Goal: Task Accomplishment & Management: Use online tool/utility

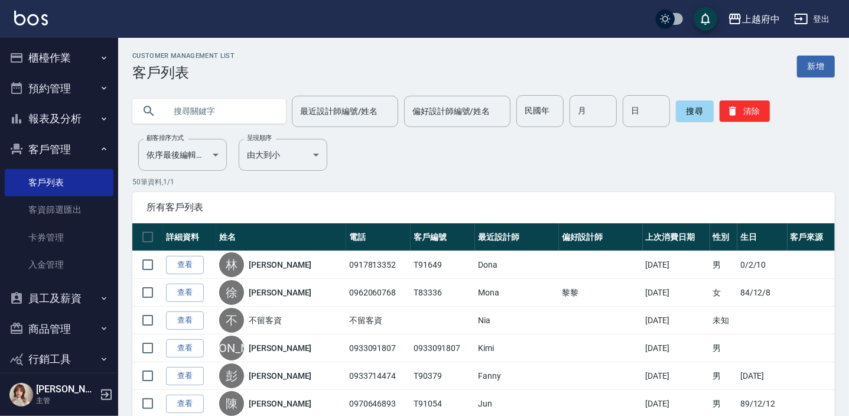
click at [172, 108] on input "text" at bounding box center [220, 111] width 111 height 32
type input "ㄔ"
type input "T84071"
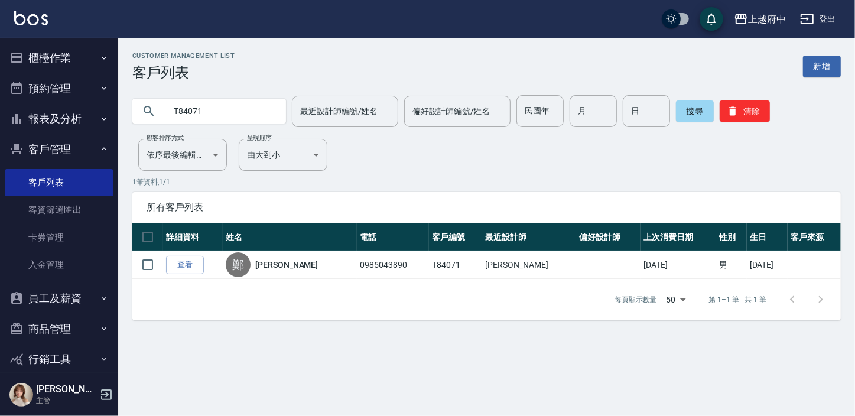
click at [200, 263] on link "查看" at bounding box center [185, 265] width 38 height 18
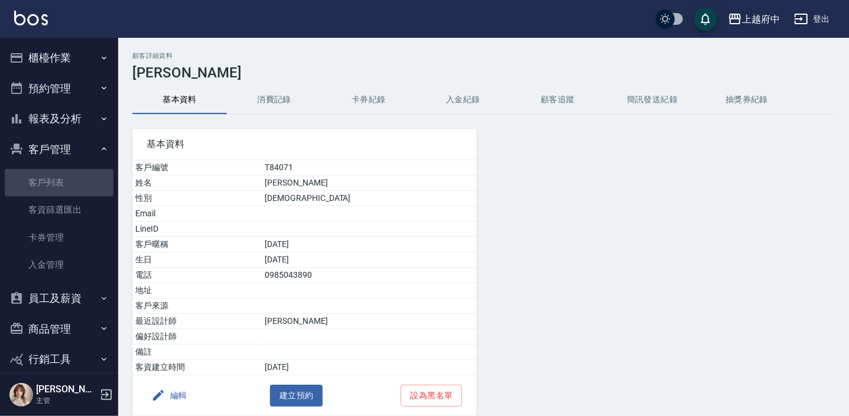
drag, startPoint x: 61, startPoint y: 178, endPoint x: 349, endPoint y: 14, distance: 330.9
click at [61, 177] on link "客戶列表" at bounding box center [59, 182] width 109 height 27
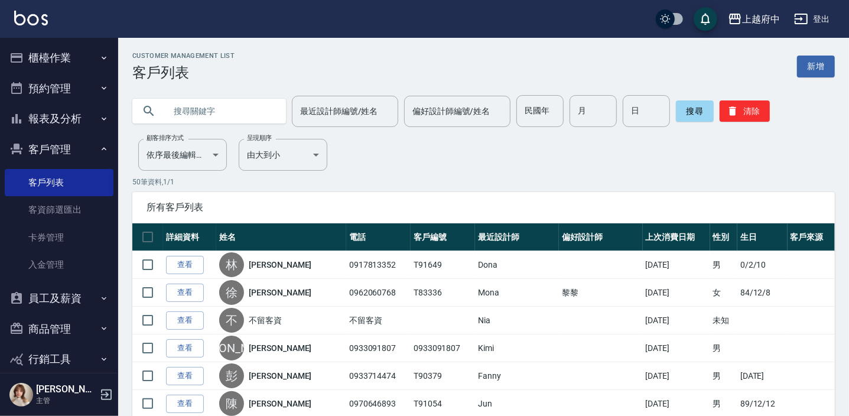
click at [205, 118] on input "text" at bounding box center [220, 111] width 111 height 32
type input "0975260176"
click at [693, 106] on button "搜尋" at bounding box center [695, 110] width 38 height 21
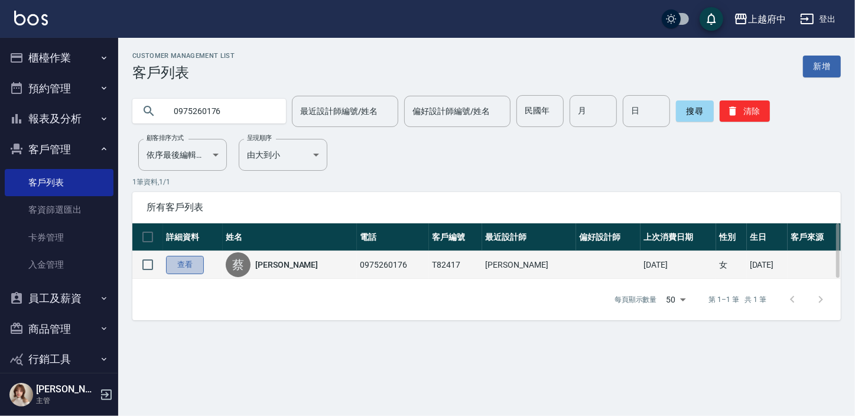
click at [184, 261] on link "查看" at bounding box center [185, 265] width 38 height 18
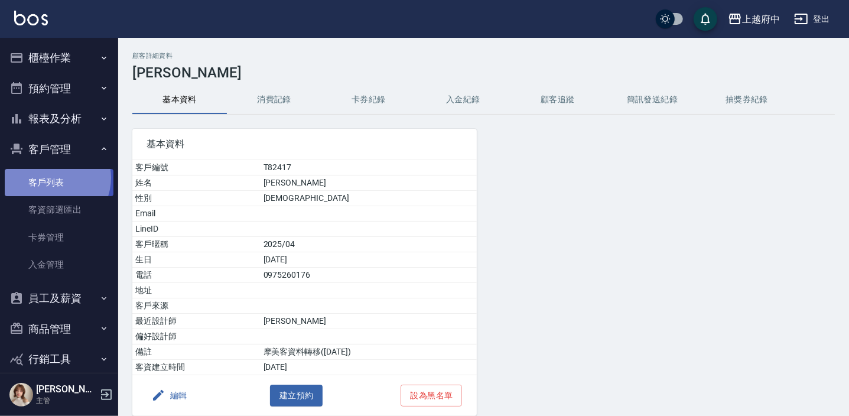
click at [51, 178] on link "客戶列表" at bounding box center [59, 182] width 109 height 27
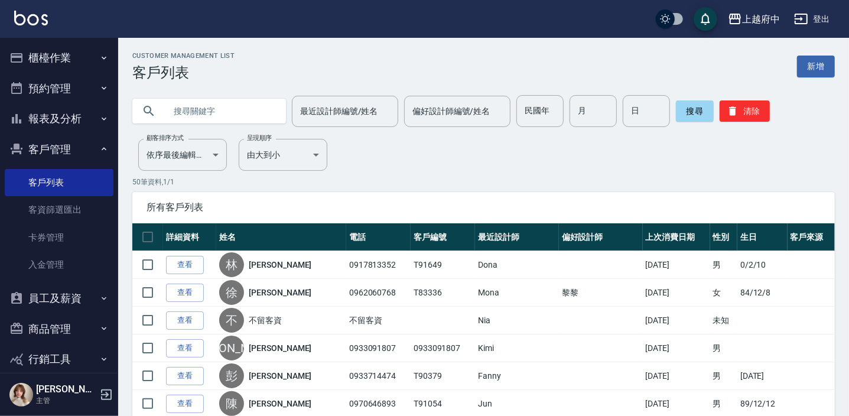
click at [248, 119] on input "text" at bounding box center [220, 111] width 111 height 32
type input "83397"
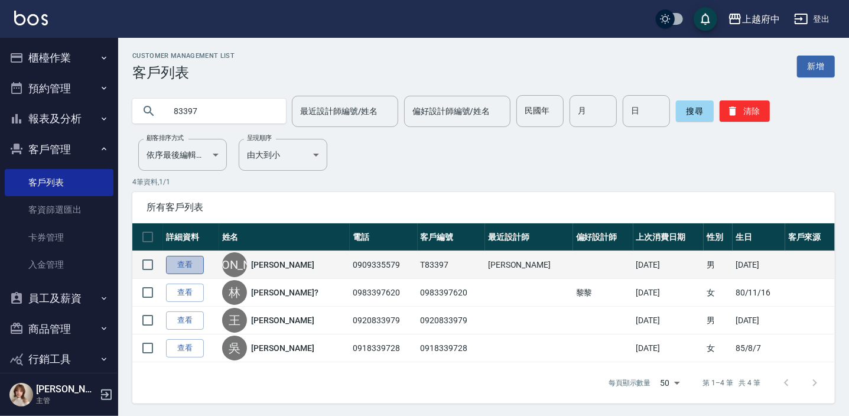
click at [197, 263] on link "查看" at bounding box center [185, 265] width 38 height 18
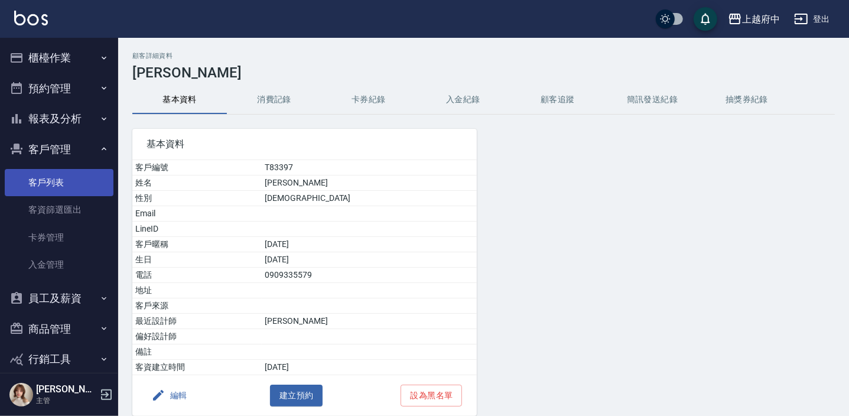
click at [50, 180] on link "客戶列表" at bounding box center [59, 182] width 109 height 27
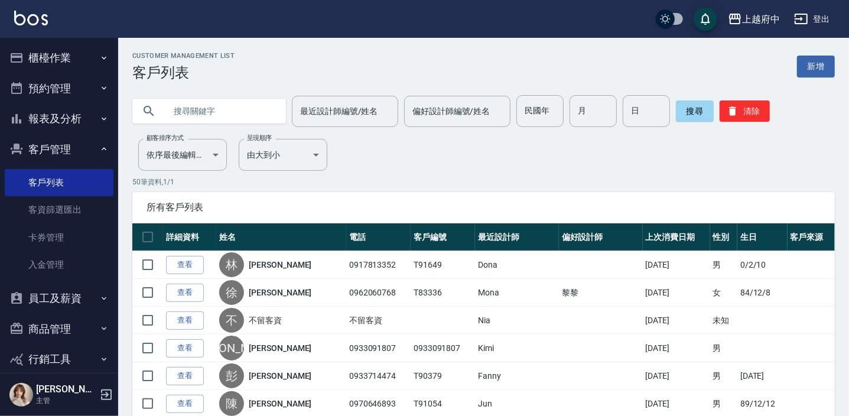
drag, startPoint x: 200, startPoint y: 119, endPoint x: 201, endPoint y: 84, distance: 35.5
click at [200, 111] on input "text" at bounding box center [220, 111] width 111 height 32
type input "0910526552"
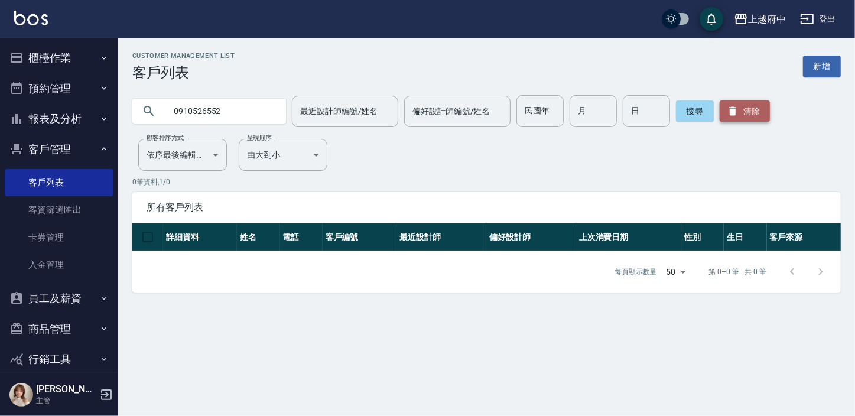
click at [757, 108] on button "清除" at bounding box center [744, 110] width 50 height 21
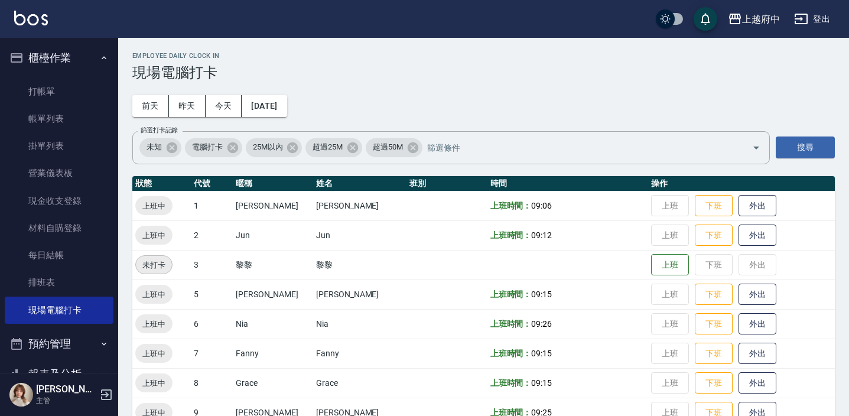
scroll to position [292, 0]
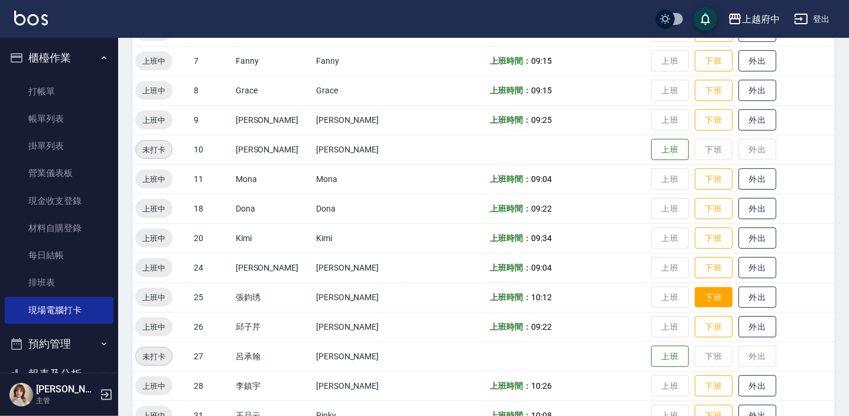
click at [710, 305] on button "下班" at bounding box center [714, 297] width 38 height 21
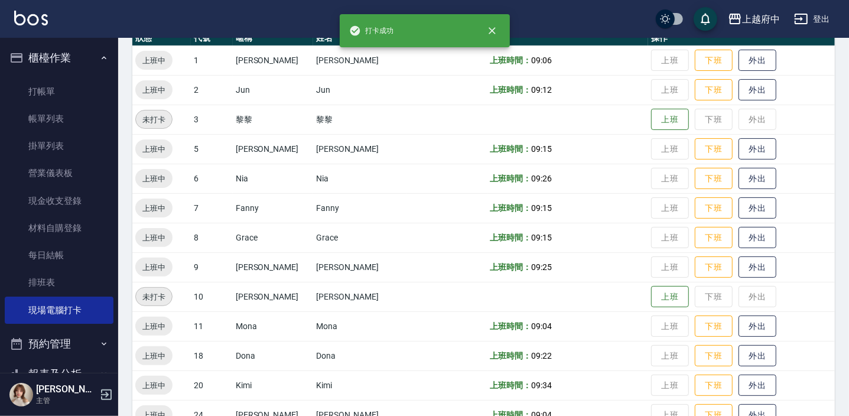
scroll to position [140, 0]
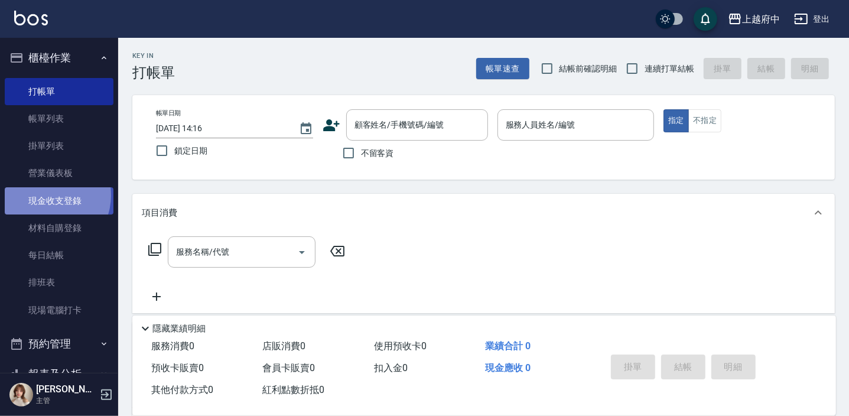
click at [48, 195] on link "現金收支登錄" at bounding box center [59, 200] width 109 height 27
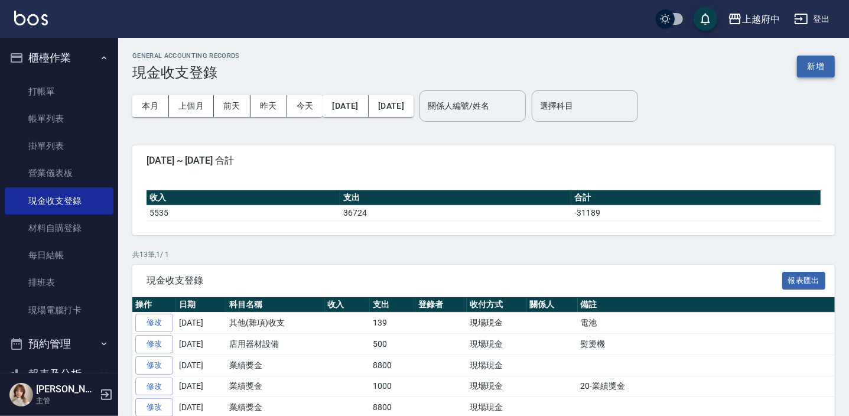
click at [823, 64] on button "新增" at bounding box center [816, 67] width 38 height 22
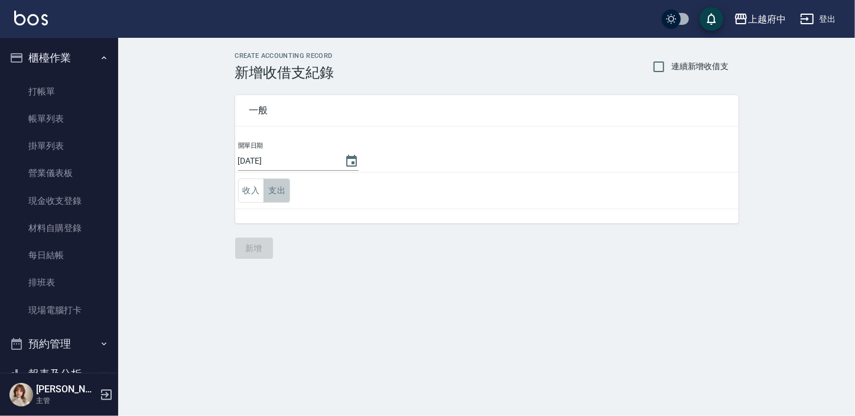
click at [285, 189] on button "支出" at bounding box center [276, 190] width 27 height 24
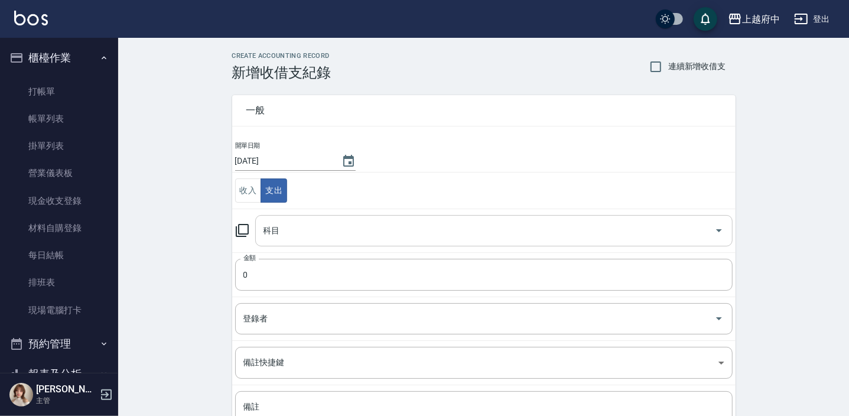
click at [293, 224] on input "科目" at bounding box center [484, 230] width 449 height 21
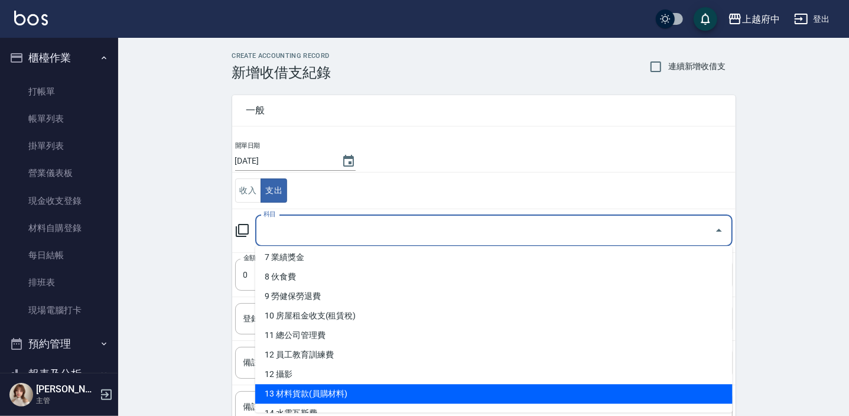
scroll to position [163, 0]
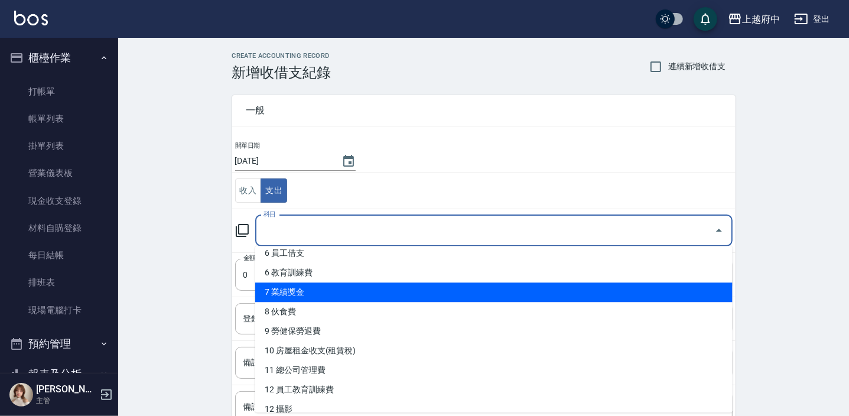
click at [285, 292] on li "7 業績獎金" at bounding box center [493, 291] width 477 height 19
type input "7 業績獎金"
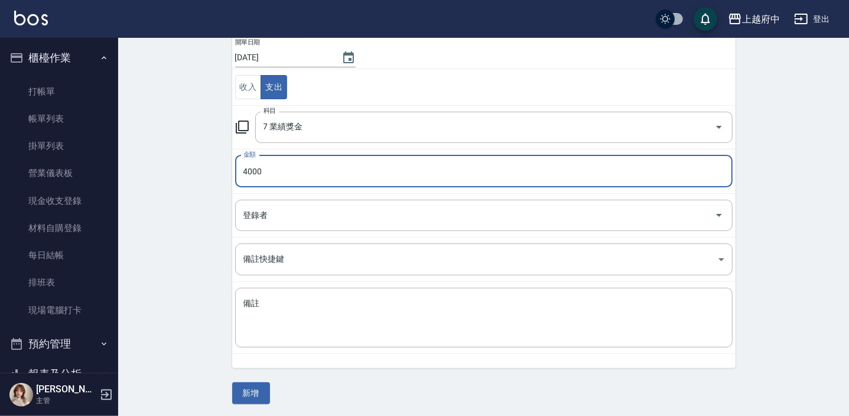
scroll to position [105, 0]
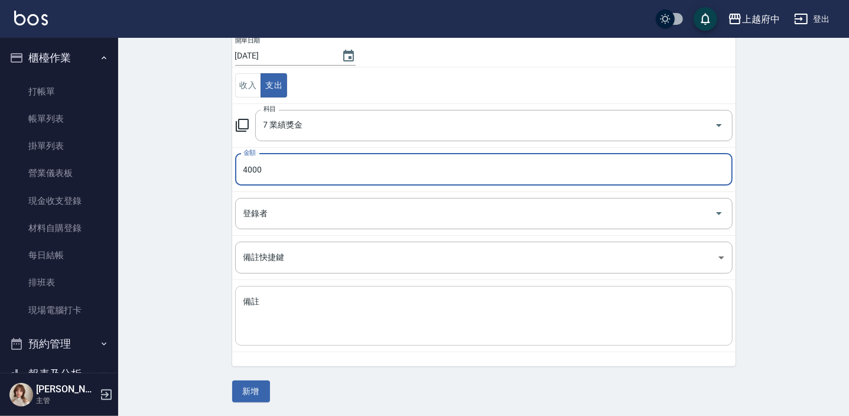
type input "4000"
click at [276, 310] on textarea "備註" at bounding box center [483, 316] width 481 height 40
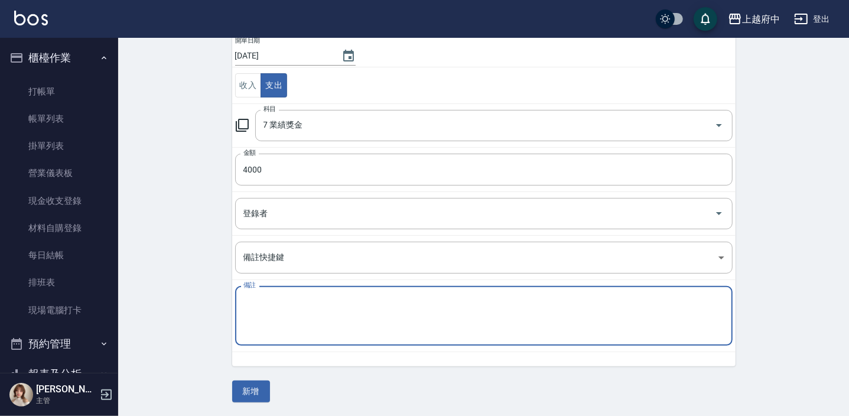
click at [309, 312] on textarea "備註" at bounding box center [483, 316] width 481 height 40
click at [296, 302] on textarea "備註" at bounding box center [483, 316] width 481 height 40
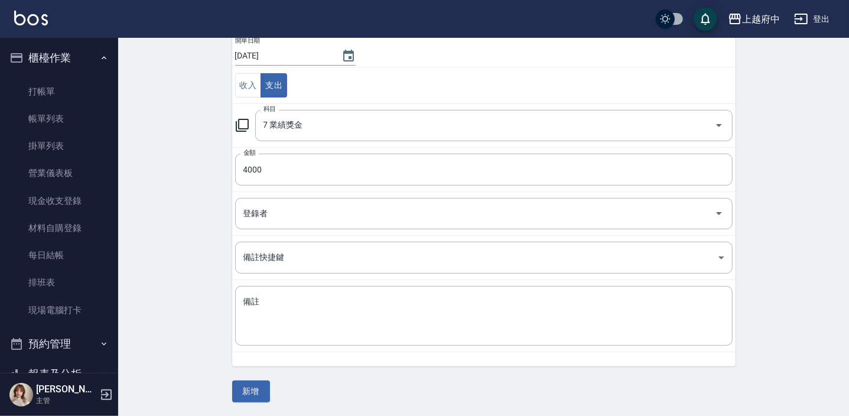
click at [198, 271] on div "CREATE ACCOUNTING RECORD 新增收借支紀錄 連續新增收借支 一般 開單日期 2025/09/12 收入 支出 科目 7 業績獎金 科目 …" at bounding box center [483, 175] width 731 height 484
click at [256, 390] on button "新增" at bounding box center [251, 391] width 38 height 22
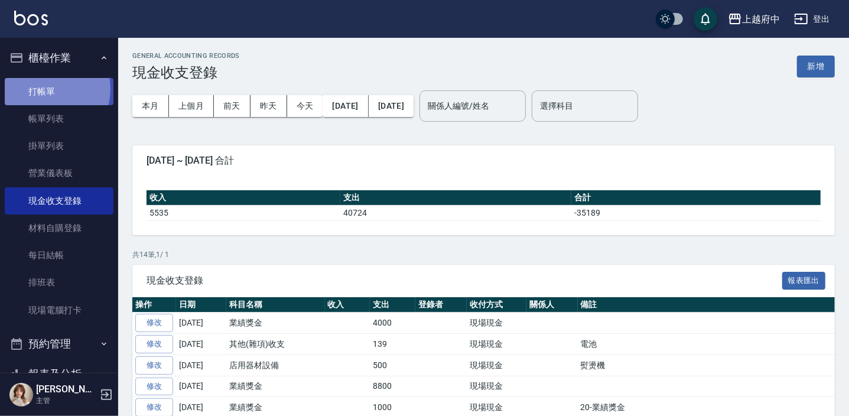
click at [45, 89] on link "打帳單" at bounding box center [59, 91] width 109 height 27
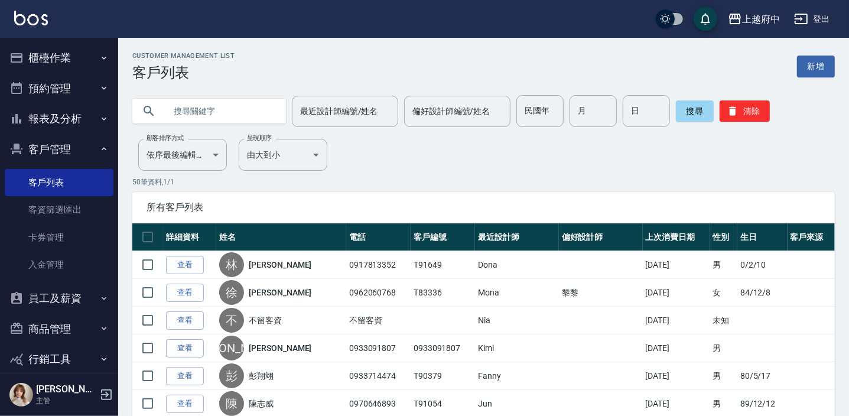
click at [232, 97] on input "text" at bounding box center [220, 111] width 111 height 32
type input "0909501660"
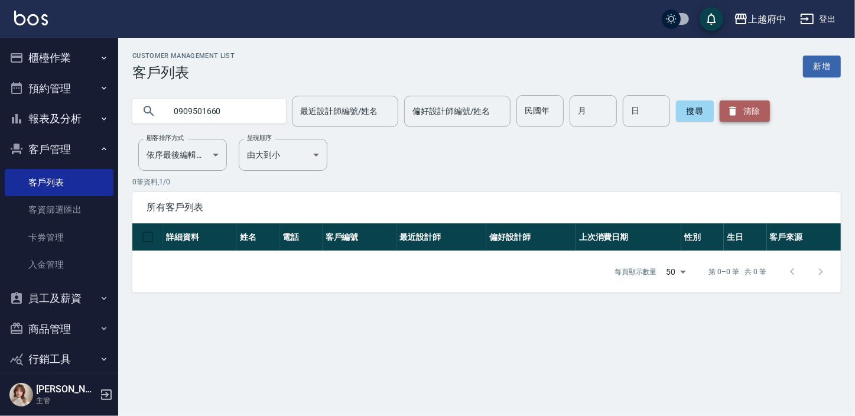
click at [732, 109] on icon "button" at bounding box center [732, 111] width 7 height 9
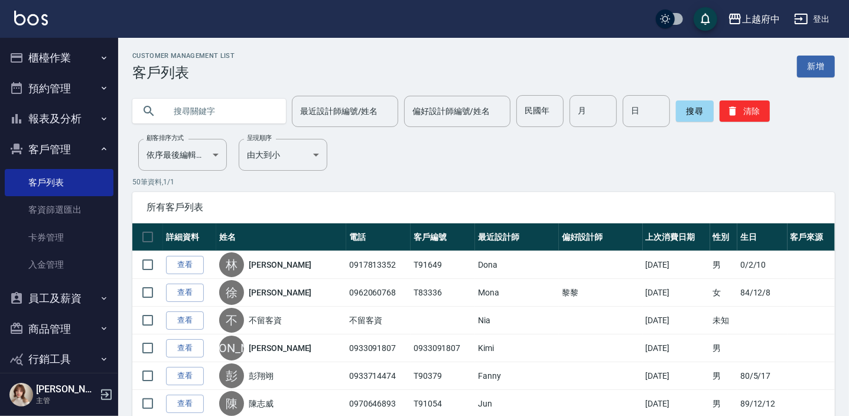
click at [224, 115] on input "text" at bounding box center [220, 111] width 111 height 32
type input "0921610061"
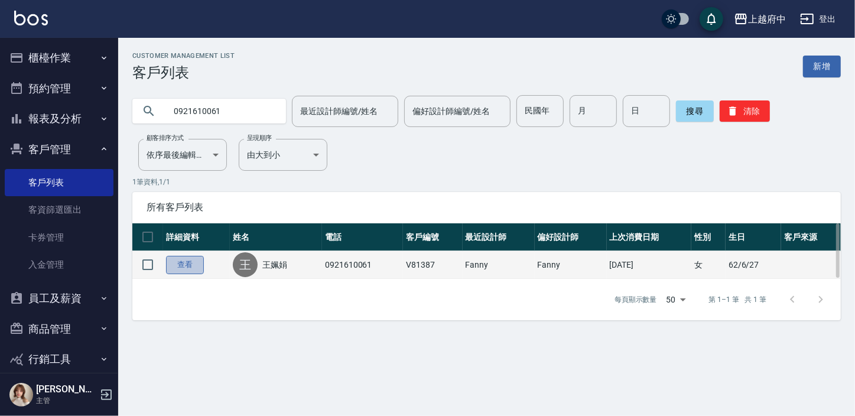
click at [191, 265] on link "查看" at bounding box center [185, 265] width 38 height 18
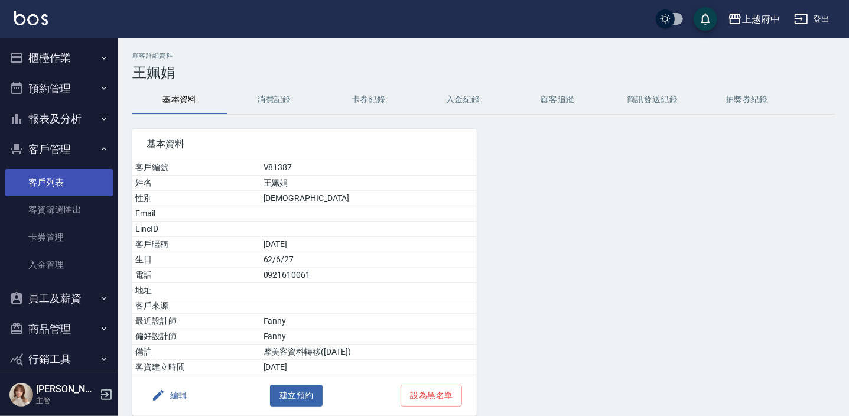
click at [40, 182] on link "客戶列表" at bounding box center [59, 182] width 109 height 27
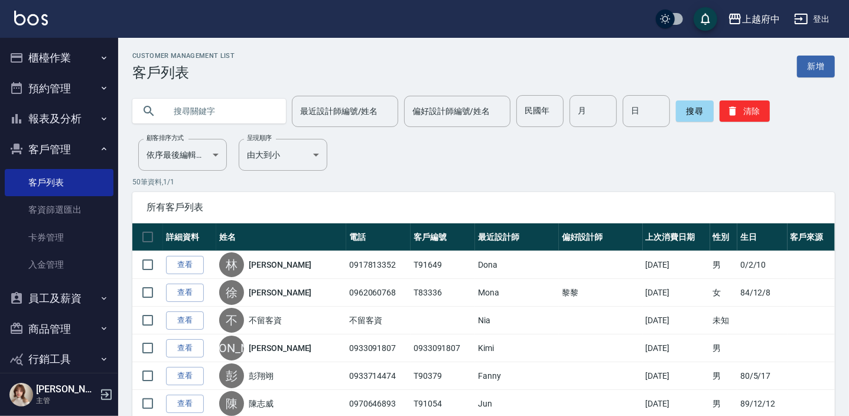
click at [185, 106] on input "text" at bounding box center [220, 111] width 111 height 32
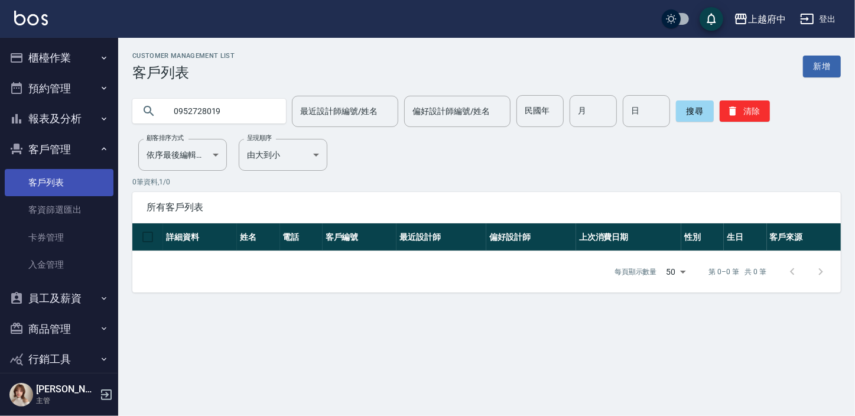
click at [48, 180] on link "客戶列表" at bounding box center [59, 182] width 109 height 27
drag, startPoint x: 230, startPoint y: 112, endPoint x: 132, endPoint y: 95, distance: 100.0
click at [139, 115] on div "0952728019" at bounding box center [209, 111] width 154 height 25
type input "0910789184"
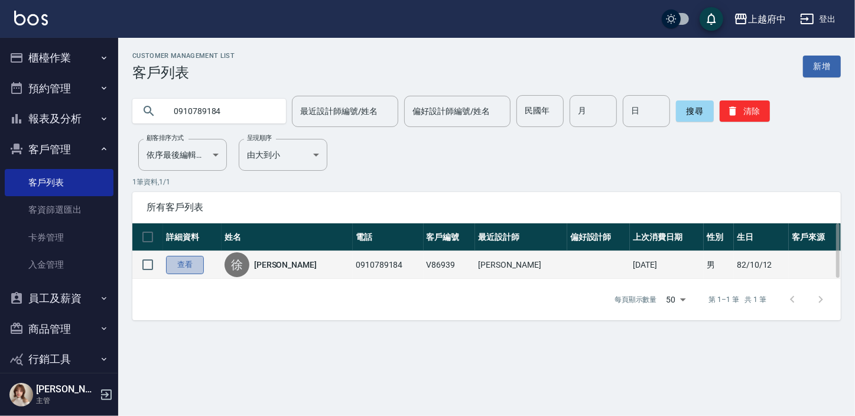
click at [181, 265] on link "查看" at bounding box center [185, 265] width 38 height 18
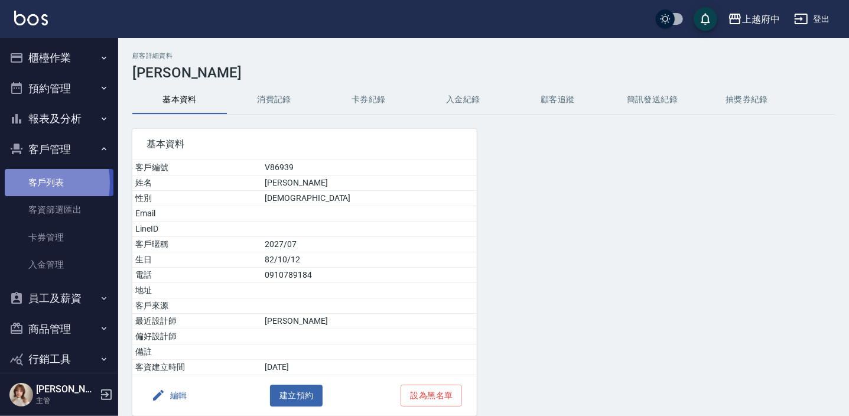
click at [36, 183] on link "客戶列表" at bounding box center [59, 182] width 109 height 27
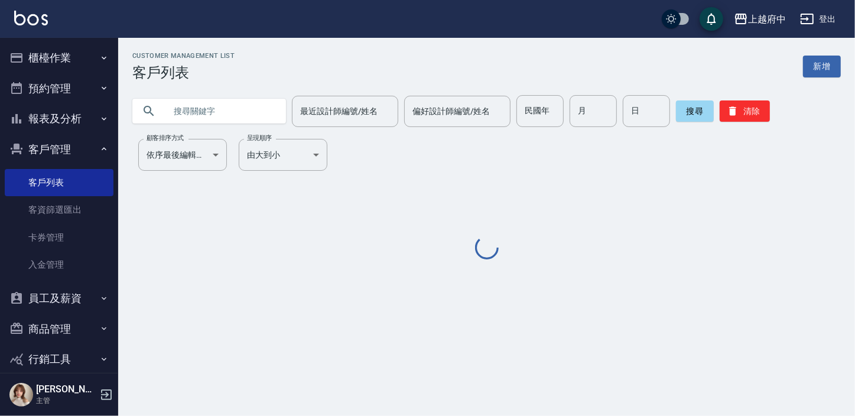
click at [198, 108] on input "text" at bounding box center [220, 111] width 111 height 32
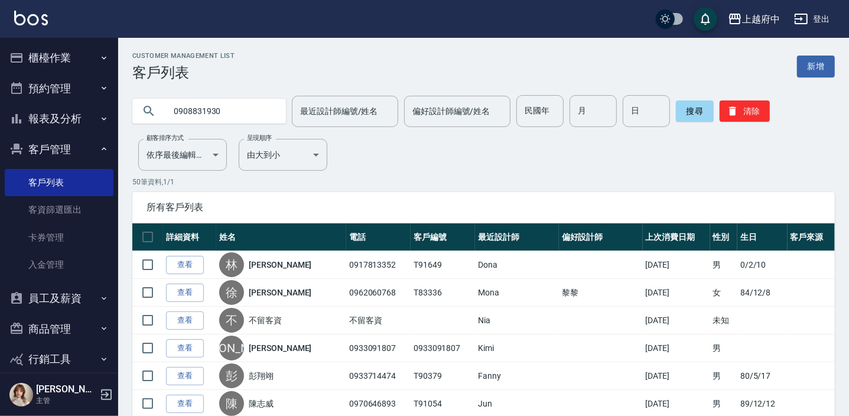
type input "0908831930"
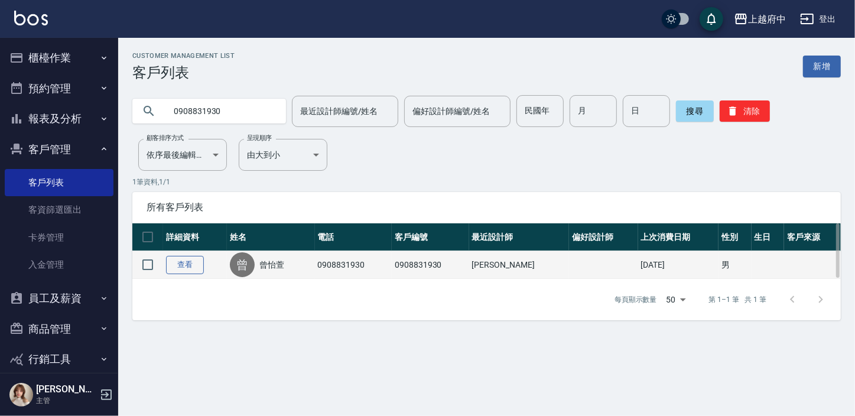
click at [188, 267] on link "查看" at bounding box center [185, 265] width 38 height 18
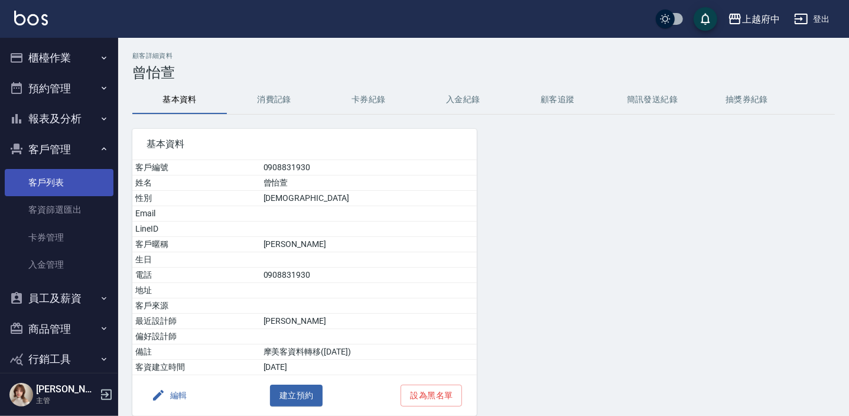
drag, startPoint x: 34, startPoint y: 185, endPoint x: 19, endPoint y: 193, distance: 16.6
click at [34, 185] on link "客戶列表" at bounding box center [59, 182] width 109 height 27
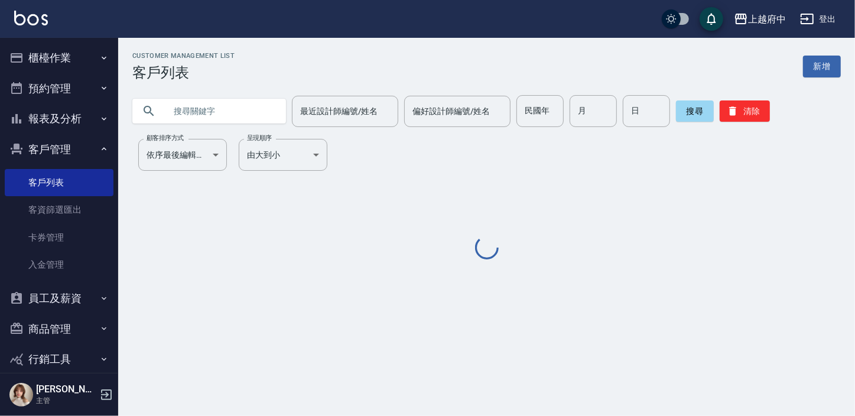
click at [199, 108] on input "text" at bounding box center [220, 111] width 111 height 32
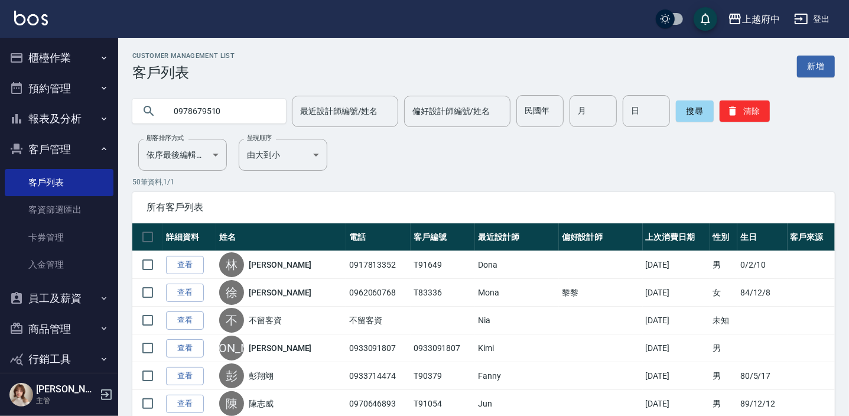
type input "0978679510"
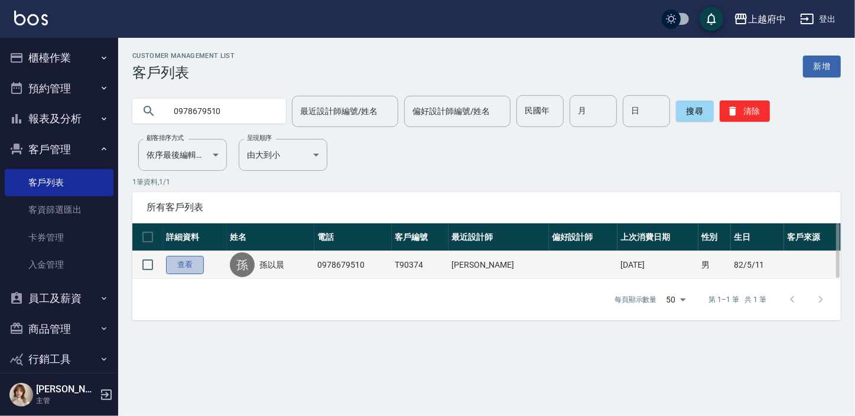
click at [182, 261] on link "查看" at bounding box center [185, 265] width 38 height 18
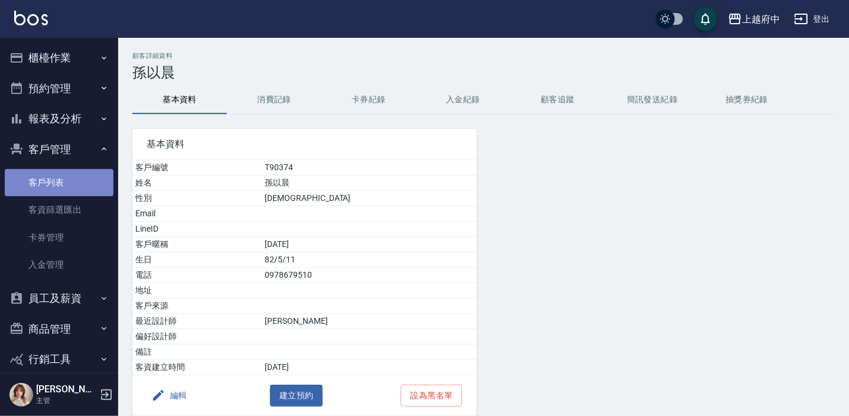
click at [63, 180] on link "客戶列表" at bounding box center [59, 182] width 109 height 27
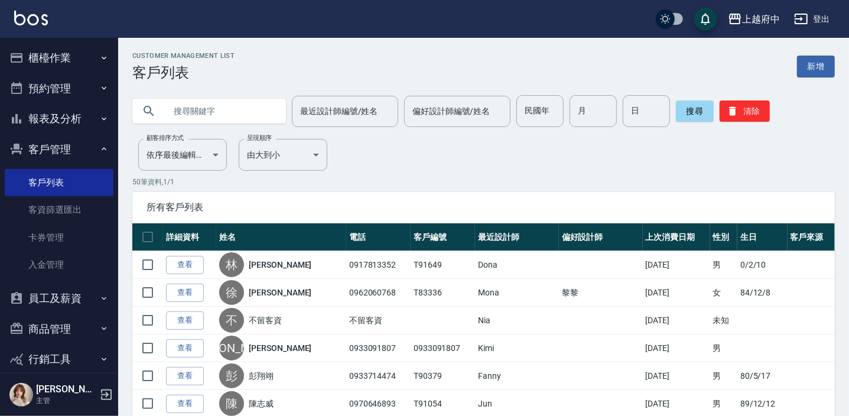
click at [240, 100] on input "text" at bounding box center [220, 111] width 111 height 32
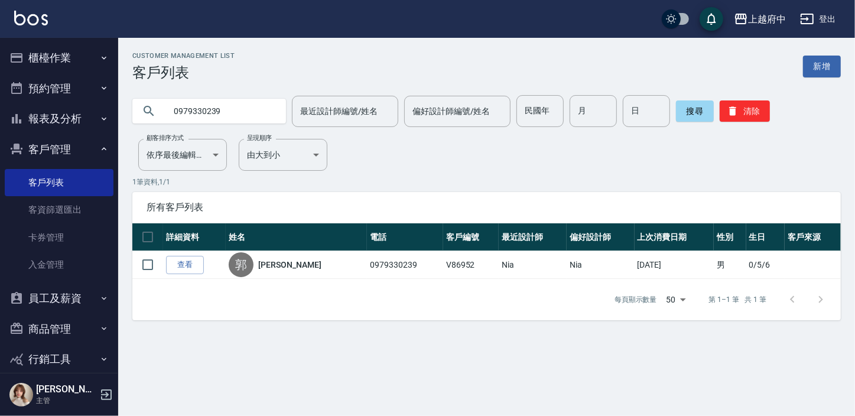
drag, startPoint x: 244, startPoint y: 104, endPoint x: 96, endPoint y: 112, distance: 148.5
click at [96, 112] on div "上越府中 登出 櫃檯作業 打帳單 帳單列表 掛單列表 營業儀表板 現金收支登錄 材料自購登錄 每日結帳 排班表 現場電腦打卡 預約管理 預約管理 單日預約紀錄…" at bounding box center [427, 208] width 855 height 416
type input "0952162842"
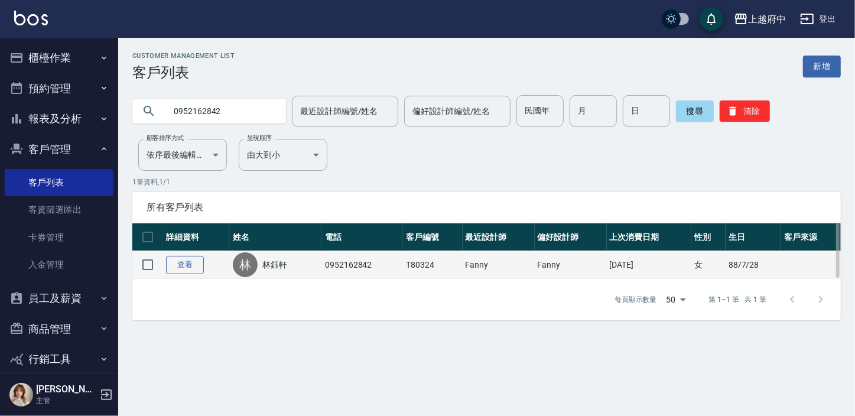
click at [186, 265] on link "查看" at bounding box center [185, 265] width 38 height 18
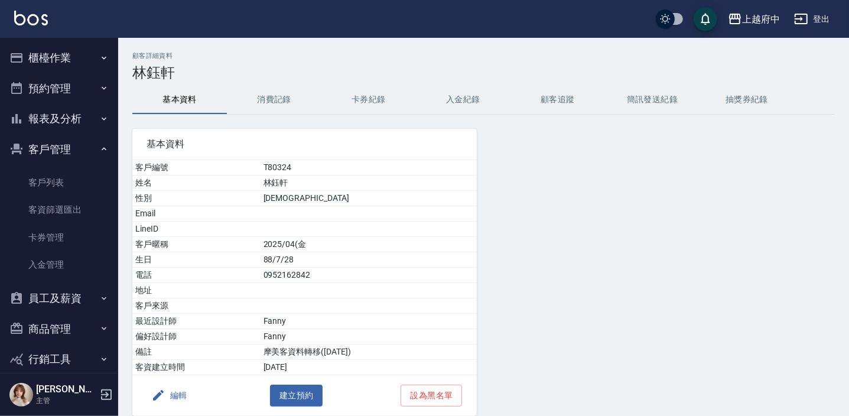
drag, startPoint x: 32, startPoint y: 176, endPoint x: 138, endPoint y: 16, distance: 191.8
click at [32, 176] on link "客戶列表" at bounding box center [59, 182] width 109 height 27
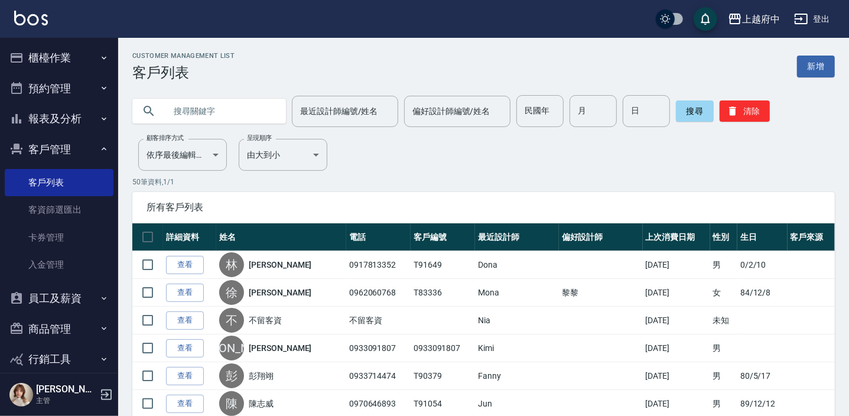
click at [203, 106] on input "text" at bounding box center [220, 111] width 111 height 32
type input "0988861599"
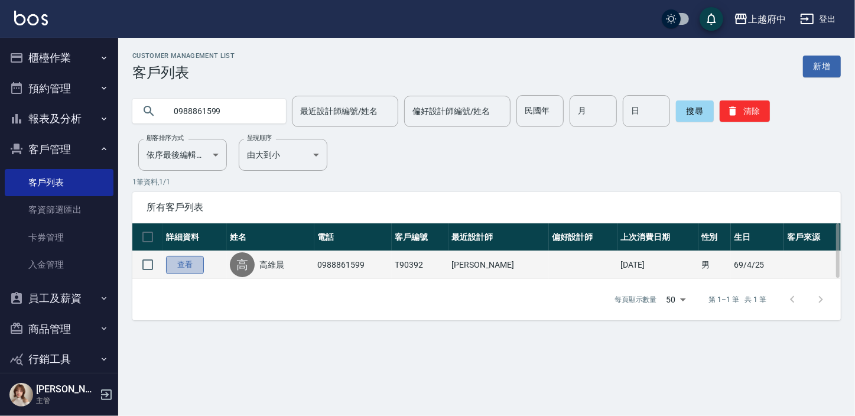
click at [197, 262] on link "查看" at bounding box center [185, 265] width 38 height 18
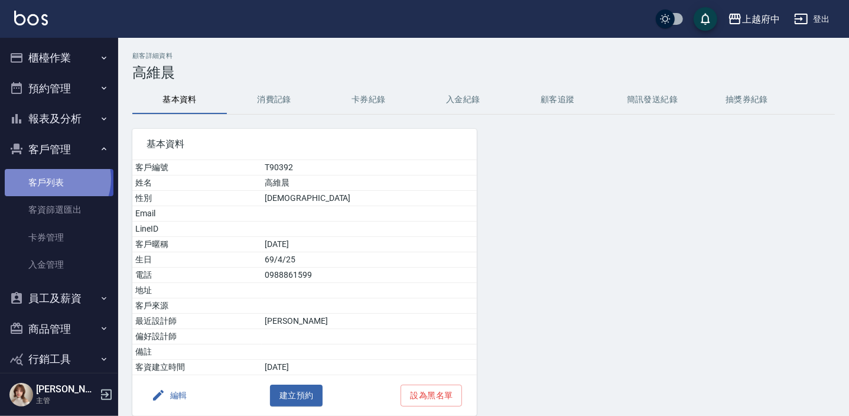
click at [53, 179] on link "客戶列表" at bounding box center [59, 182] width 109 height 27
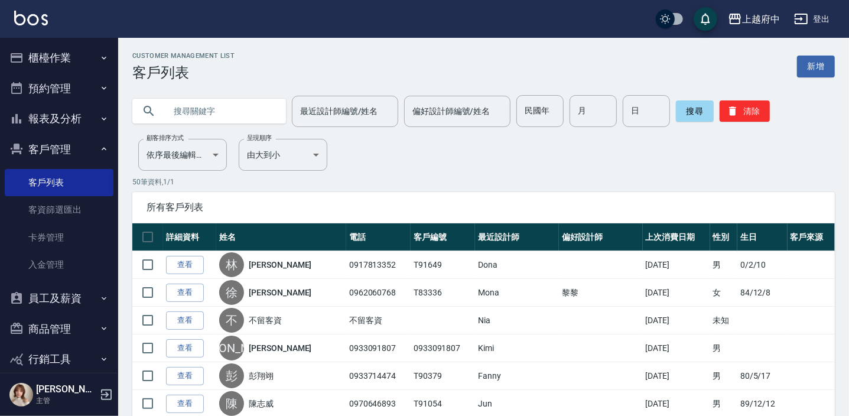
click at [199, 107] on input "text" at bounding box center [220, 111] width 111 height 32
paste input "0981840642"
type input "0981840642"
click at [697, 109] on button "搜尋" at bounding box center [695, 110] width 38 height 21
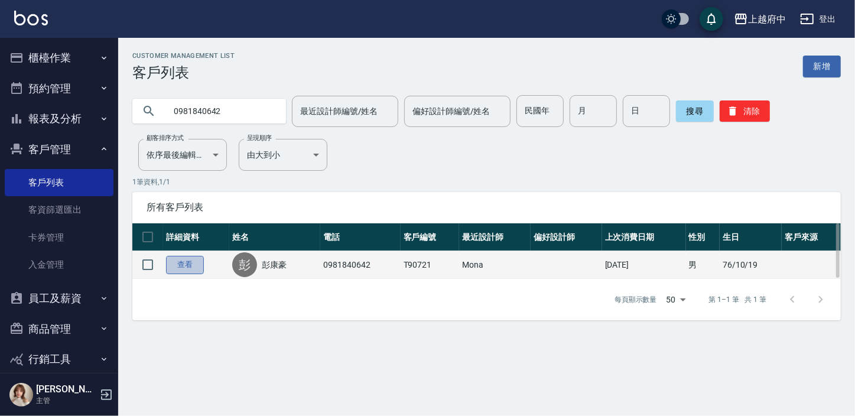
click at [179, 265] on link "查看" at bounding box center [185, 265] width 38 height 18
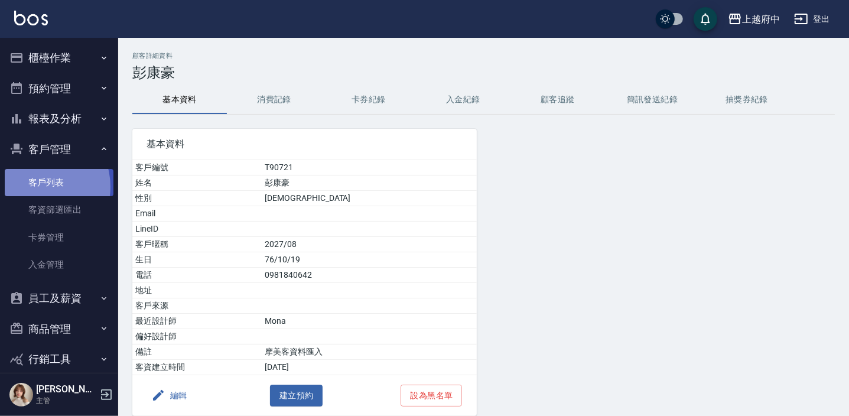
click at [37, 187] on link "客戶列表" at bounding box center [59, 182] width 109 height 27
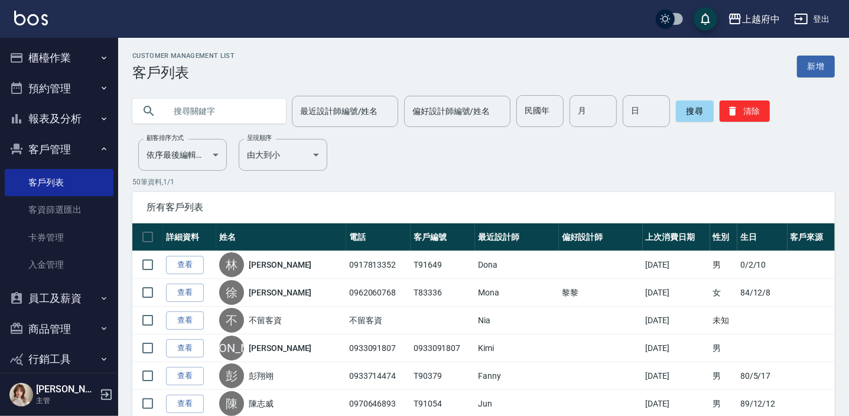
click at [215, 112] on input "text" at bounding box center [220, 111] width 111 height 32
type input "0983251378"
click at [704, 109] on button "搜尋" at bounding box center [695, 110] width 38 height 21
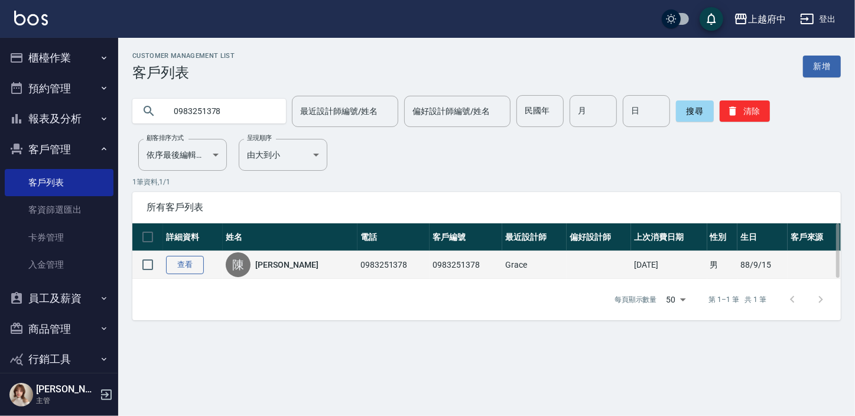
click at [194, 262] on link "查看" at bounding box center [185, 265] width 38 height 18
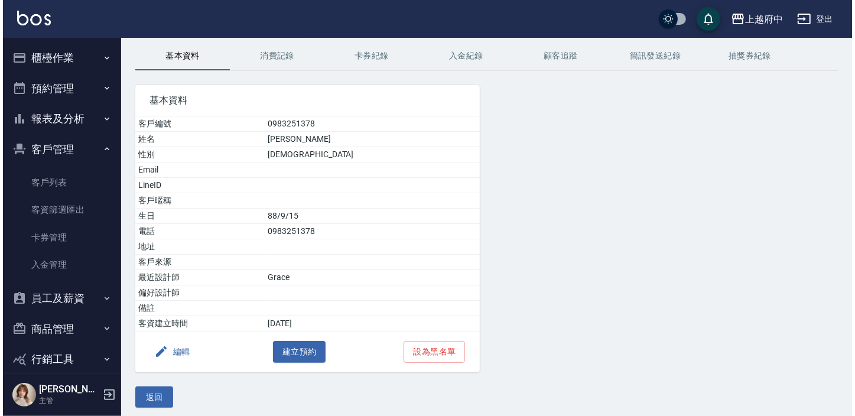
scroll to position [48, 0]
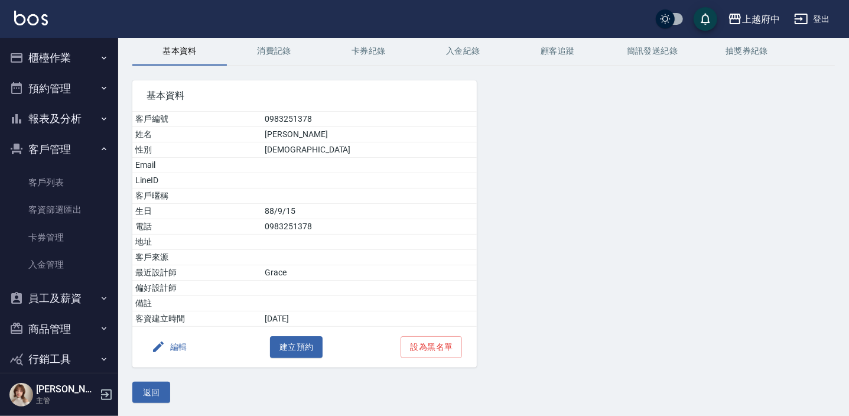
click at [184, 344] on button "編輯" at bounding box center [168, 347] width 45 height 22
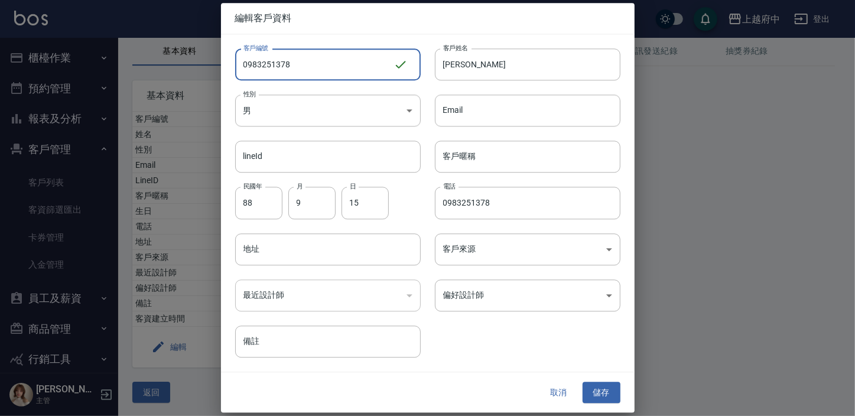
drag, startPoint x: 277, startPoint y: 66, endPoint x: 197, endPoint y: 73, distance: 80.1
click at [197, 73] on div "編輯客戶資料 客戶編號 0983251378 ​ 客戶編號 客戶姓名 陳昌裕 客戶姓名 性別 男 MALE 性別 Email Email lineId lin…" at bounding box center [427, 208] width 855 height 416
type input "T91651"
click at [483, 148] on input "客戶暱稱" at bounding box center [527, 157] width 185 height 32
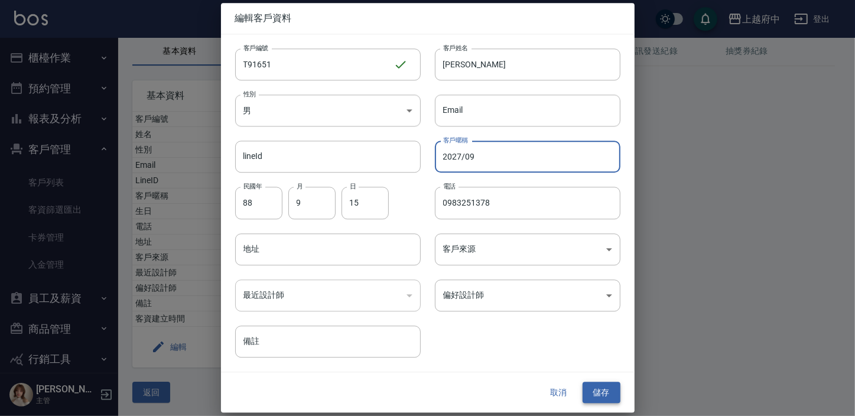
type input "2027/09"
click at [604, 396] on button "儲存" at bounding box center [601, 393] width 38 height 22
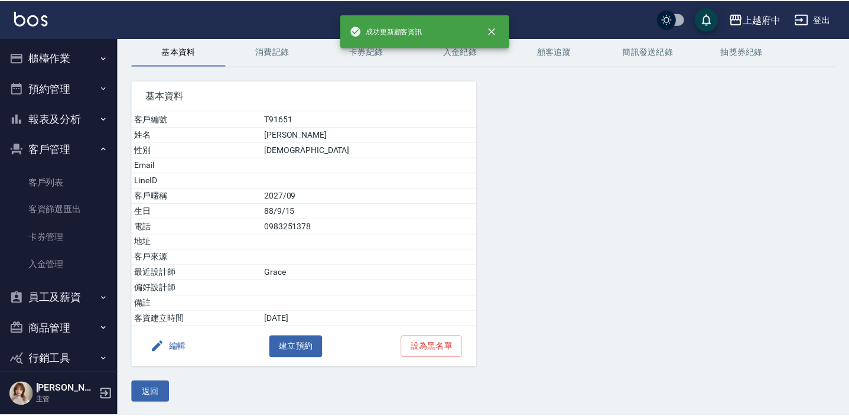
scroll to position [0, 0]
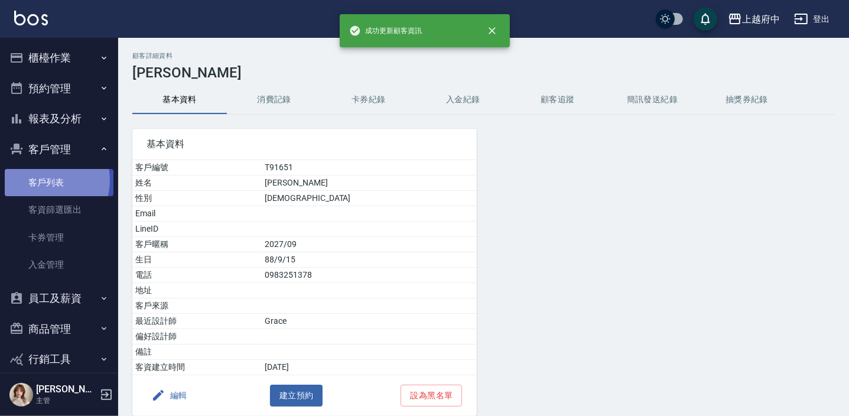
click at [43, 180] on link "客戶列表" at bounding box center [59, 182] width 109 height 27
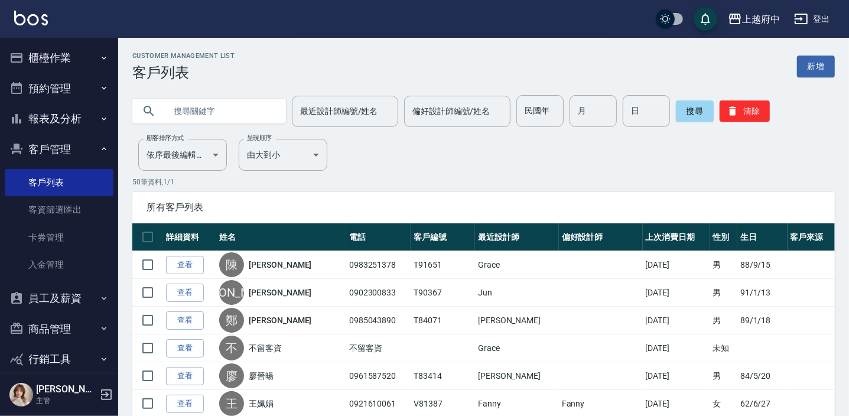
click at [185, 109] on input "text" at bounding box center [220, 111] width 111 height 32
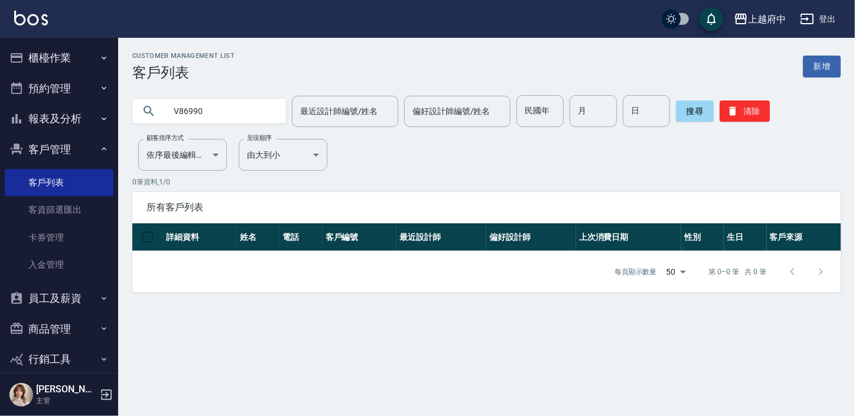
drag, startPoint x: 217, startPoint y: 115, endPoint x: 180, endPoint y: 112, distance: 37.3
click at [180, 112] on input "V86990" at bounding box center [220, 111] width 111 height 32
type input "V20121"
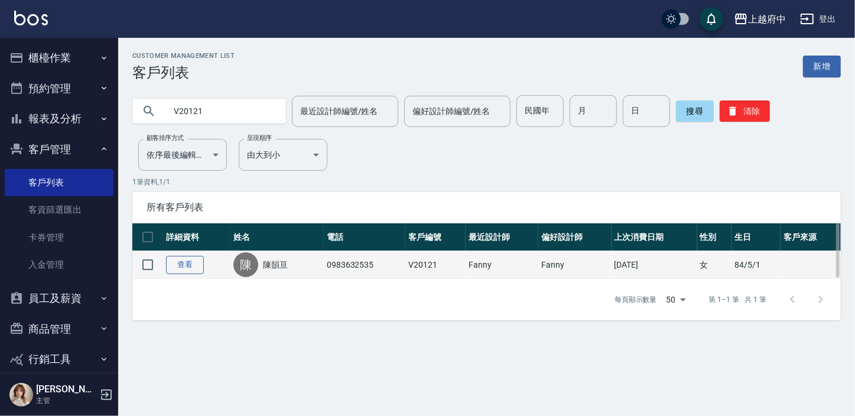
click at [198, 263] on link "查看" at bounding box center [185, 265] width 38 height 18
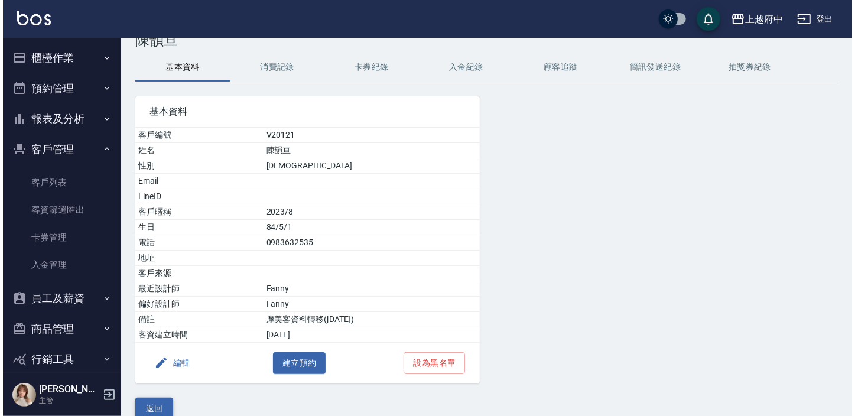
scroll to position [48, 0]
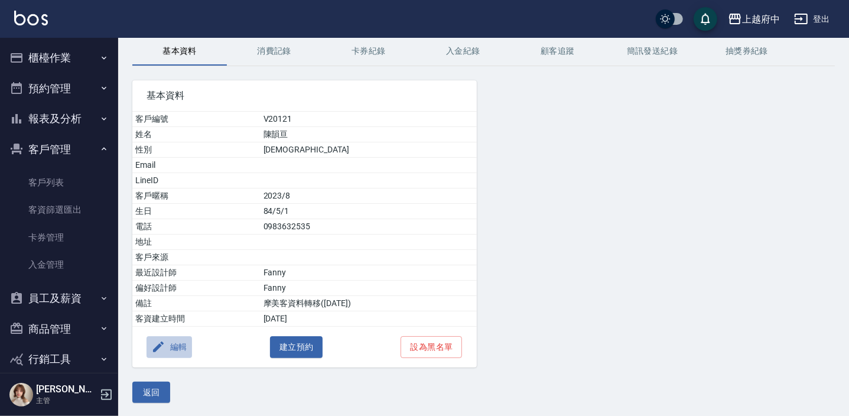
click at [172, 344] on button "編輯" at bounding box center [168, 347] width 45 height 22
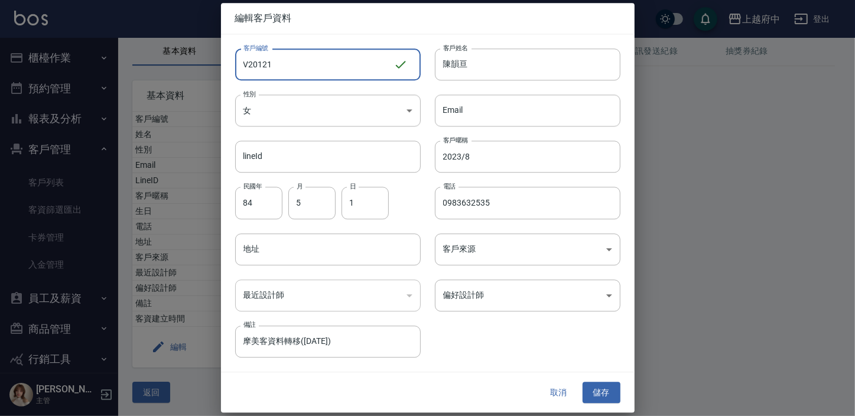
drag, startPoint x: 292, startPoint y: 65, endPoint x: 246, endPoint y: 62, distance: 46.2
click at [246, 62] on input "V20121" at bounding box center [314, 64] width 158 height 32
type input "V86990"
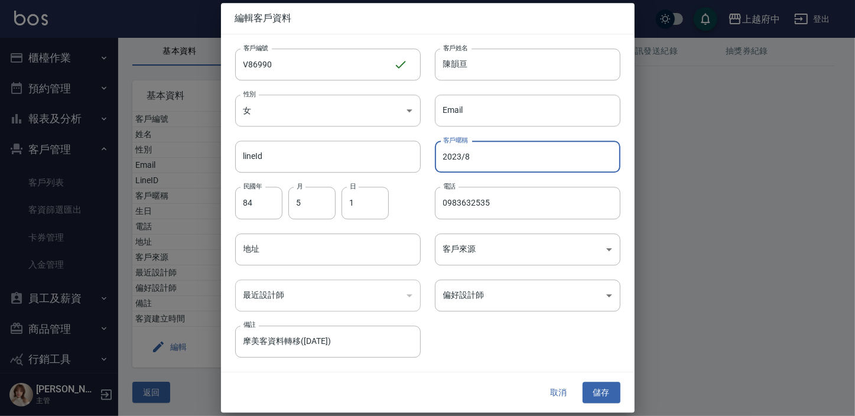
drag, startPoint x: 473, startPoint y: 159, endPoint x: 405, endPoint y: 140, distance: 70.7
click at [406, 141] on div "客戶編號 V86990 ​ 客戶編號 客戶姓名 陳韻亘 客戶姓名 性別 女 FEMALE 性別 Email Email lineId lineId 客戶暱稱 …" at bounding box center [420, 195] width 399 height 323
type input "2027/09"
click at [491, 330] on div "客戶編號 V86990 ​ 客戶編號 客戶姓名 陳韻亘 客戶姓名 性別 女 FEMALE 性別 Email Email lineId lineId 客戶暱稱 …" at bounding box center [420, 195] width 399 height 323
click at [587, 382] on button "儲存" at bounding box center [601, 393] width 38 height 22
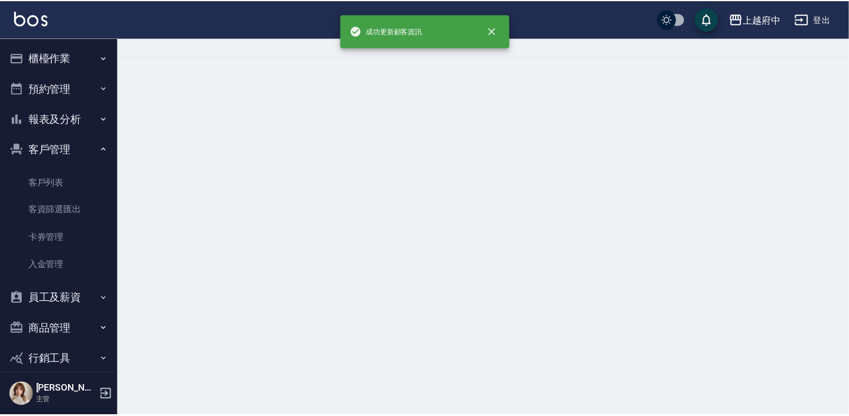
scroll to position [0, 0]
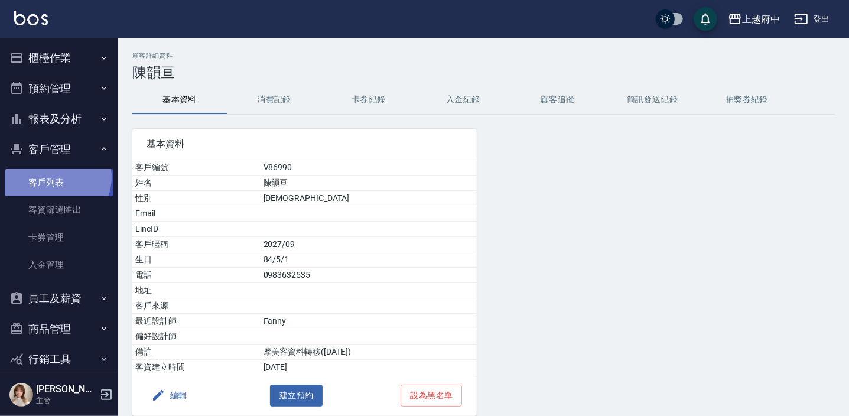
click at [56, 177] on link "客戶列表" at bounding box center [59, 182] width 109 height 27
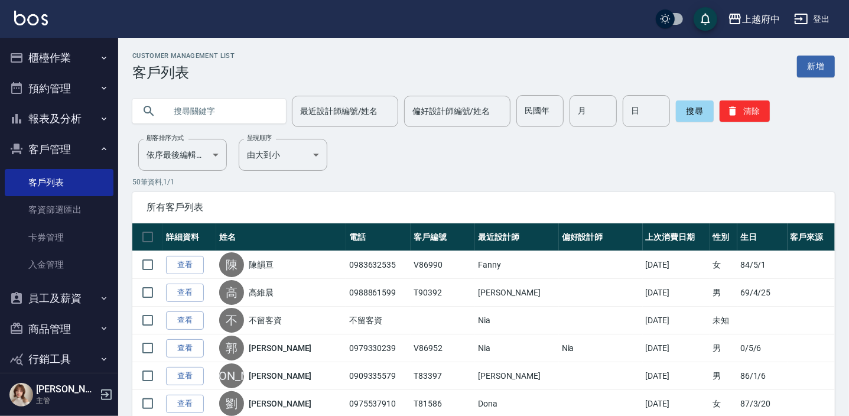
click at [235, 109] on input "text" at bounding box center [220, 111] width 111 height 32
type input "0939942323"
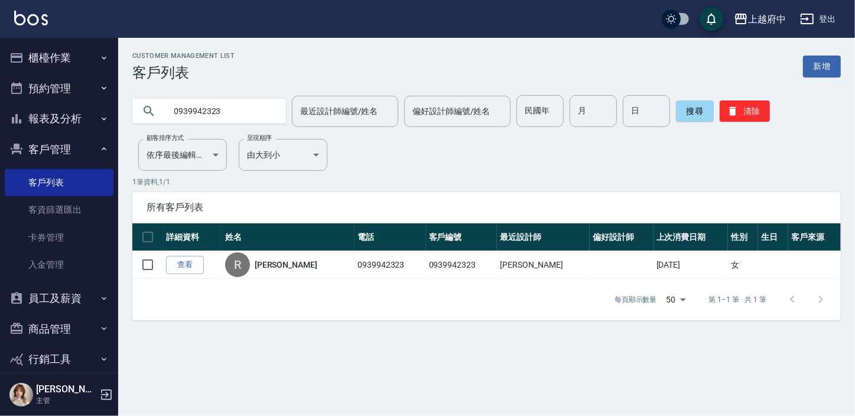
click at [180, 258] on link "查看" at bounding box center [185, 265] width 38 height 18
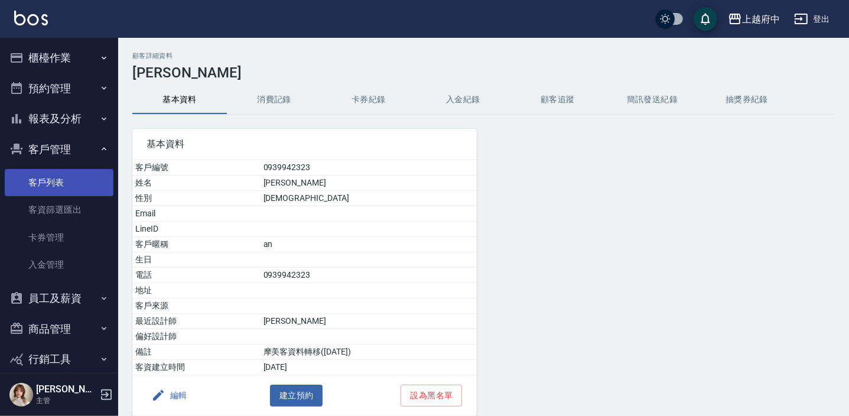
click at [44, 184] on link "客戶列表" at bounding box center [59, 182] width 109 height 27
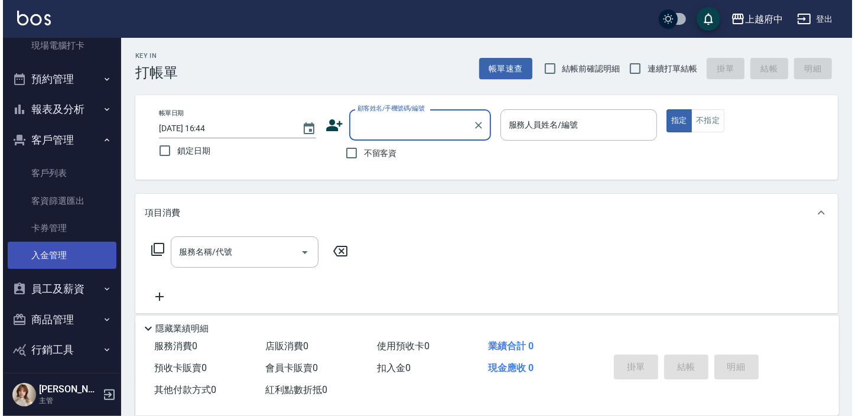
scroll to position [268, 0]
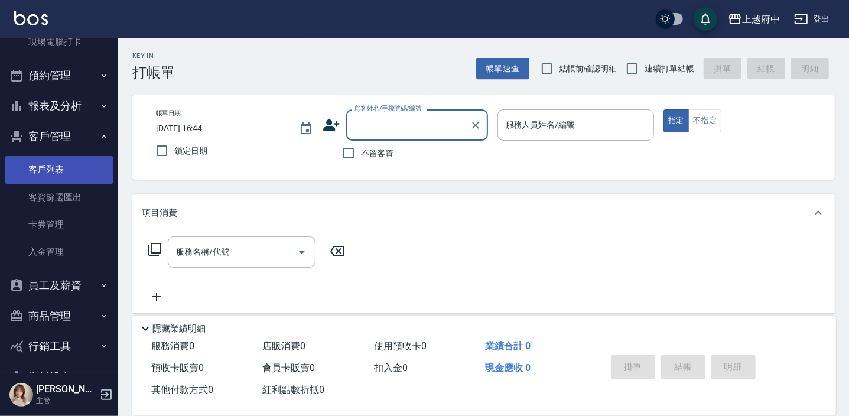
click at [83, 159] on link "客戶列表" at bounding box center [59, 169] width 109 height 27
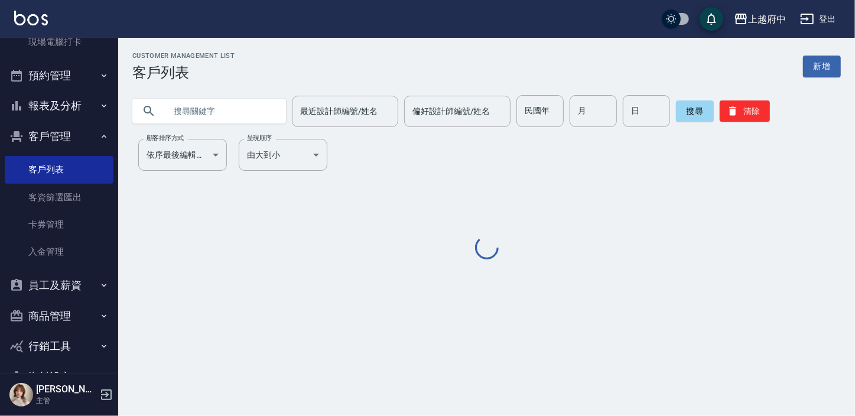
click at [234, 102] on input "text" at bounding box center [220, 111] width 111 height 32
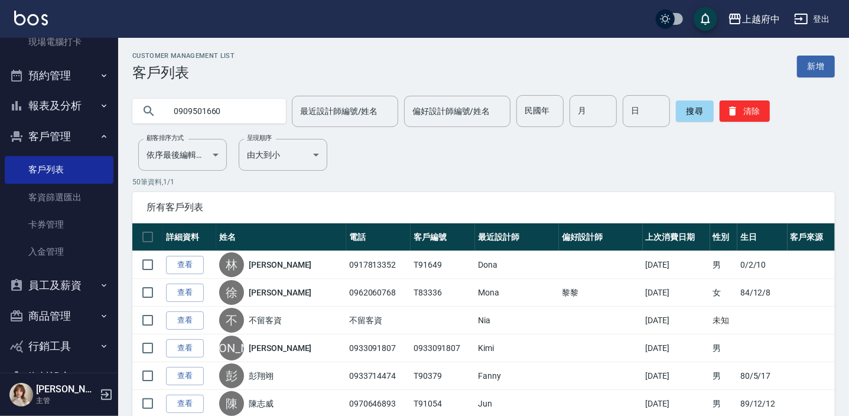
type input "0909501660"
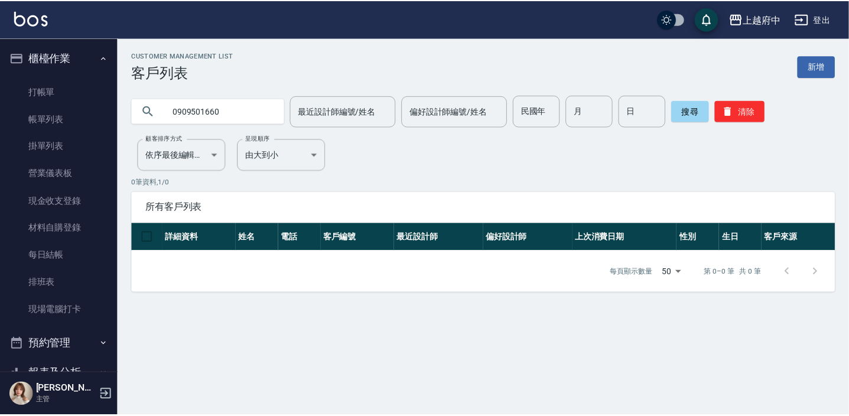
scroll to position [268, 0]
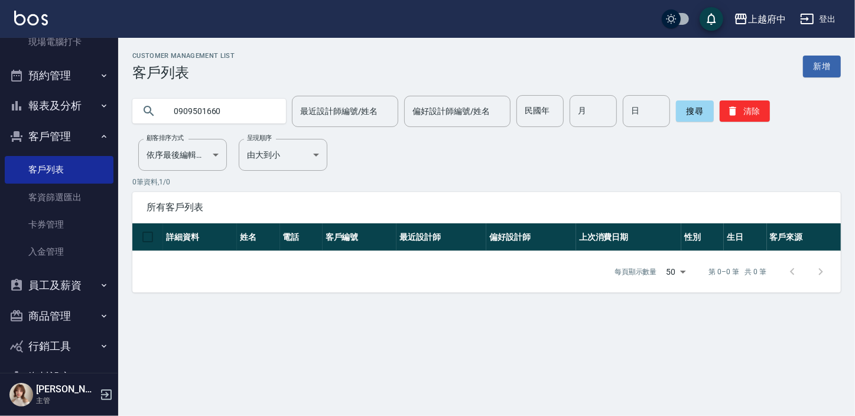
click at [749, 106] on button "清除" at bounding box center [744, 110] width 50 height 21
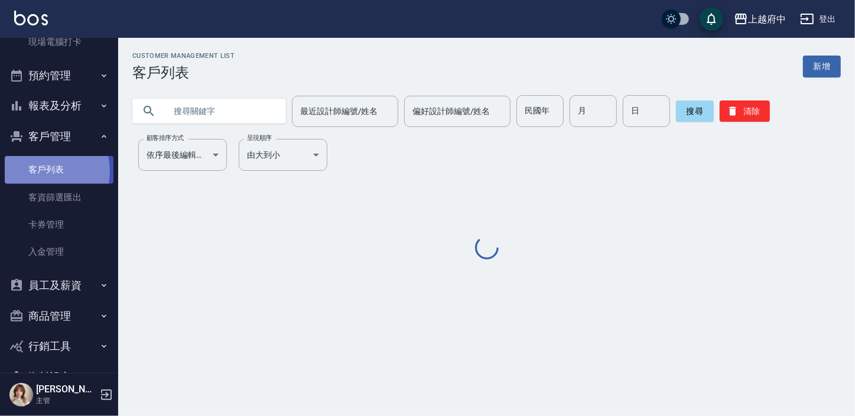
click at [42, 171] on link "客戶列表" at bounding box center [59, 169] width 109 height 27
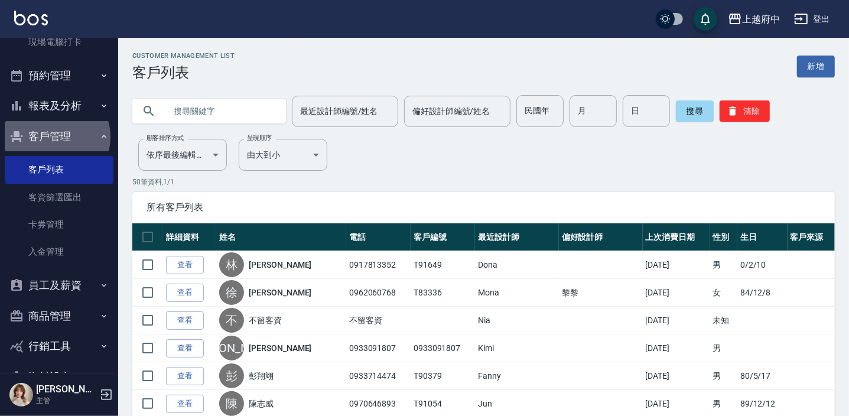
click at [56, 136] on button "客戶管理" at bounding box center [59, 136] width 109 height 31
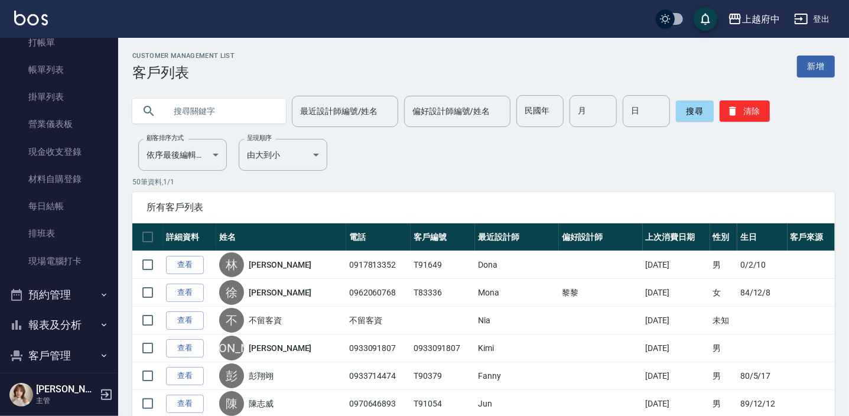
scroll to position [0, 0]
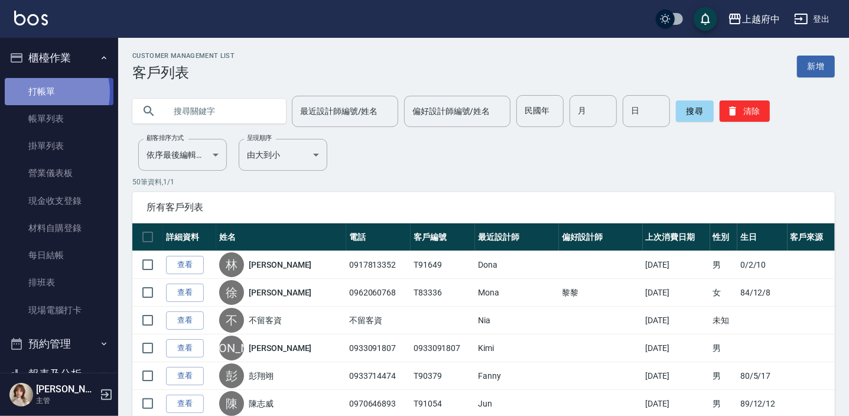
click at [41, 92] on link "打帳單" at bounding box center [59, 91] width 109 height 27
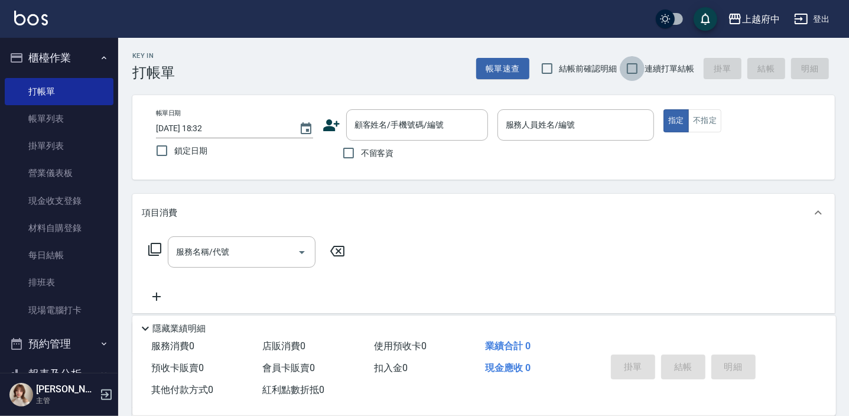
click at [638, 65] on input "連續打單結帳" at bounding box center [632, 68] width 25 height 25
checkbox input "true"
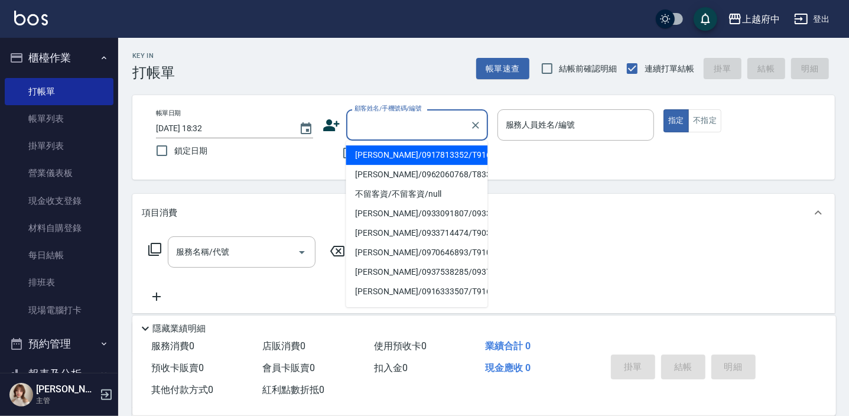
click at [373, 116] on div "顧客姓名/手機號碼/編號 顧客姓名/手機號碼/編號" at bounding box center [417, 124] width 142 height 31
type input "t"
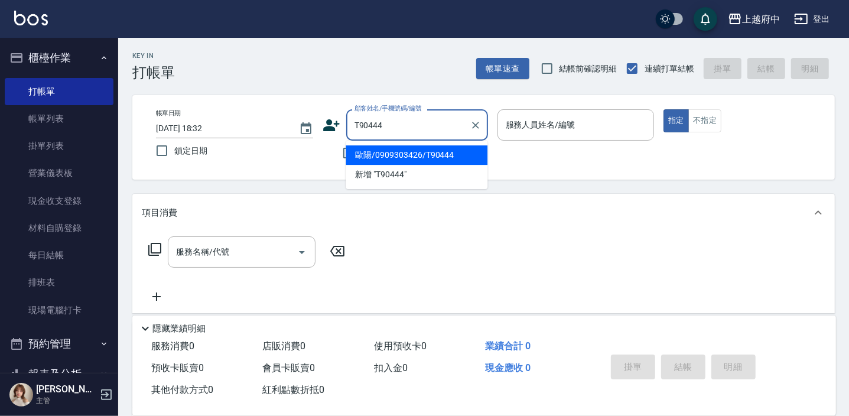
click at [417, 154] on li "歐陽/0909303426/T90444" at bounding box center [417, 154] width 142 height 19
type input "歐陽/0909303426/T90444"
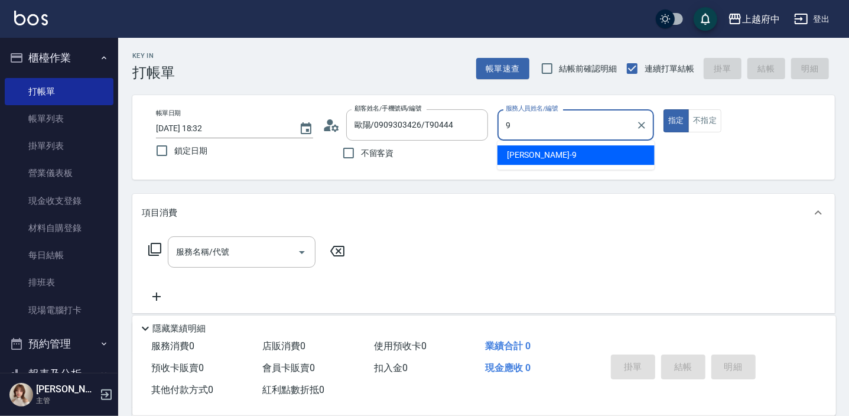
type input "9"
type button "true"
type input "David-9"
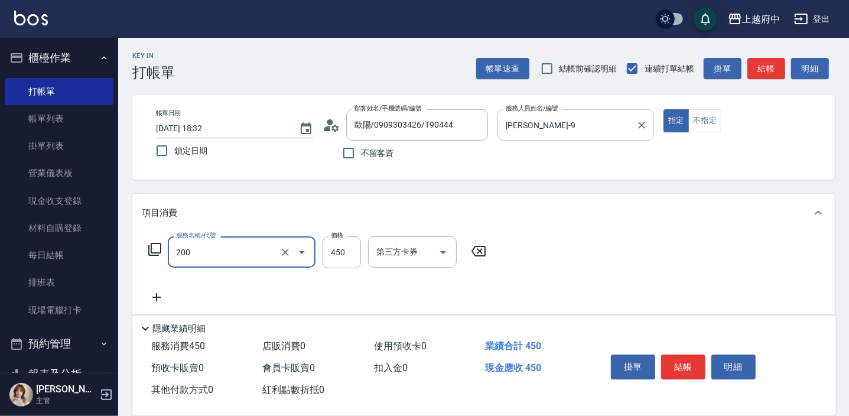
type input "有機洗髮(200)"
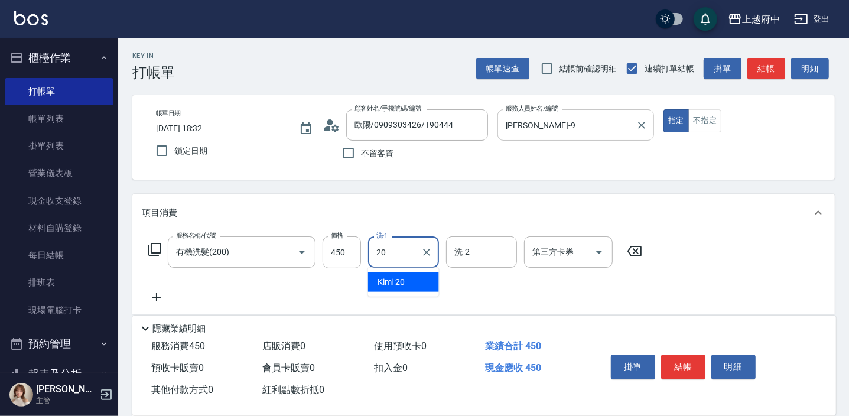
type input "Kimi-20"
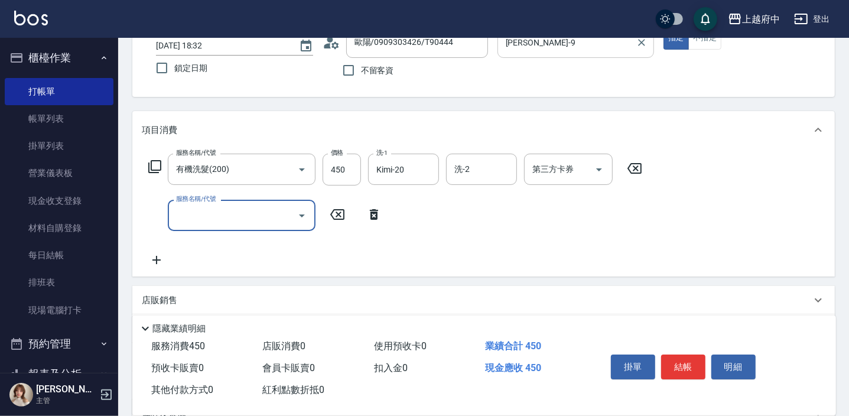
scroll to position [107, 0]
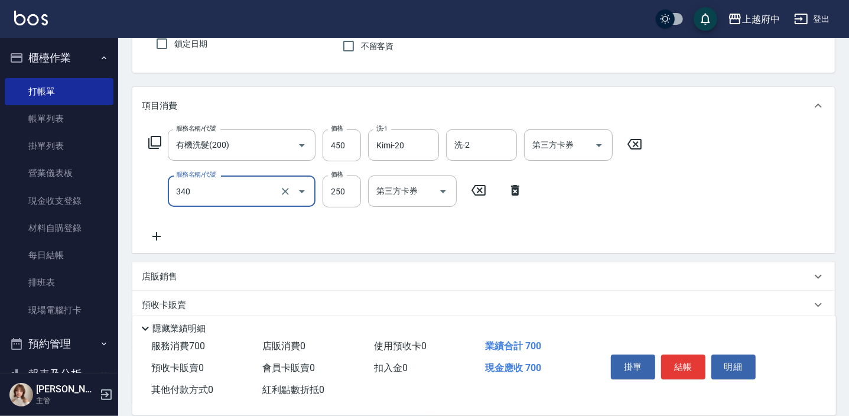
type input "剪髮(340)"
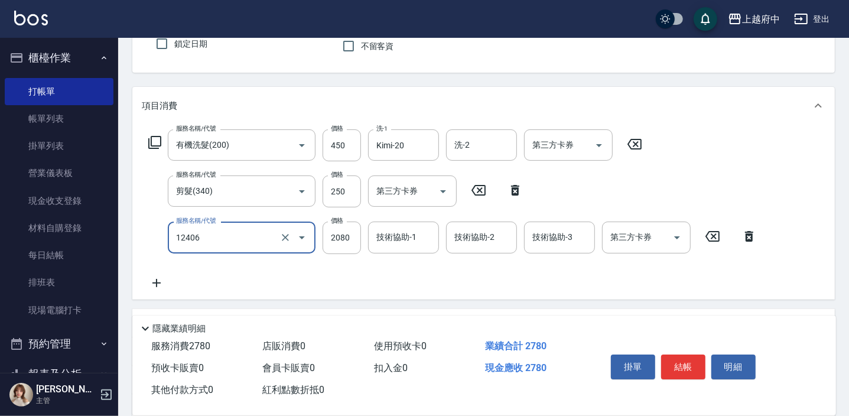
type input "染髮XL(12406)"
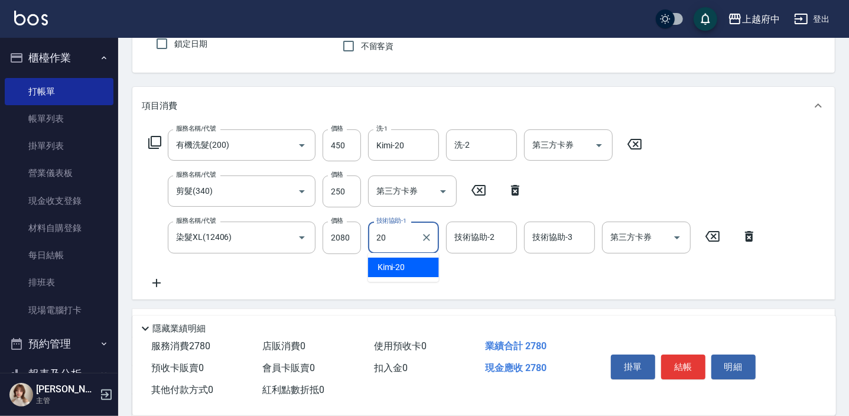
type input "Kimi-20"
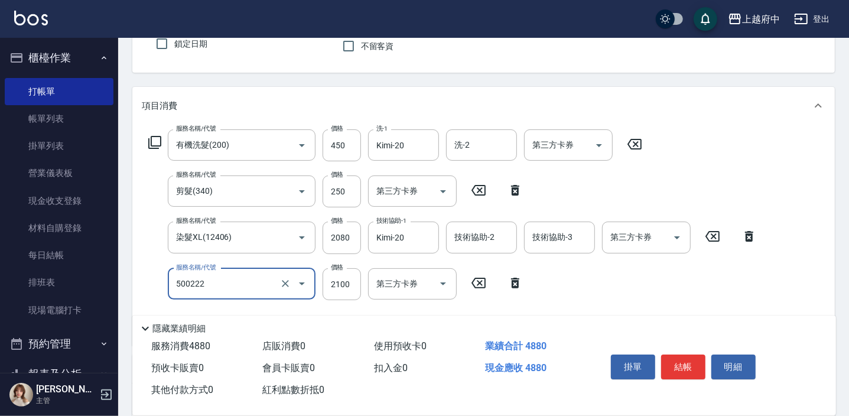
type input "漂髮 長(500222)"
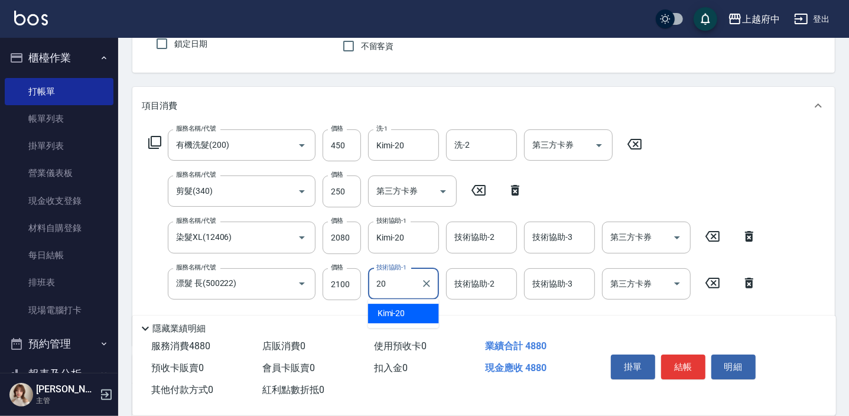
type input "Kimi-20"
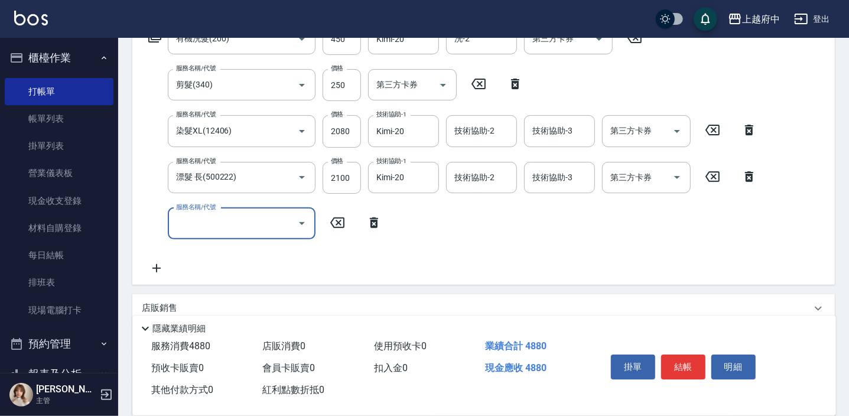
scroll to position [214, 0]
type input "區塊染髮(801)"
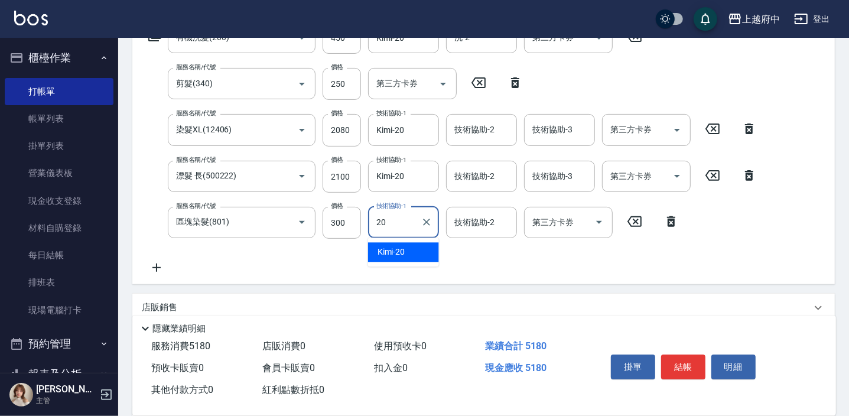
type input "Kimi-20"
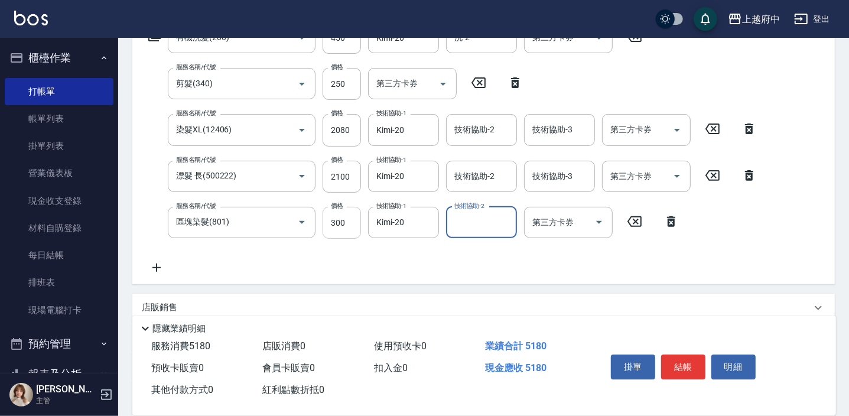
click at [335, 225] on input "300" at bounding box center [342, 223] width 38 height 32
type input "1000"
click at [343, 124] on input "2080" at bounding box center [342, 130] width 38 height 32
click at [343, 126] on input "2080" at bounding box center [342, 130] width 38 height 32
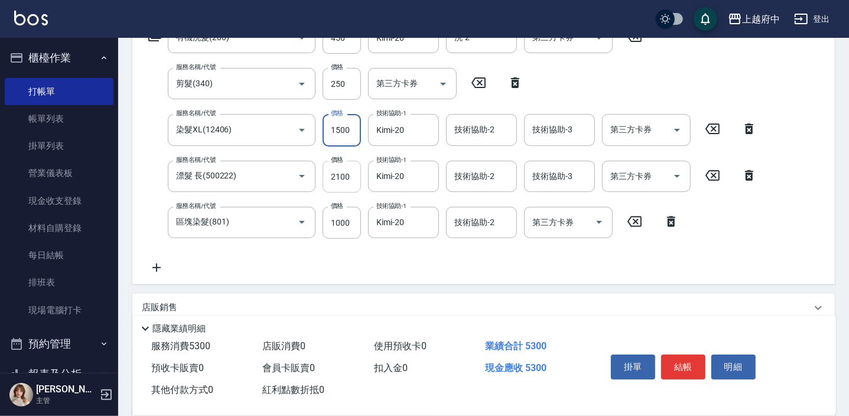
type input "1500"
click at [347, 184] on input "2100" at bounding box center [342, 177] width 38 height 32
type input "1750"
click at [386, 253] on div "服務名稱/代號 有機洗髮(200) 服務名稱/代號 價格 450 價格 洗-1 Kimi-20 洗-1 洗-2 洗-2 第三方卡券 第三方卡券 服務名稱/代號…" at bounding box center [453, 148] width 622 height 253
click at [384, 256] on div "服務名稱/代號 有機洗髮(200) 服務名稱/代號 價格 450 價格 洗-1 Kimi-20 洗-1 洗-2 洗-2 第三方卡券 第三方卡券 服務名稱/代號…" at bounding box center [453, 148] width 622 height 253
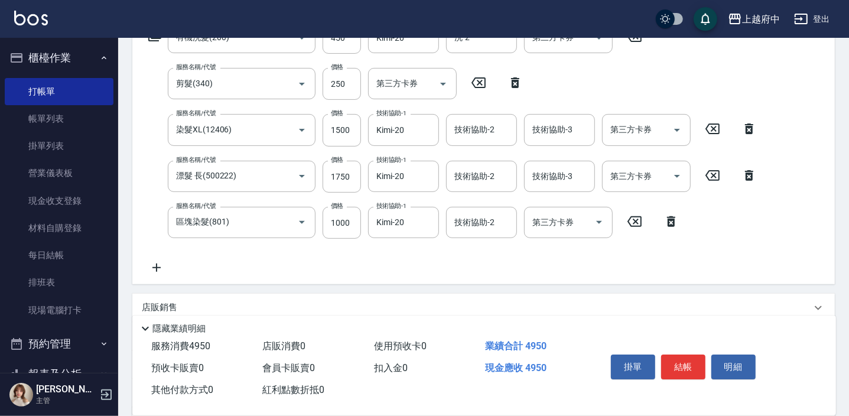
click at [158, 265] on icon at bounding box center [157, 267] width 30 height 14
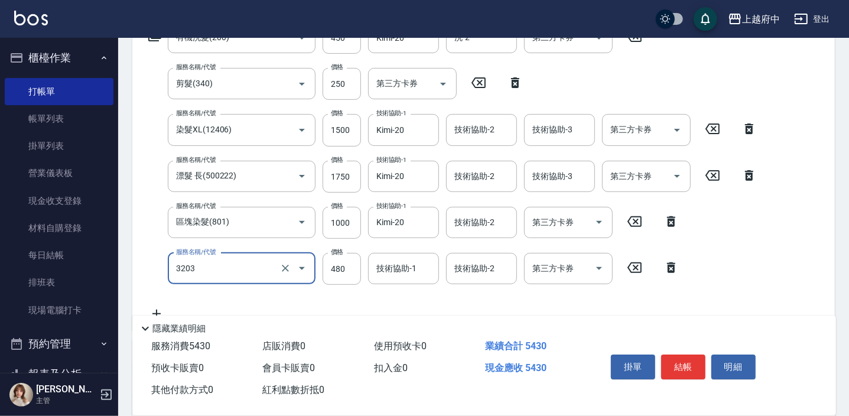
type input "頭皮隔離液(前+後)(3203)"
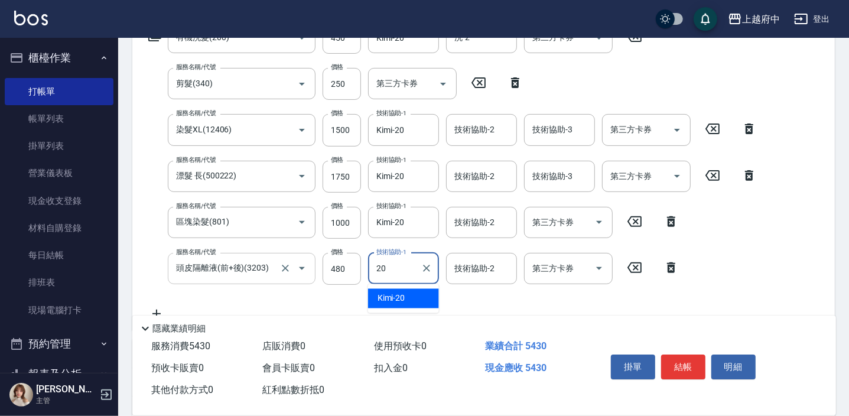
type input "Kimi-20"
click at [384, 305] on div "服務名稱/代號 有機洗髮(200) 服務名稱/代號 價格 450 價格 洗-1 Kimi-20 洗-1 洗-2 洗-2 第三方卡券 第三方卡券 服務名稱/代號…" at bounding box center [453, 171] width 622 height 299
click at [432, 302] on div "服務名稱/代號 有機洗髮(200) 服務名稱/代號 價格 450 價格 洗-1 Kimi-20 洗-1 洗-2 洗-2 第三方卡券 第三方卡券 服務名稱/代號…" at bounding box center [453, 171] width 622 height 299
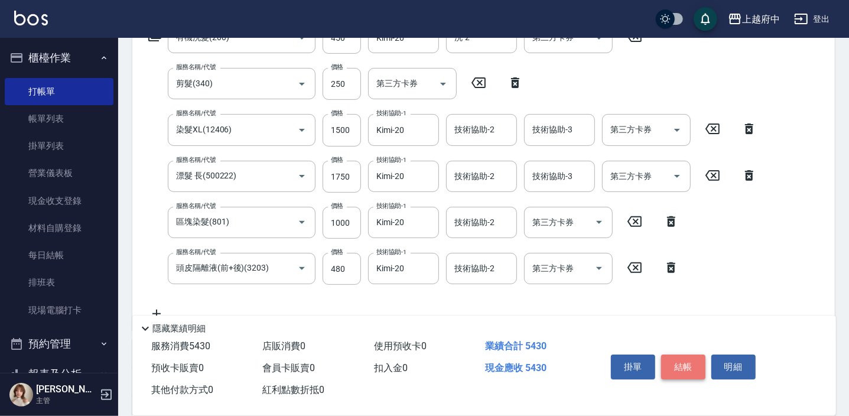
click at [679, 367] on button "結帳" at bounding box center [683, 366] width 44 height 25
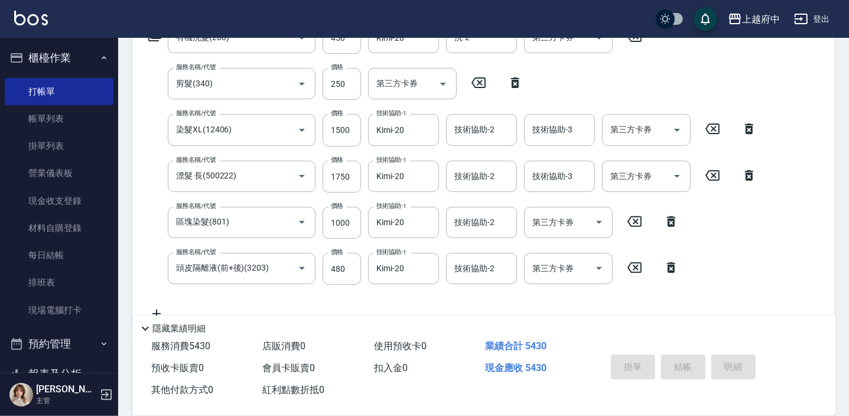
type input "2025/09/12 18:35"
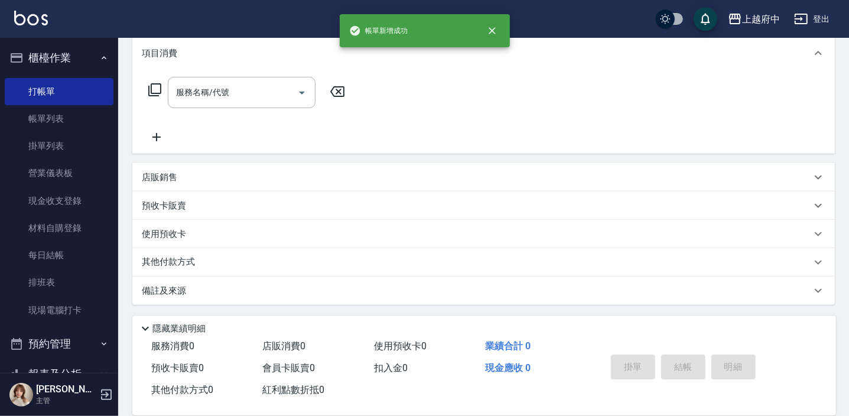
scroll to position [0, 0]
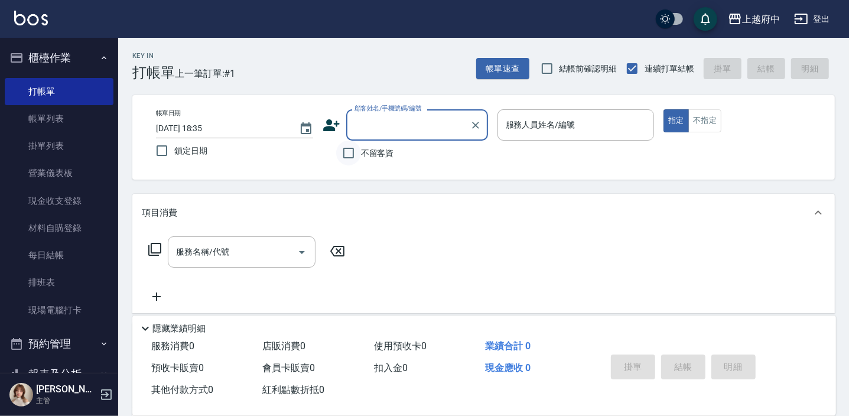
click at [347, 154] on input "不留客資" at bounding box center [348, 153] width 25 height 25
checkbox input "true"
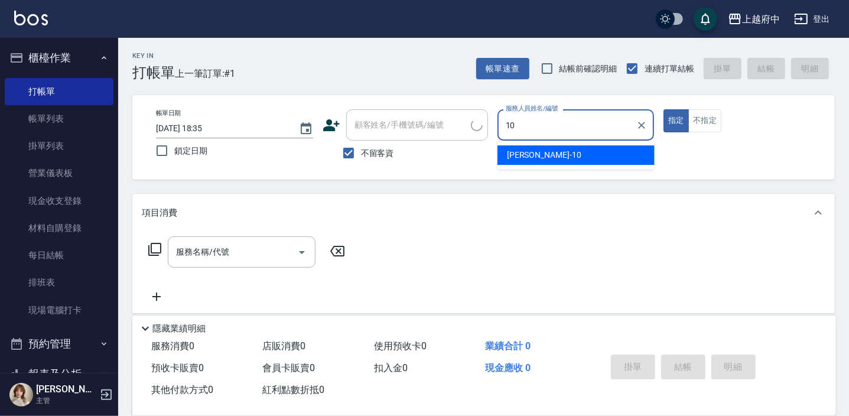
type input "Kevin-10"
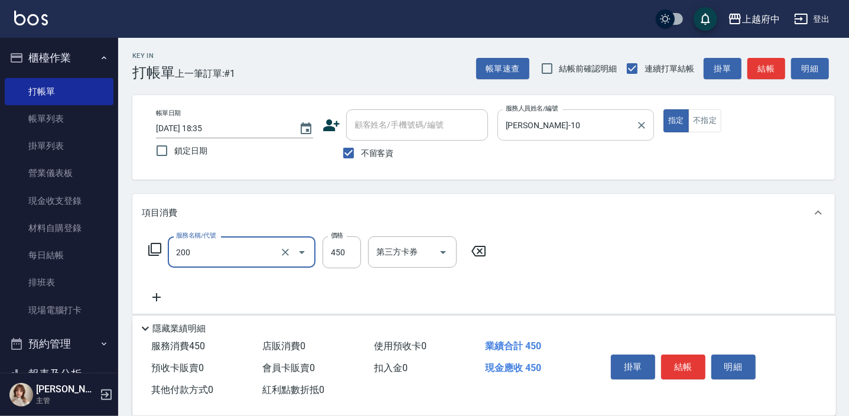
type input "有機洗髮(200)"
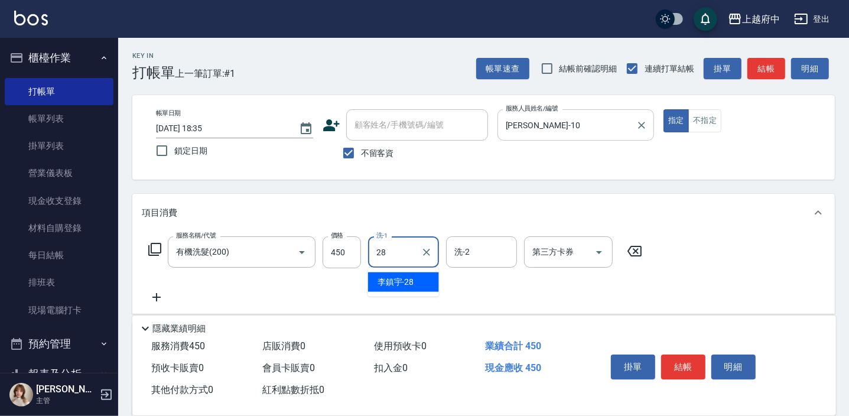
type input "李鎮宇-28"
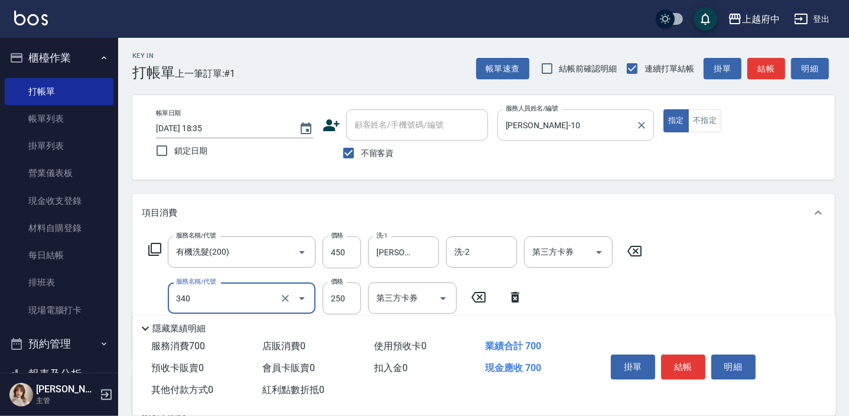
type input "剪髮(340)"
click at [649, 295] on div "服務名稱/代號 有機洗髮(200) 服務名稱/代號 價格 450 價格 洗-1 李鎮宇-28 洗-1 洗-2 洗-2 第三方卡券 第三方卡券 服務名稱/代號 …" at bounding box center [483, 296] width 702 height 128
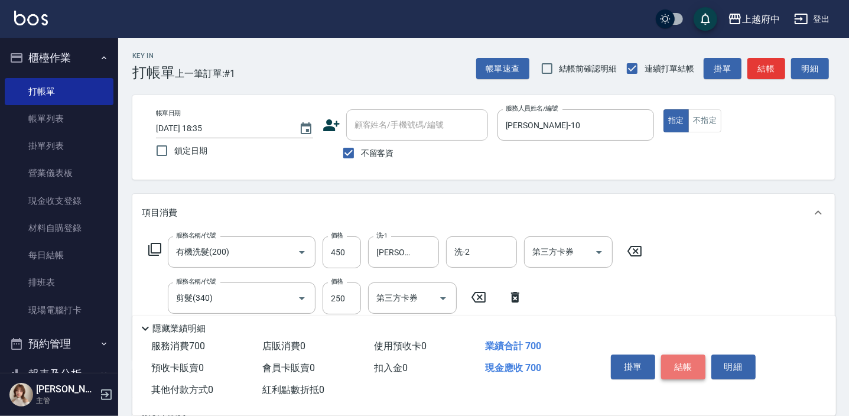
click at [690, 366] on button "結帳" at bounding box center [683, 366] width 44 height 25
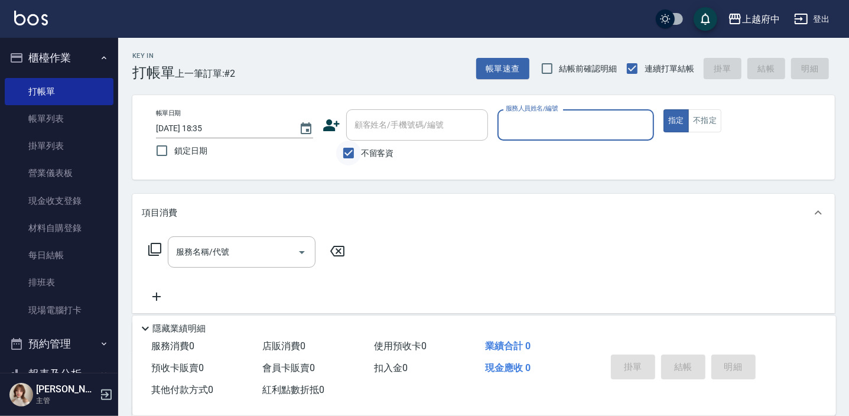
click at [340, 150] on input "不留客資" at bounding box center [348, 153] width 25 height 25
checkbox input "false"
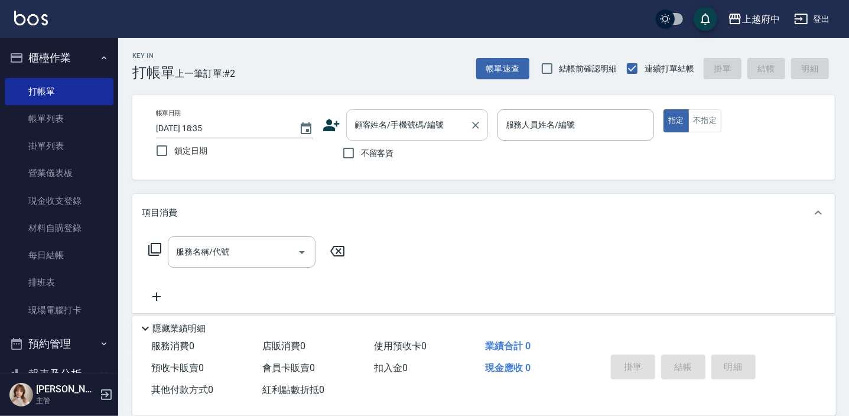
click at [354, 135] on div "顧客姓名/手機號碼/編號" at bounding box center [417, 124] width 142 height 31
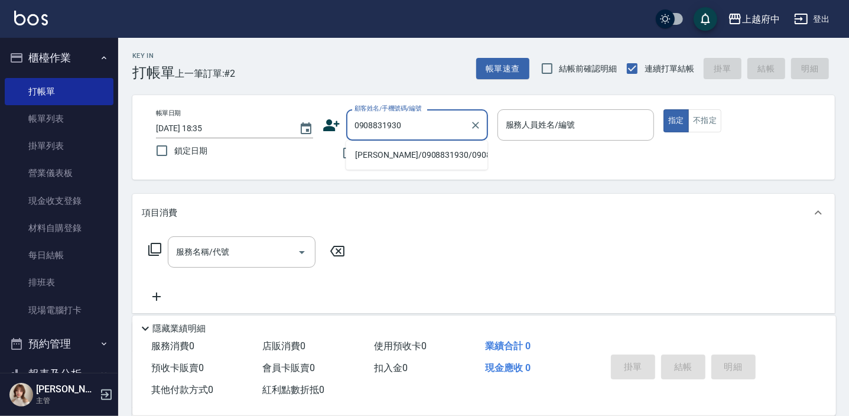
click at [414, 165] on li "曾怡萱/0908831930/0908831930" at bounding box center [417, 154] width 142 height 19
type input "曾怡萱/0908831930/0908831930"
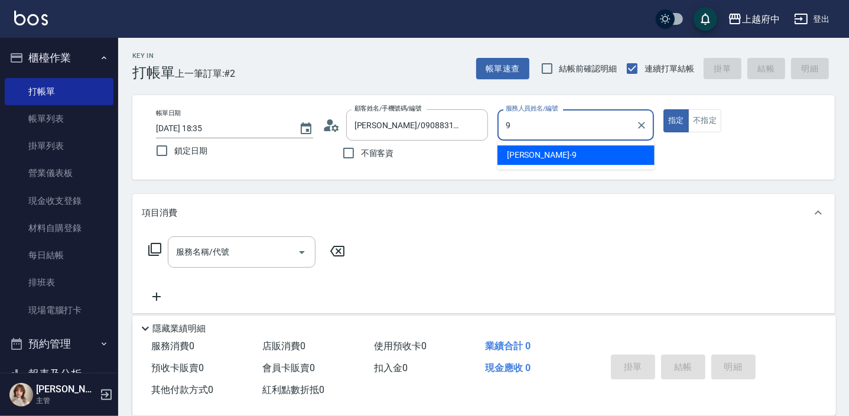
type input "David-9"
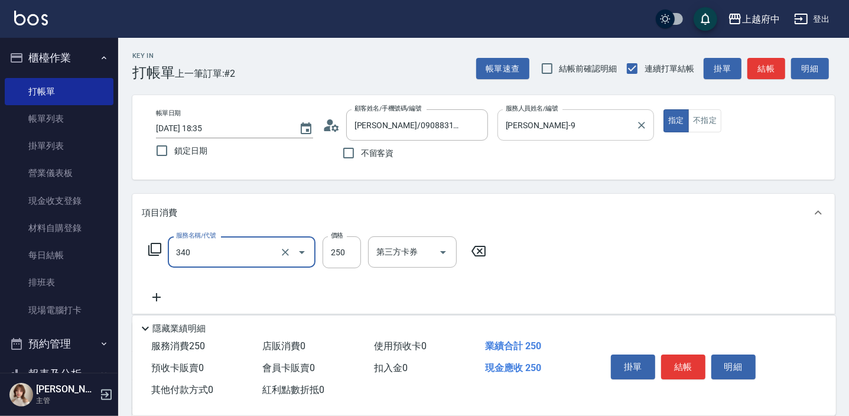
type input "剪髮(340)"
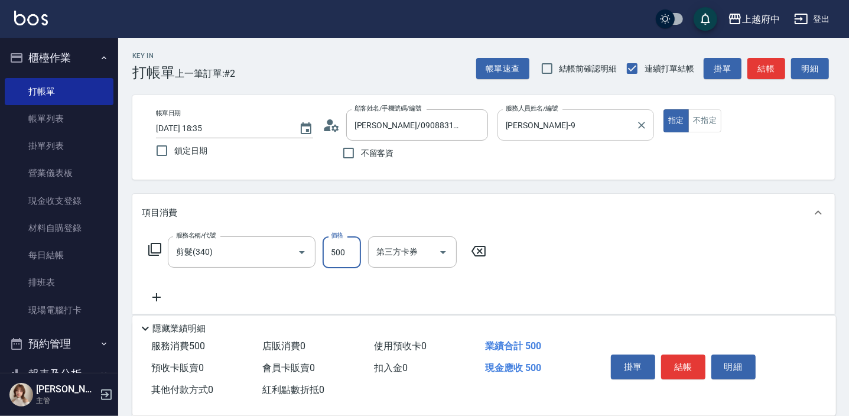
type input "500"
click at [579, 265] on div "服務名稱/代號 剪髮(340) 服務名稱/代號 價格 500 價格 第三方卡券 第三方卡券" at bounding box center [483, 273] width 702 height 82
click at [677, 361] on button "結帳" at bounding box center [683, 366] width 44 height 25
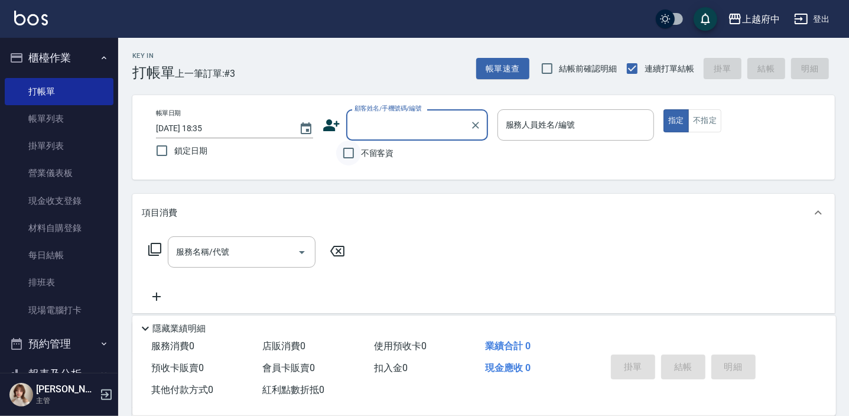
click at [351, 151] on input "不留客資" at bounding box center [348, 153] width 25 height 25
checkbox input "true"
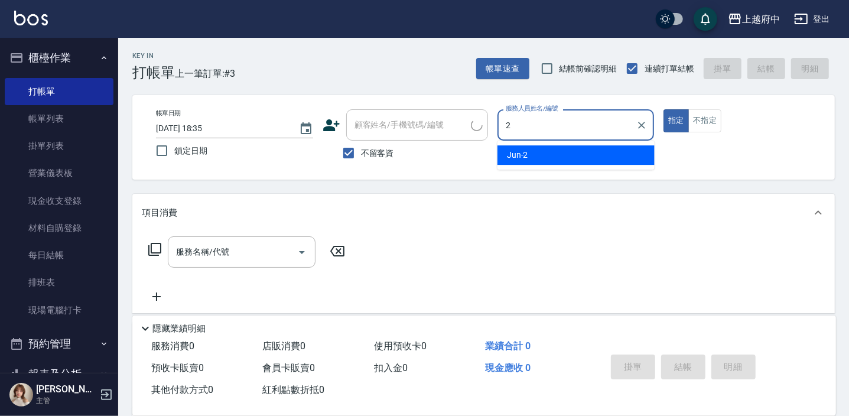
type input "Jun-2"
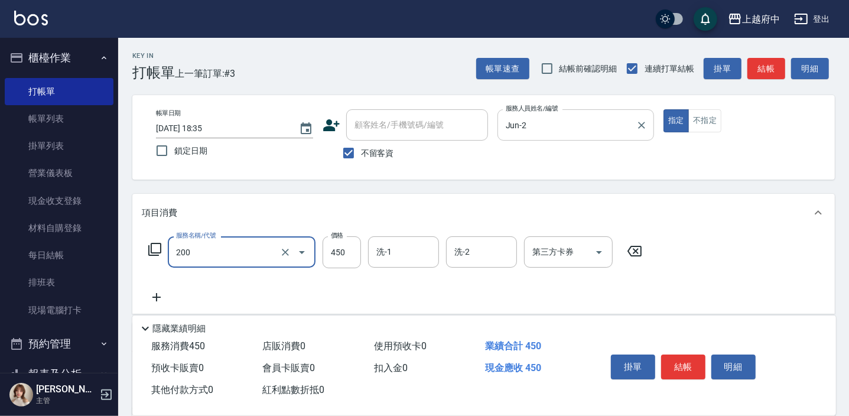
type input "有機洗髮(200)"
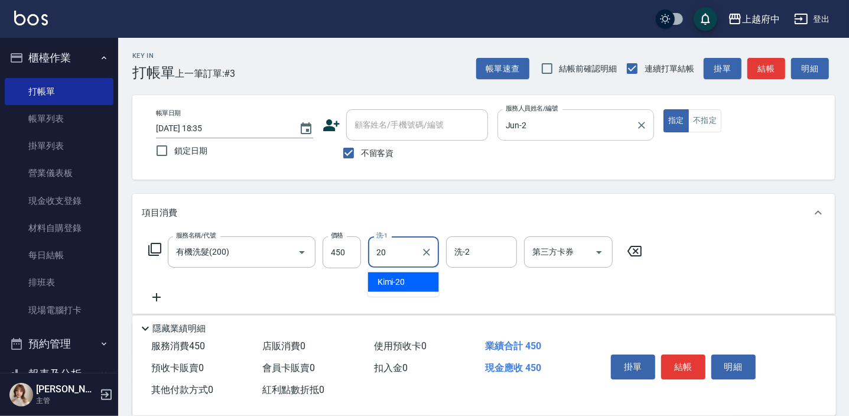
type input "Kimi-20"
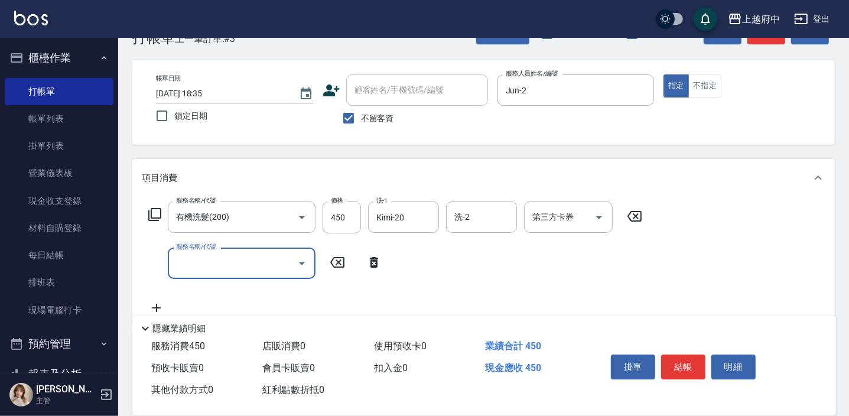
scroll to position [53, 0]
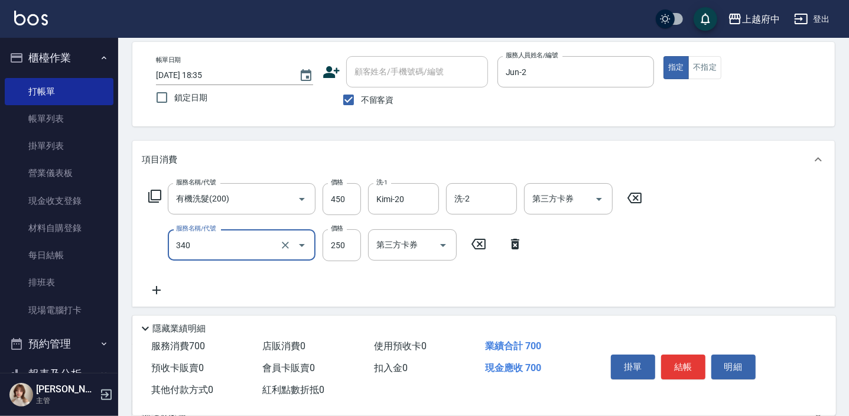
type input "剪髮(340)"
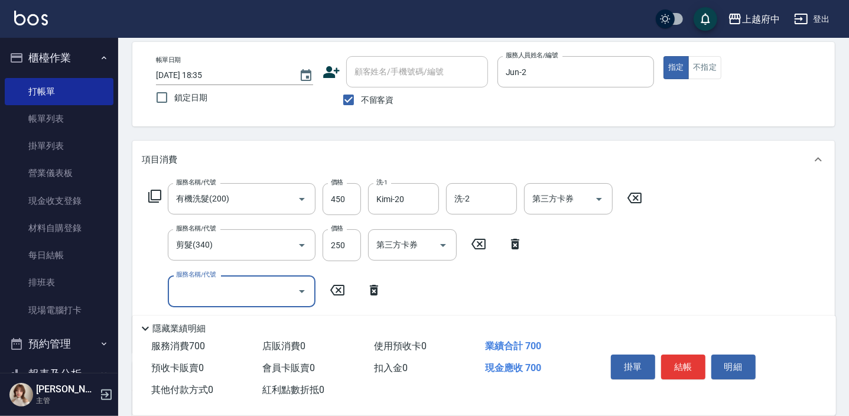
type input "5"
type input "染髮L(12405)"
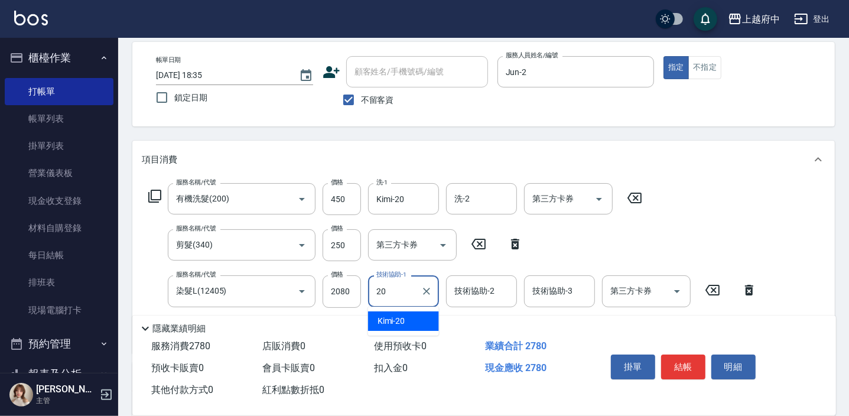
type input "Kimi-20"
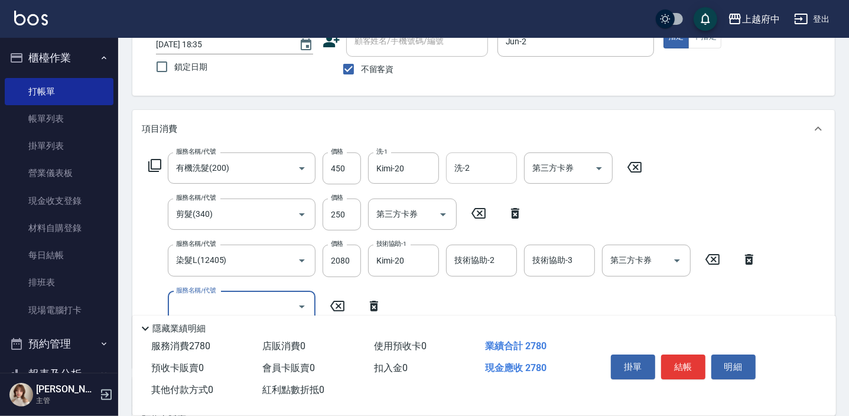
scroll to position [107, 0]
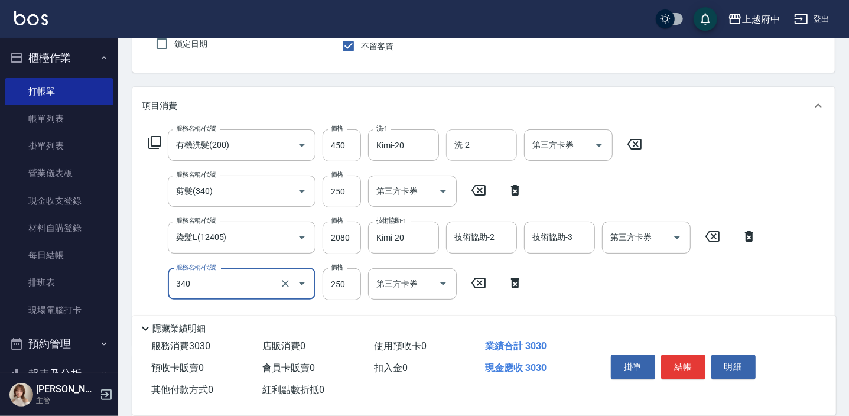
type input "剪髮(340)"
click at [478, 278] on icon at bounding box center [478, 283] width 14 height 11
type input "漂髮 長(500222)"
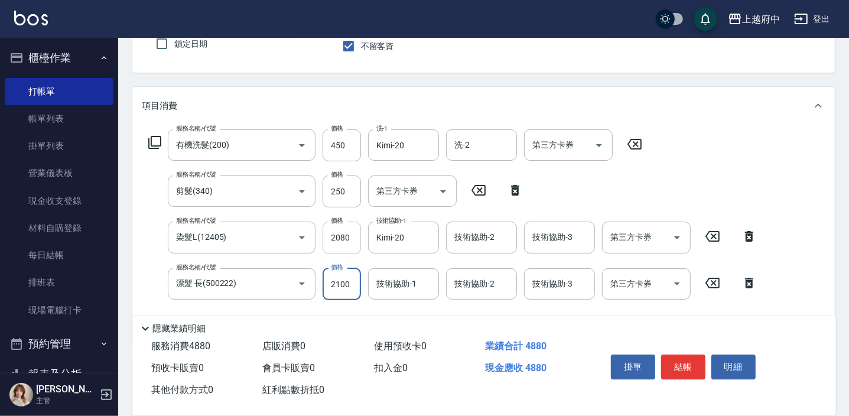
click at [343, 237] on input "2080" at bounding box center [342, 238] width 38 height 32
type input "1300"
click at [345, 275] on input "2100" at bounding box center [342, 284] width 38 height 32
type input "1500"
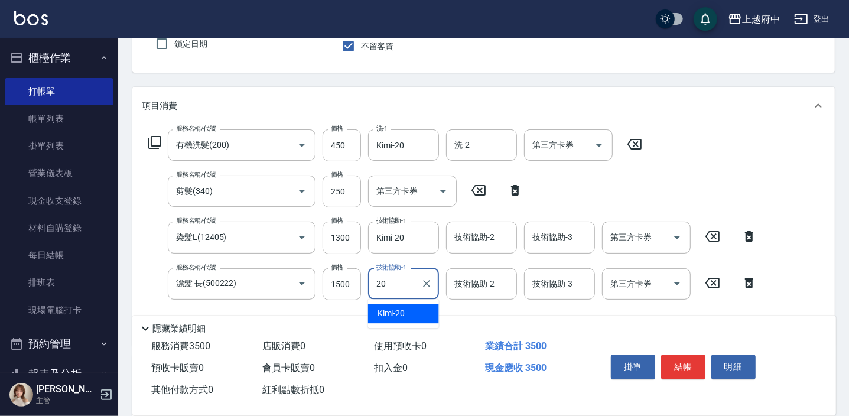
type input "Kimi-20"
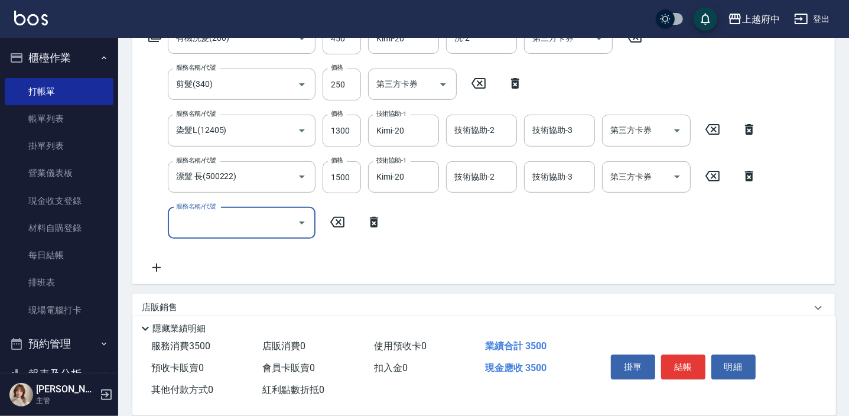
scroll to position [214, 0]
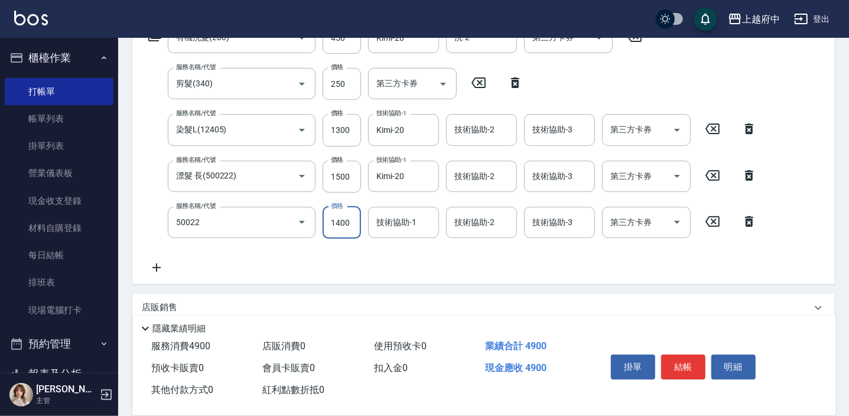
type input "漂髮 中(50022)"
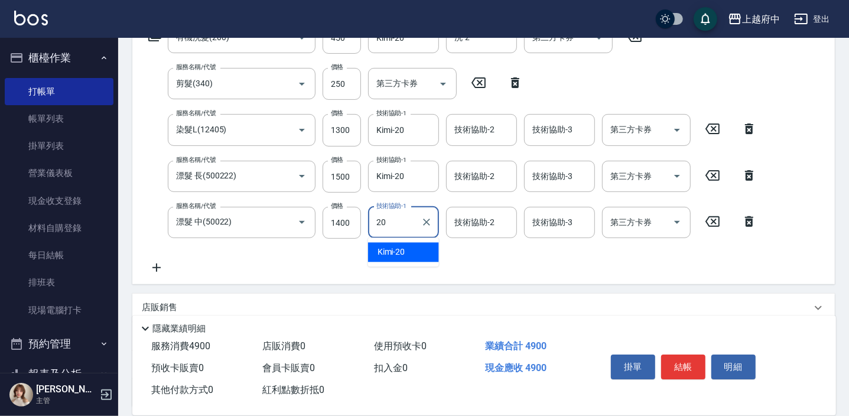
type input "Kimi-20"
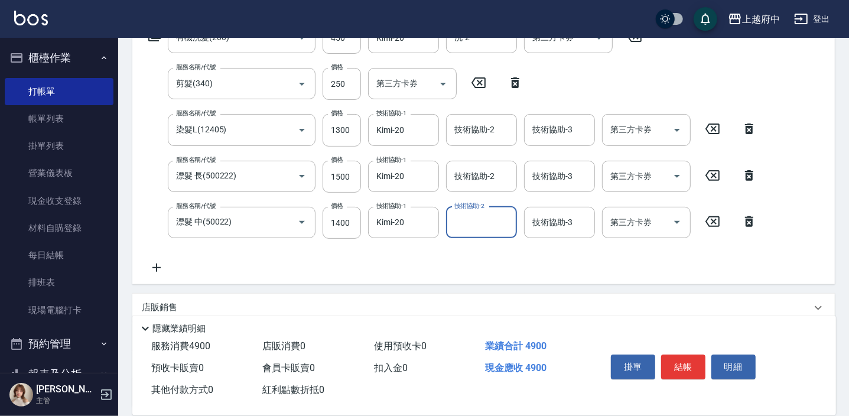
click at [347, 265] on div "服務名稱/代號 有機洗髮(200) 服務名稱/代號 價格 450 價格 洗-1 Kimi-20 洗-1 洗-2 洗-2 第三方卡券 第三方卡券 服務名稱/代號…" at bounding box center [453, 148] width 622 height 253
click at [677, 367] on button "結帳" at bounding box center [683, 366] width 44 height 25
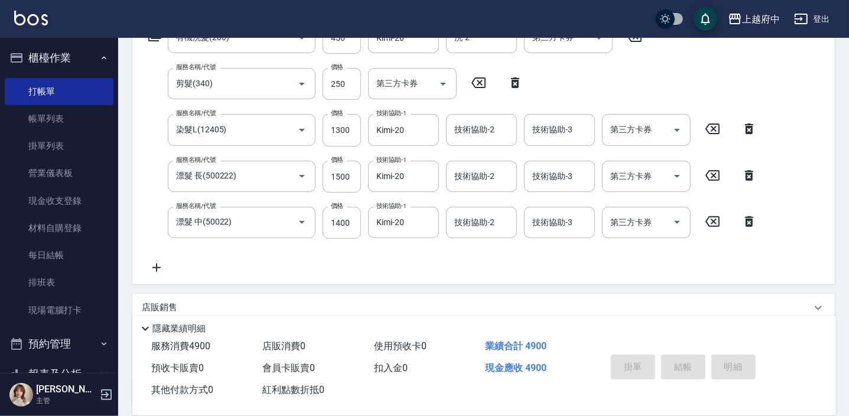
type input "2025/09/12 18:37"
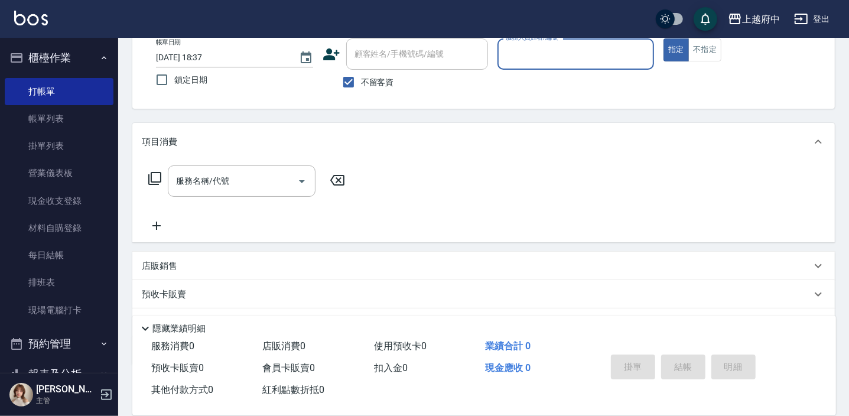
scroll to position [0, 0]
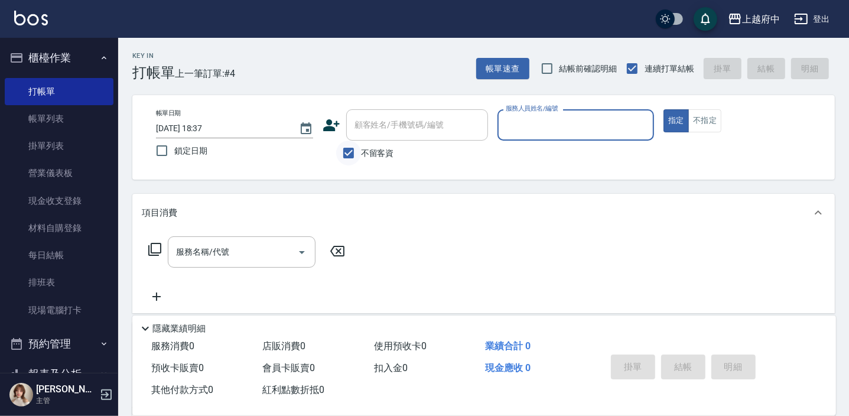
click at [348, 151] on input "不留客資" at bounding box center [348, 153] width 25 height 25
checkbox input "false"
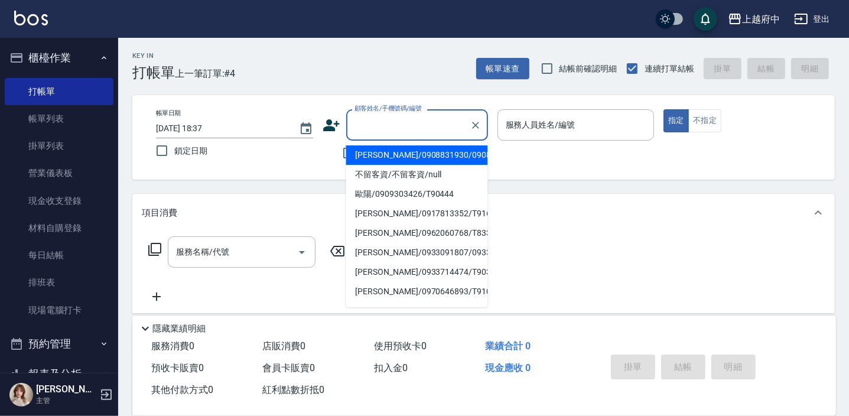
click at [375, 125] on div "顧客姓名/手機號碼/編號 顧客姓名/手機號碼/編號" at bounding box center [417, 124] width 142 height 31
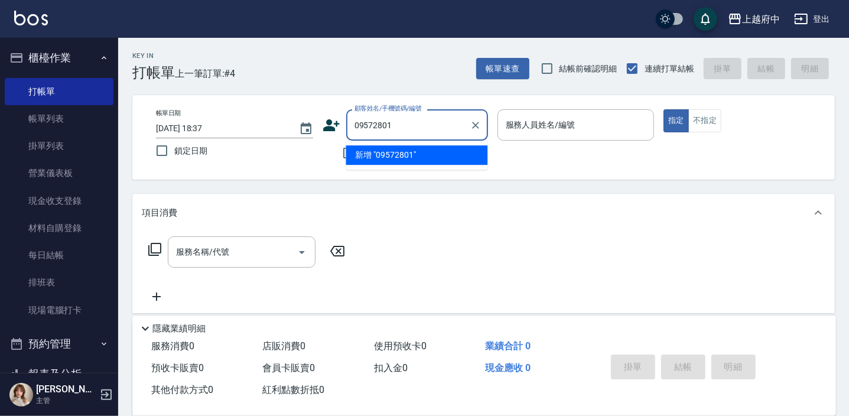
type input "095728019"
click at [477, 126] on icon "Clear" at bounding box center [476, 125] width 12 height 12
click at [346, 156] on input "不留客資" at bounding box center [348, 153] width 25 height 25
checkbox input "true"
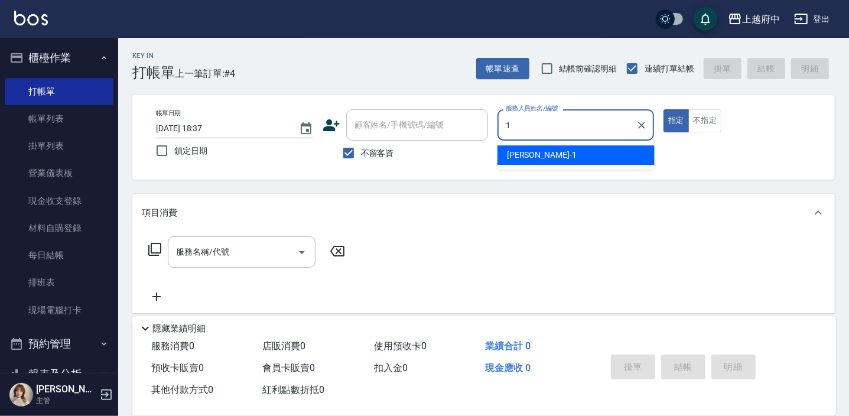
type input "Annie -1"
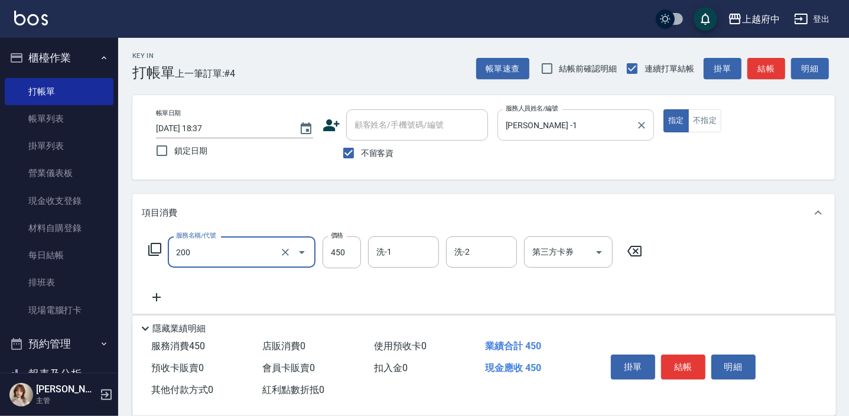
type input "有機洗髮(200)"
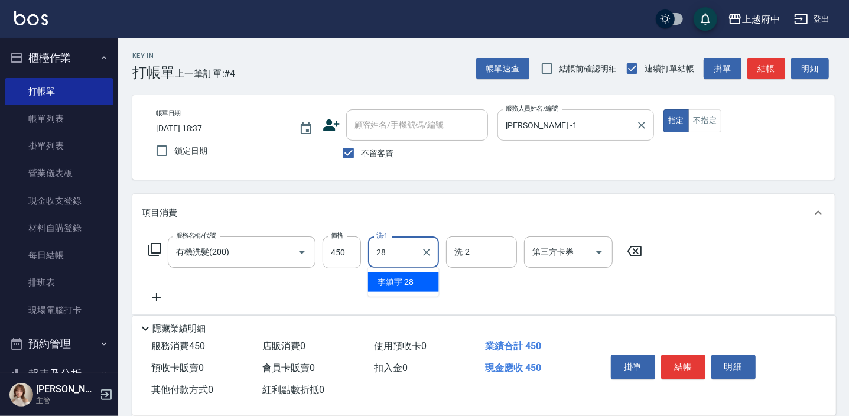
type input "李鎮宇-28"
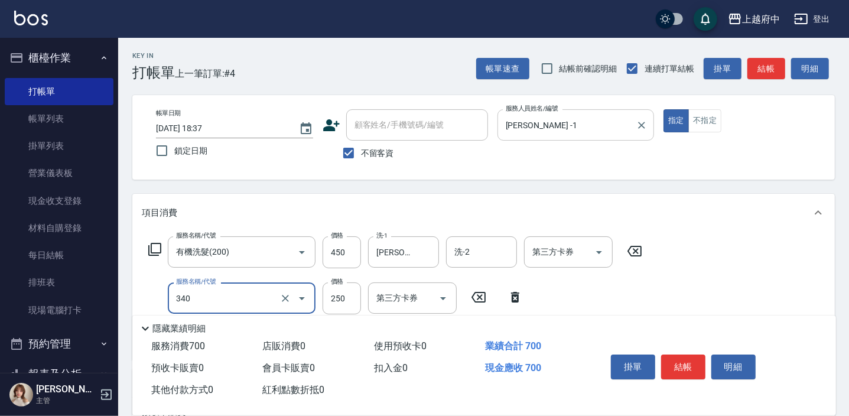
type input "剪髮(340)"
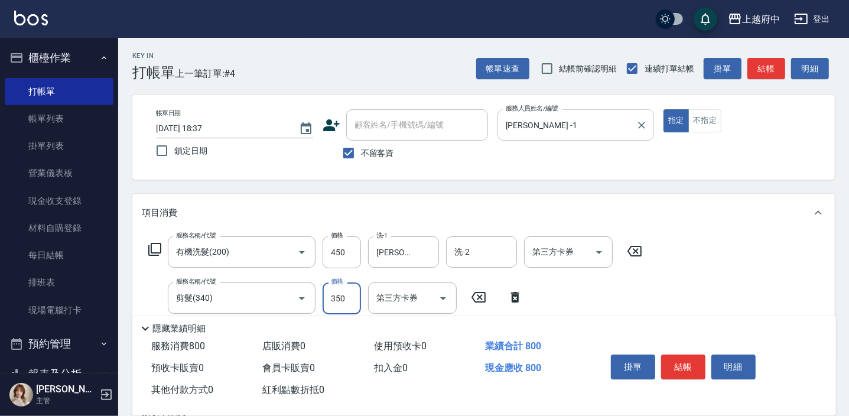
type input "350"
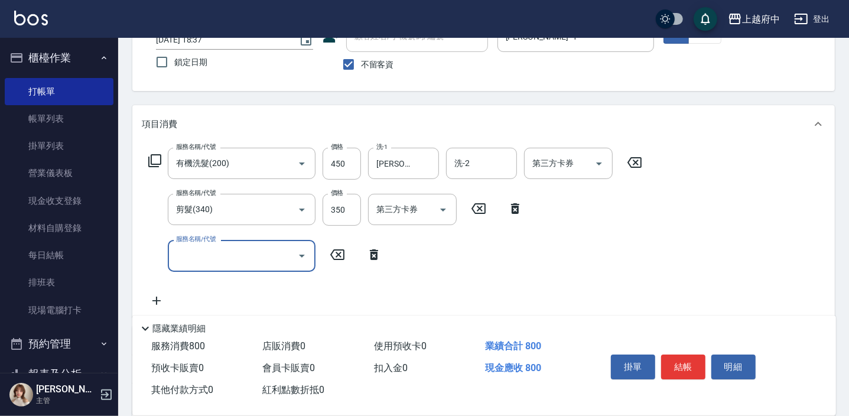
scroll to position [107, 0]
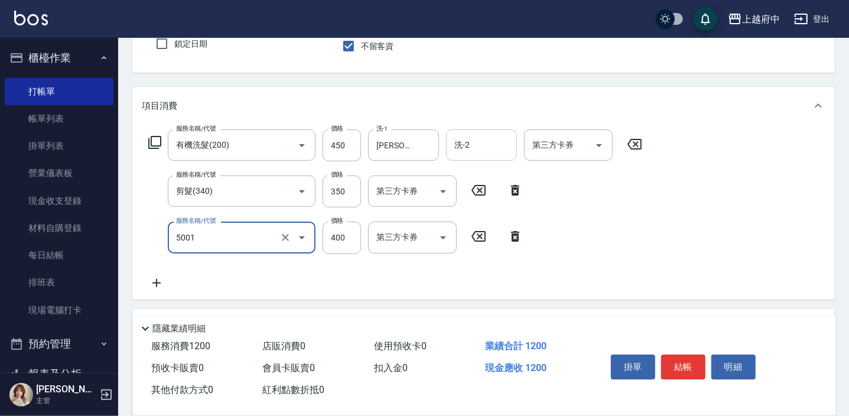
type input "側邊壓貼(5001)"
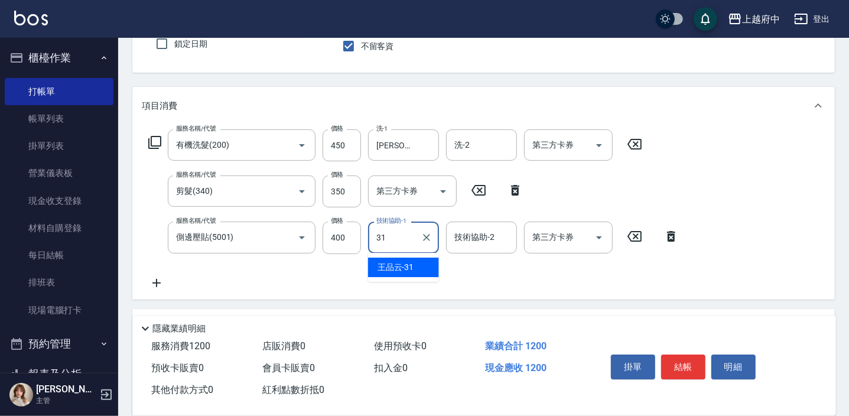
type input "王品云-31"
click at [447, 276] on div "服務名稱/代號 有機洗髮(200) 服務名稱/代號 價格 450 價格 洗-1 李鎮宇-28 洗-1 洗-2 洗-2 第三方卡券 第三方卡券 服務名稱/代號 …" at bounding box center [414, 209] width 544 height 160
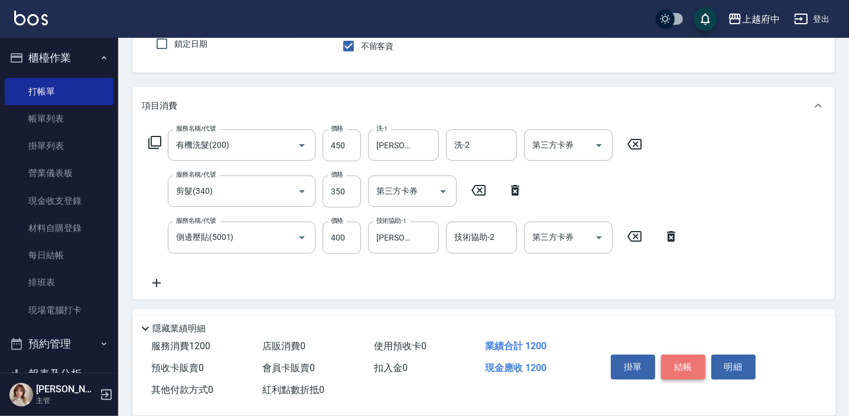
click at [688, 369] on button "結帳" at bounding box center [683, 366] width 44 height 25
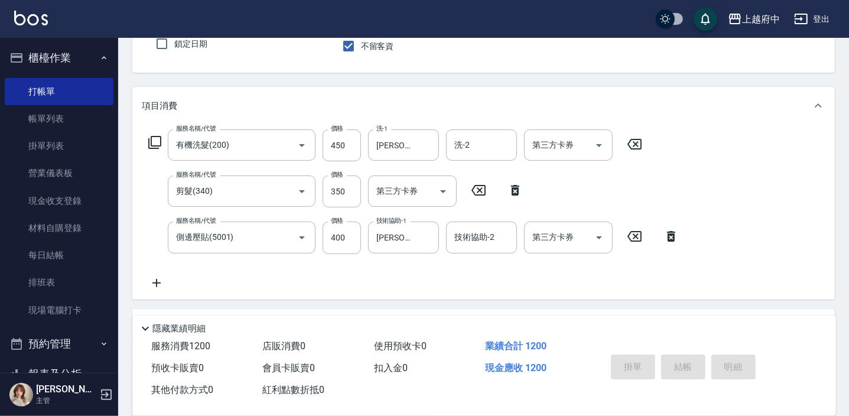
type input "2025/09/12 18:38"
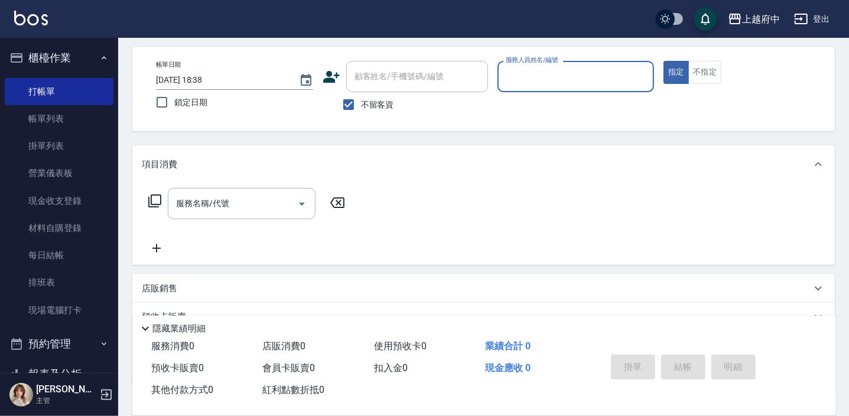
scroll to position [0, 0]
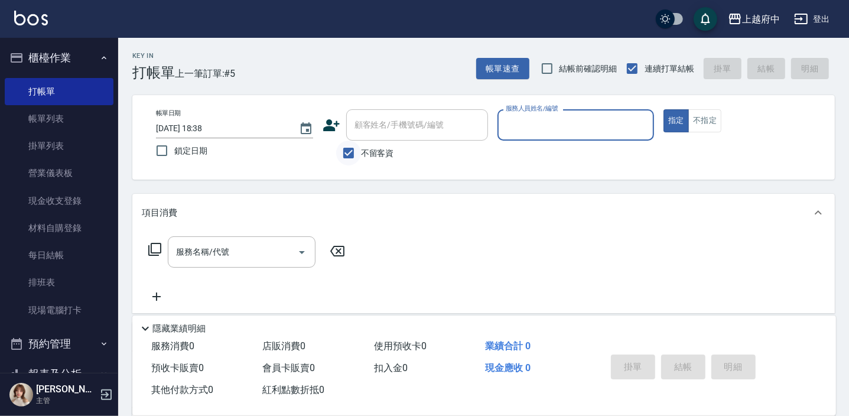
click at [350, 152] on input "不留客資" at bounding box center [348, 153] width 25 height 25
checkbox input "false"
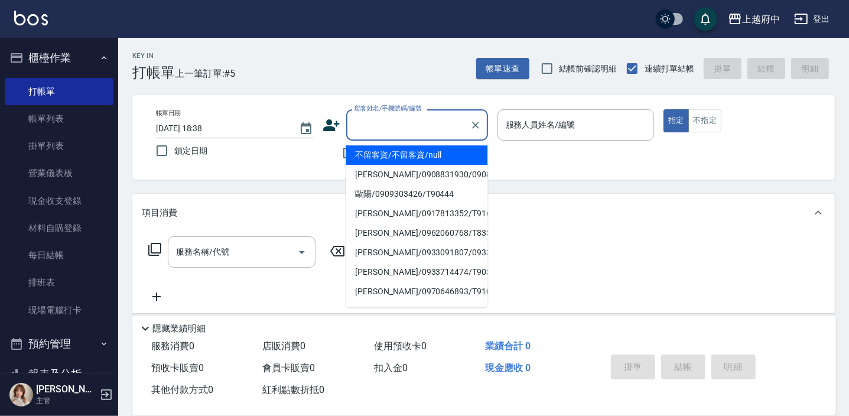
click at [375, 121] on div "顧客姓名/手機號碼/編號 顧客姓名/手機號碼/編號" at bounding box center [417, 124] width 142 height 31
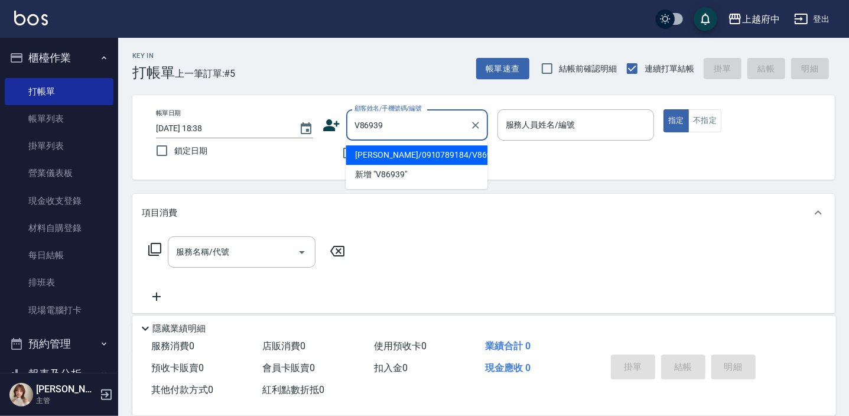
click at [383, 147] on li "徐松煜/0910789184/V86939" at bounding box center [417, 154] width 142 height 19
type input "徐松煜/0910789184/V86939"
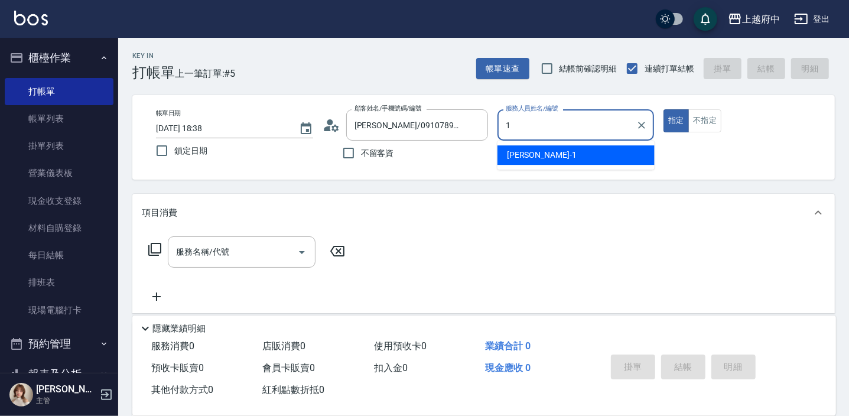
type input "Annie -1"
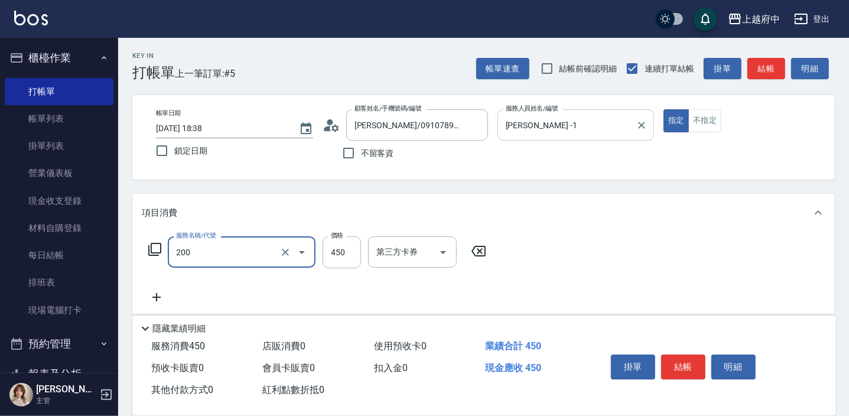
type input "有機洗髮(200)"
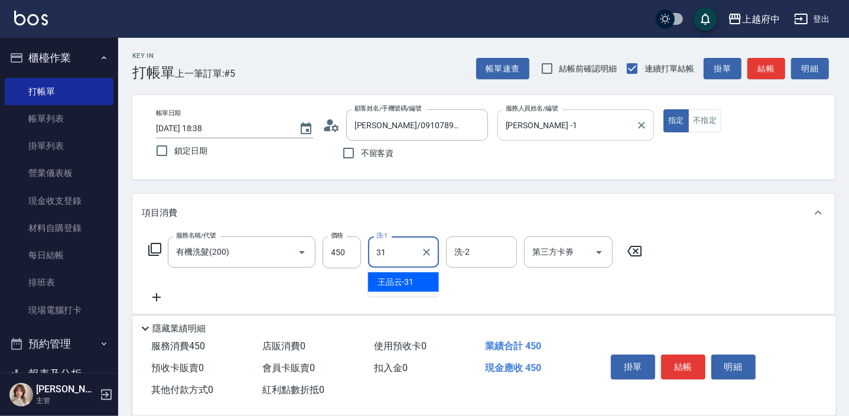
type input "王品云-31"
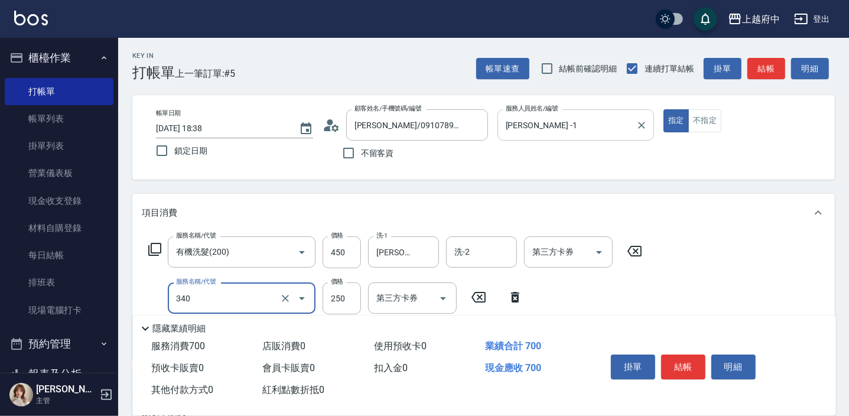
type input "剪髮(340)"
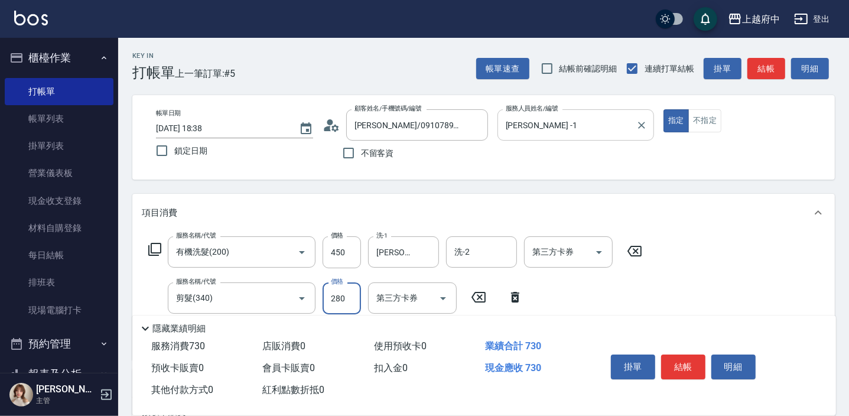
type input "280"
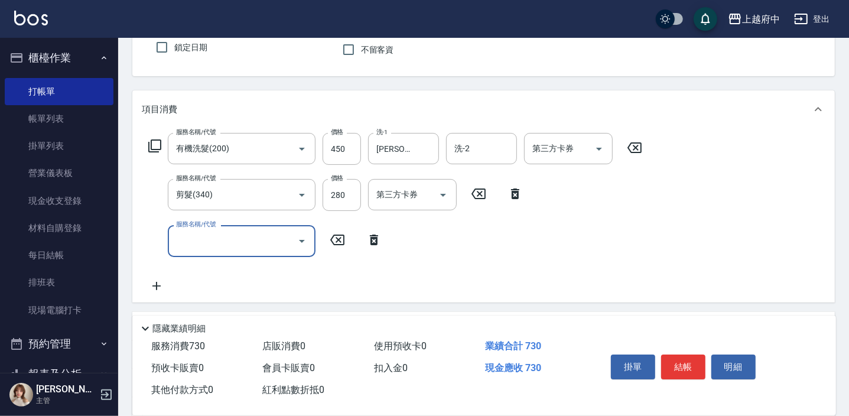
scroll to position [107, 0]
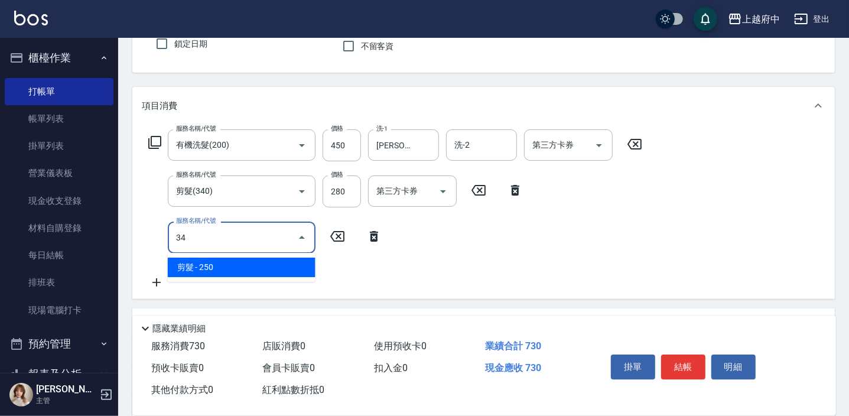
type input "3"
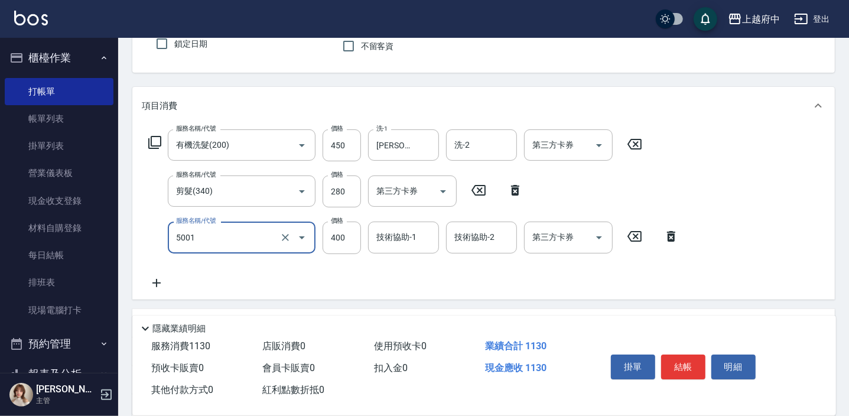
type input "側邊壓貼(5001)"
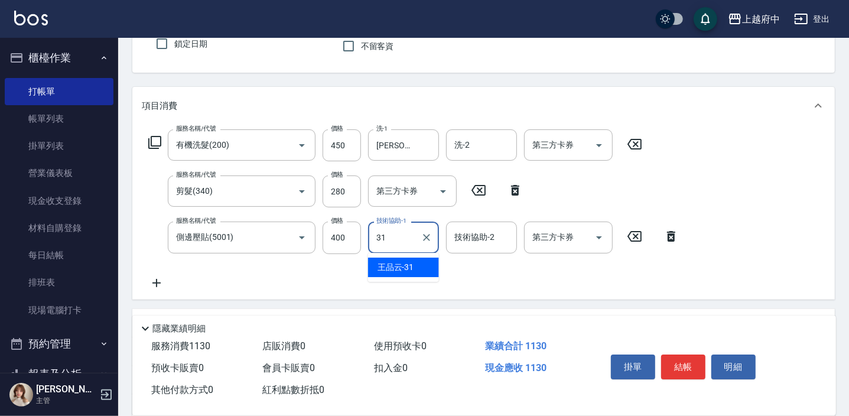
type input "王品云-31"
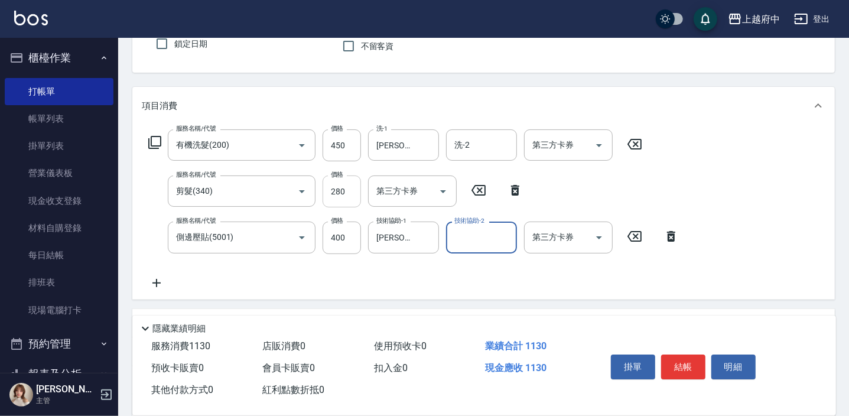
click at [349, 189] on input "280" at bounding box center [342, 191] width 38 height 32
click at [349, 190] on input "280" at bounding box center [342, 191] width 38 height 32
type input "300"
click at [449, 281] on div "服務名稱/代號 有機洗髮(200) 服務名稱/代號 價格 450 價格 洗-1 王品云-31 洗-1 洗-2 洗-2 第三方卡券 第三方卡券 服務名稱/代號 …" at bounding box center [414, 209] width 544 height 160
click at [691, 369] on button "結帳" at bounding box center [683, 366] width 44 height 25
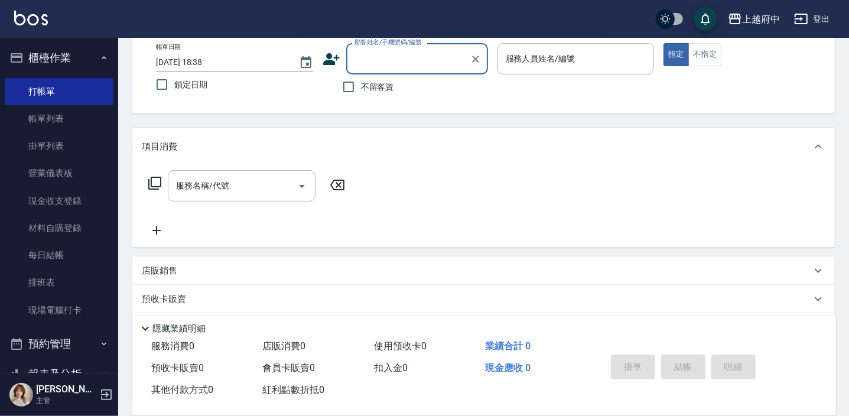
scroll to position [0, 0]
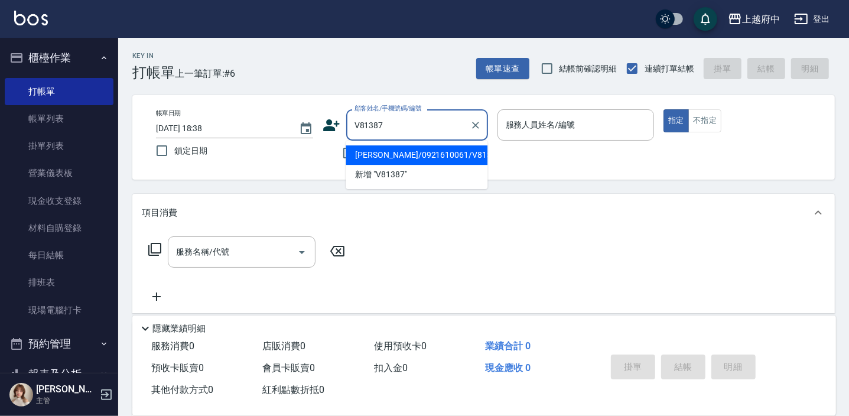
click at [447, 159] on li "王姵娟/0921610061/V81387" at bounding box center [417, 154] width 142 height 19
type input "王姵娟/0921610061/V81387"
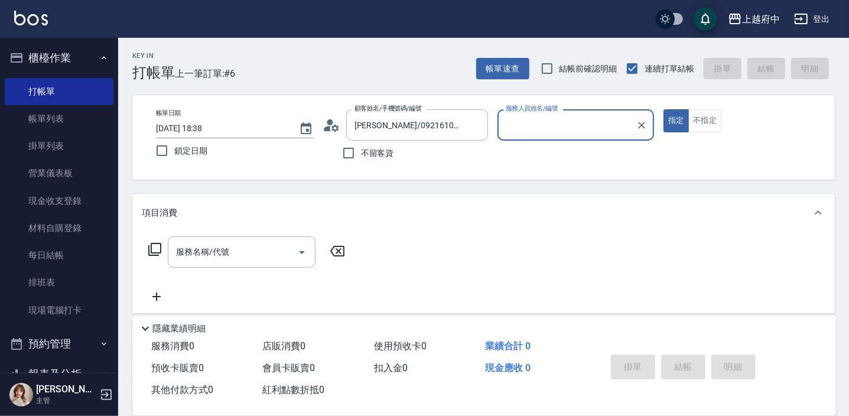
type input "Fanny-7"
click at [663, 109] on button "指定" at bounding box center [675, 120] width 25 height 23
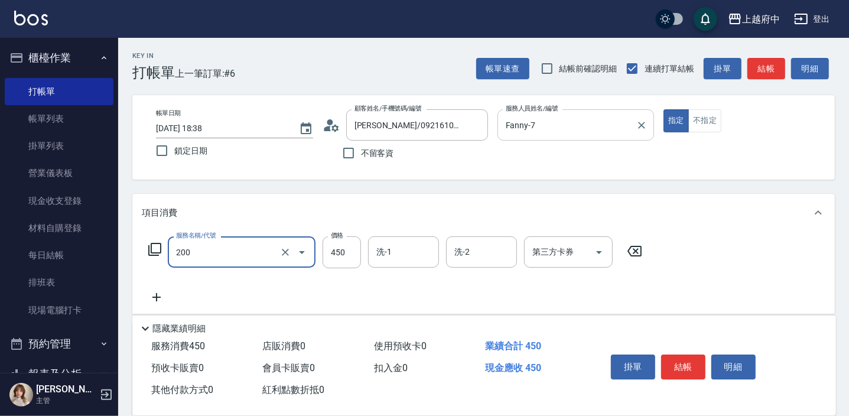
type input "有機洗髮(200)"
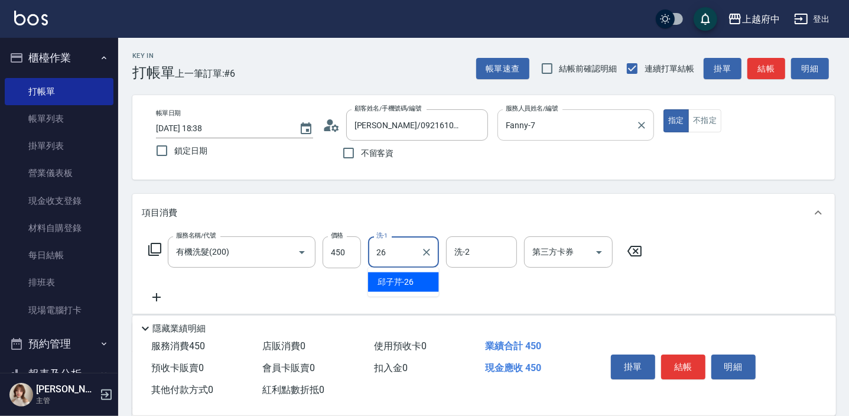
type input "邱子芹-26"
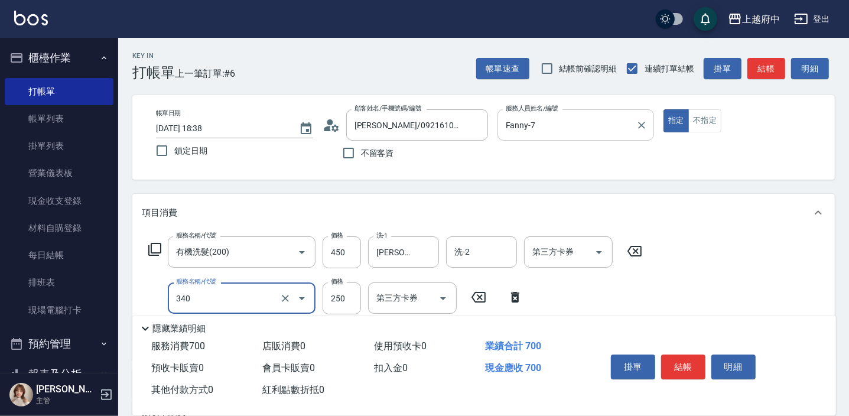
type input "剪髮(340)"
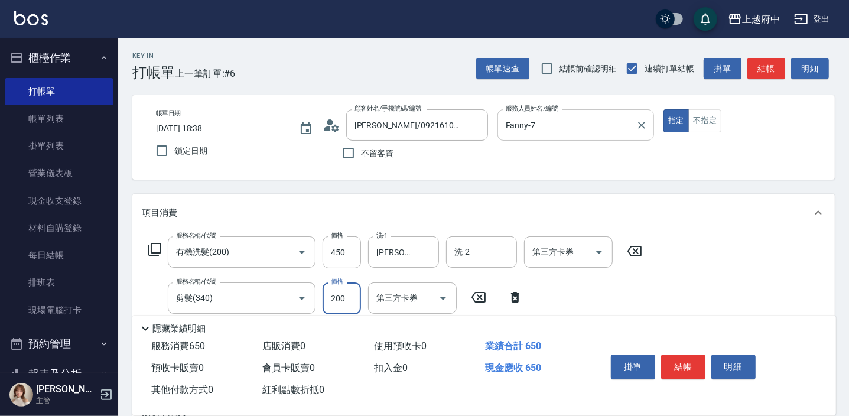
type input "200"
click at [664, 288] on div "服務名稱/代號 有機洗髮(200) 服務名稱/代號 價格 450 價格 洗-1 邱子芹-26 洗-1 洗-2 洗-2 第三方卡券 第三方卡券 服務名稱/代號 …" at bounding box center [483, 296] width 702 height 128
click at [680, 363] on button "結帳" at bounding box center [683, 366] width 44 height 25
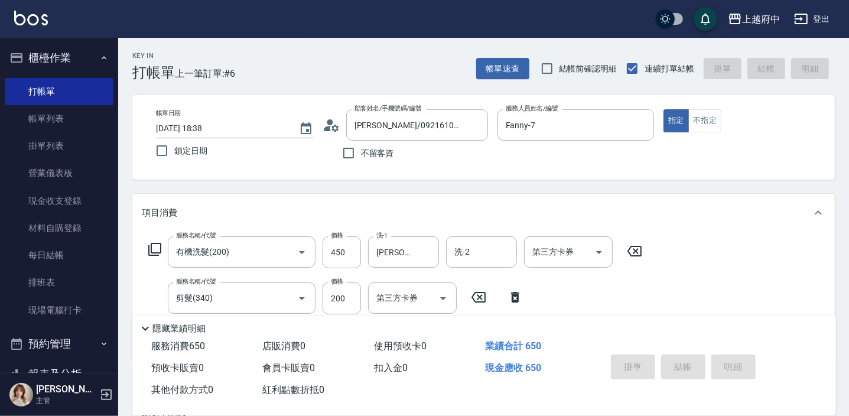
type input "2025/09/12 18:39"
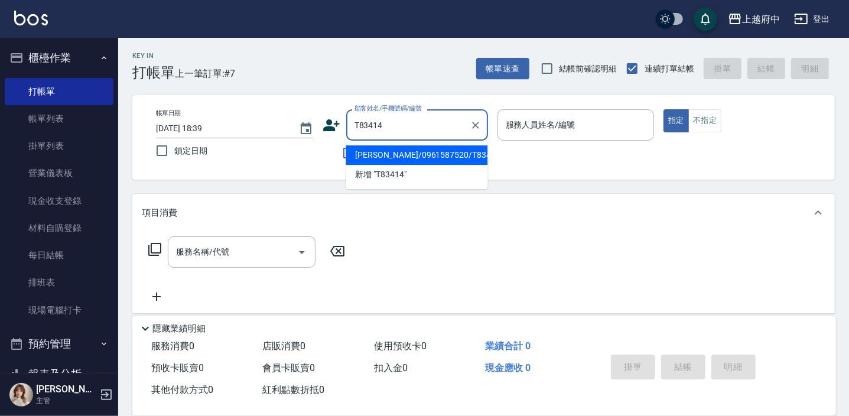
click at [398, 155] on li "廖晉暘/0961587520/T83414" at bounding box center [417, 154] width 142 height 19
type input "廖晉暘/0961587520/T83414"
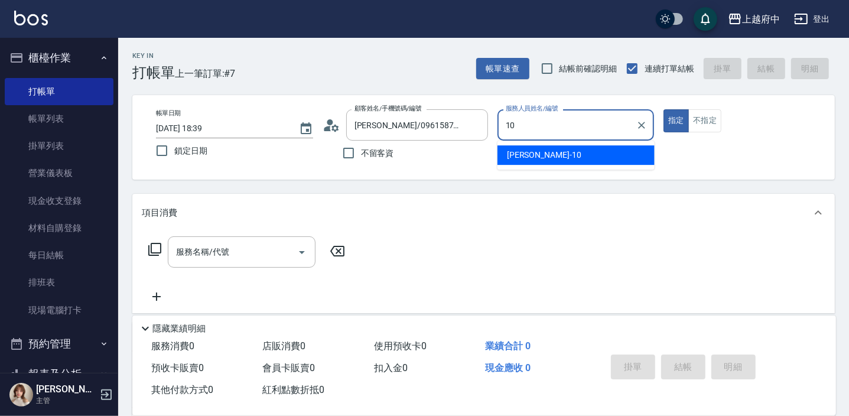
type input "Kevin-10"
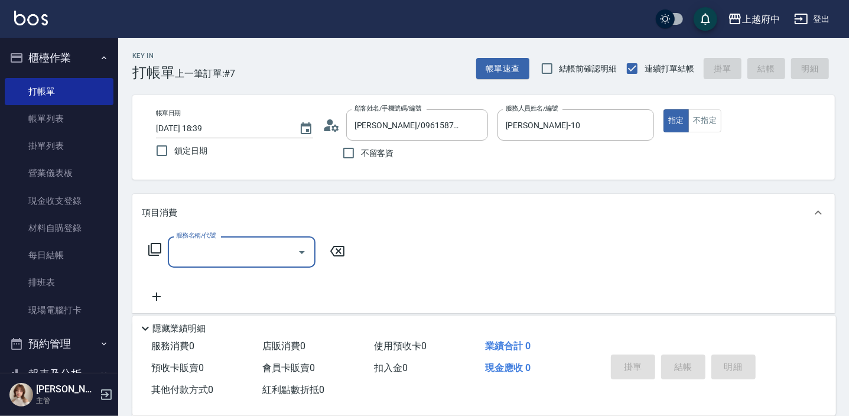
scroll to position [53, 0]
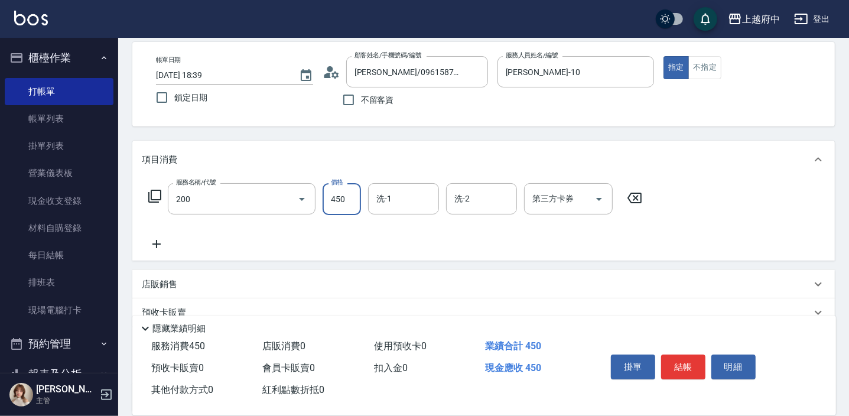
type input "有機洗髮(200)"
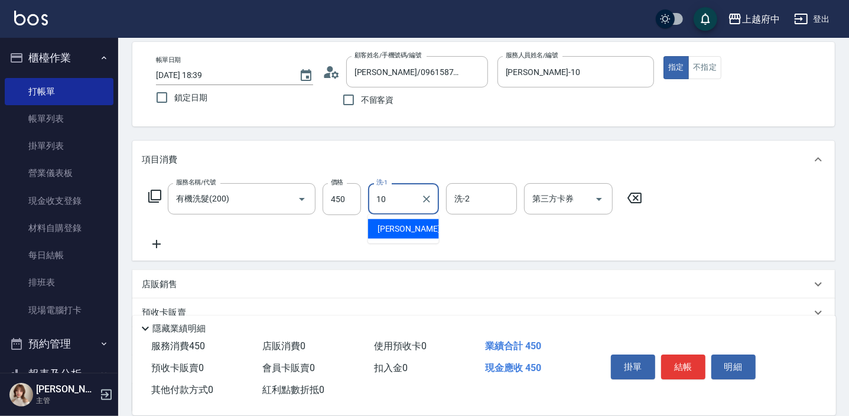
type input "Kevin-10"
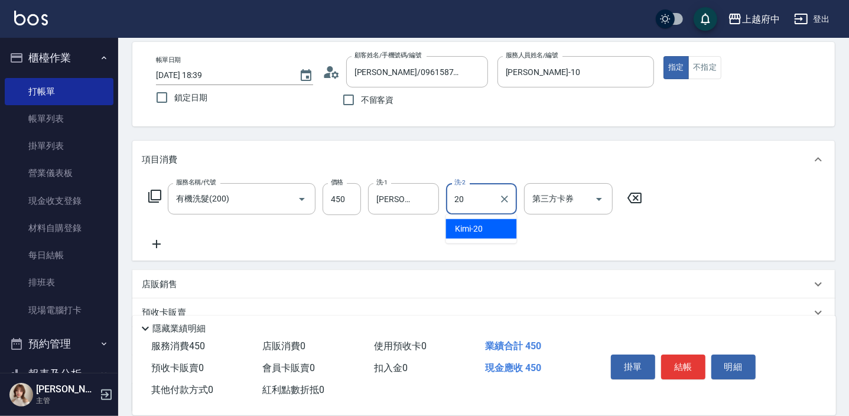
type input "Kimi-20"
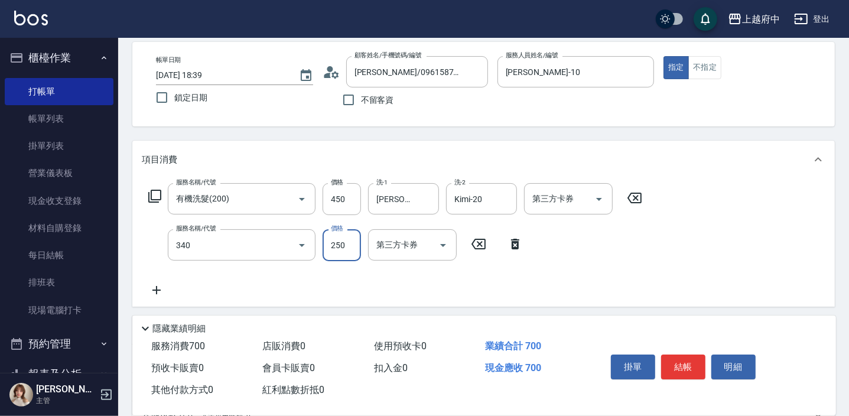
type input "剪髮(340)"
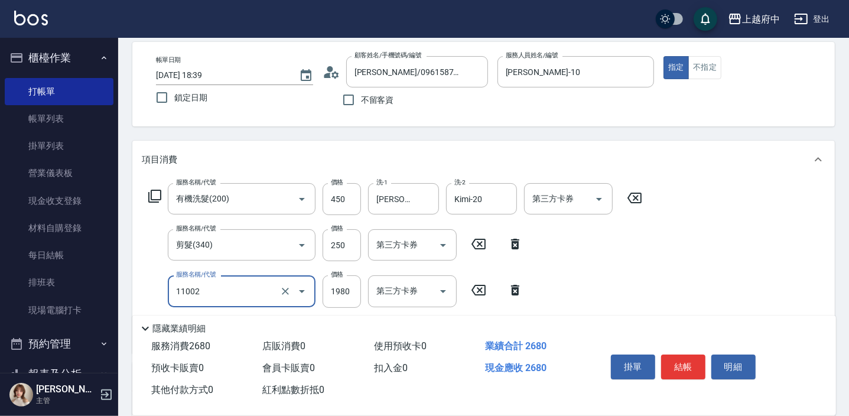
type input "染髮S(11002)"
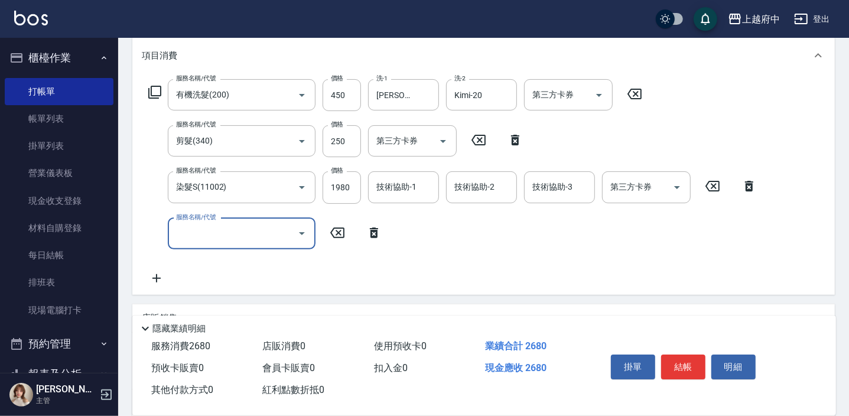
scroll to position [161, 0]
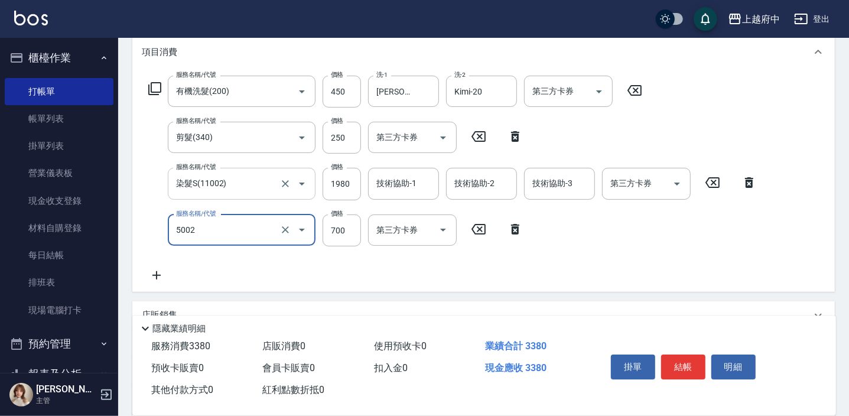
type input "漂髮 短(5002)"
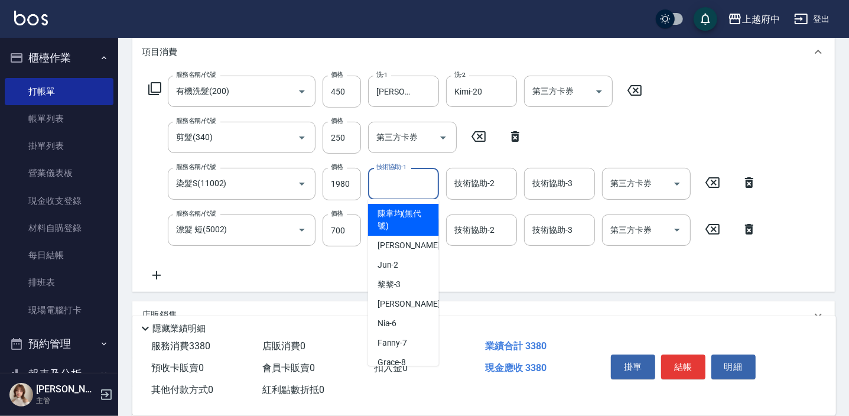
click at [404, 183] on div "技術協助-1 技術協助-1" at bounding box center [403, 183] width 71 height 31
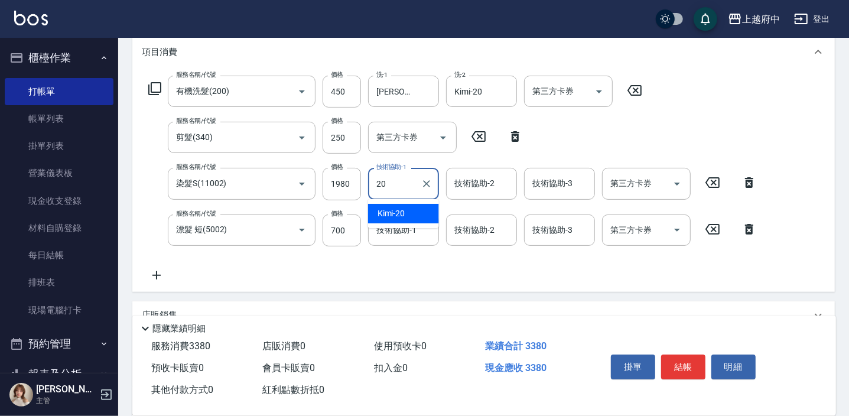
type input "Kimi-20"
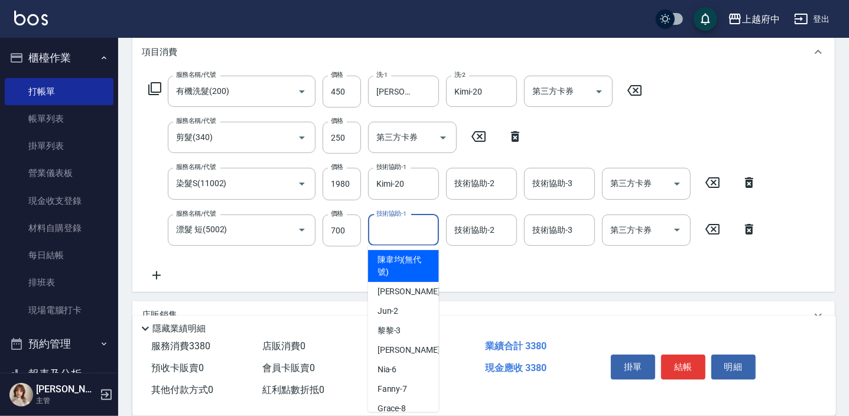
click at [395, 235] on input "技術協助-1" at bounding box center [403, 230] width 60 height 21
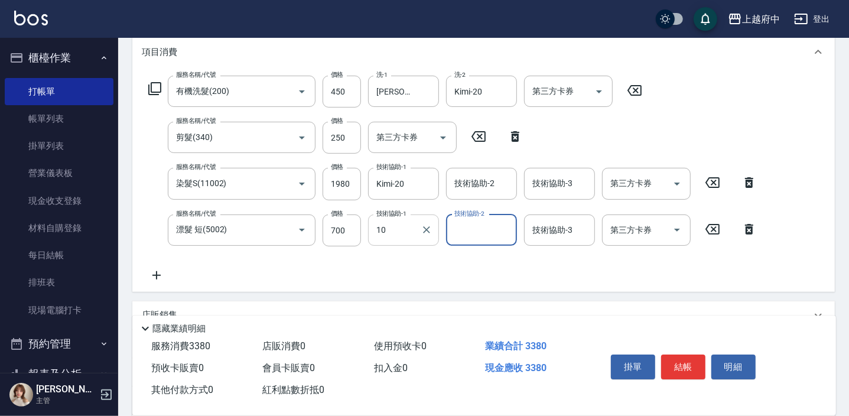
type input "Kevin-10"
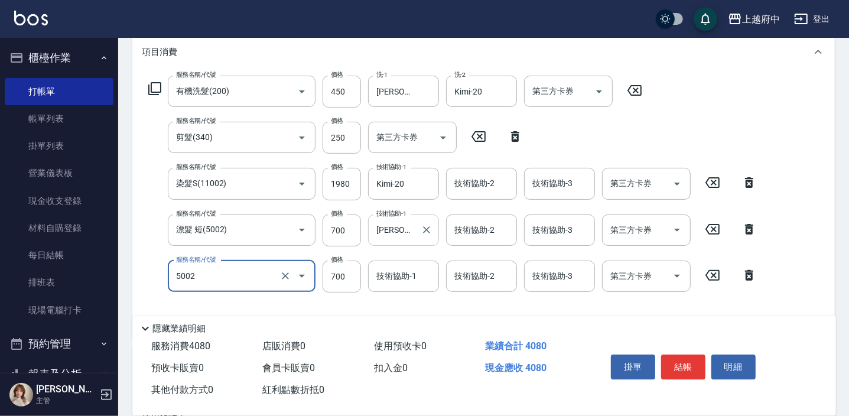
type input "漂髮 短(5002)"
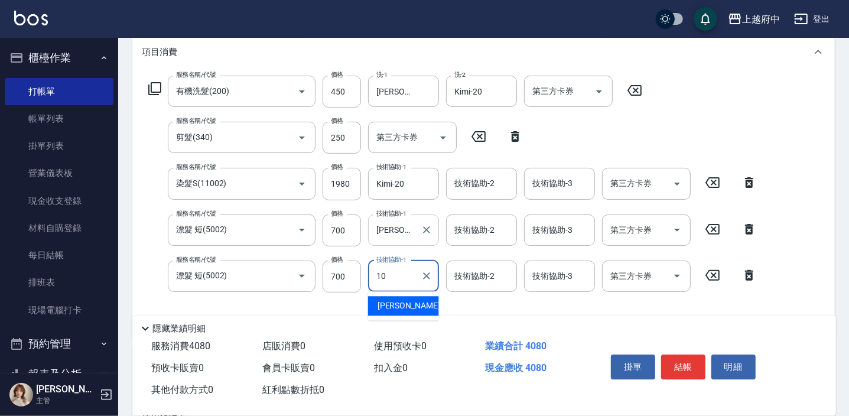
type input "Kevin-10"
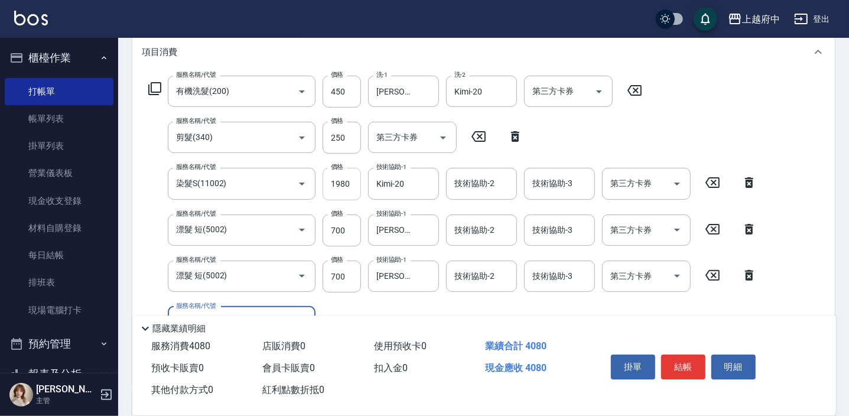
click at [349, 177] on input "1980" at bounding box center [342, 184] width 38 height 32
click at [347, 177] on input "1980" at bounding box center [342, 184] width 38 height 32
type input "1550"
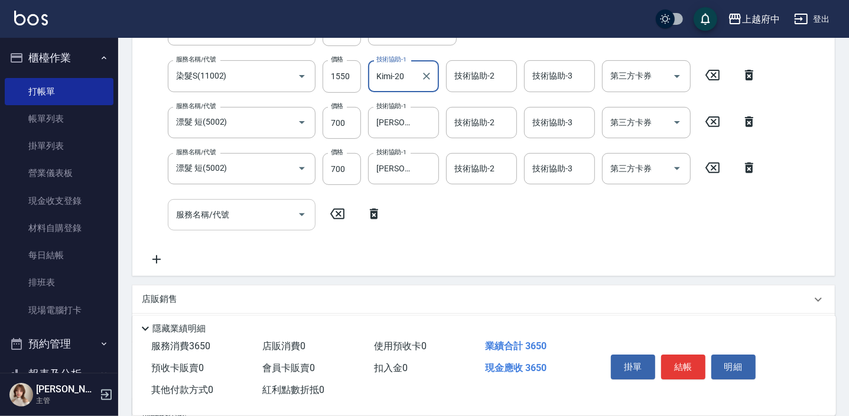
click at [242, 209] on input "服務名稱/代號" at bounding box center [232, 214] width 119 height 21
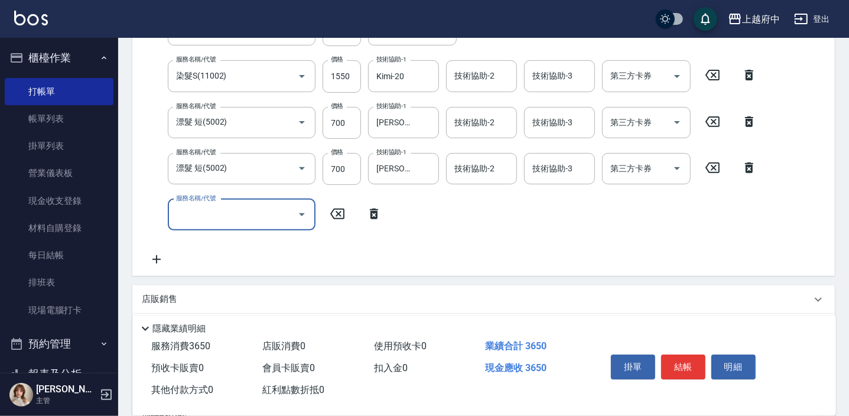
scroll to position [275, 0]
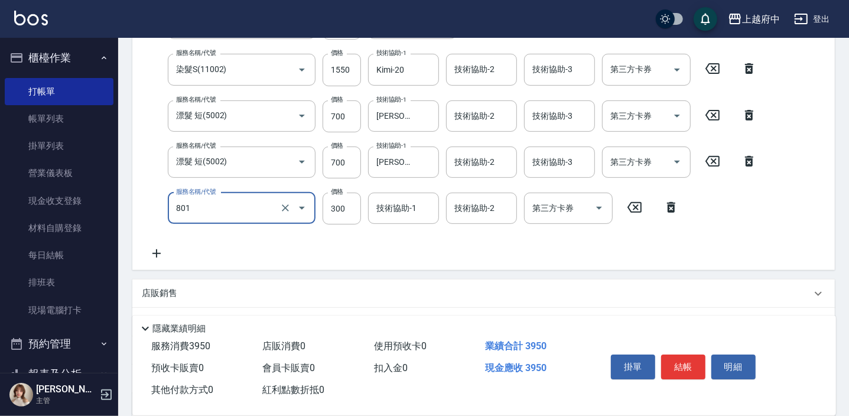
type input "區塊染髮(801)"
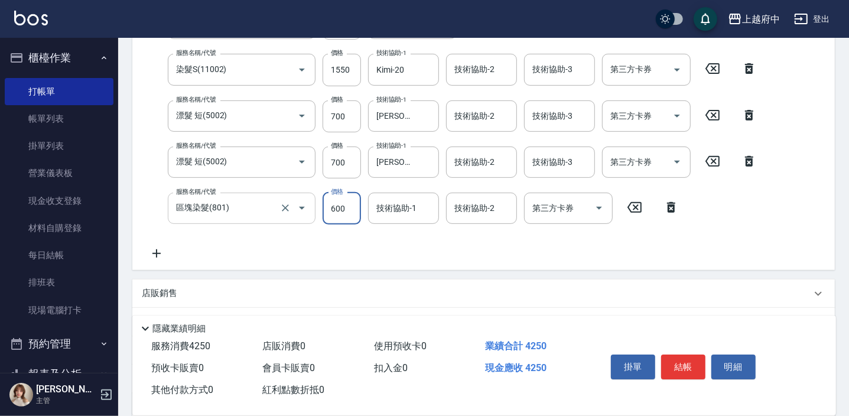
type input "600"
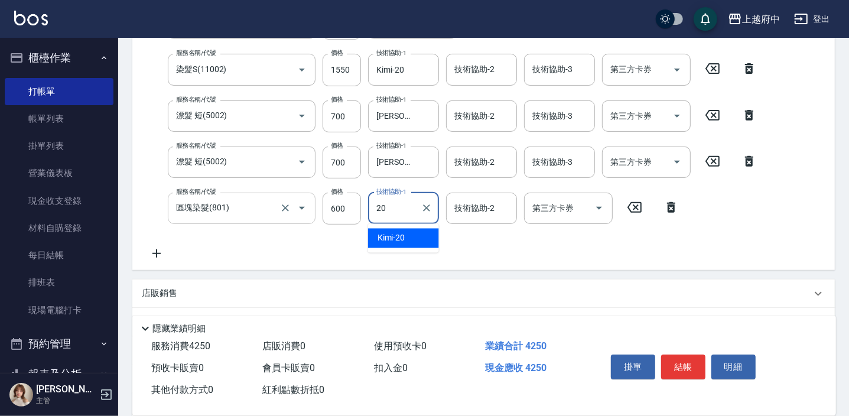
type input "Kimi-20"
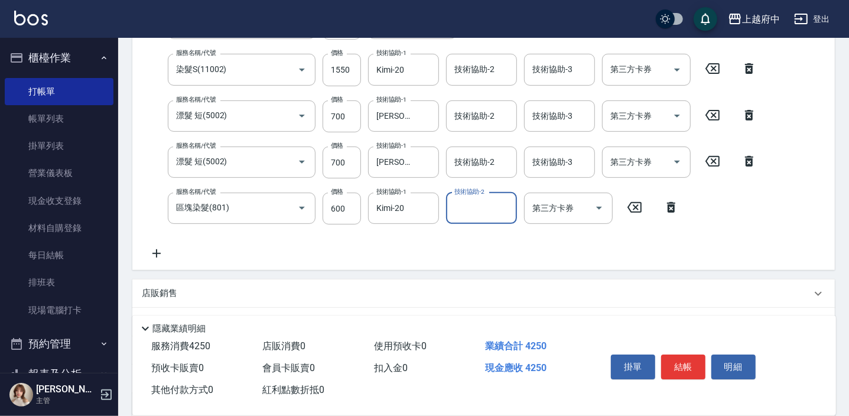
click at [389, 249] on div "服務名稱/代號 有機洗髮(200) 服務名稱/代號 價格 450 價格 洗-1 Kevin-10 洗-1 洗-2 Kimi-20 洗-2 第三方卡券 第三方卡…" at bounding box center [453, 111] width 622 height 299
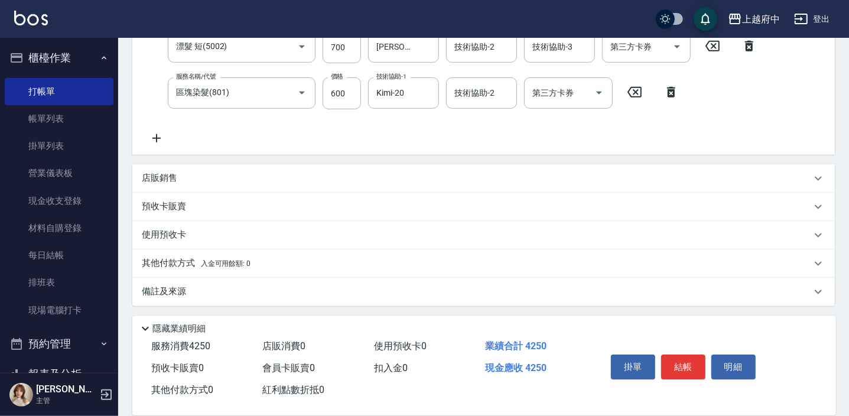
scroll to position [390, 0]
click at [686, 364] on button "結帳" at bounding box center [683, 366] width 44 height 25
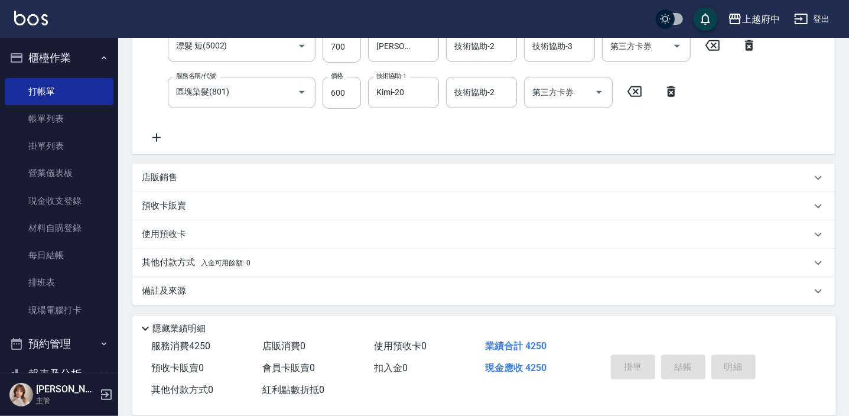
type input "2025/09/12 18:41"
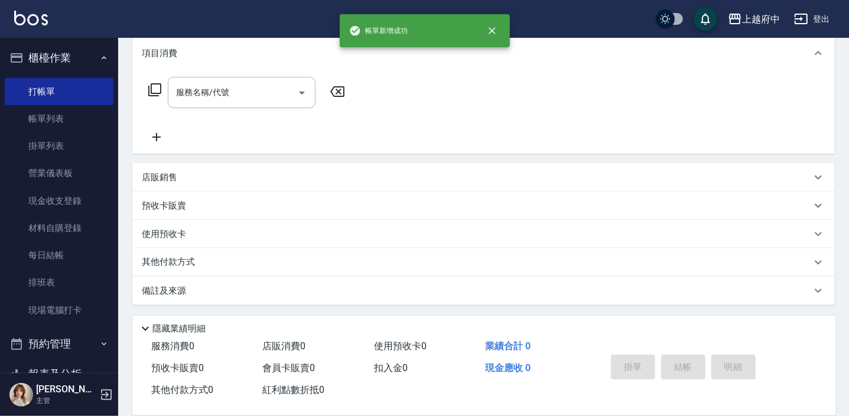
scroll to position [0, 0]
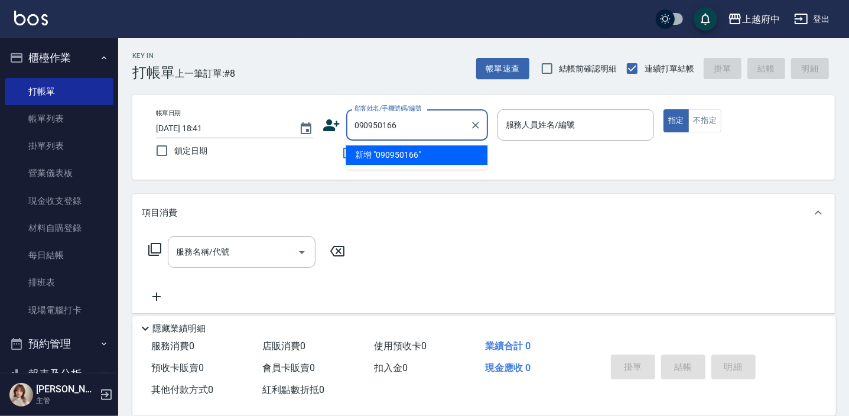
type input "0909501660"
click at [470, 125] on icon "Clear" at bounding box center [476, 125] width 12 height 12
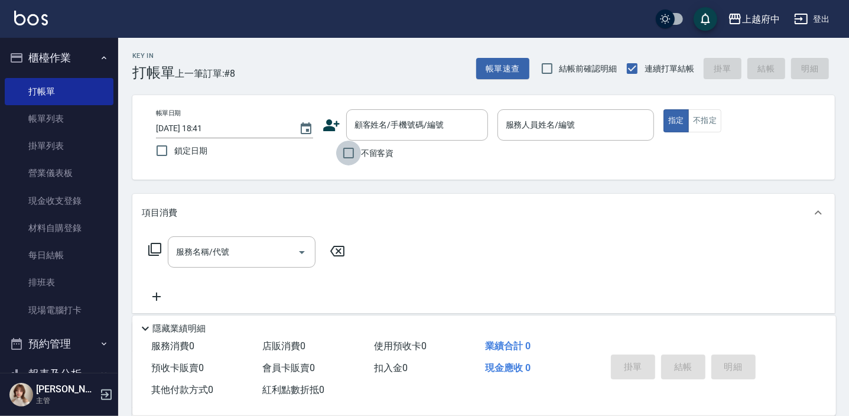
click at [349, 150] on input "不留客資" at bounding box center [348, 153] width 25 height 25
checkbox input "true"
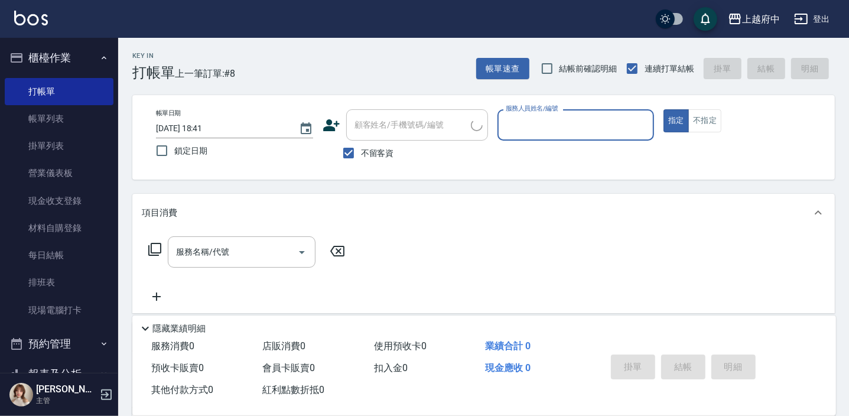
click at [510, 123] on input "服務人員姓名/編號" at bounding box center [576, 125] width 146 height 21
type input "Grace-8"
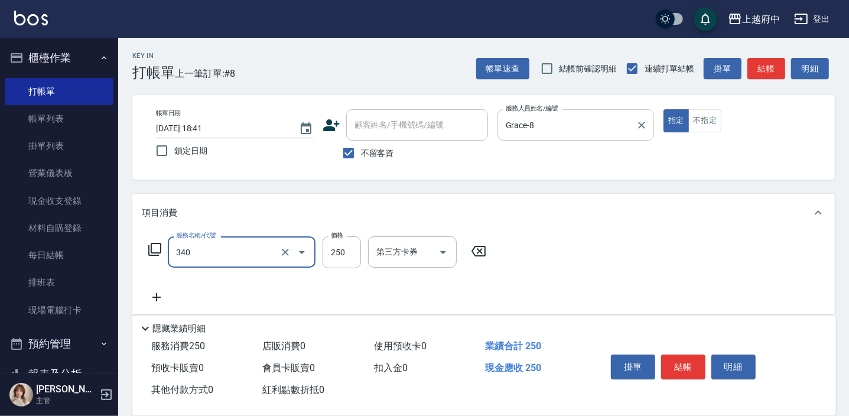
type input "剪髮(340)"
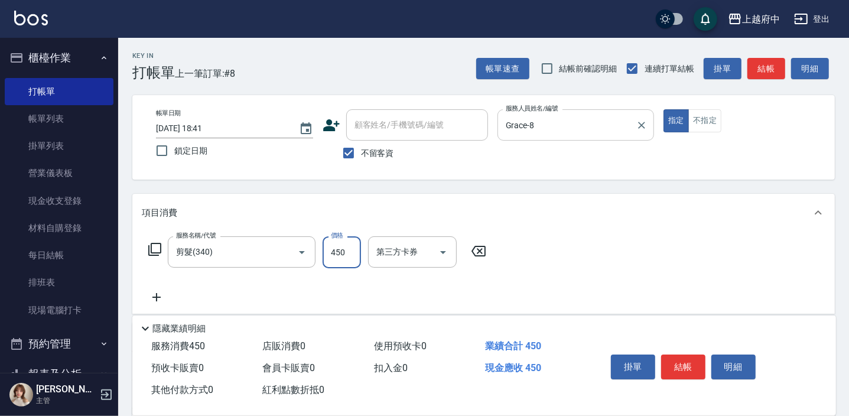
type input "450"
click at [582, 288] on div "服務名稱/代號 剪髮(340) 服務名稱/代號 價格 450 價格 第三方卡券 第三方卡券" at bounding box center [483, 273] width 702 height 82
click at [677, 362] on button "結帳" at bounding box center [683, 366] width 44 height 25
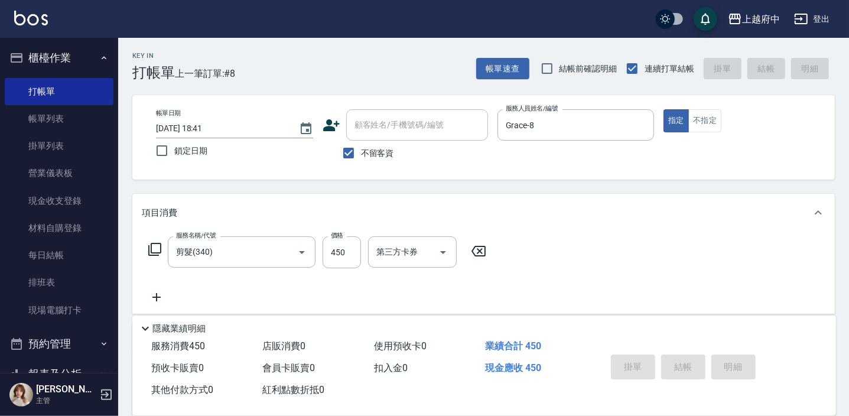
type input "2025/09/12 18:43"
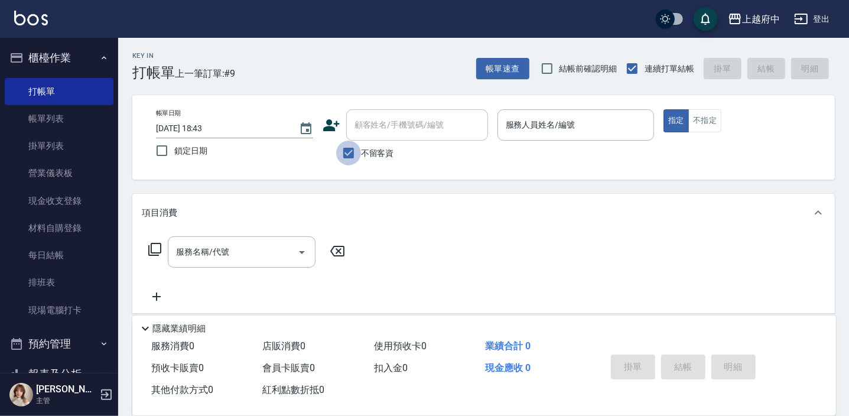
click at [349, 153] on input "不留客資" at bounding box center [348, 153] width 25 height 25
checkbox input "false"
click at [383, 128] on input "顧客姓名/手機號碼/編號" at bounding box center [407, 125] width 113 height 21
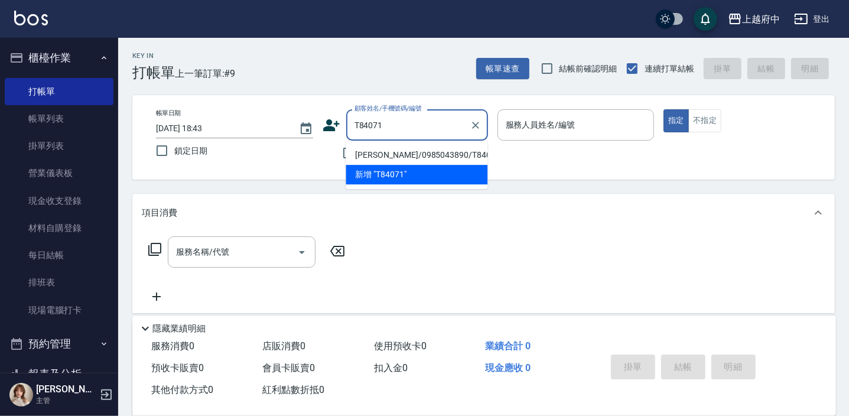
click at [402, 152] on li "鄭祐安/0985043890/T84071" at bounding box center [417, 154] width 142 height 19
type input "鄭祐安/0985043890/T84071"
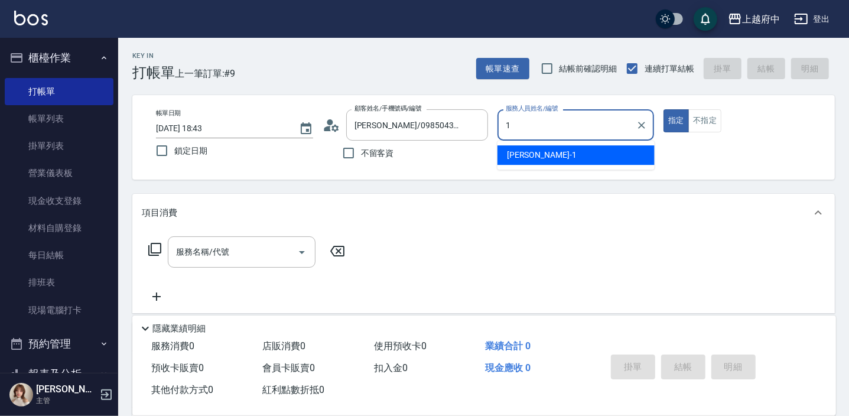
type input "Annie -1"
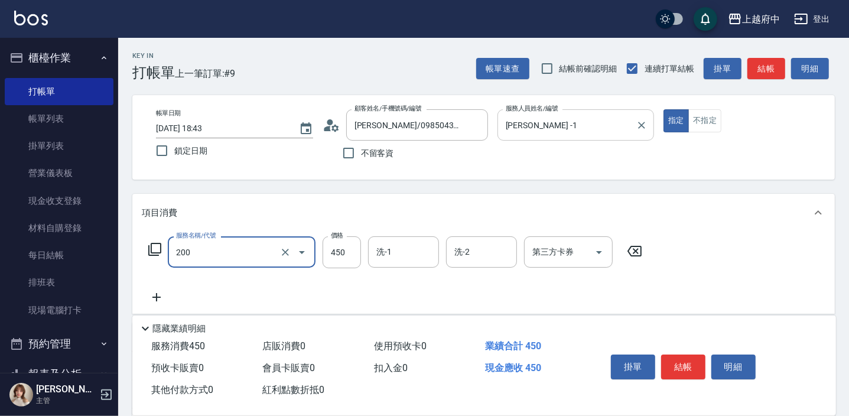
type input "有機洗髮(200)"
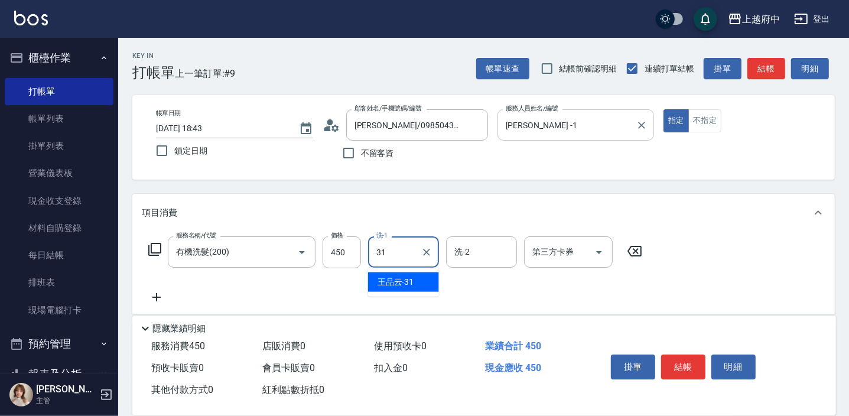
type input "王品云-31"
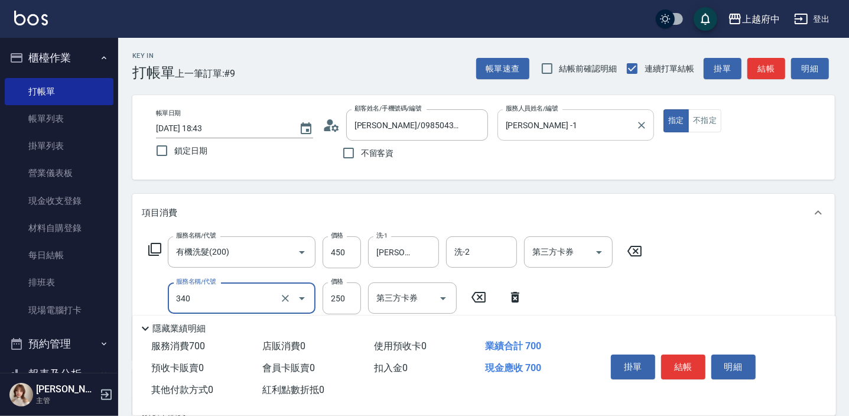
type input "剪髮(340)"
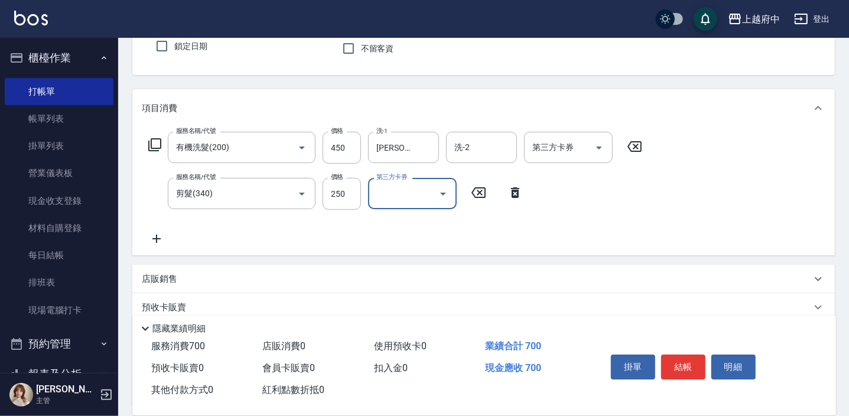
scroll to position [107, 0]
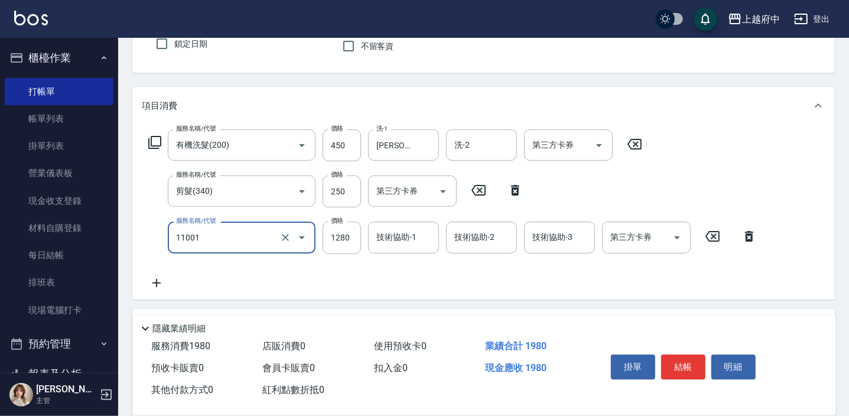
type input "燙髮S(11001)"
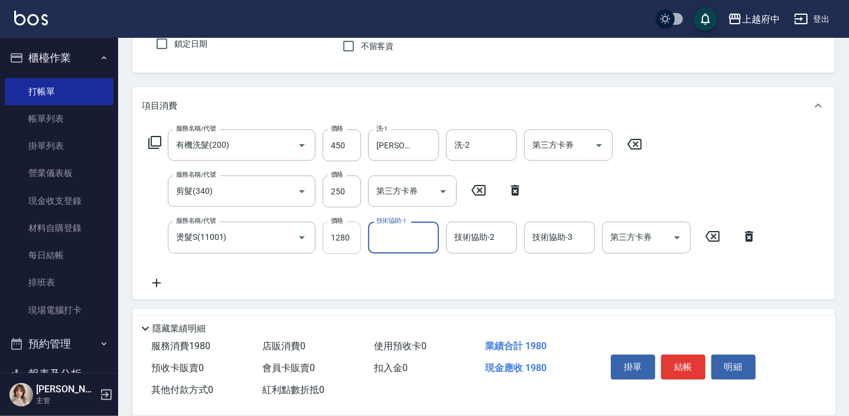
click at [343, 244] on input "1280" at bounding box center [342, 238] width 38 height 32
type input "1640"
type input "王品云-31"
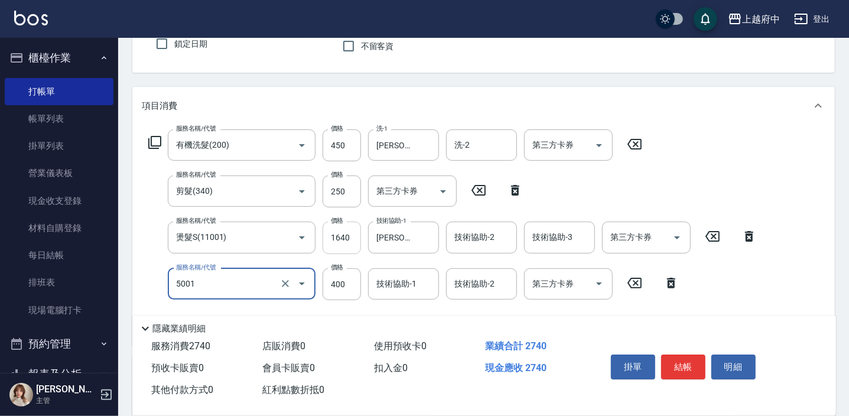
type input "側邊壓貼(5001)"
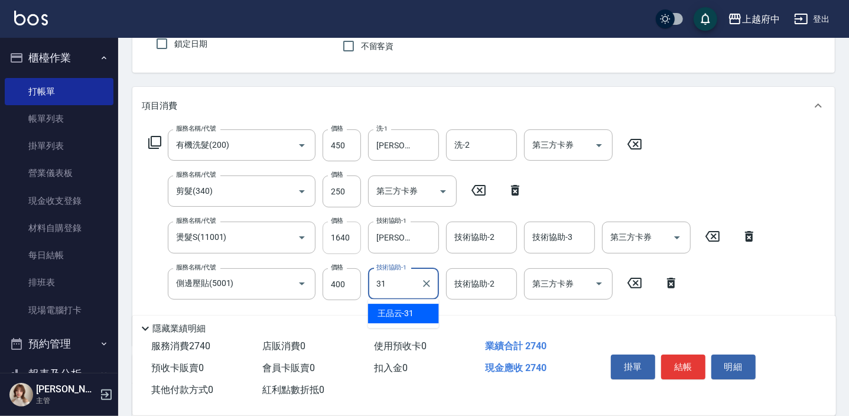
type input "王品云-31"
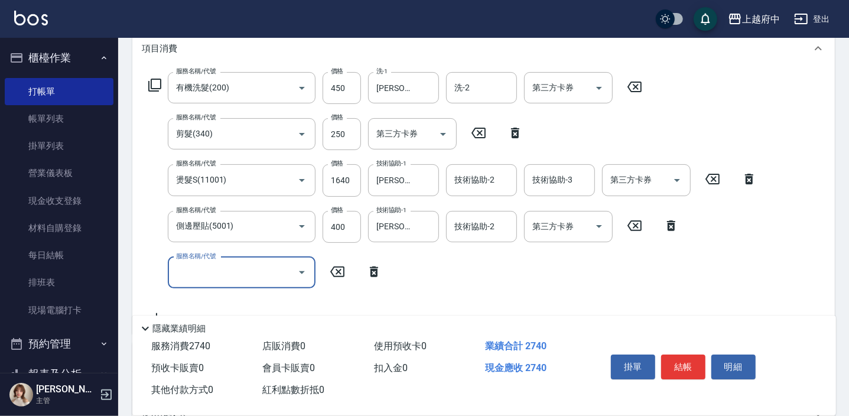
scroll to position [214, 0]
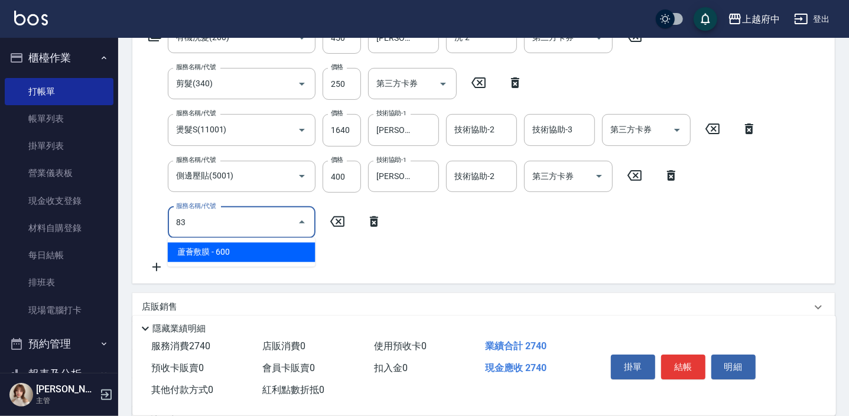
type input "8"
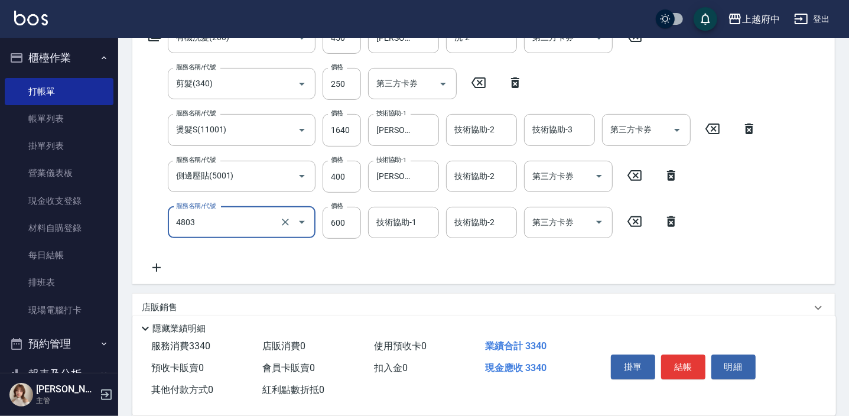
type input "潤澤修護(4803)"
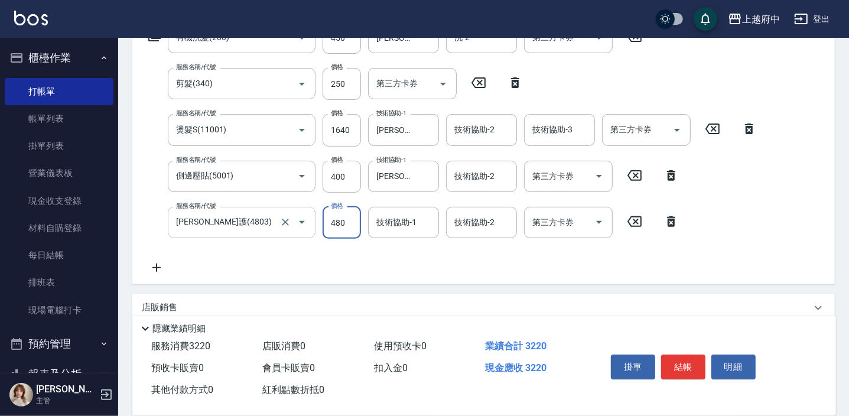
type input "480"
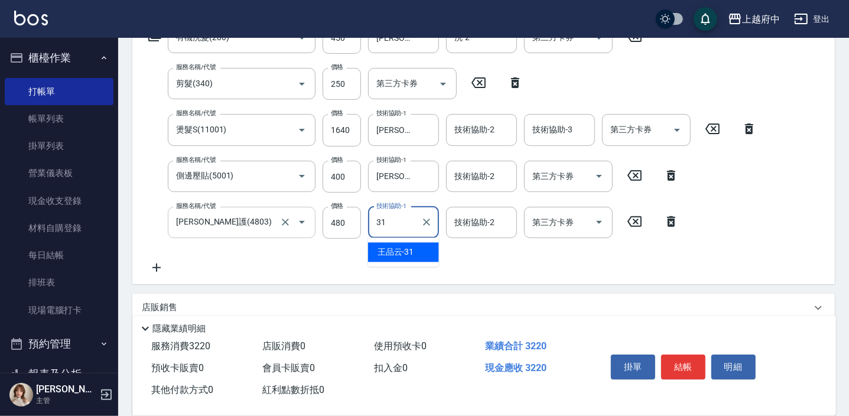
type input "王品云-31"
click at [367, 265] on div "服務名稱/代號 有機洗髮(200) 服務名稱/代號 價格 450 價格 洗-1 王品云-31 洗-1 洗-2 洗-2 第三方卡券 第三方卡券 服務名稱/代號 …" at bounding box center [453, 148] width 622 height 253
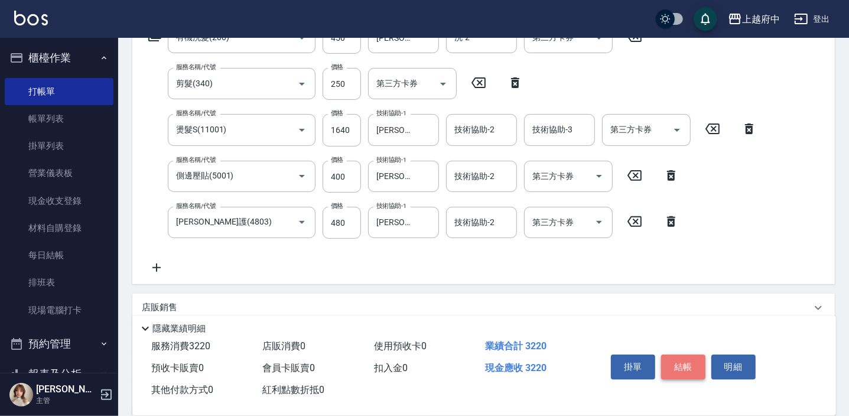
click at [679, 361] on button "結帳" at bounding box center [683, 366] width 44 height 25
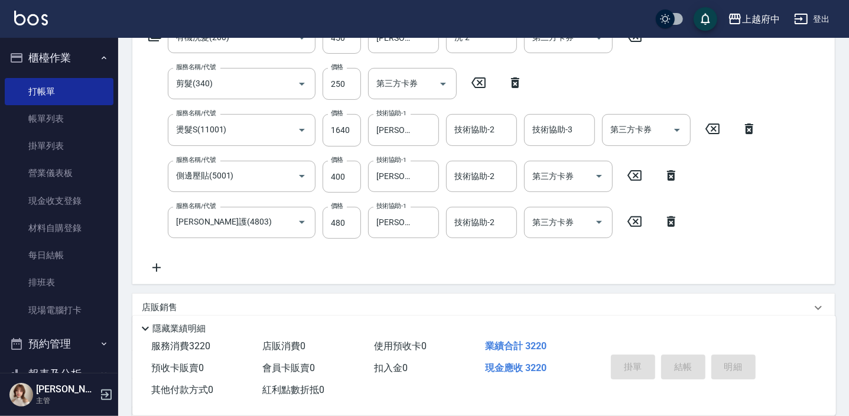
type input "2025/09/12 18:44"
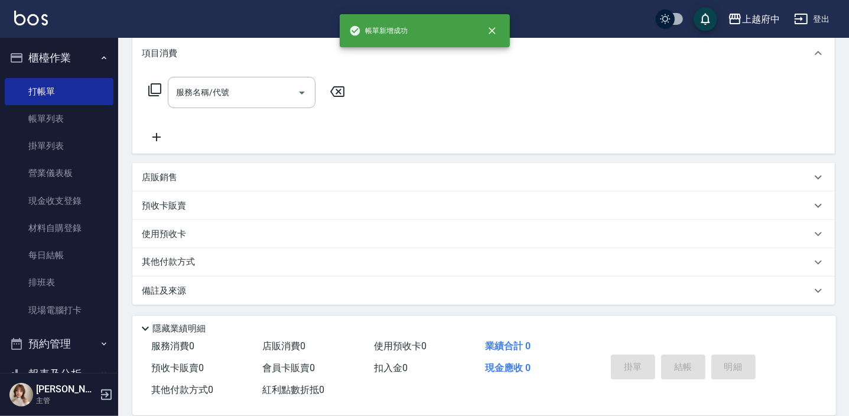
scroll to position [0, 0]
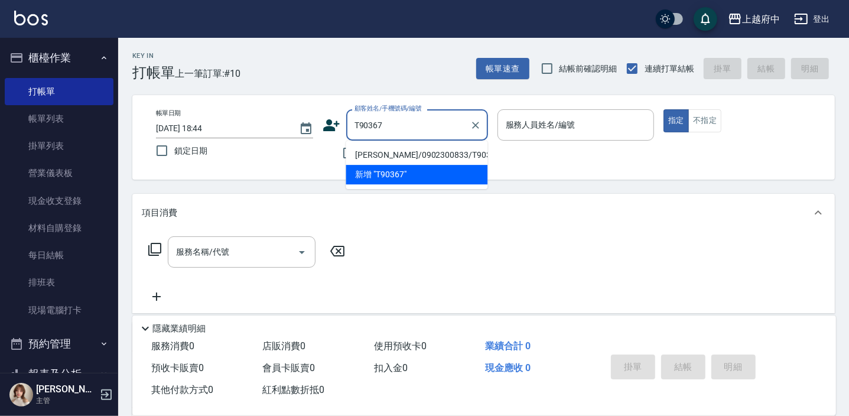
type input "朱蘅繹/0902300833/T90367"
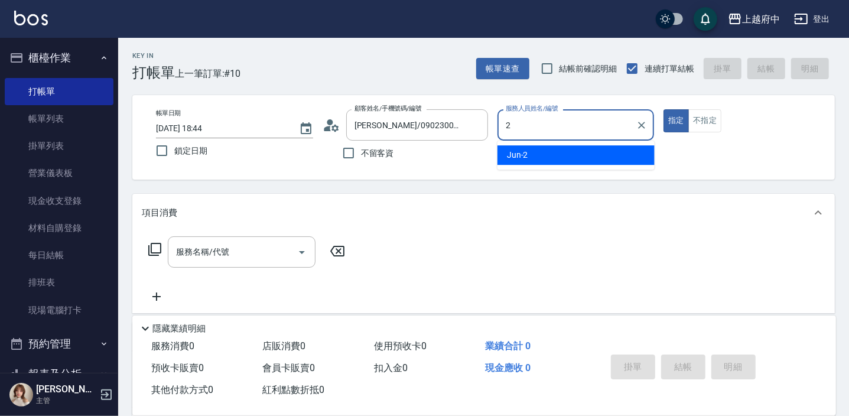
type input "Jun-2"
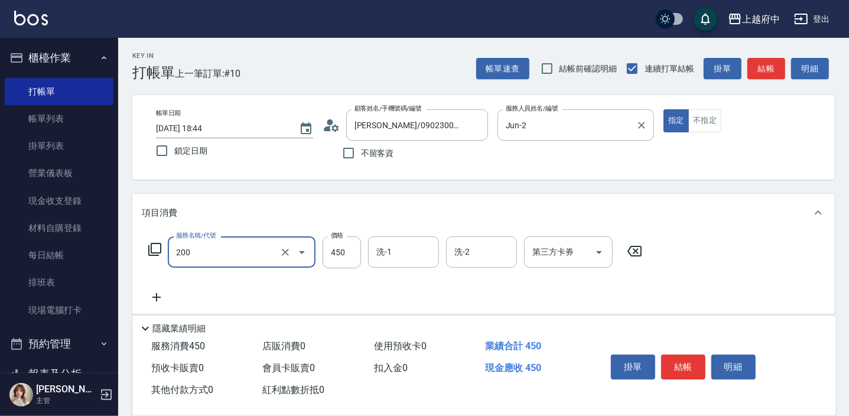
type input "有機洗髮(200)"
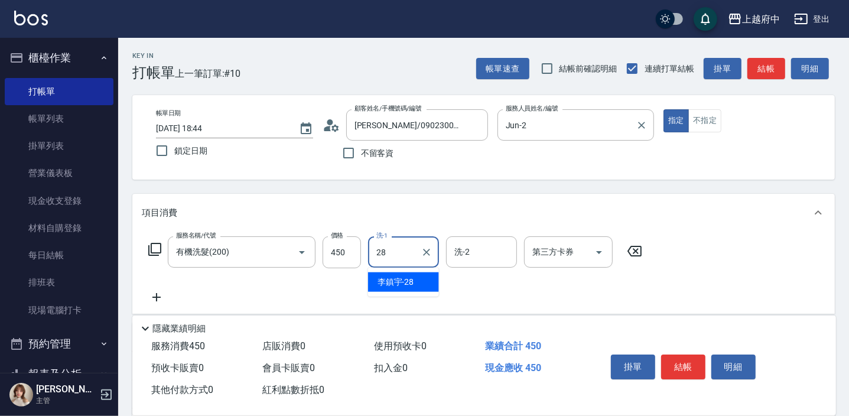
type input "李鎮宇-28"
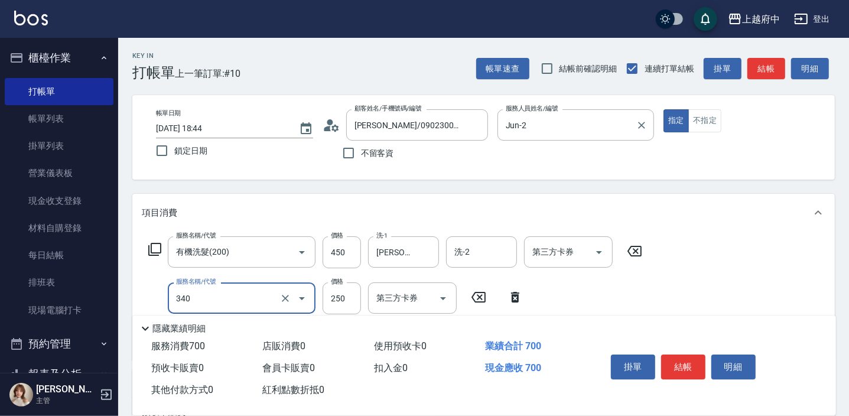
type input "剪髮(340)"
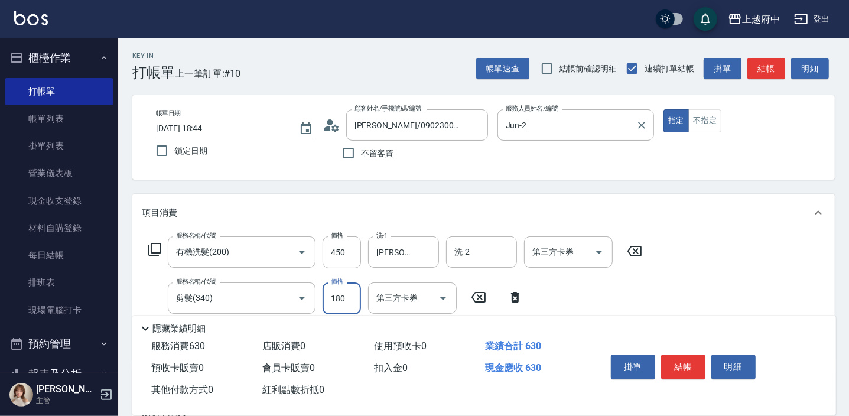
type input "180"
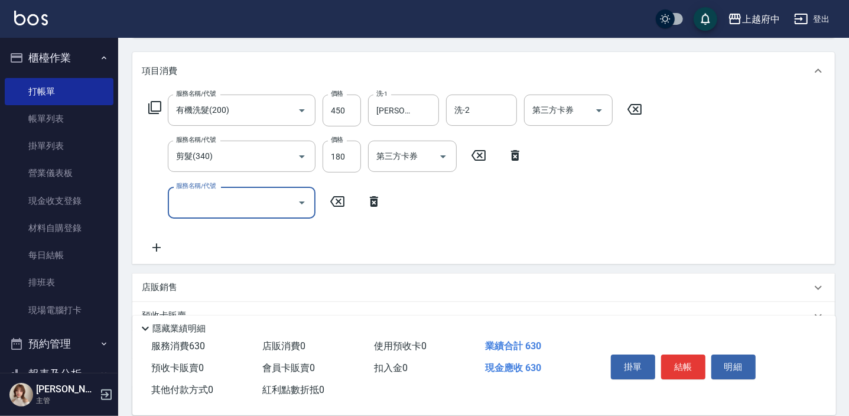
scroll to position [161, 0]
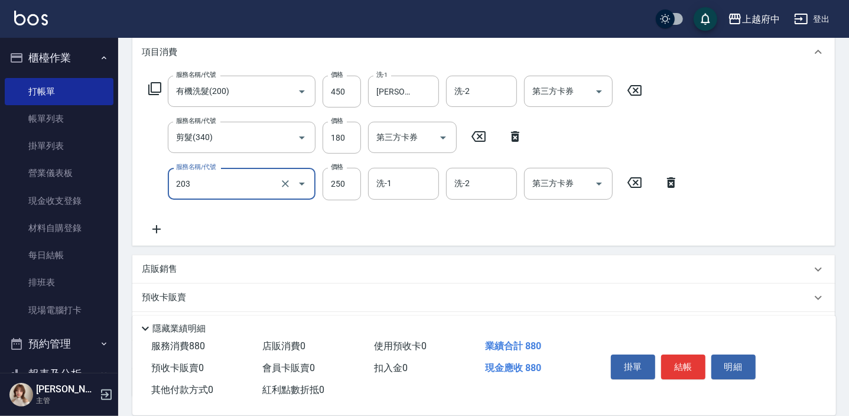
type input "升級滋養護髮(203)"
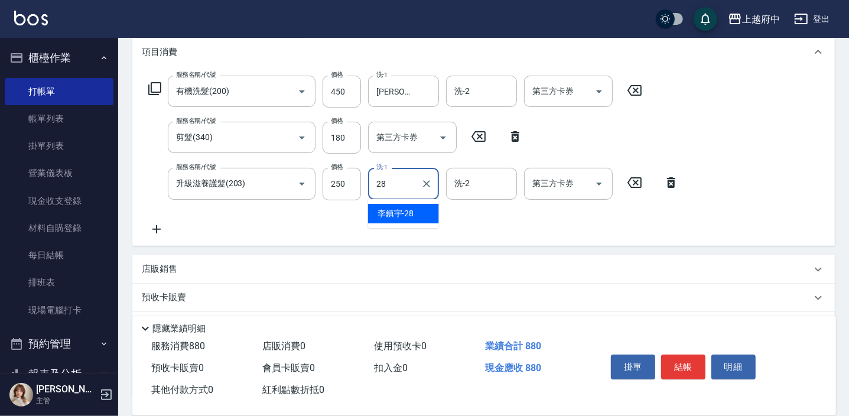
type input "李鎮宇-28"
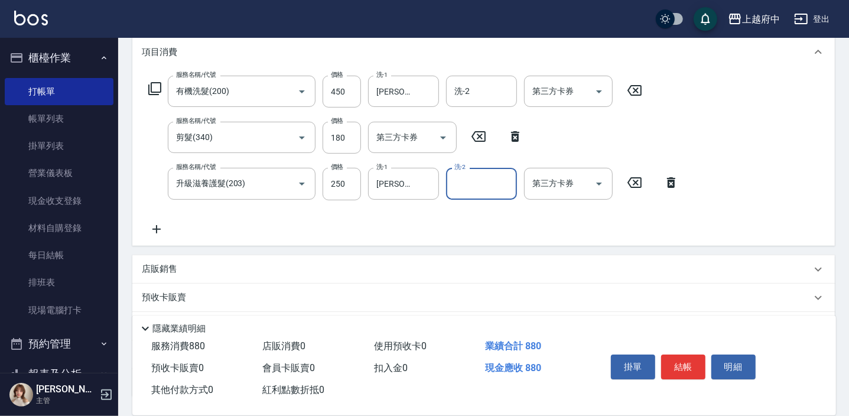
click at [496, 228] on div "服務名稱/代號 有機洗髮(200) 服務名稱/代號 價格 450 價格 洗-1 李鎮宇-28 洗-1 洗-2 洗-2 第三方卡券 第三方卡券 服務名稱/代號 …" at bounding box center [414, 156] width 544 height 160
click at [680, 356] on button "結帳" at bounding box center [683, 366] width 44 height 25
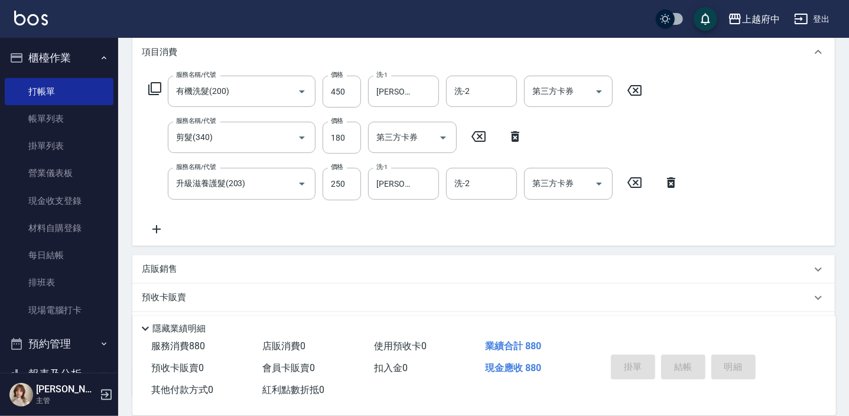
type input "2025/09/12 18:45"
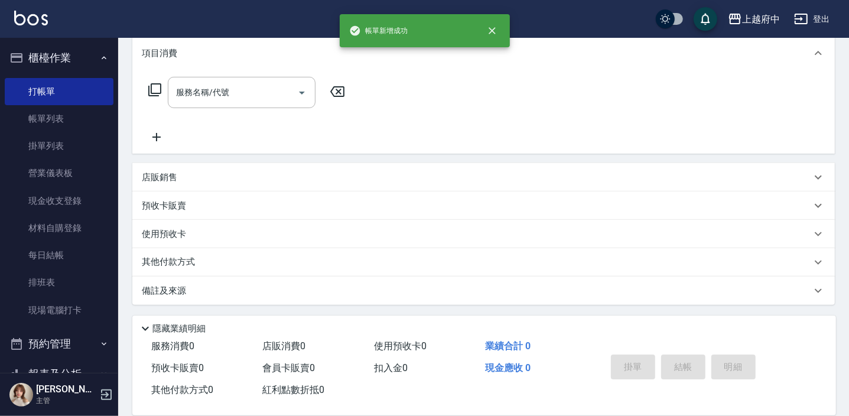
scroll to position [0, 0]
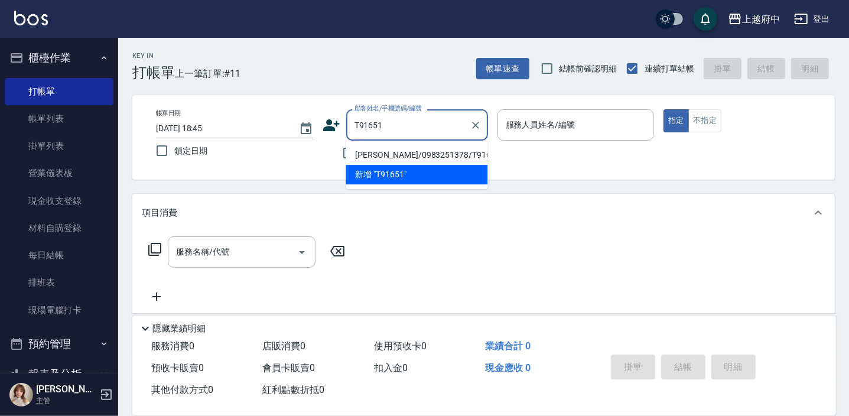
click at [430, 152] on li "陳昌裕/0983251378/T91651" at bounding box center [417, 154] width 142 height 19
type input "陳昌裕/0983251378/T91651"
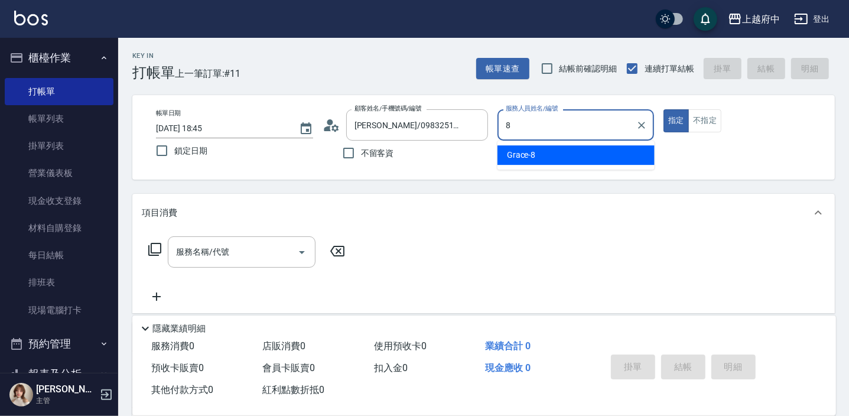
type input "Grace-8"
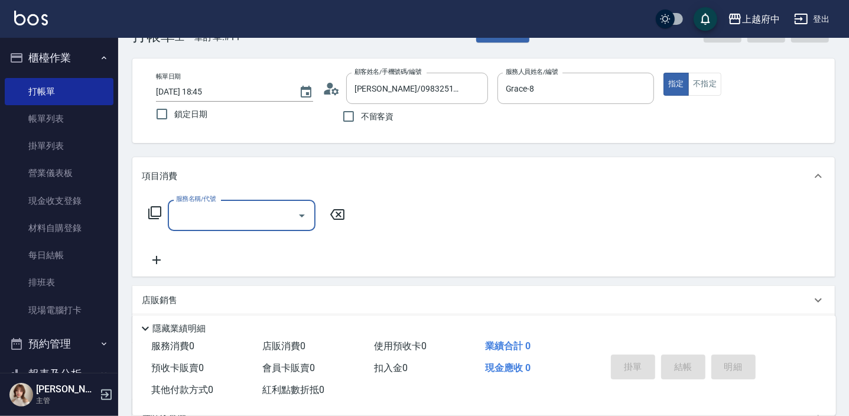
scroll to position [53, 0]
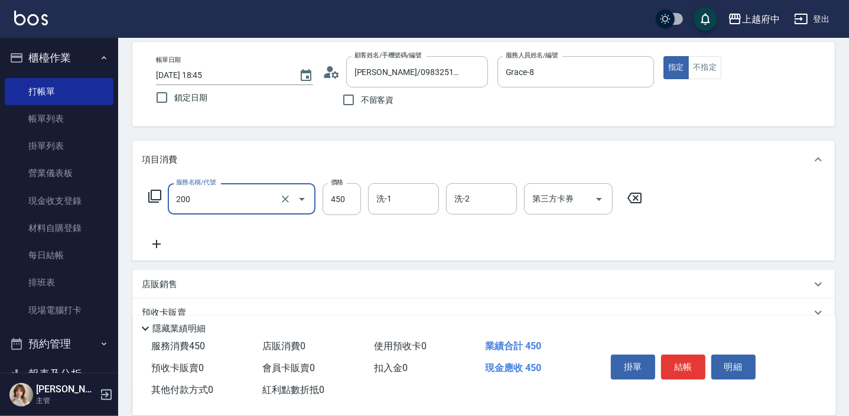
type input "有機洗髮(200)"
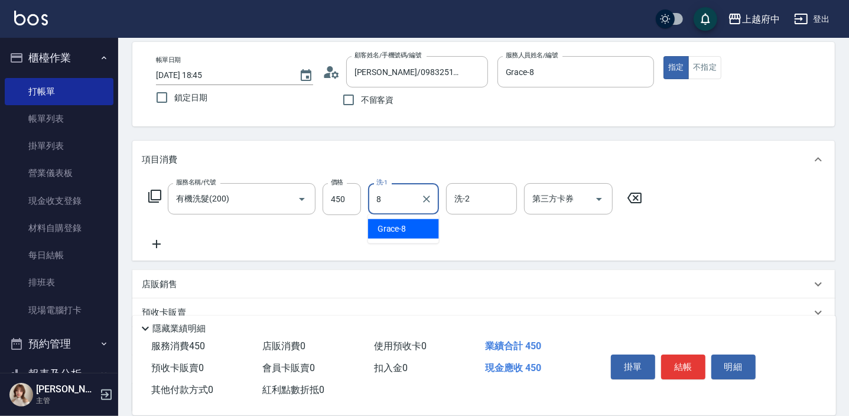
type input "Grace-8"
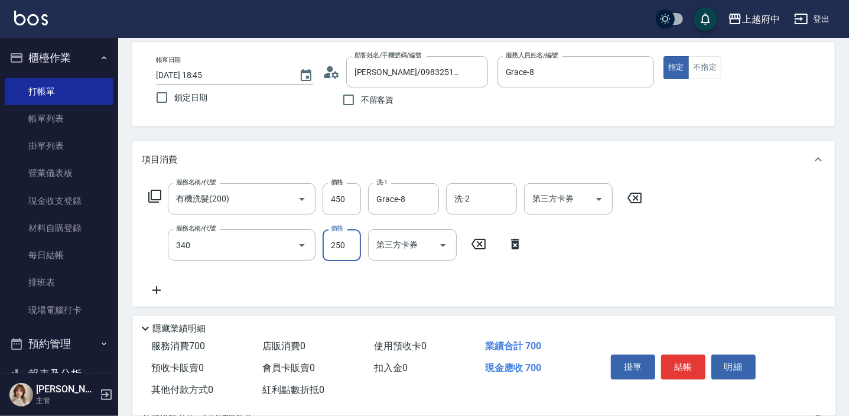
type input "剪髮(340)"
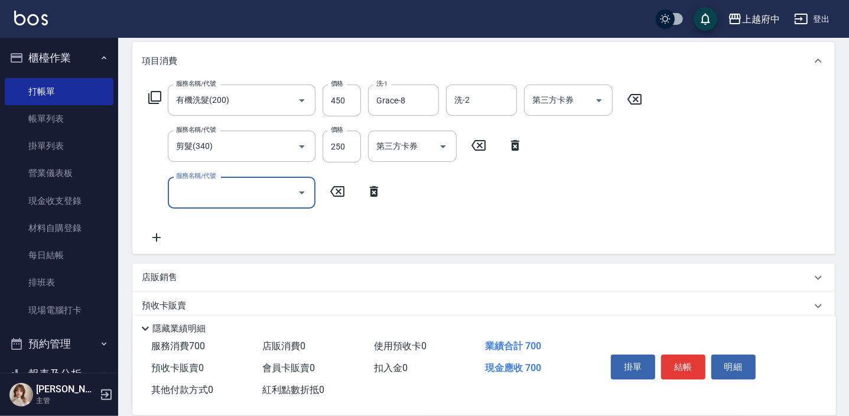
scroll to position [161, 0]
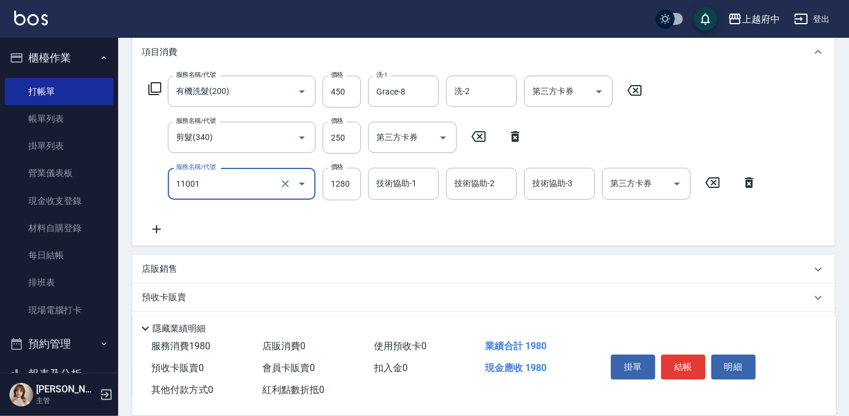
type input "燙髮S(11001)"
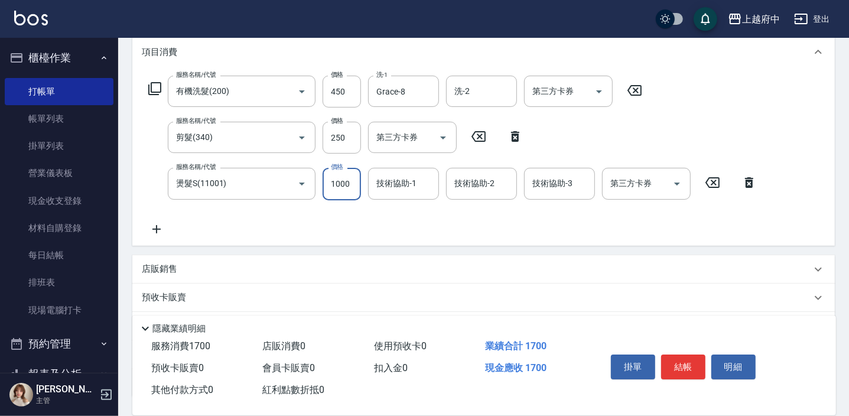
type input "1000"
type input "/"
click at [399, 173] on input "技術協助-1" at bounding box center [403, 183] width 60 height 21
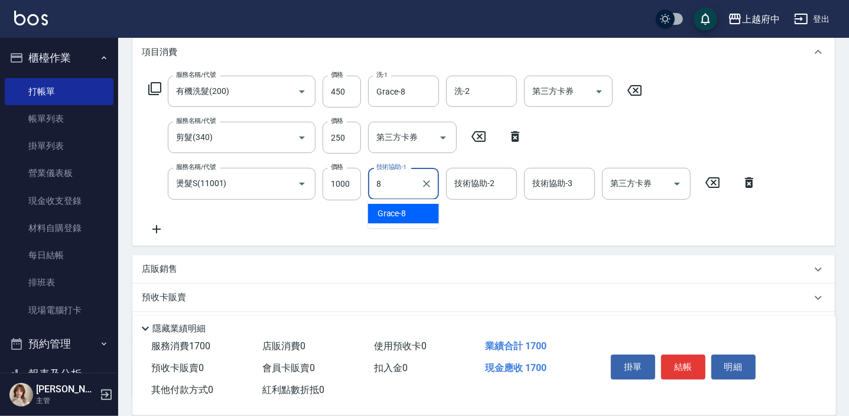
type input "Grace-8"
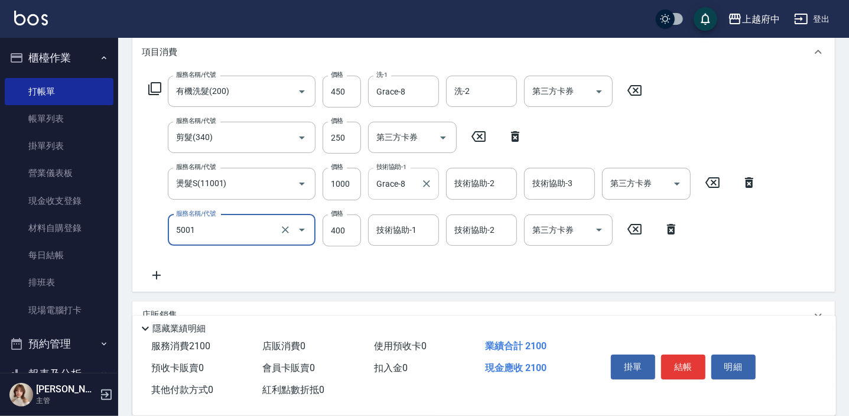
type input "側邊壓貼(5001)"
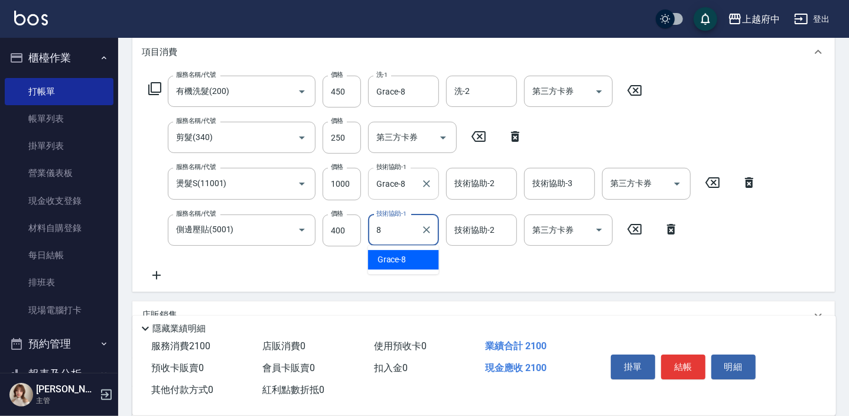
type input "Grace-8"
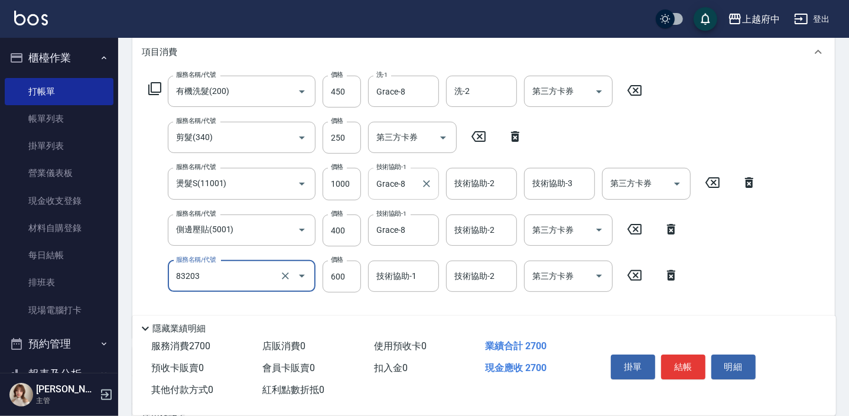
type input "蘆薈敷膜(83203)"
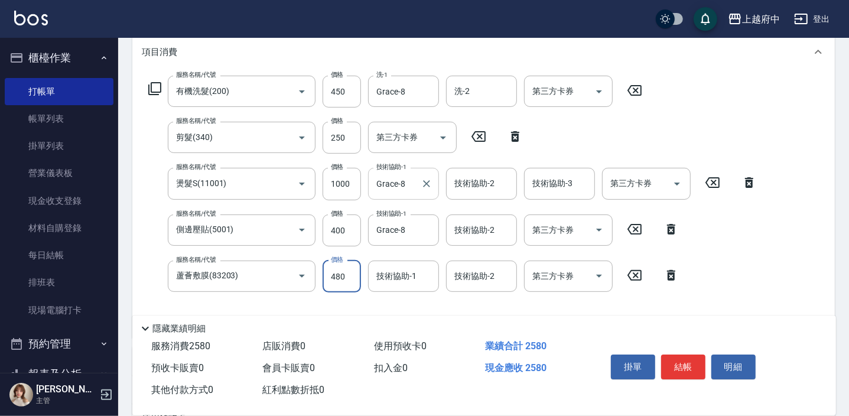
type input "480"
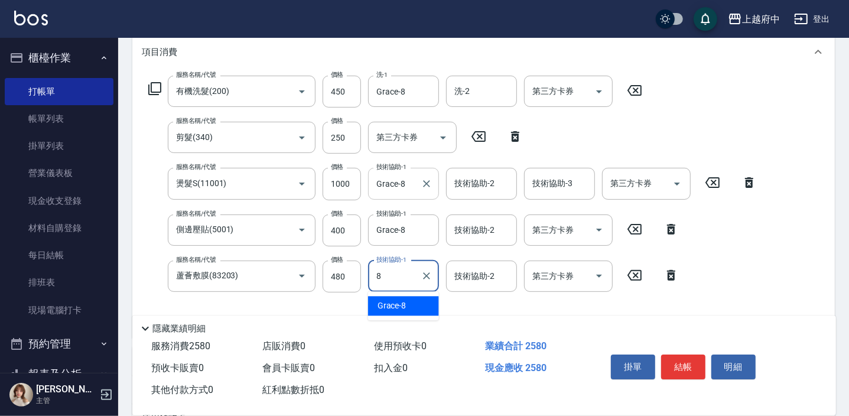
type input "Grace-8"
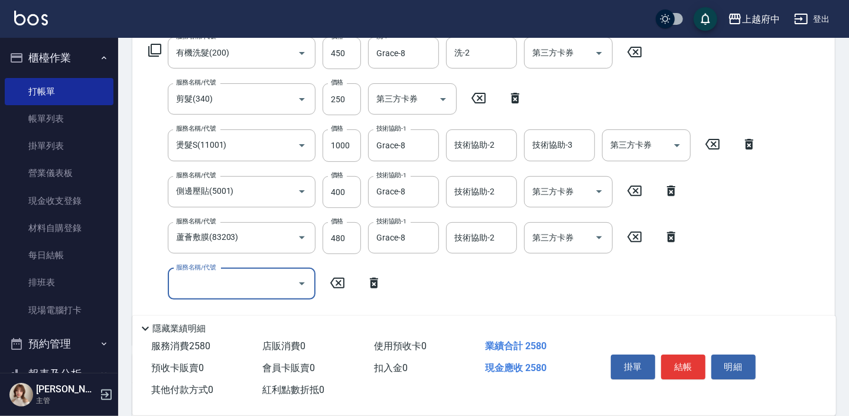
scroll to position [214, 0]
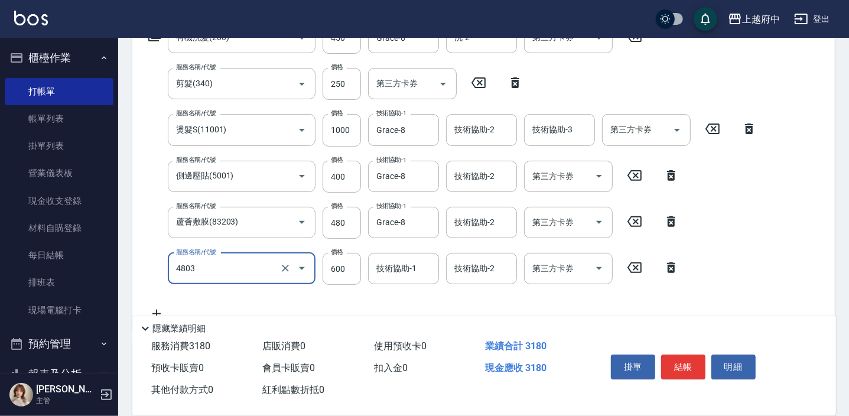
type input "潤澤修護(4803)"
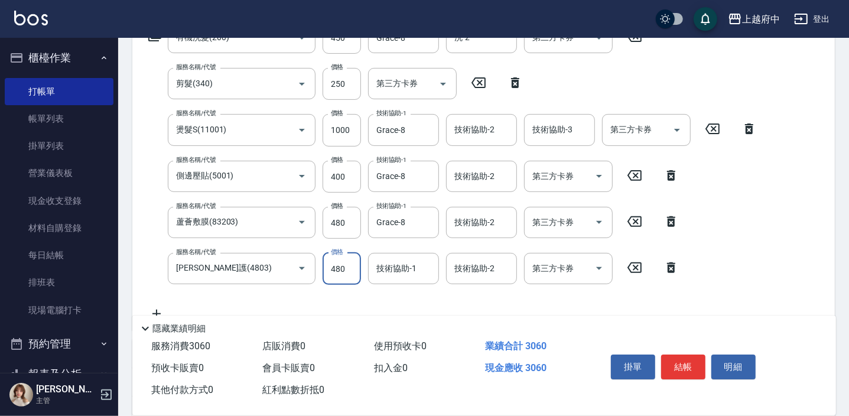
type input "480"
click at [398, 275] on input "技術協助-1" at bounding box center [403, 268] width 60 height 21
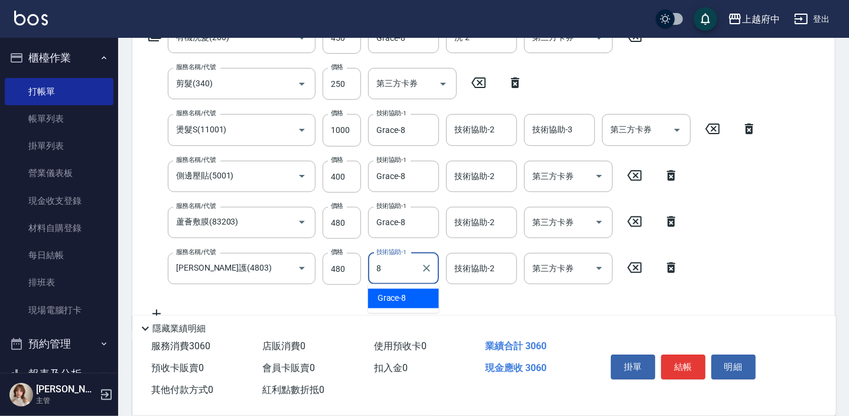
type input "Grace-8"
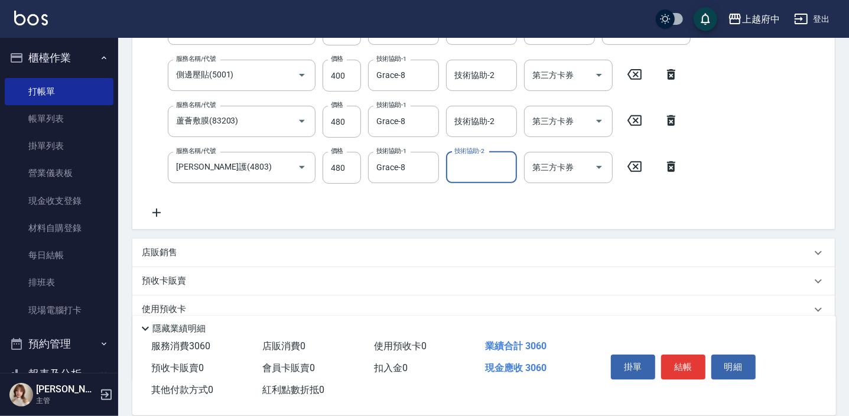
scroll to position [322, 0]
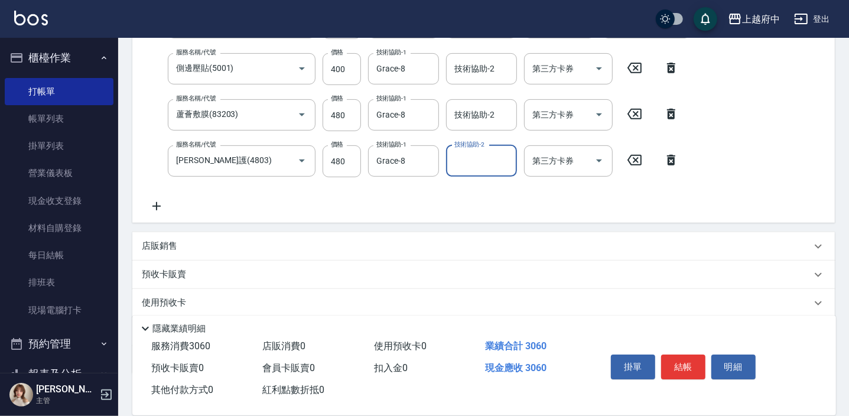
click at [171, 247] on p "店販銷售" at bounding box center [159, 246] width 35 height 12
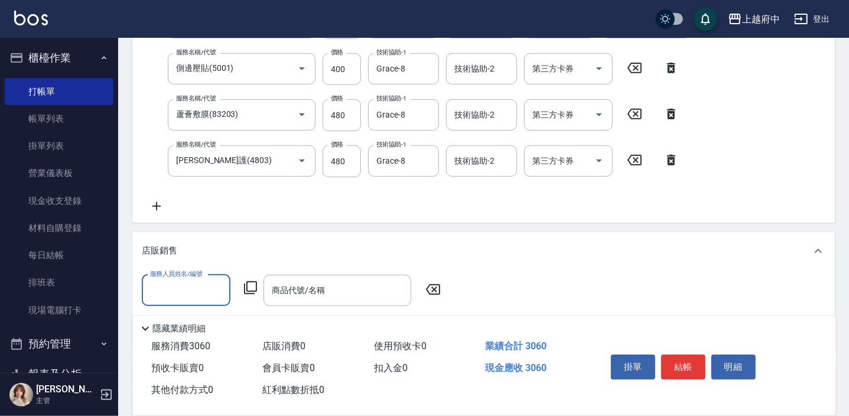
scroll to position [0, 0]
type input "Grace-8"
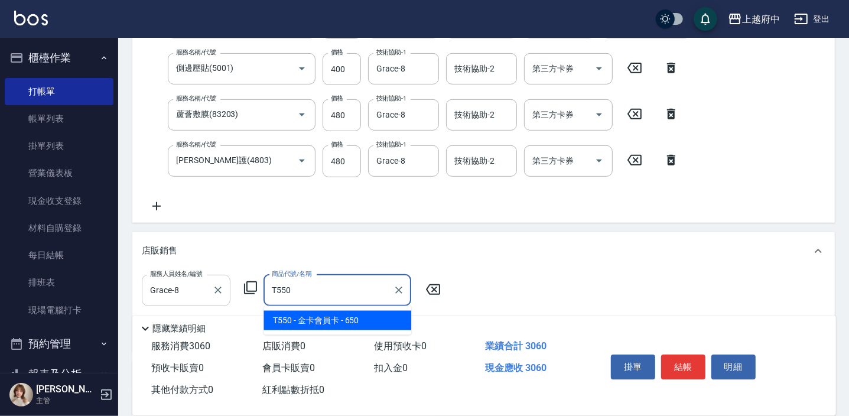
type input "金卡會員卡"
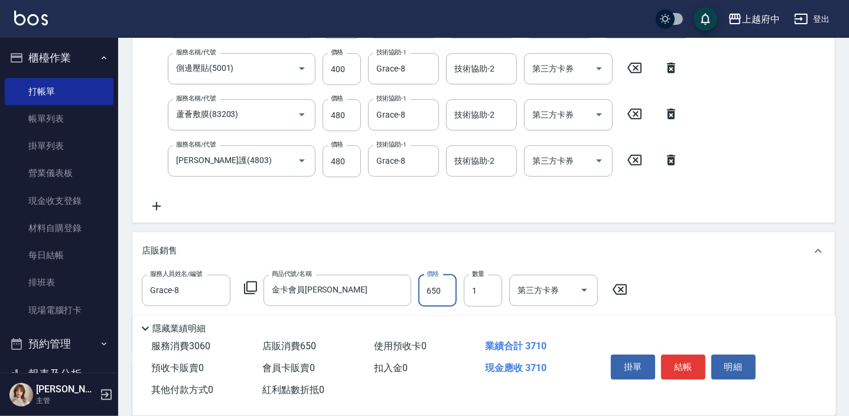
click at [504, 248] on div "店販銷售" at bounding box center [476, 251] width 669 height 12
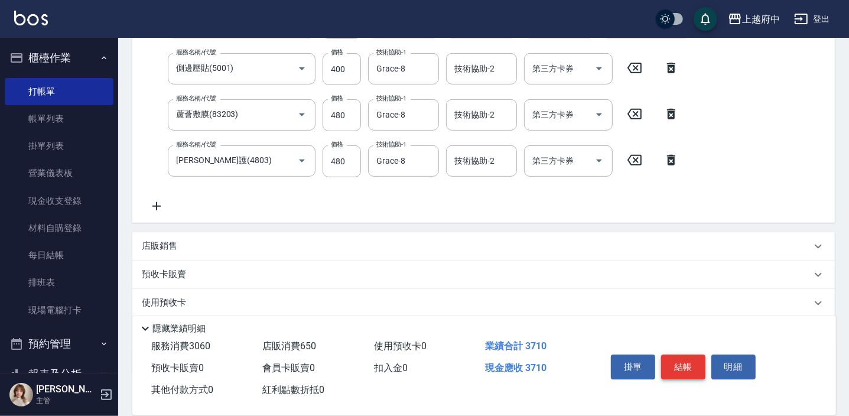
click at [682, 363] on button "結帳" at bounding box center [683, 366] width 44 height 25
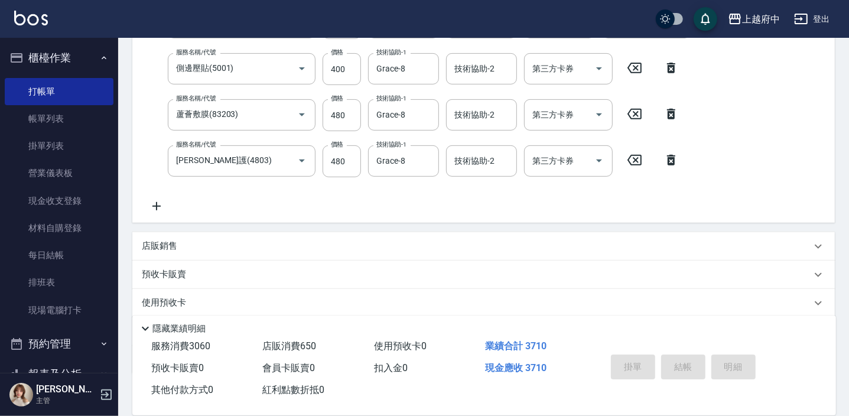
type input "2025/09/12 18:47"
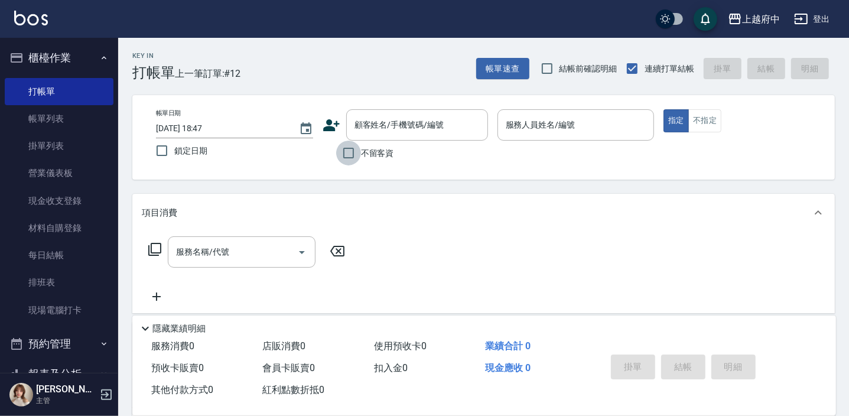
click at [344, 149] on input "不留客資" at bounding box center [348, 153] width 25 height 25
checkbox input "true"
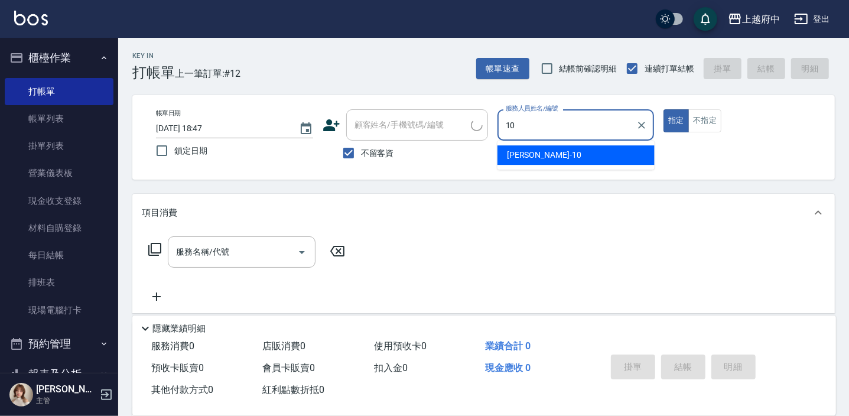
type input "Kevin-10"
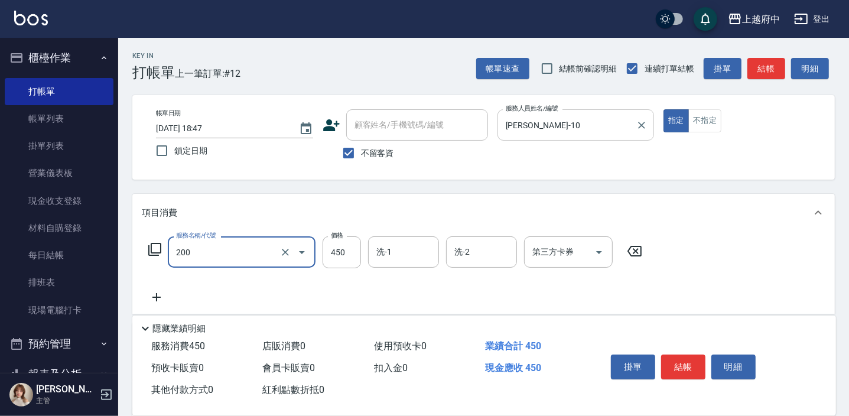
type input "有機洗髮(200)"
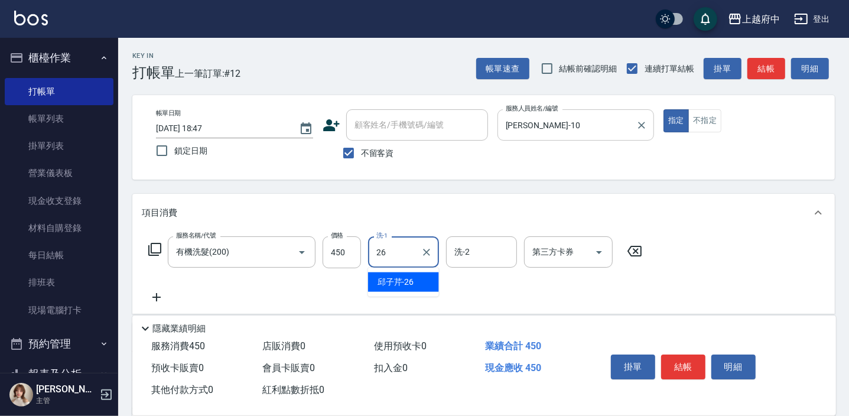
type input "邱子芹-26"
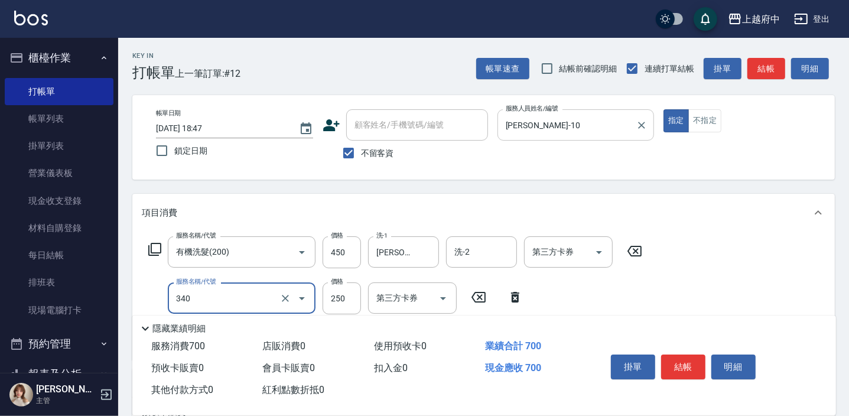
type input "剪髮(340)"
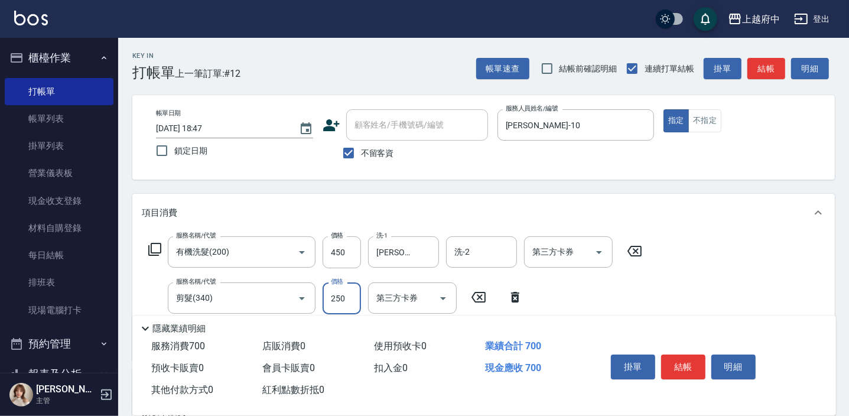
click at [659, 285] on div "服務名稱/代號 有機洗髮(200) 服務名稱/代號 價格 450 價格 洗-1 邱子芹-26 洗-1 洗-2 洗-2 第三方卡券 第三方卡券 服務名稱/代號 …" at bounding box center [483, 296] width 702 height 128
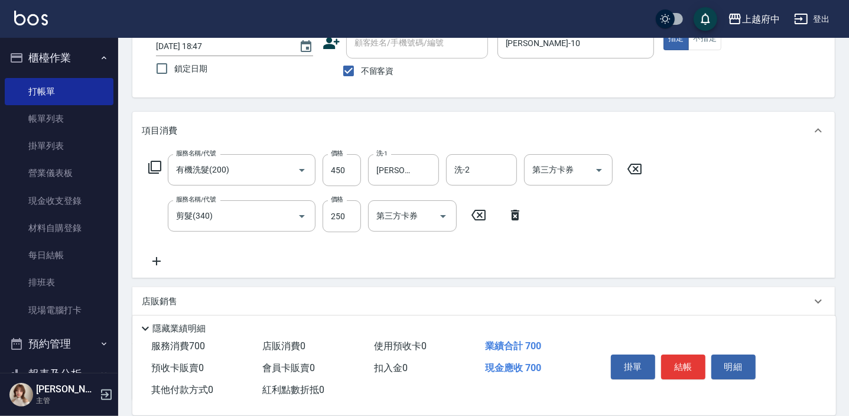
scroll to position [107, 0]
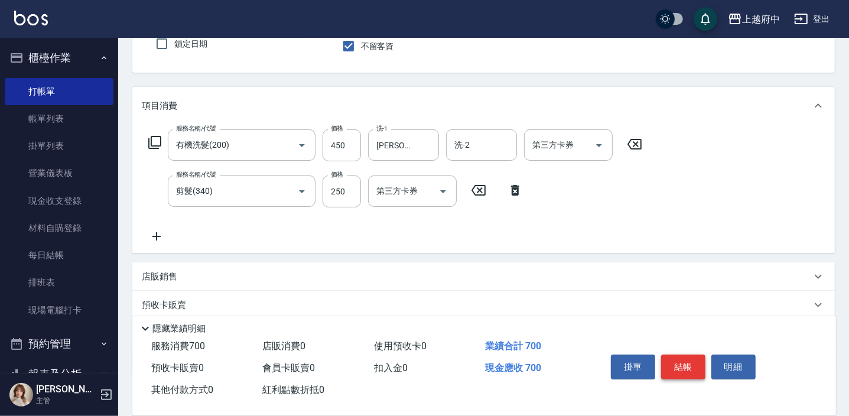
click at [683, 360] on button "結帳" at bounding box center [683, 366] width 44 height 25
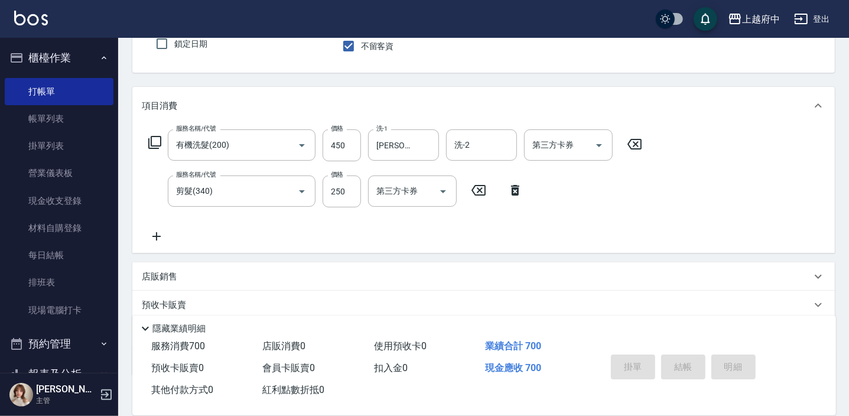
type input "2025/09/12 18:48"
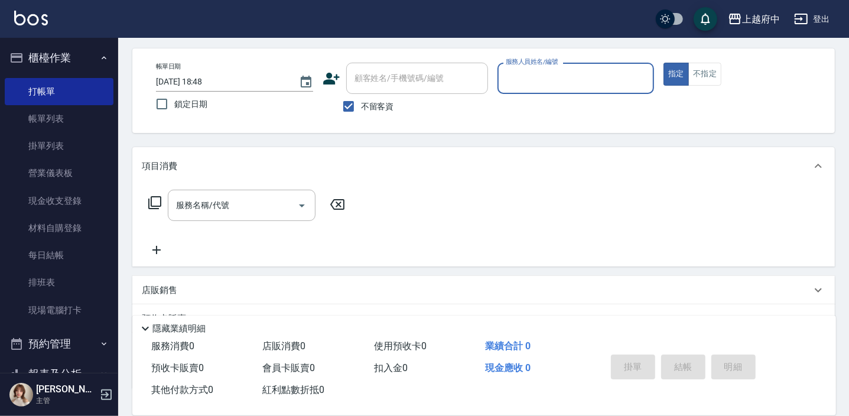
scroll to position [0, 0]
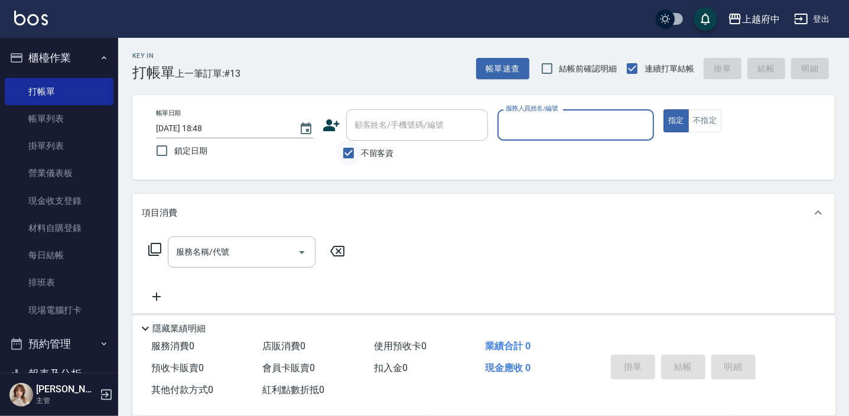
click at [348, 148] on input "不留客資" at bounding box center [348, 153] width 25 height 25
checkbox input "false"
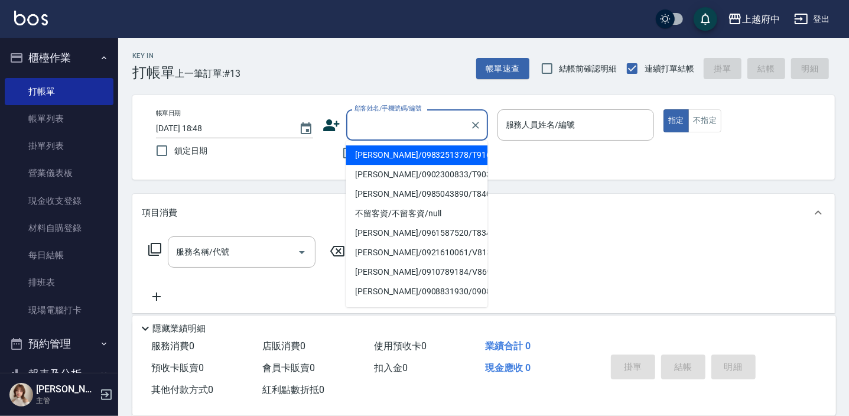
click at [372, 130] on input "顧客姓名/手機號碼/編號" at bounding box center [407, 125] width 113 height 21
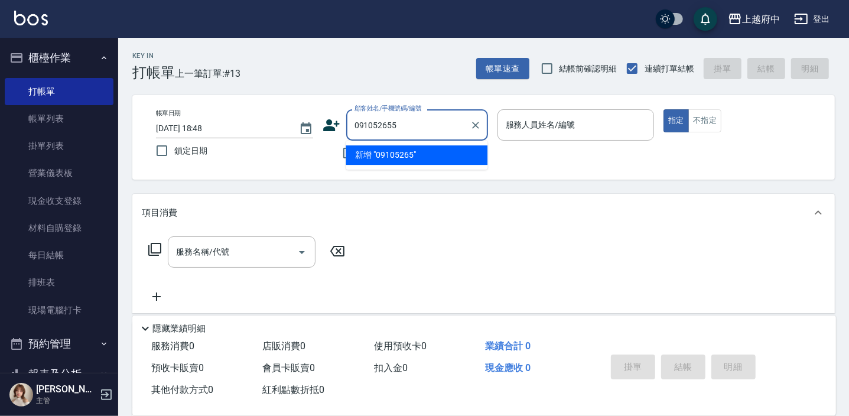
type input "0910526552"
click at [471, 127] on icon "Clear" at bounding box center [476, 125] width 12 height 12
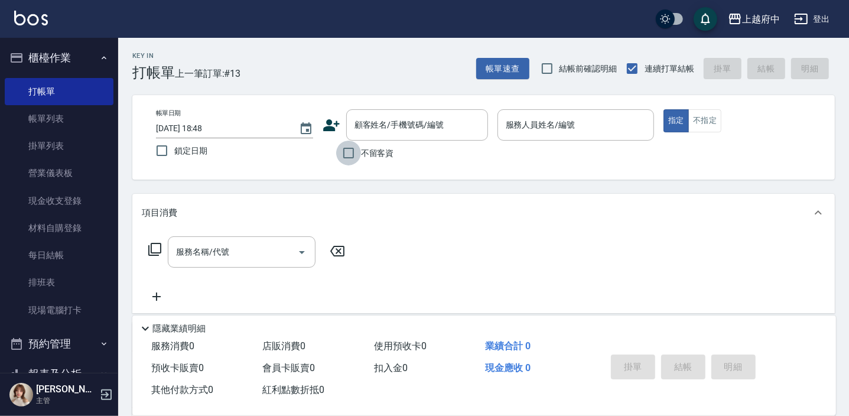
click at [350, 151] on input "不留客資" at bounding box center [348, 153] width 25 height 25
checkbox input "true"
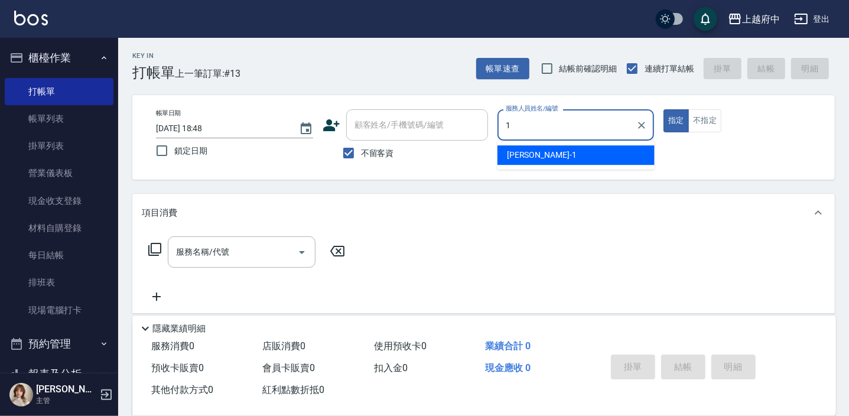
type input "Annie -1"
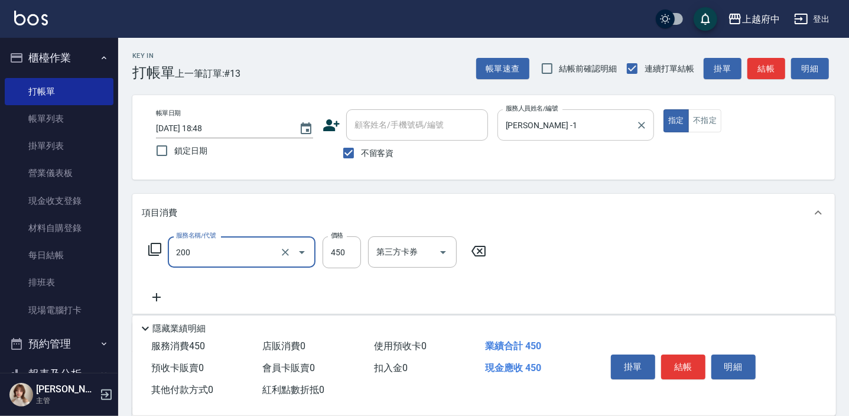
type input "有機洗髮(200)"
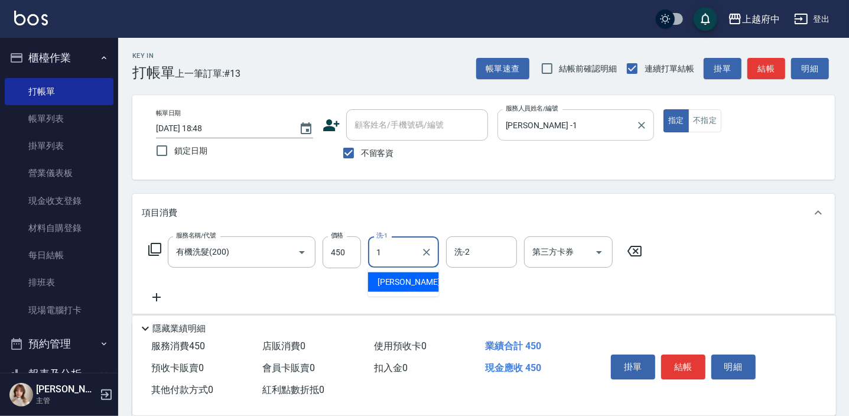
type input "Annie -1"
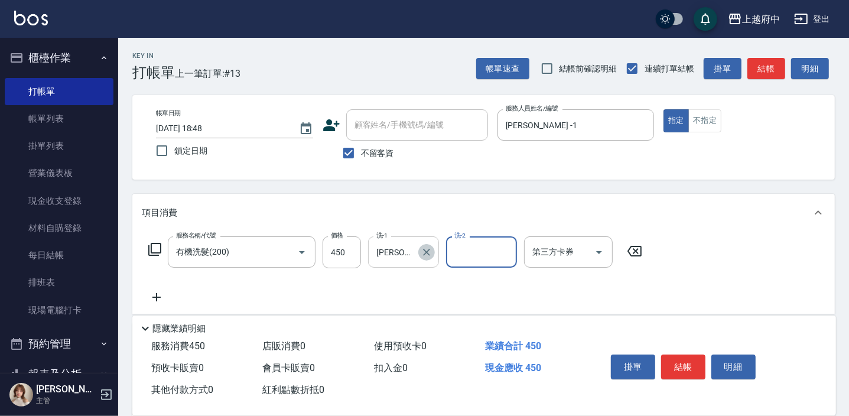
click at [427, 250] on icon "Clear" at bounding box center [426, 252] width 7 height 7
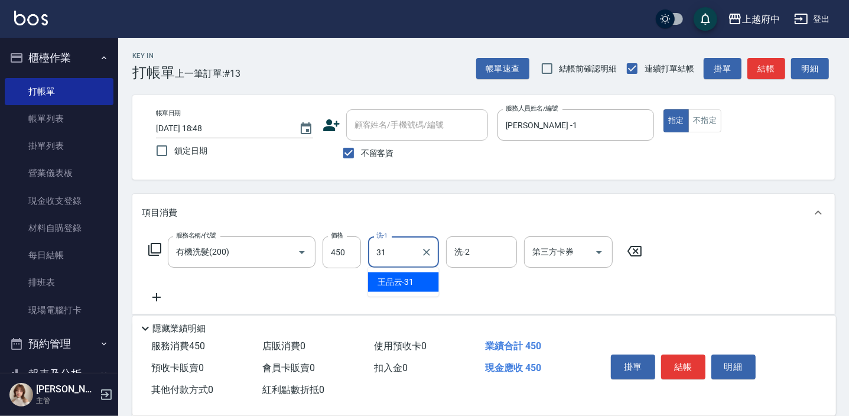
type input "王品云-31"
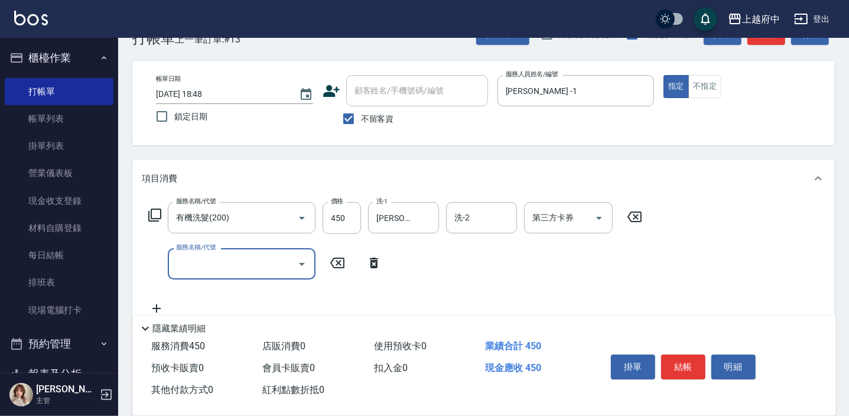
scroll to position [53, 0]
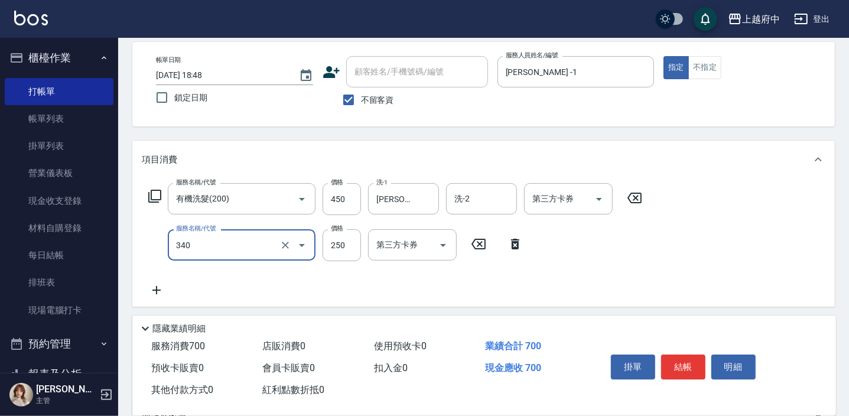
type input "剪髮(340)"
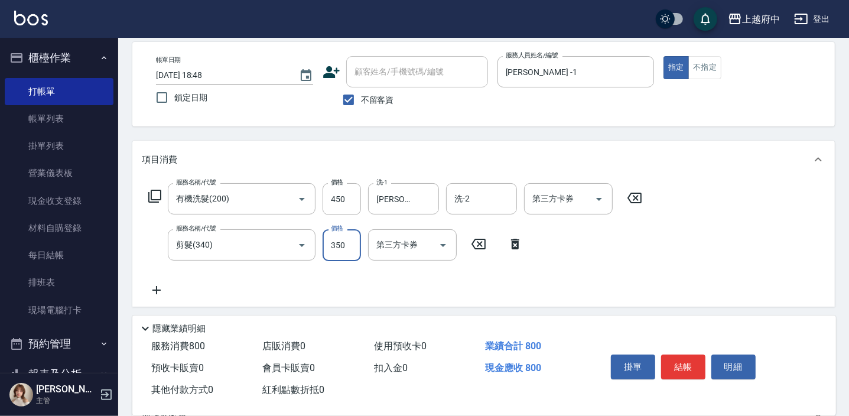
type input "350"
click at [386, 290] on div "服務名稱/代號 有機洗髮(200) 服務名稱/代號 價格 450 價格 洗-1 王品云-31 洗-1 洗-2 洗-2 第三方卡券 第三方卡券 服務名稱/代號 …" at bounding box center [395, 240] width 507 height 114
click at [670, 363] on button "結帳" at bounding box center [683, 366] width 44 height 25
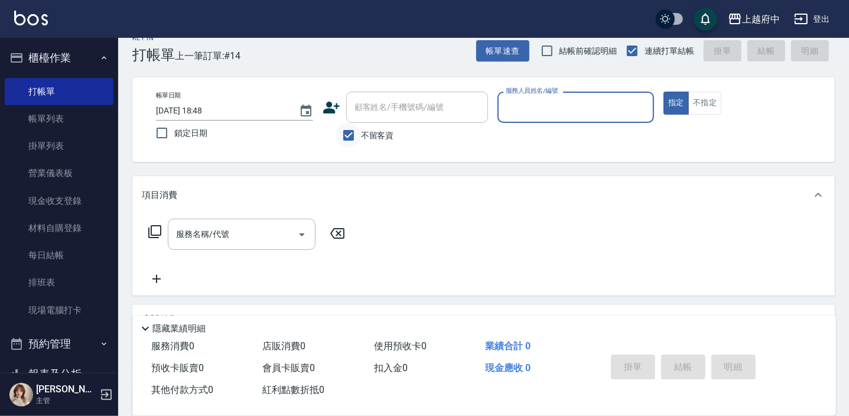
scroll to position [0, 0]
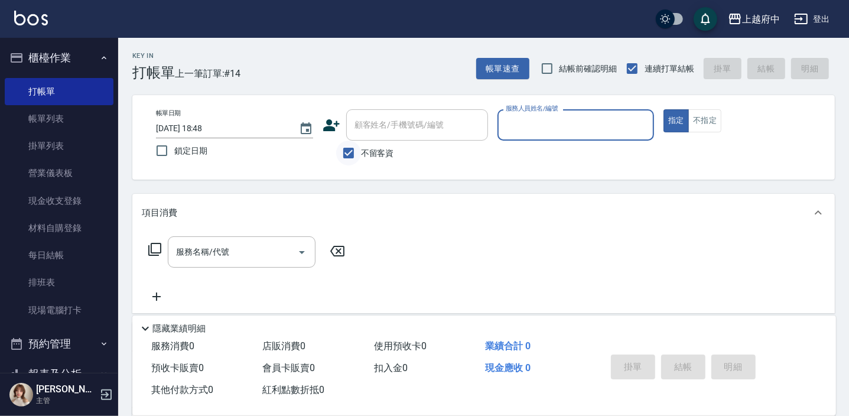
click at [349, 154] on input "不留客資" at bounding box center [348, 153] width 25 height 25
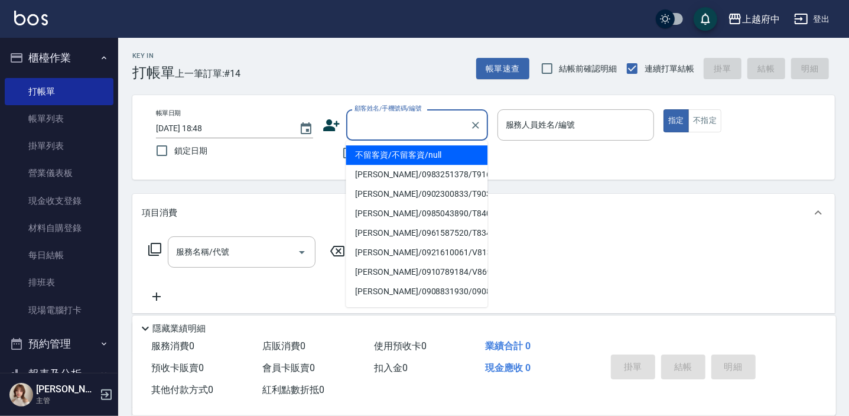
click at [378, 131] on input "顧客姓名/手機號碼/編號" at bounding box center [407, 125] width 113 height 21
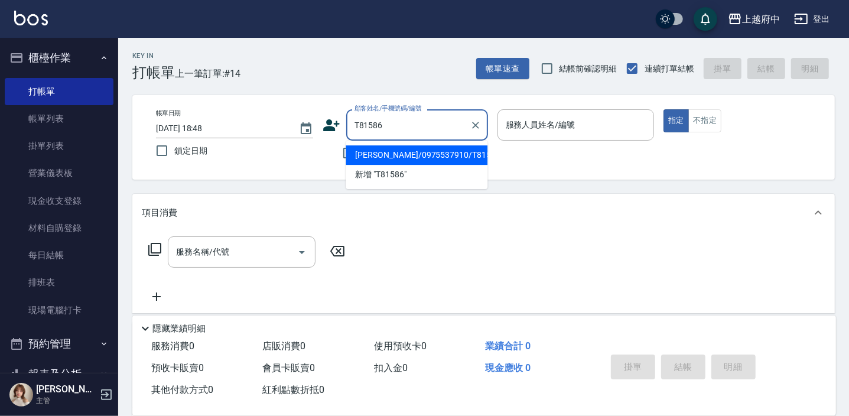
click at [396, 154] on li "劉憬人/0975537910/T81586" at bounding box center [417, 154] width 142 height 19
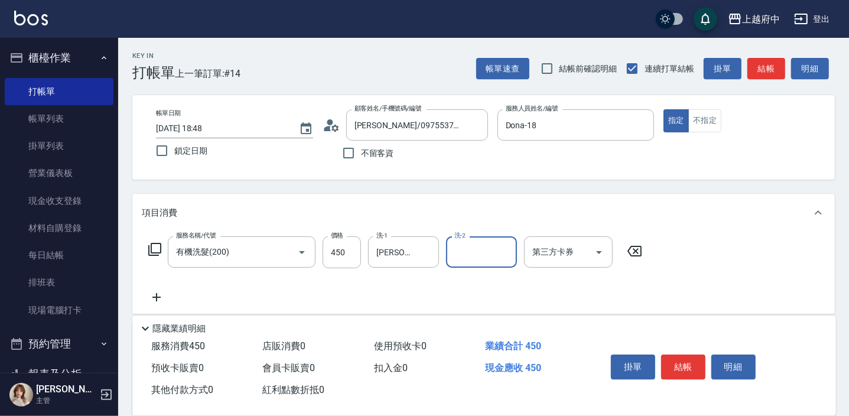
click at [719, 283] on div "服務名稱/代號 有機洗髮(200) 服務名稱/代號 價格 450 價格 洗-1 李鎮宇-28 洗-1 洗-2 洗-2 第三方卡券 第三方卡券" at bounding box center [483, 273] width 702 height 82
click at [685, 363] on button "結帳" at bounding box center [683, 366] width 44 height 25
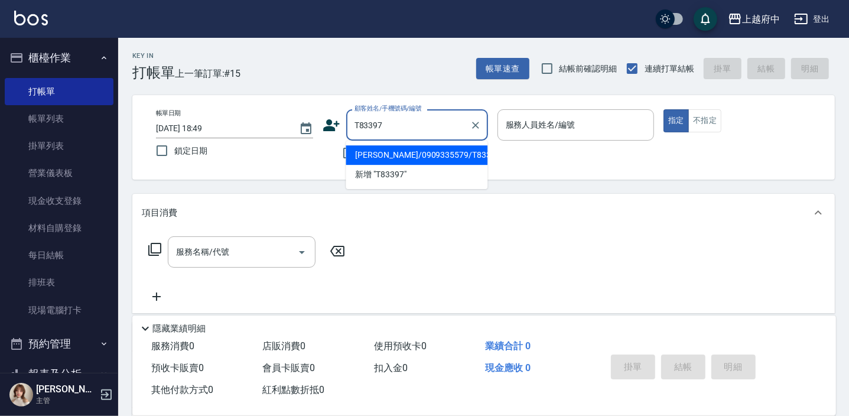
click at [406, 153] on li "李明謙/0909335579/T83397" at bounding box center [417, 154] width 142 height 19
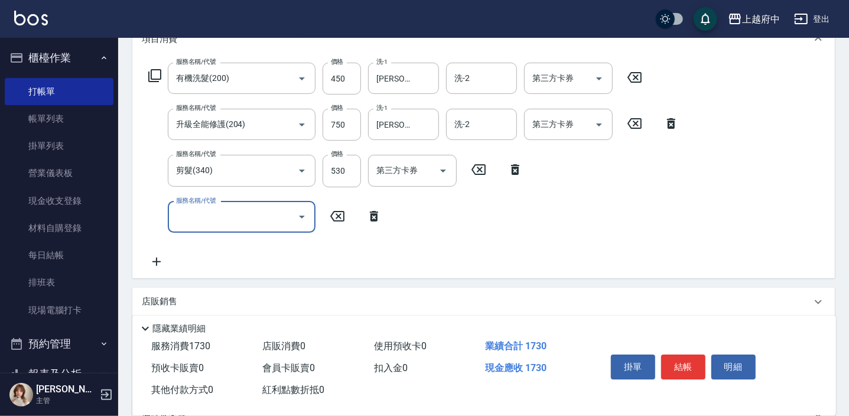
scroll to position [214, 0]
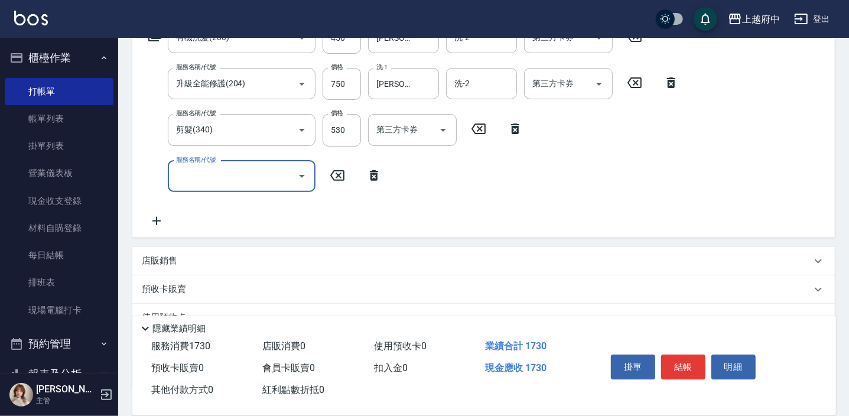
click at [373, 177] on icon at bounding box center [374, 175] width 8 height 11
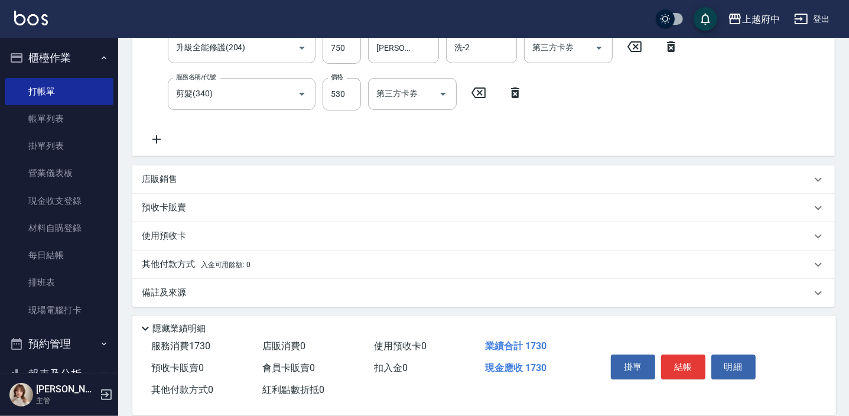
scroll to position [252, 0]
drag, startPoint x: 158, startPoint y: 171, endPoint x: 154, endPoint y: 181, distance: 10.9
click at [158, 171] on p "店販銷售" at bounding box center [159, 177] width 35 height 12
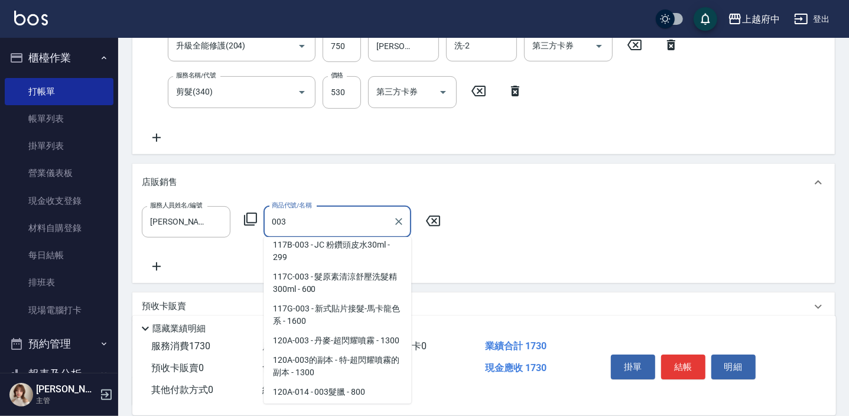
scroll to position [537, 0]
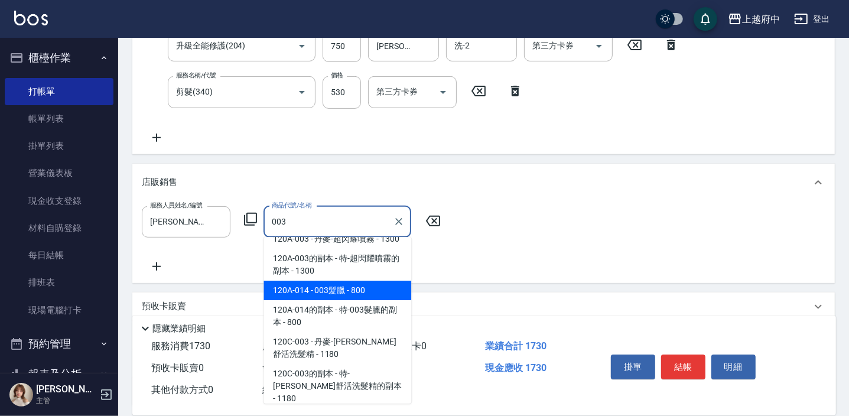
click at [357, 300] on span "120A-014 - 003髮臘 - 800" at bounding box center [337, 290] width 148 height 19
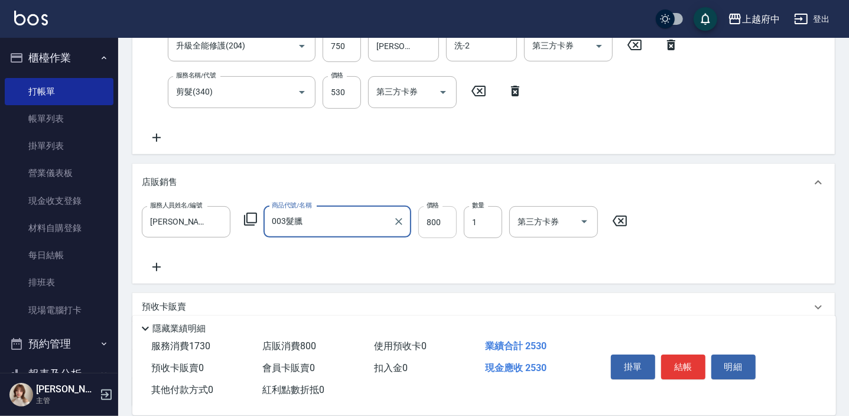
click at [444, 224] on input "800" at bounding box center [437, 222] width 38 height 32
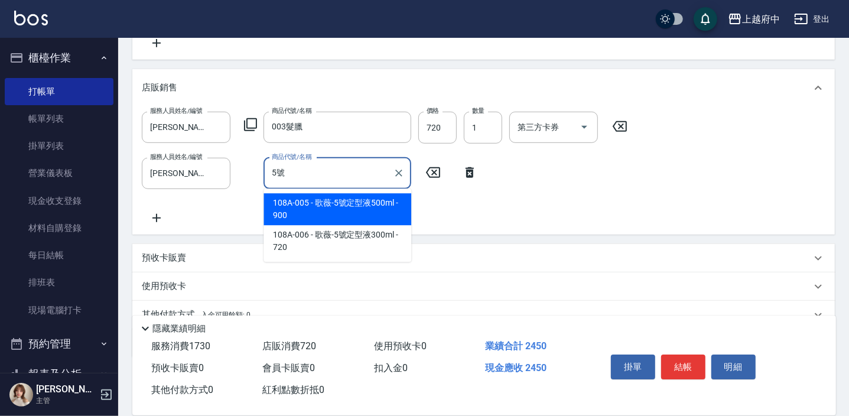
scroll to position [360, 0]
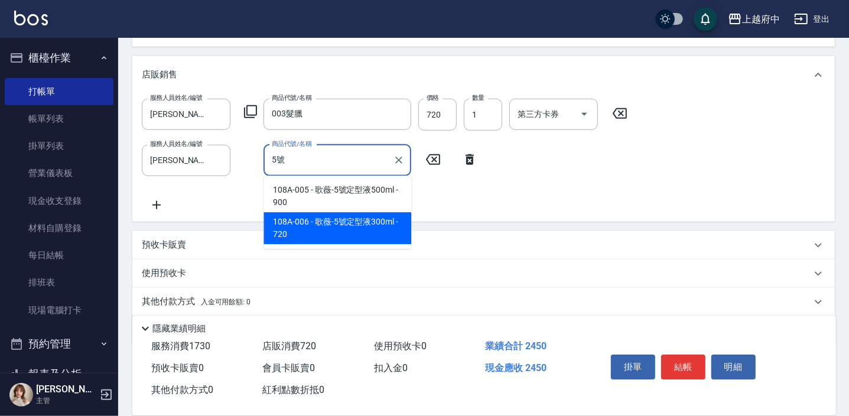
click at [325, 230] on span "108A-006 - 歌薇-5號定型液300ml - 720" at bounding box center [337, 228] width 148 height 32
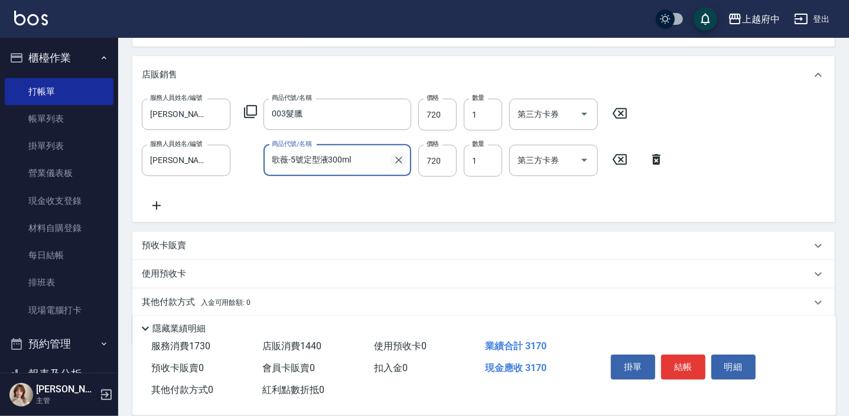
click at [396, 158] on icon "Clear" at bounding box center [398, 160] width 7 height 7
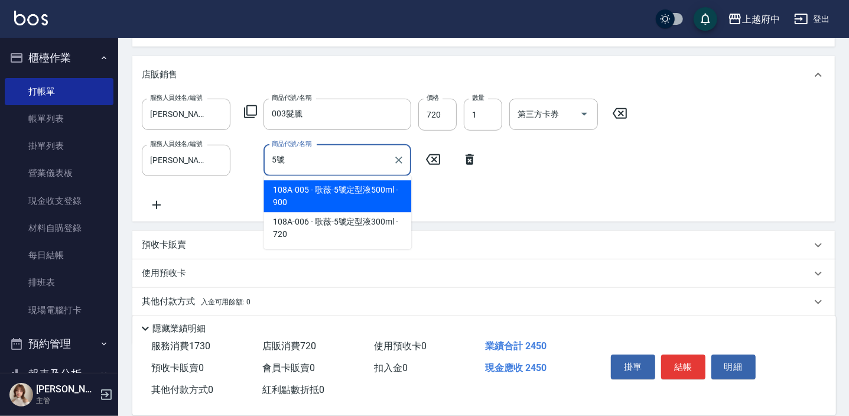
click at [321, 193] on span "108A-005 - 歌薇-5號定型液500ml - 900" at bounding box center [337, 196] width 148 height 32
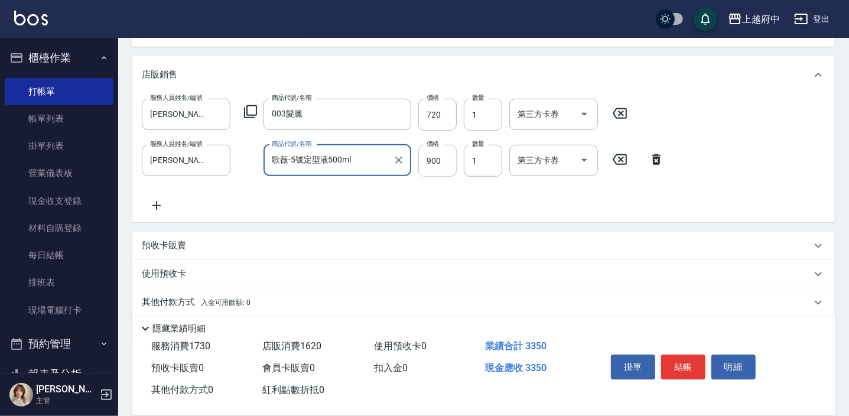
click at [425, 165] on input "900" at bounding box center [437, 161] width 38 height 32
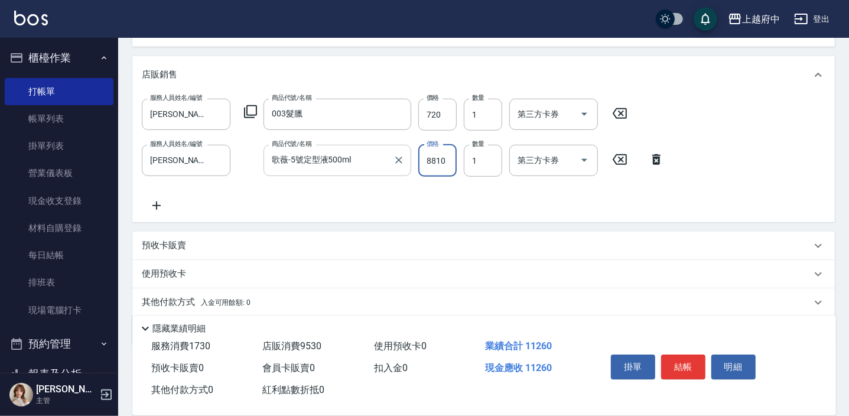
click at [432, 162] on input "8810" at bounding box center [437, 161] width 38 height 32
click at [448, 193] on div "服務人員姓名/編號 Annie -1 服務人員姓名/編號 商品代號/名稱 003髮臘 商品代號/名稱 價格 720 價格 數量 1 數量 第三方卡券 第三方卡…" at bounding box center [483, 156] width 683 height 114
click at [685, 366] on button "結帳" at bounding box center [683, 366] width 44 height 25
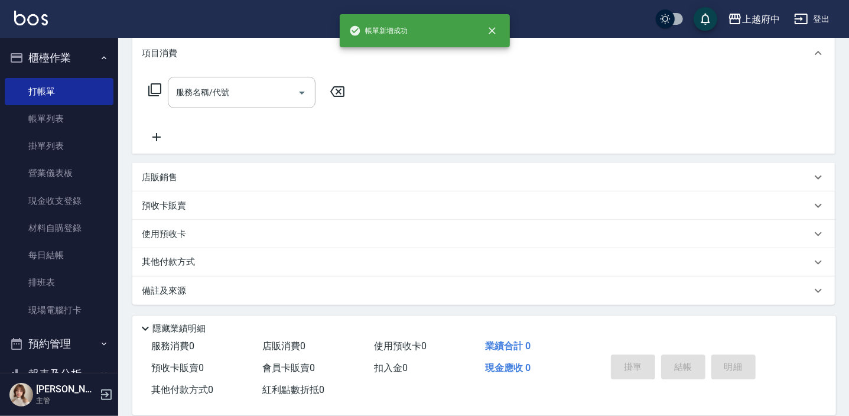
scroll to position [0, 0]
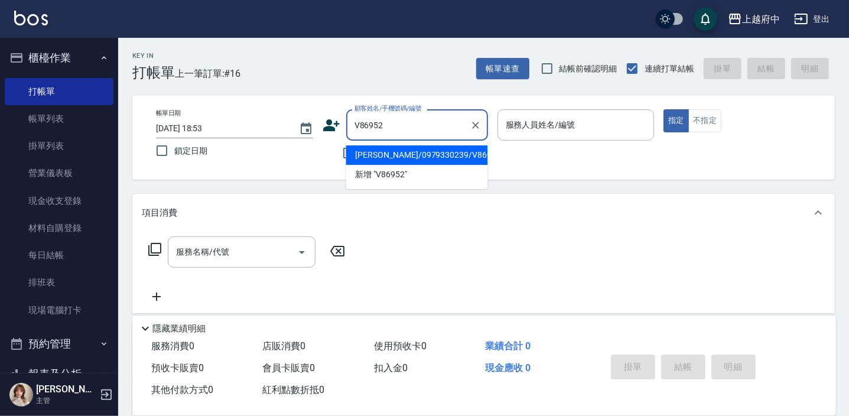
click at [392, 157] on li "郭DIEGO/0979330239/V86952" at bounding box center [417, 154] width 142 height 19
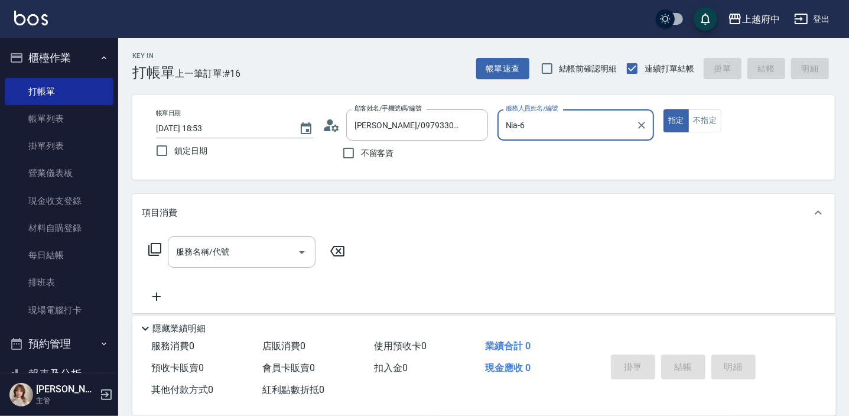
click at [663, 109] on button "指定" at bounding box center [675, 120] width 25 height 23
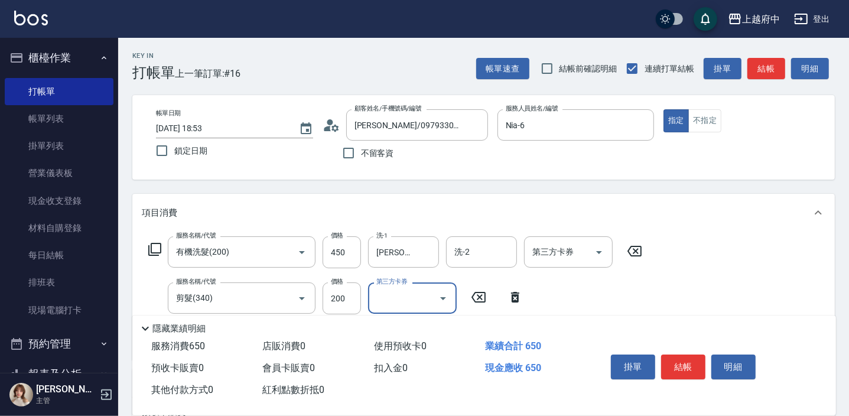
click at [652, 294] on div "服務名稱/代號 有機洗髮(200) 服務名稱/代號 價格 450 價格 洗-1 李鎮宇-28 洗-1 洗-2 洗-2 第三方卡券 第三方卡券 服務名稱/代號 …" at bounding box center [483, 296] width 702 height 128
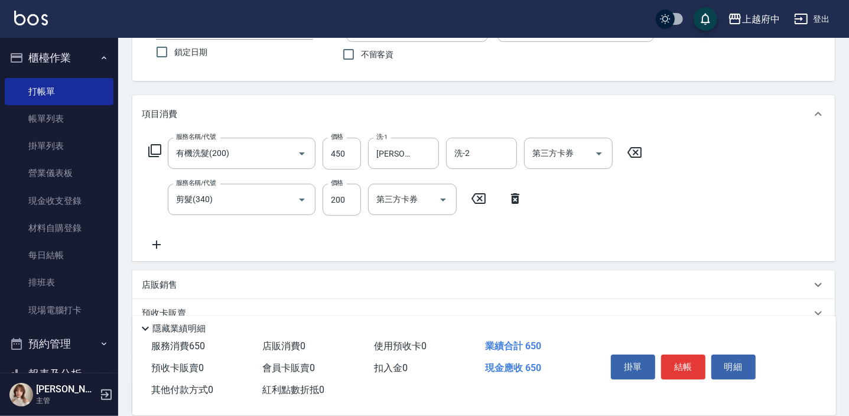
scroll to position [107, 0]
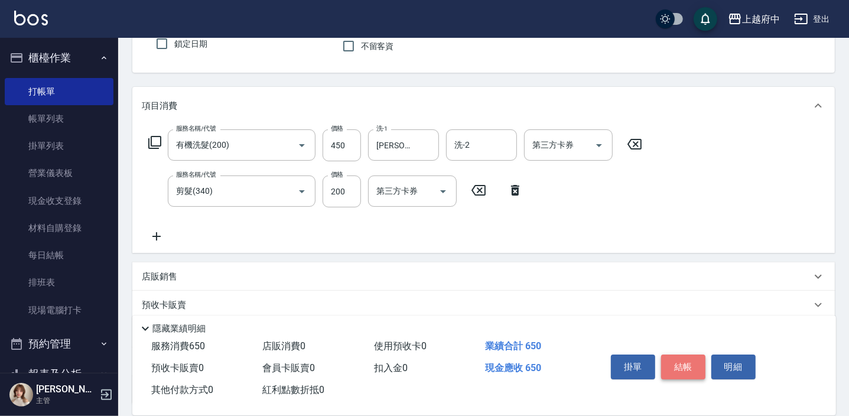
click at [671, 368] on button "結帳" at bounding box center [683, 366] width 44 height 25
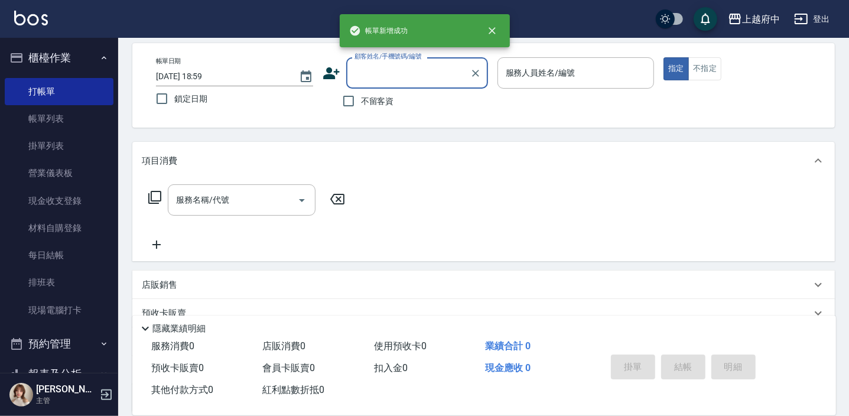
scroll to position [0, 0]
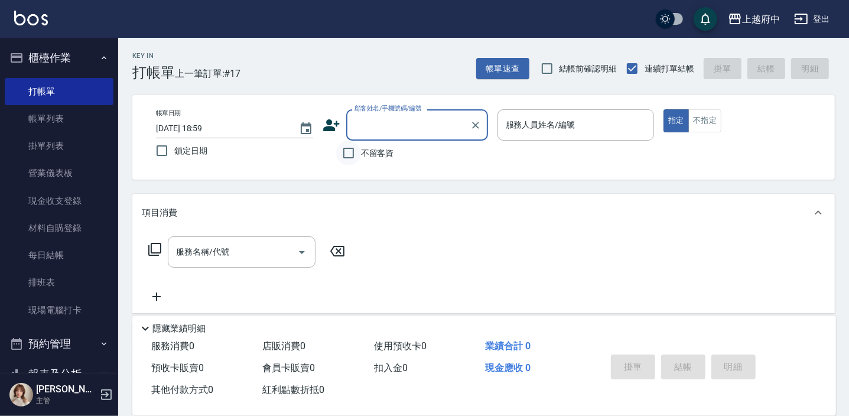
click at [347, 149] on input "不留客資" at bounding box center [348, 153] width 25 height 25
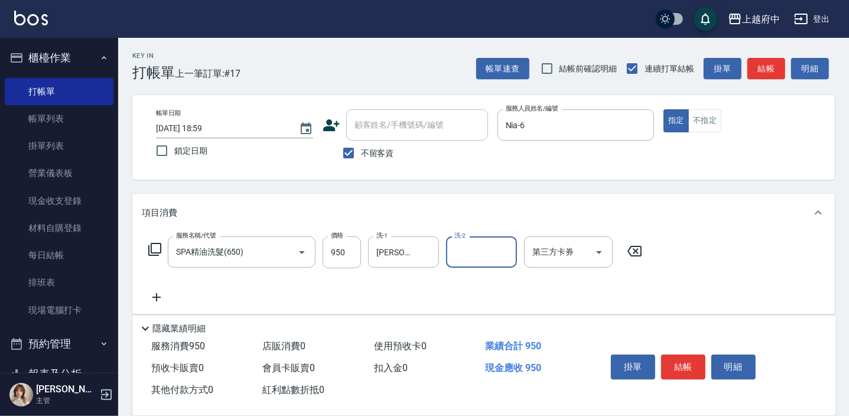
click at [517, 304] on div "服務名稱/代號 SPA精油洗髮(650) 服務名稱/代號 價格 950 價格 洗-1 邱子芹-26 洗-1 洗-2 洗-2 第三方卡券 第三方卡券" at bounding box center [483, 273] width 702 height 82
click at [669, 364] on button "結帳" at bounding box center [683, 366] width 44 height 25
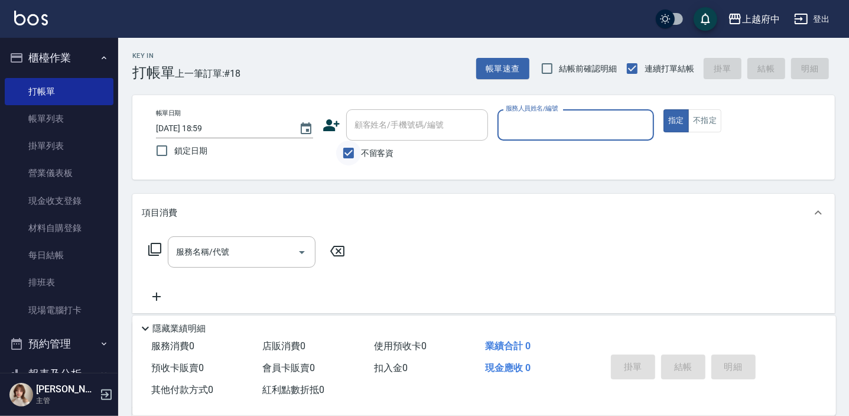
drag, startPoint x: 348, startPoint y: 152, endPoint x: 354, endPoint y: 148, distance: 7.7
click at [348, 152] on input "不留客資" at bounding box center [348, 153] width 25 height 25
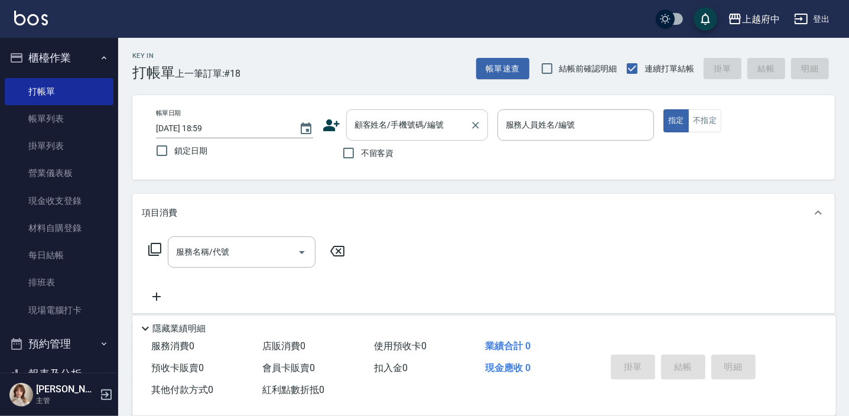
click at [386, 121] on input "顧客姓名/手機號碼/編號" at bounding box center [407, 125] width 113 height 21
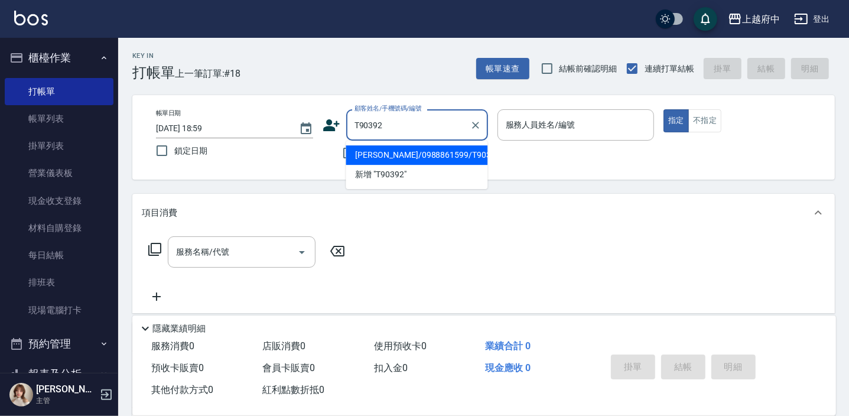
click at [390, 154] on li "高維晨/0988861599/T90392" at bounding box center [417, 154] width 142 height 19
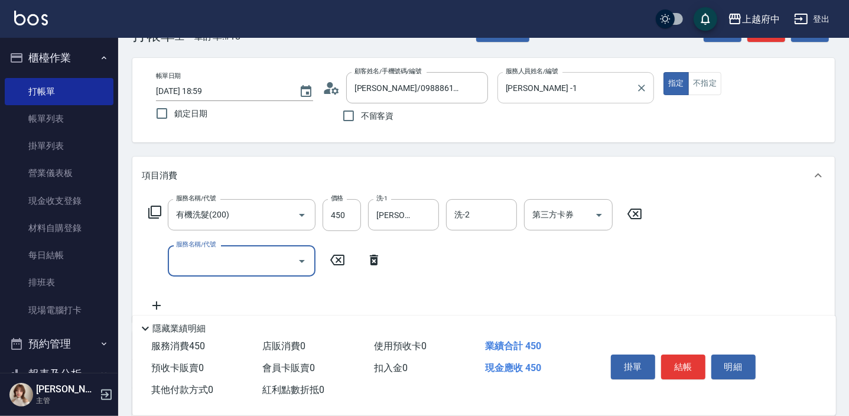
scroll to position [53, 0]
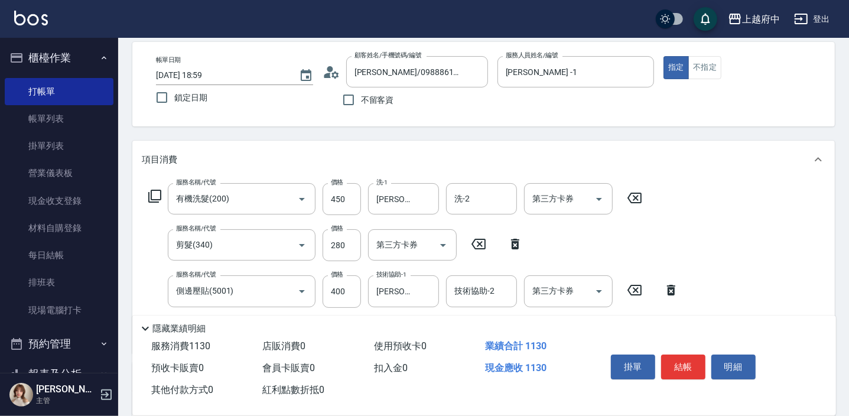
click at [721, 288] on div "服務名稱/代號 有機洗髮(200) 服務名稱/代號 價格 450 價格 洗-1 王品云-31 洗-1 洗-2 洗-2 第三方卡券 第三方卡券 服務名稱/代號 …" at bounding box center [483, 265] width 702 height 174
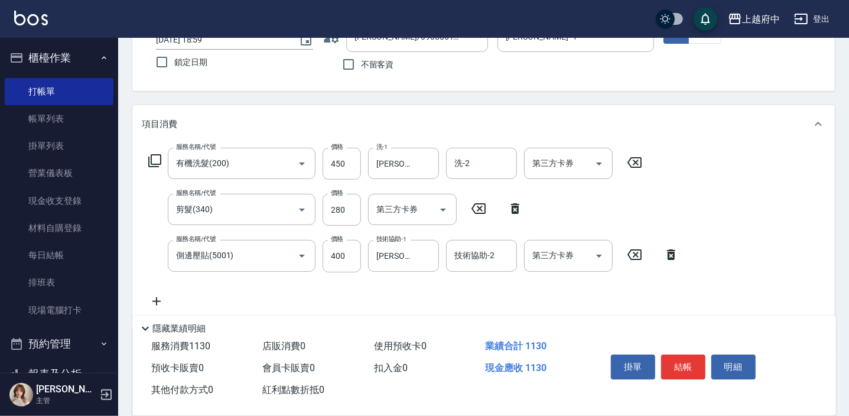
scroll to position [107, 0]
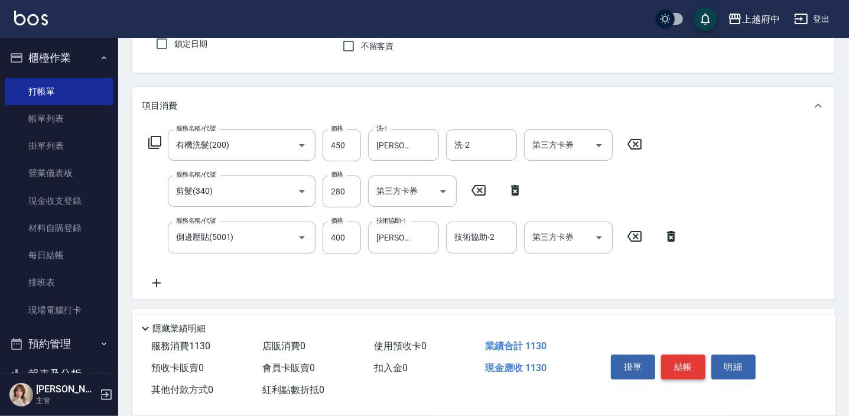
click at [680, 359] on button "結帳" at bounding box center [683, 366] width 44 height 25
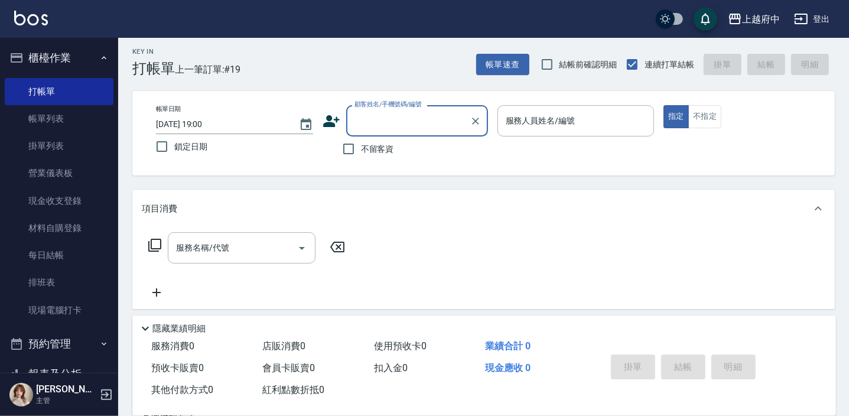
scroll to position [0, 0]
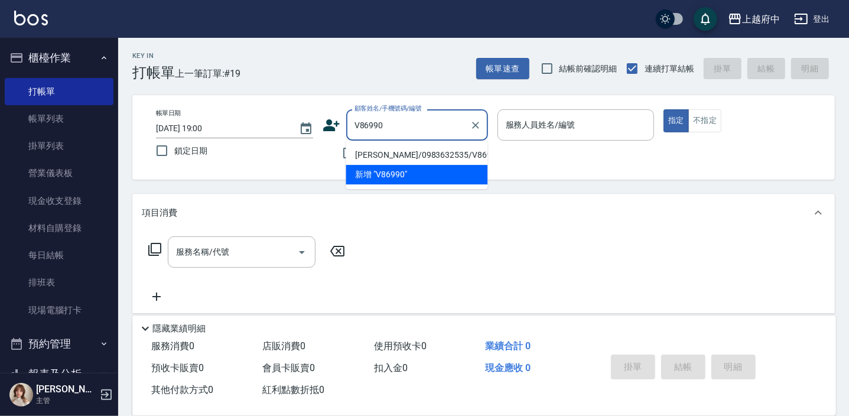
click at [425, 153] on li "陳韻亘/0983632535/V86990" at bounding box center [417, 154] width 142 height 19
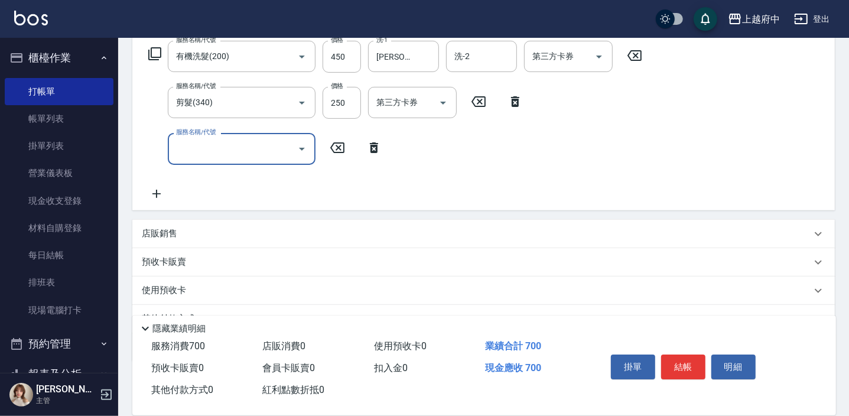
scroll to position [214, 0]
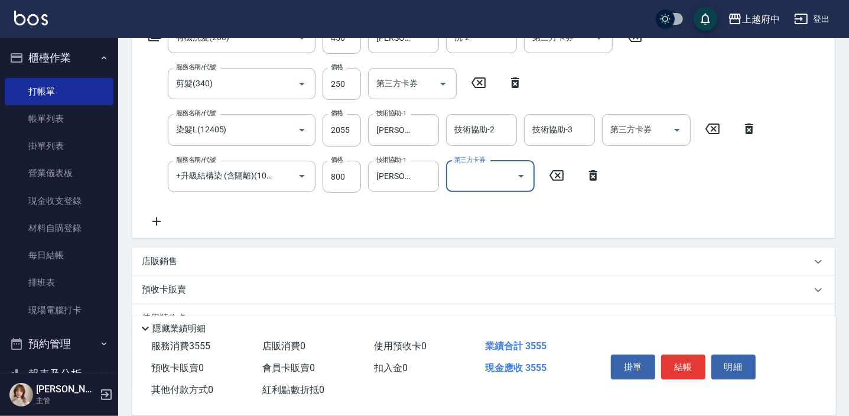
click at [400, 214] on div "服務名稱/代號 有機洗髮(200) 服務名稱/代號 價格 450 價格 洗-1 李鎮宇-28 洗-1 洗-2 洗-2 第三方卡券 第三方卡券 服務名稱/代號 …" at bounding box center [453, 125] width 622 height 207
click at [167, 253] on div "店販銷售" at bounding box center [483, 262] width 702 height 28
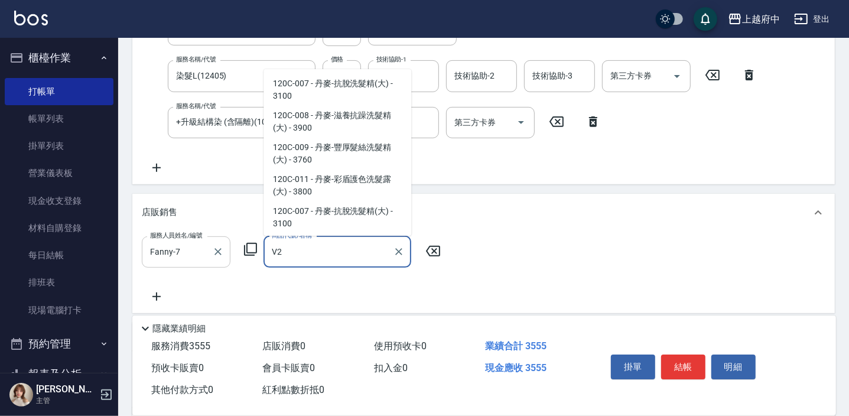
scroll to position [113, 0]
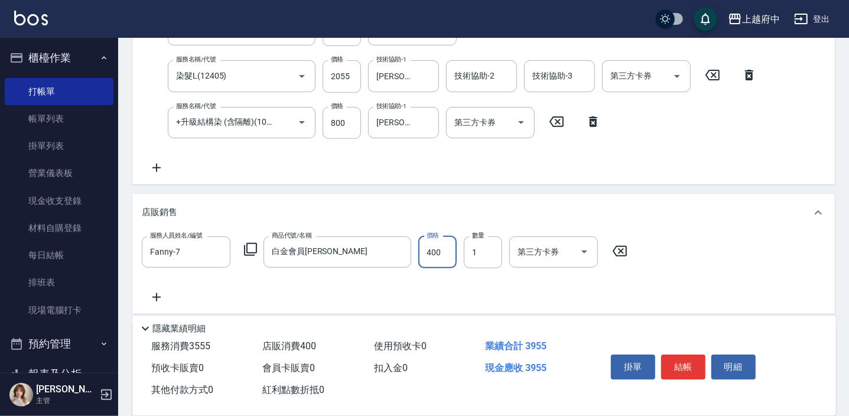
click at [431, 289] on div "服務人員姓名/編號 Fanny-7 服務人員姓名/編號 商品代號/名稱 白金會員卡 商品代號/名稱 價格 400 價格 數量 1 數量 第三方卡券 第三方卡券" at bounding box center [483, 270] width 683 height 68
click at [679, 362] on button "結帳" at bounding box center [683, 366] width 44 height 25
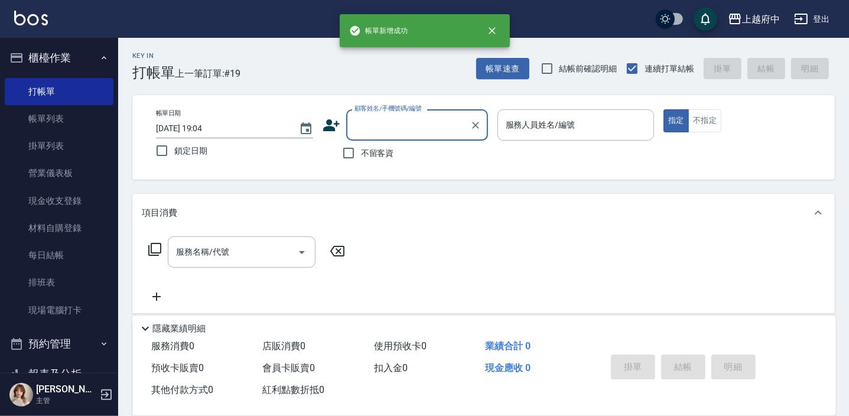
scroll to position [0, 0]
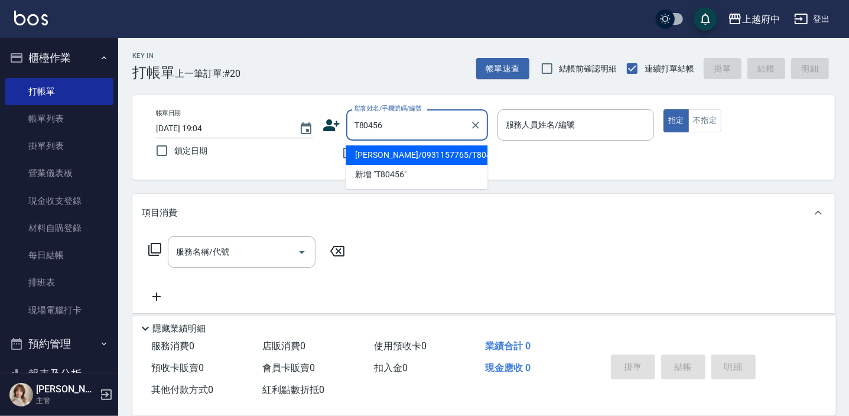
click at [422, 157] on li "陳嘉敏/0931157765/T80456" at bounding box center [417, 154] width 142 height 19
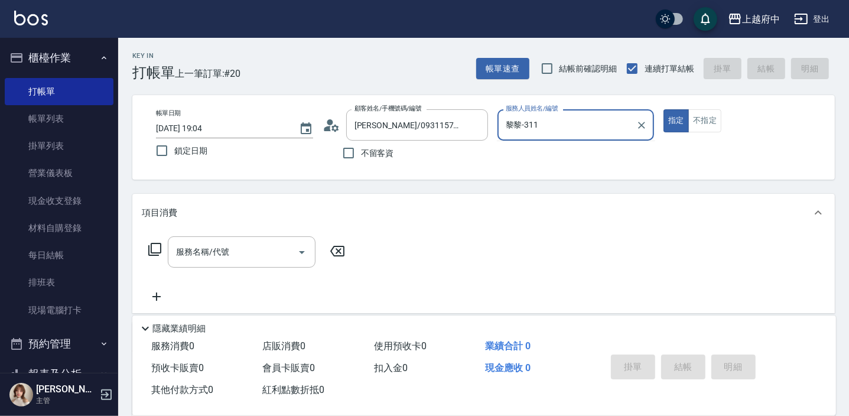
click at [663, 109] on button "指定" at bounding box center [675, 120] width 25 height 23
click at [639, 119] on icon "Clear" at bounding box center [642, 125] width 12 height 12
click at [555, 132] on input "服務人員姓名/編號" at bounding box center [576, 125] width 146 height 21
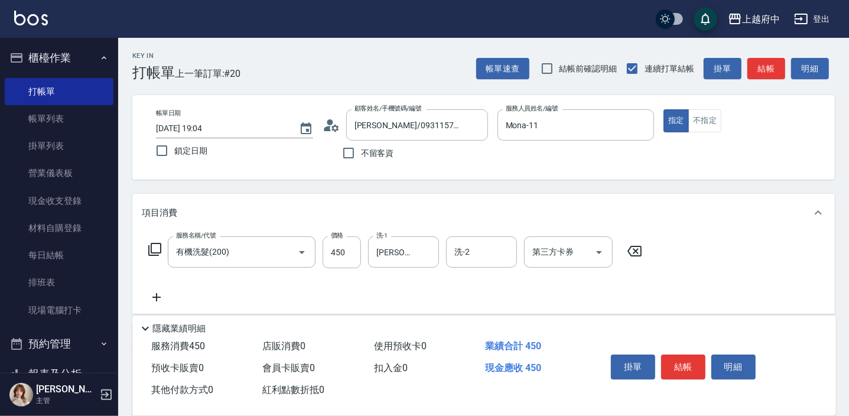
click at [595, 296] on div "服務名稱/代號 有機洗髮(200) 服務名稱/代號 價格 450 價格 洗-1 張鈞琇-25 洗-1 洗-2 洗-2 第三方卡券 第三方卡券" at bounding box center [395, 270] width 507 height 68
click at [684, 367] on button "結帳" at bounding box center [683, 366] width 44 height 25
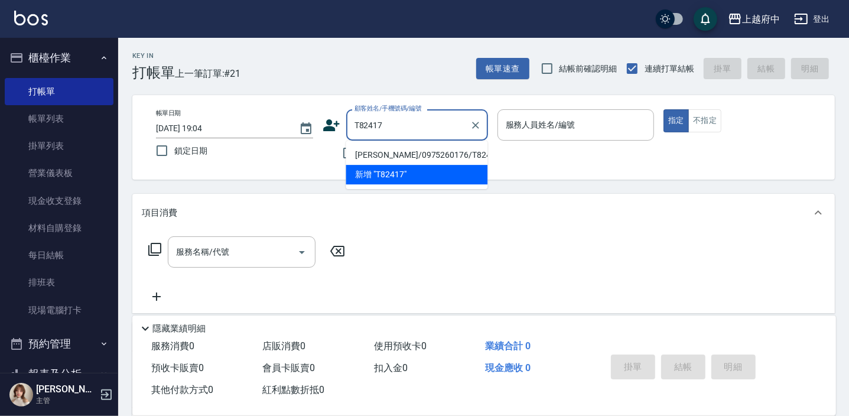
click at [400, 155] on li "蔡若文/0975260176/T82417" at bounding box center [417, 154] width 142 height 19
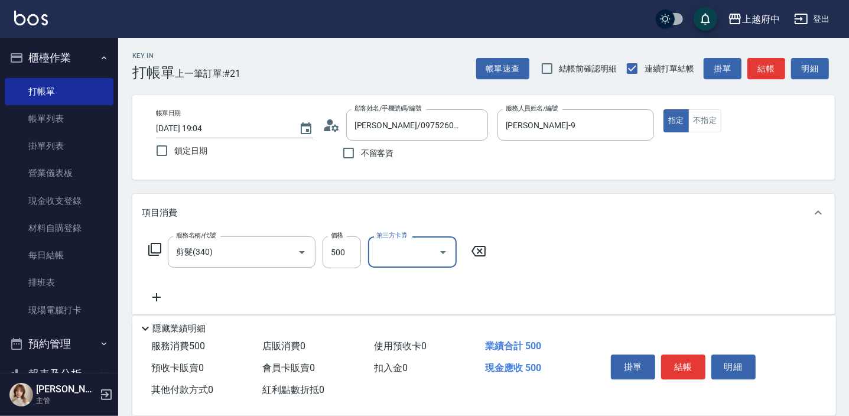
click at [603, 296] on div "服務名稱/代號 剪髮(340) 服務名稱/代號 價格 500 價格 第三方卡券 第三方卡券" at bounding box center [483, 273] width 702 height 82
click at [676, 359] on button "結帳" at bounding box center [683, 366] width 44 height 25
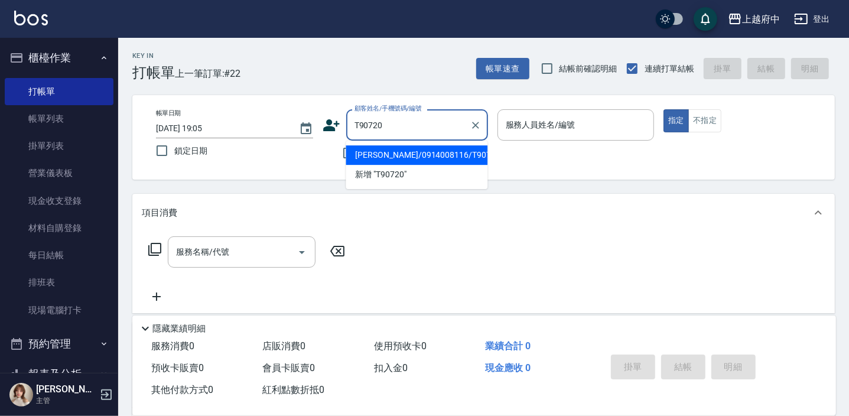
click at [390, 152] on li "黃警奎/0914008116/T90720" at bounding box center [417, 154] width 142 height 19
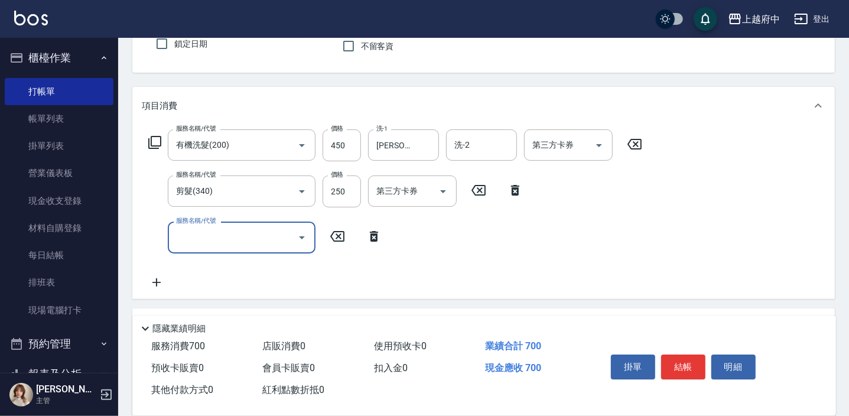
scroll to position [161, 0]
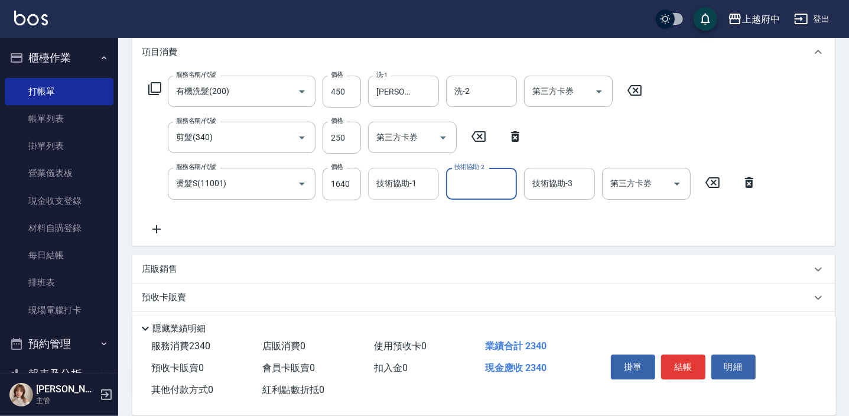
click at [395, 193] on input "技術協助-1" at bounding box center [403, 183] width 60 height 21
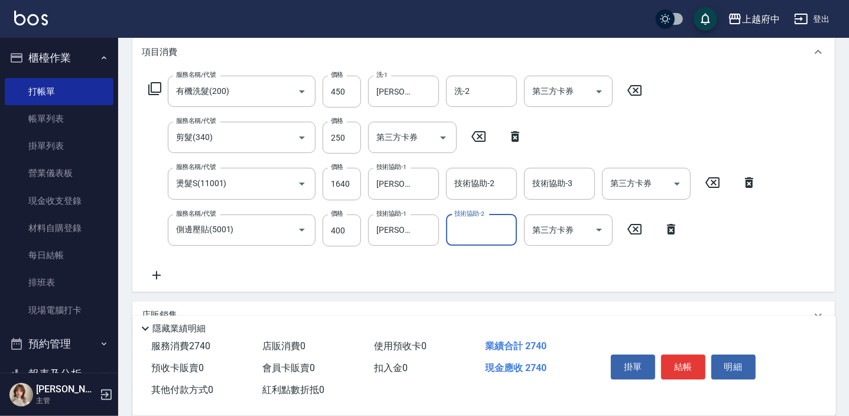
click at [429, 272] on div "服務名稱/代號 有機洗髮(200) 服務名稱/代號 價格 450 價格 洗-1 王品云-31 洗-1 洗-2 洗-2 第三方卡券 第三方卡券 服務名稱/代號 …" at bounding box center [453, 179] width 622 height 207
click at [687, 365] on button "結帳" at bounding box center [683, 366] width 44 height 25
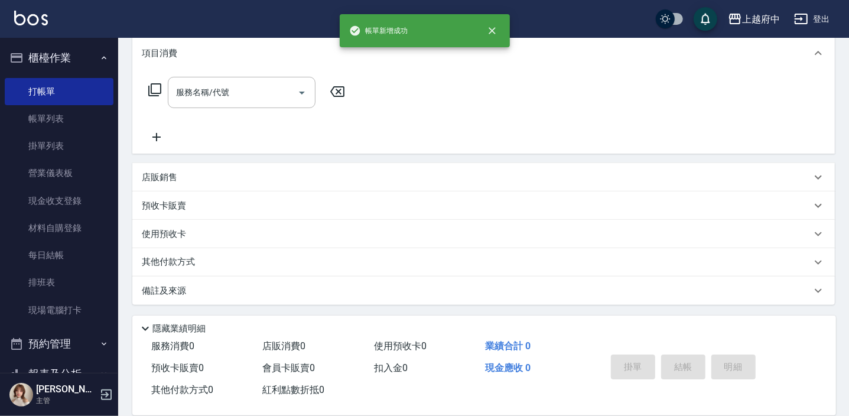
scroll to position [0, 0]
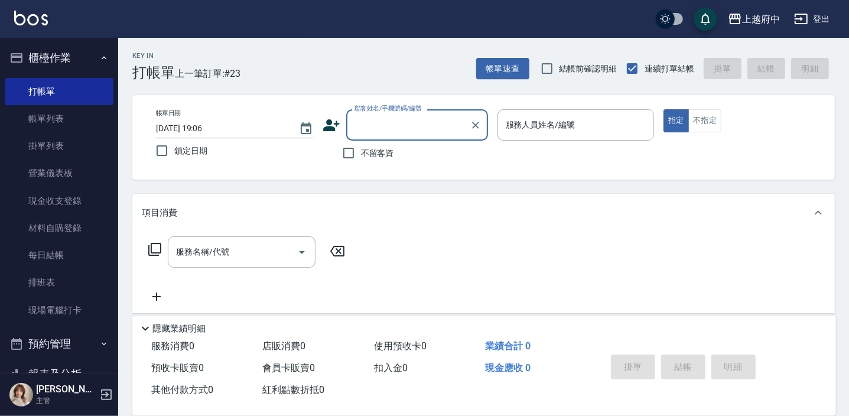
click at [336, 129] on icon at bounding box center [332, 125] width 18 height 18
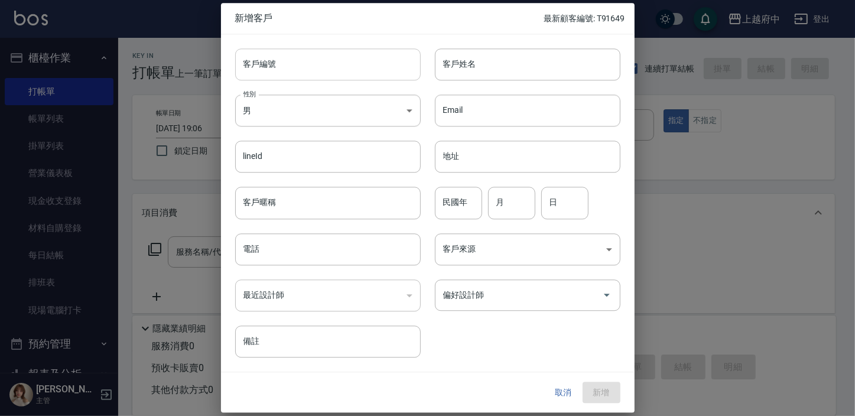
click at [292, 72] on input "客戶編號" at bounding box center [327, 64] width 185 height 32
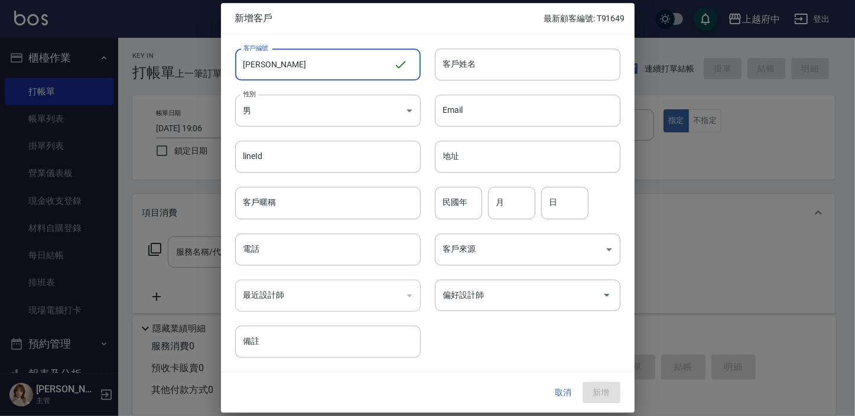
drag, startPoint x: 256, startPoint y: 68, endPoint x: 217, endPoint y: 64, distance: 39.1
click at [218, 64] on div "新增客戶 最新顧客編號: T91649 客戶編號 劉子宇 ​ 客戶編號 客戶姓名 客戶姓名 性別 男 MALE 性別 Email Email lineId l…" at bounding box center [427, 208] width 855 height 416
click at [464, 73] on input "客戶姓名" at bounding box center [527, 64] width 185 height 32
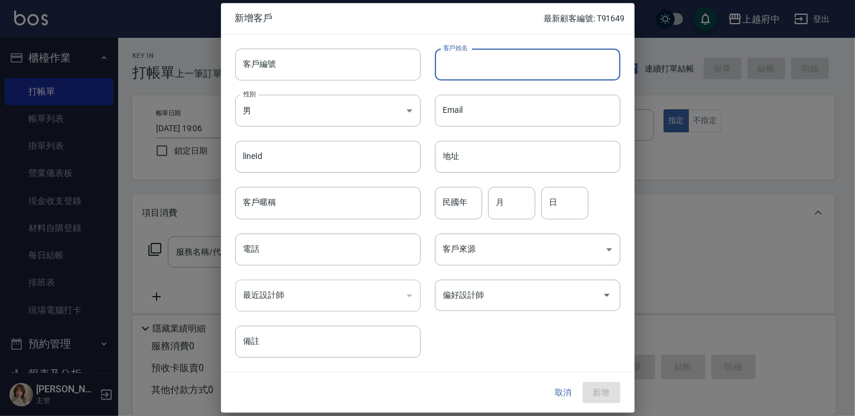
paste input "[PERSON_NAME]"
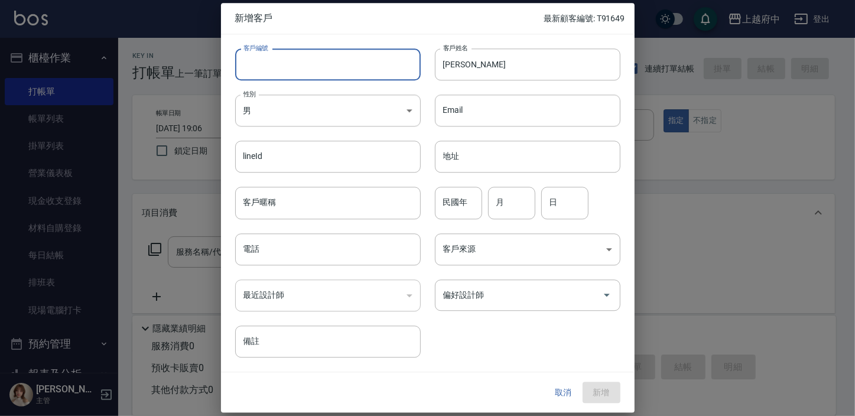
click at [319, 66] on input "客戶編號" at bounding box center [327, 64] width 185 height 32
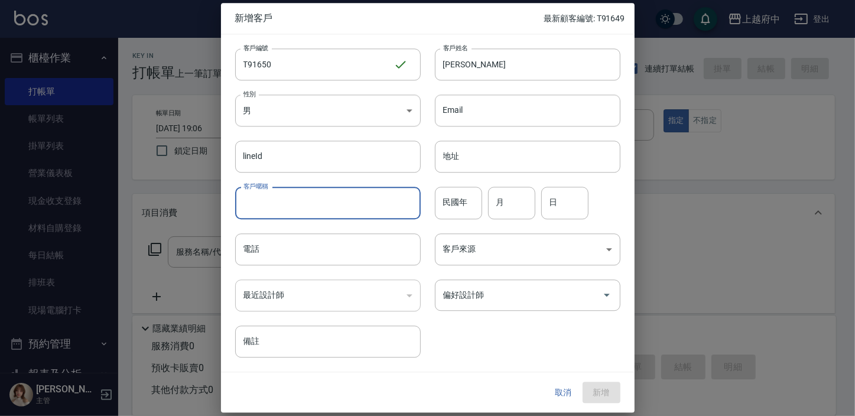
click at [304, 207] on input "客戶暱稱" at bounding box center [327, 203] width 185 height 32
click at [476, 197] on input "民國年" at bounding box center [458, 203] width 47 height 32
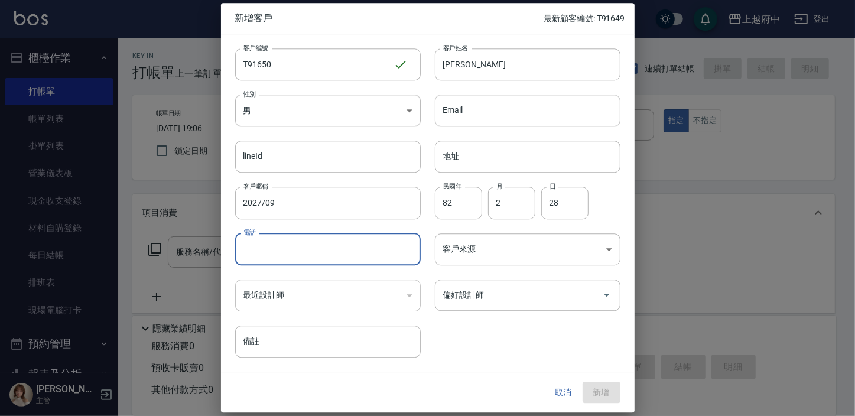
click at [274, 253] on input "電話" at bounding box center [327, 249] width 185 height 32
click at [487, 331] on div "客戶編號 T91650 ​ 客戶編號 客戶姓名 劉子宇 客戶姓名 性別 男 MALE 性別 Email Email lineId lineId 地址 地址 客…" at bounding box center [420, 195] width 399 height 323
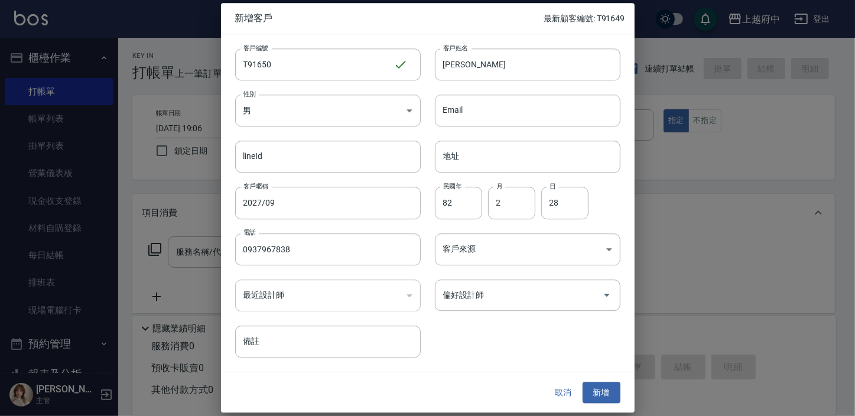
click at [591, 380] on div "取消 新增" at bounding box center [427, 392] width 413 height 41
click at [592, 385] on button "新增" at bounding box center [601, 393] width 38 height 22
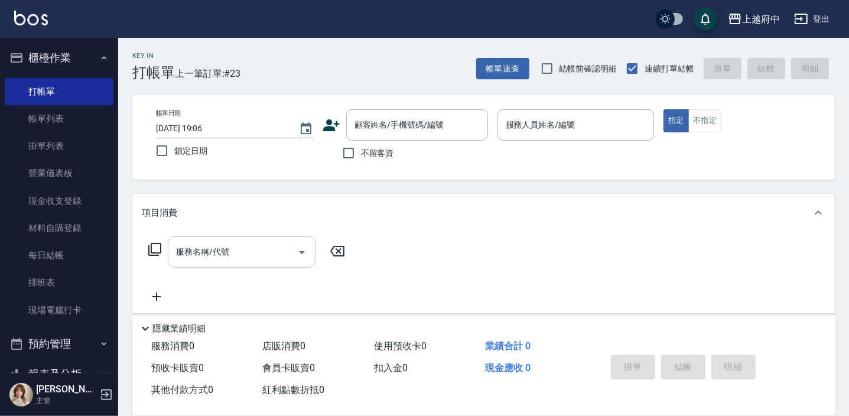
click at [213, 255] on div "服務名稱/代號 服務名稱/代號" at bounding box center [242, 251] width 148 height 31
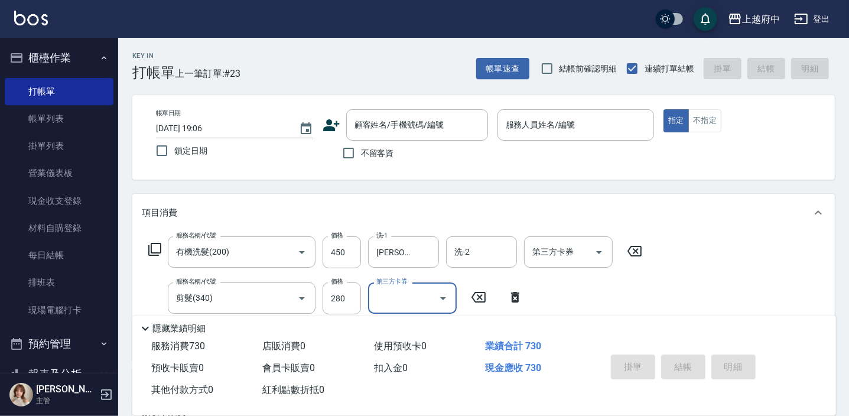
click at [565, 294] on div "服務名稱/代號 有機洗髮(200) 服務名稱/代號 價格 450 價格 洗-1 王品云-31 洗-1 洗-2 洗-2 第三方卡券 第三方卡券 服務名稱/代號 …" at bounding box center [395, 293] width 507 height 114
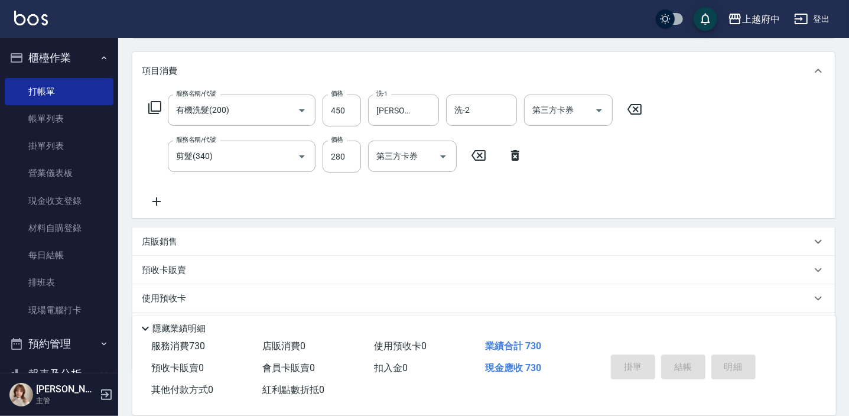
scroll to position [161, 0]
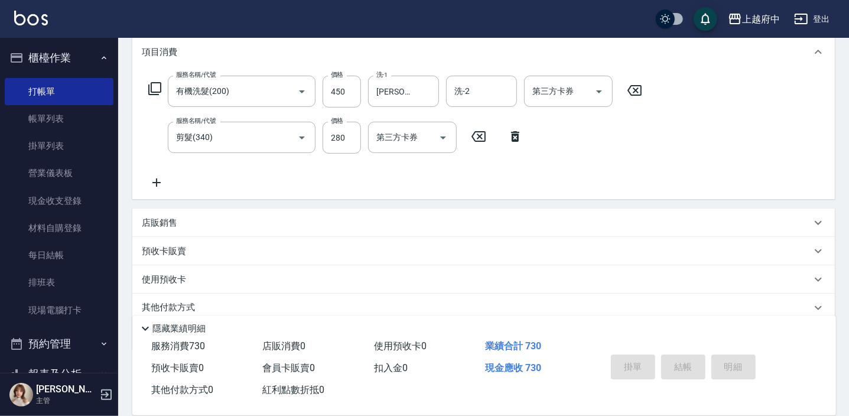
click at [155, 229] on div "店販銷售" at bounding box center [483, 223] width 702 height 28
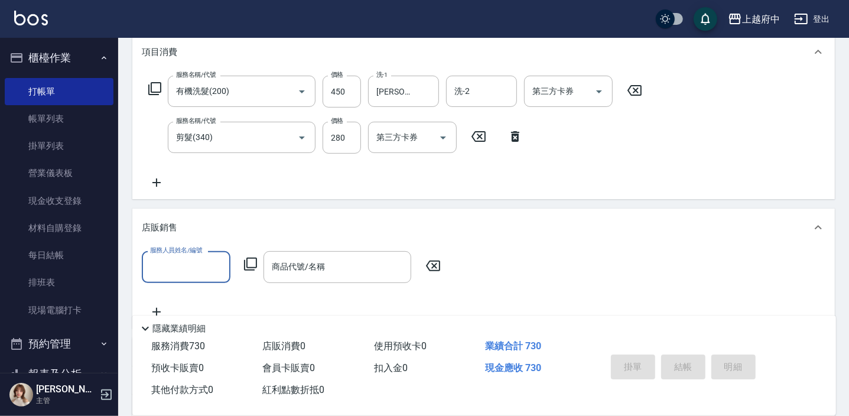
scroll to position [0, 0]
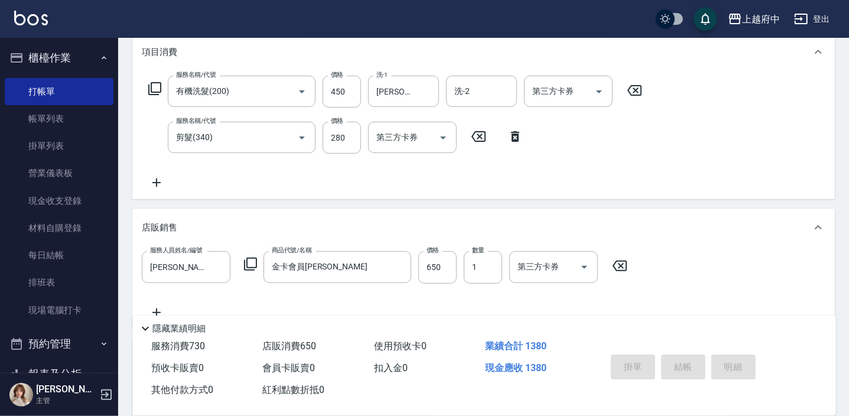
click at [470, 294] on div "服務人員姓名/編號 Annie -1 服務人員姓名/編號 商品代號/名稱 金卡會員卡 商品代號/名稱 價格 650 價格 數量 1 數量 第三方卡券 第三方卡券" at bounding box center [483, 285] width 683 height 68
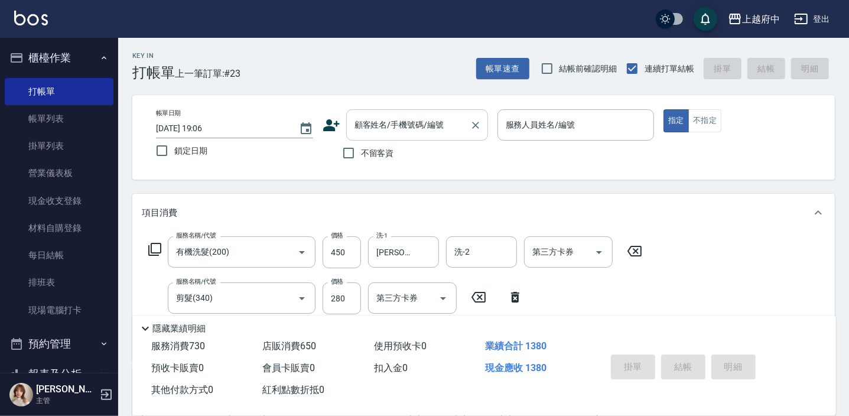
click at [388, 111] on div "顧客姓名/手機號碼/編號" at bounding box center [417, 124] width 142 height 31
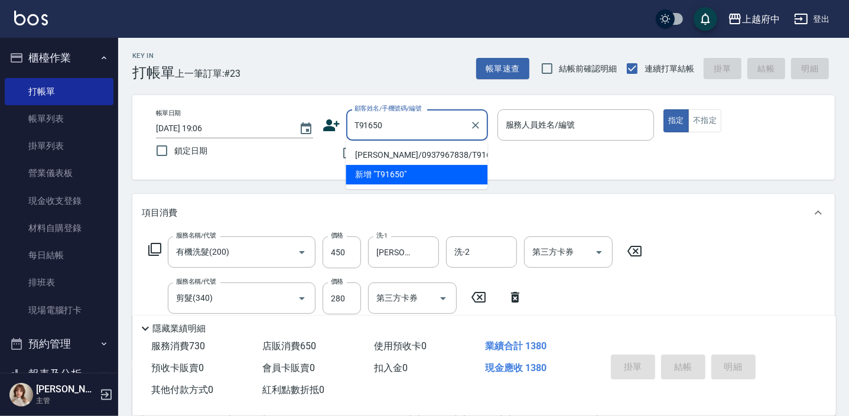
click at [406, 154] on li "劉子宇/0937967838/T91650" at bounding box center [417, 154] width 142 height 19
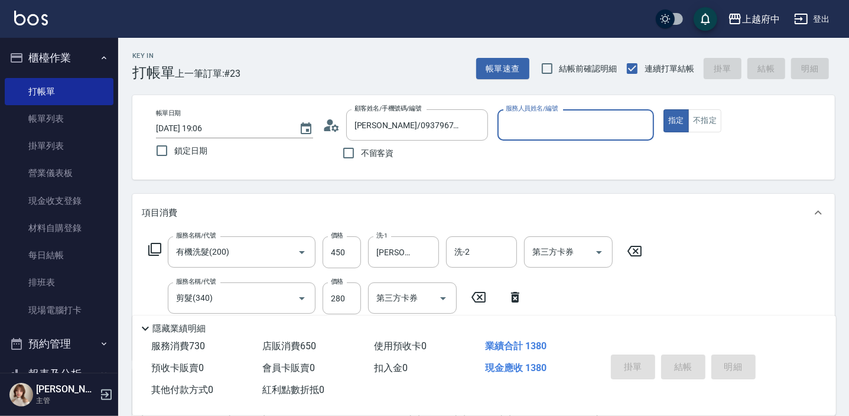
click at [573, 169] on div "帳單日期 2025/09/12 19:06 鎖定日期 顧客姓名/手機號碼/編號 劉子宇/0937967838/T91650 顧客姓名/手機號碼/編號 不留客資…" at bounding box center [483, 137] width 702 height 84
click at [529, 133] on input "服務人員姓名/編號" at bounding box center [576, 125] width 146 height 21
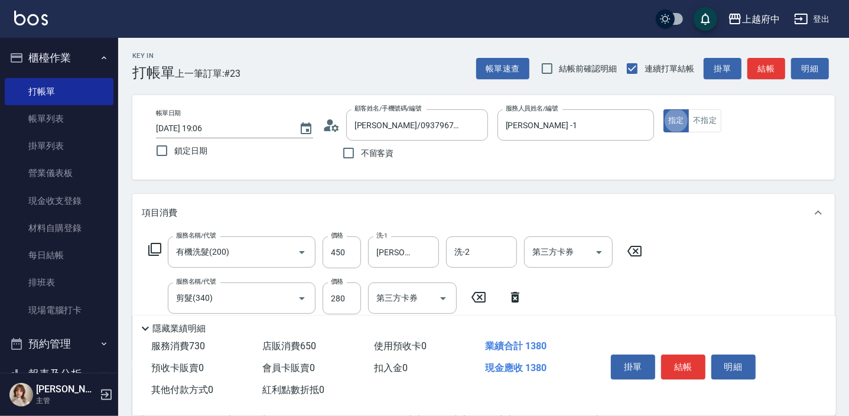
click at [498, 151] on p at bounding box center [575, 147] width 157 height 12
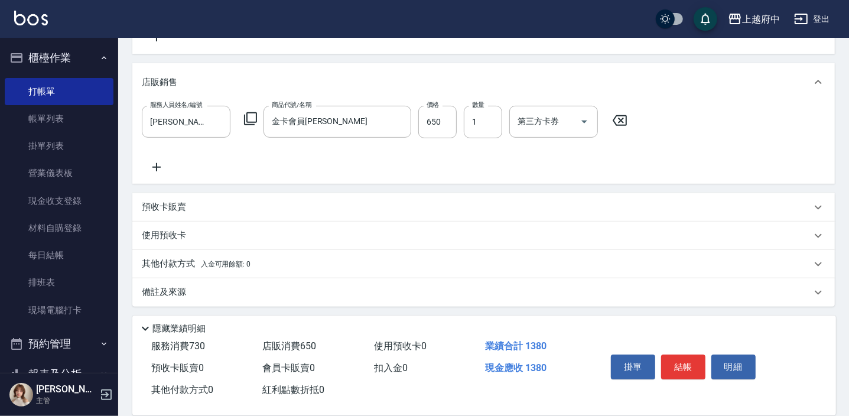
scroll to position [307, 0]
click at [686, 366] on button "結帳" at bounding box center [683, 366] width 44 height 25
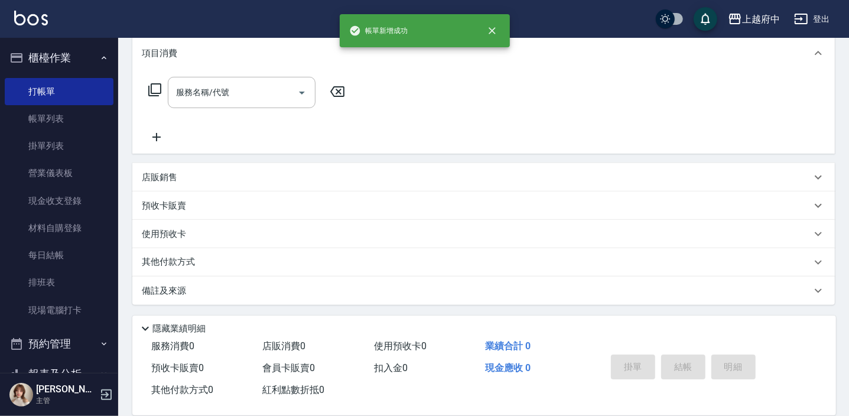
scroll to position [0, 0]
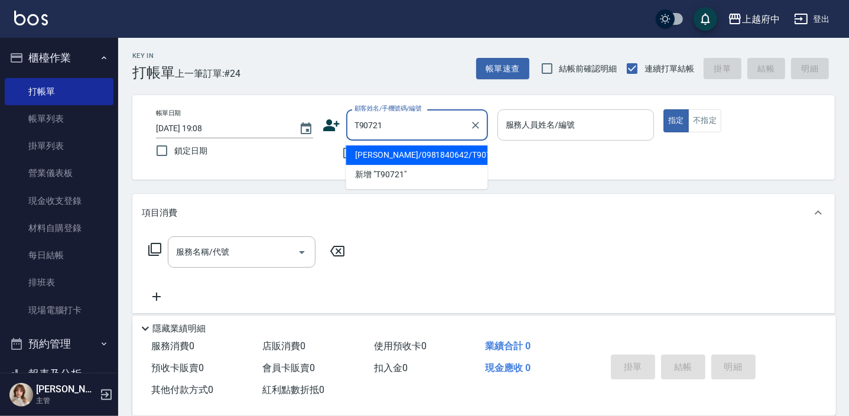
drag, startPoint x: 394, startPoint y: 157, endPoint x: 553, endPoint y: 138, distance: 160.6
click at [394, 157] on li "彭康豪/0981840642/T90721" at bounding box center [417, 154] width 142 height 19
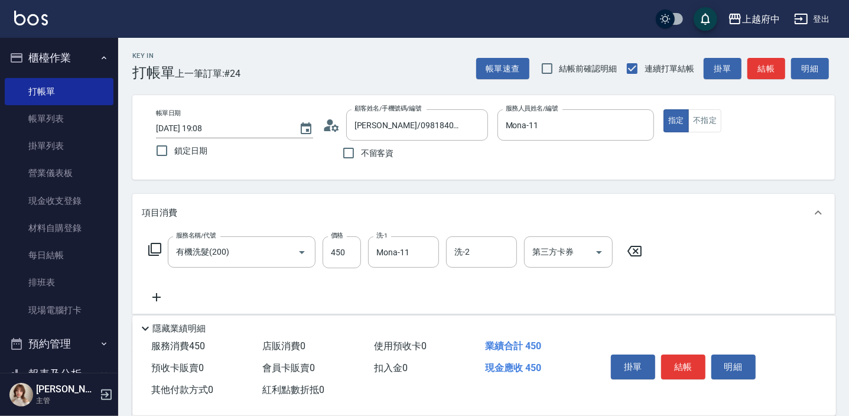
click at [530, 285] on div "服務名稱/代號 有機洗髮(200) 服務名稱/代號 價格 450 價格 洗-1 Mona-11 洗-1 洗-2 洗-2 第三方卡券 第三方卡券" at bounding box center [395, 270] width 507 height 68
click at [676, 358] on button "結帳" at bounding box center [683, 366] width 44 height 25
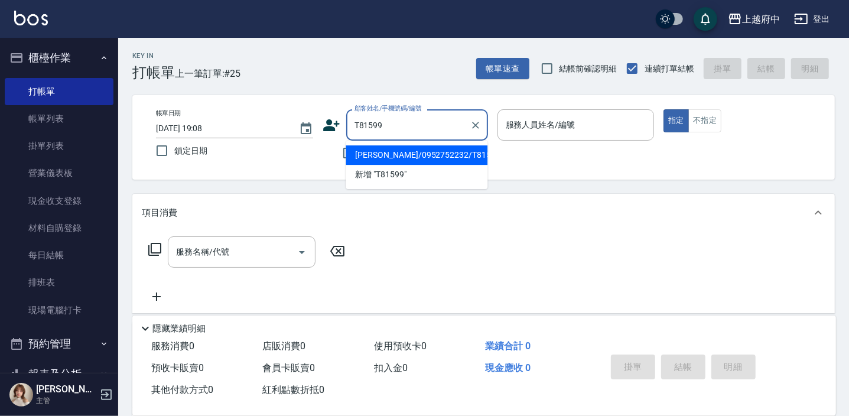
click at [419, 149] on li "林嘉莉/0952752232/T81599" at bounding box center [417, 154] width 142 height 19
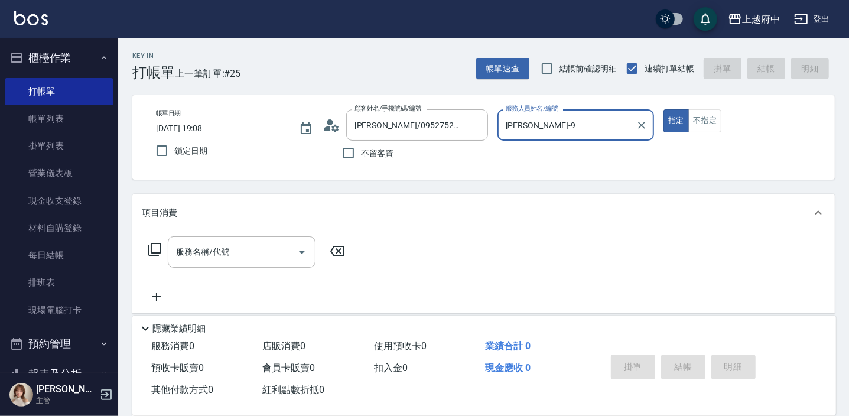
click at [663, 109] on button "指定" at bounding box center [675, 120] width 25 height 23
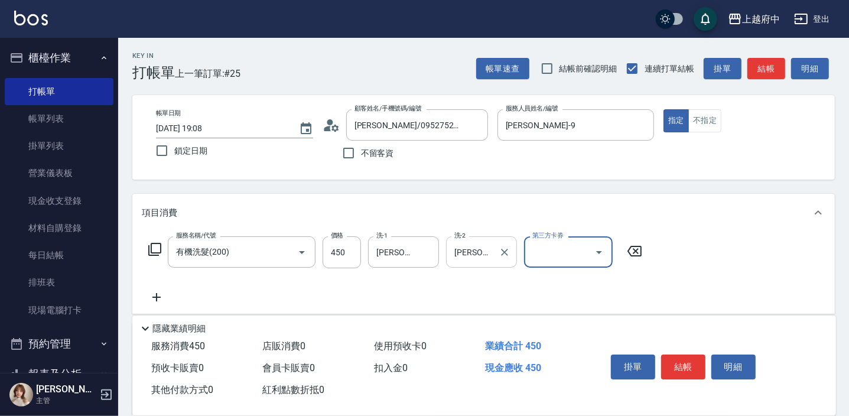
drag, startPoint x: 501, startPoint y: 255, endPoint x: 496, endPoint y: 260, distance: 7.1
click at [502, 255] on icon "Clear" at bounding box center [505, 252] width 12 height 12
click at [458, 290] on div "服務名稱/代號 有機洗髮(200) 服務名稱/代號 價格 450 價格 洗-1 邱子芹-26 洗-1 洗-2 洗-2 第三方卡券 第三方卡券" at bounding box center [395, 270] width 507 height 68
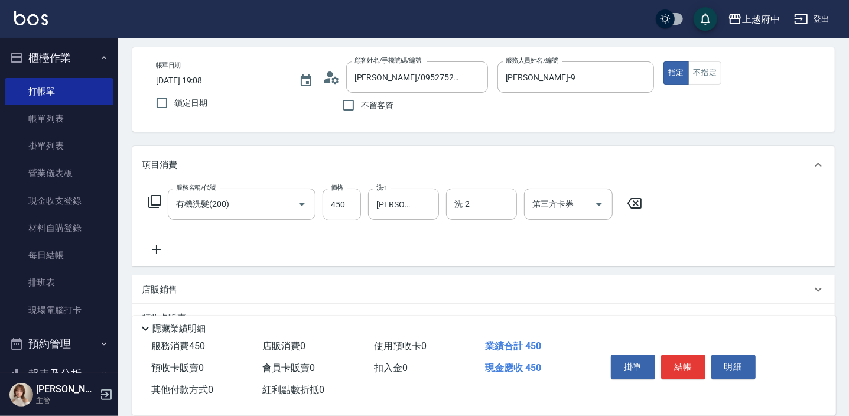
scroll to position [107, 0]
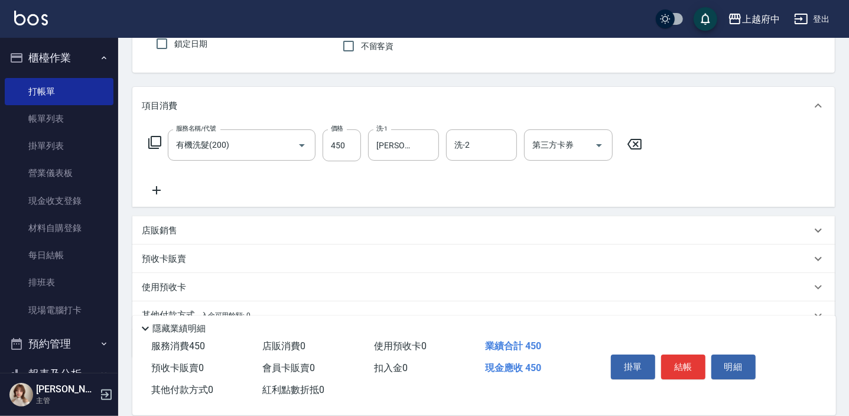
click at [152, 194] on icon at bounding box center [157, 190] width 30 height 14
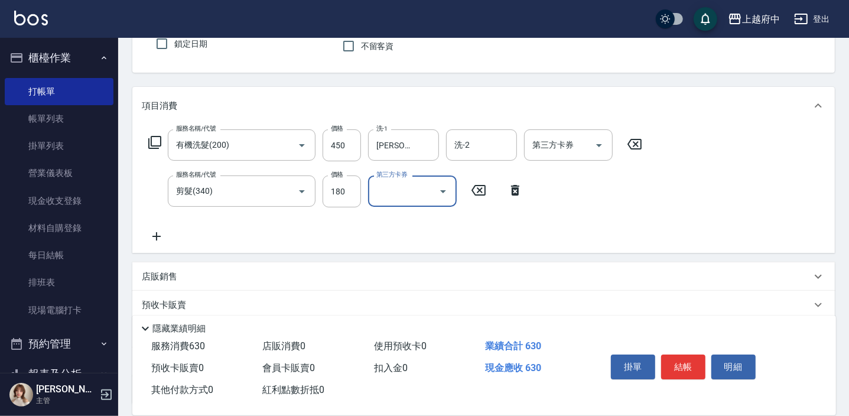
click at [454, 242] on div "服務名稱/代號 有機洗髮(200) 服務名稱/代號 價格 450 價格 洗-1 邱子芹-26 洗-1 洗-2 洗-2 第三方卡券 第三方卡券 服務名稱/代號 …" at bounding box center [395, 186] width 507 height 114
click at [686, 366] on button "結帳" at bounding box center [683, 366] width 44 height 25
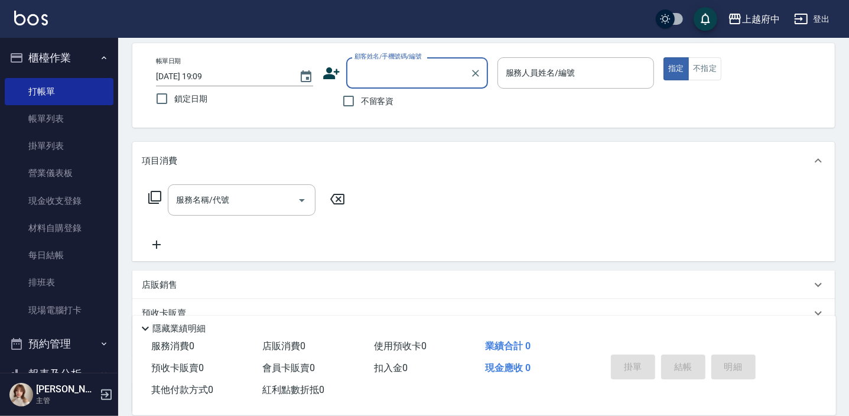
scroll to position [0, 0]
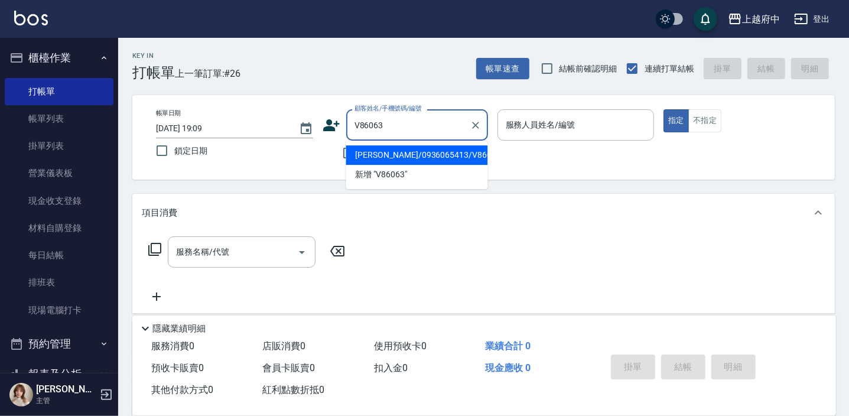
click at [378, 154] on li "陳奕鑫/0936065413/V86063" at bounding box center [417, 154] width 142 height 19
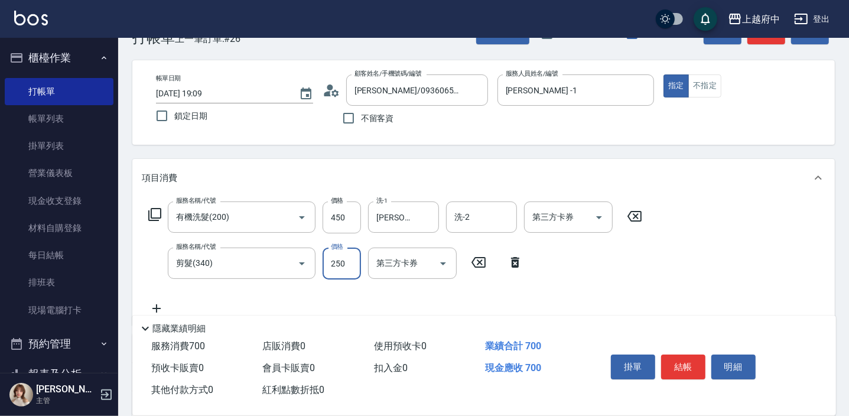
scroll to position [53, 0]
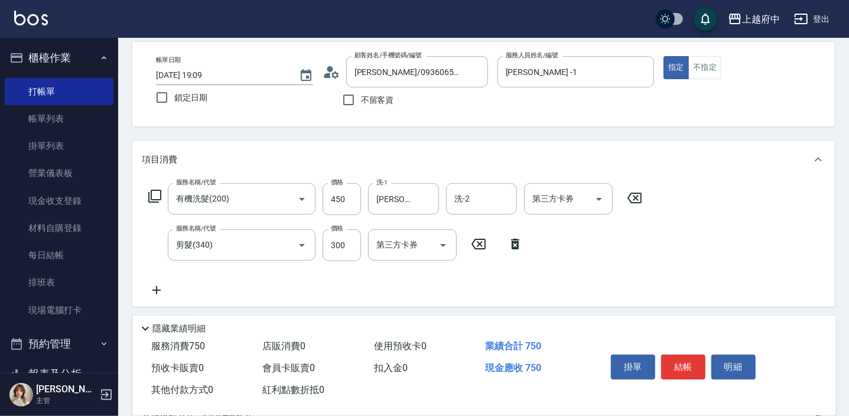
click at [537, 277] on div "服務名稱/代號 有機洗髮(200) 服務名稱/代號 價格 450 價格 洗-1 王品云-31 洗-1 洗-2 洗-2 第三方卡券 第三方卡券 服務名稱/代號 …" at bounding box center [395, 240] width 507 height 114
click at [667, 354] on button "結帳" at bounding box center [683, 366] width 44 height 25
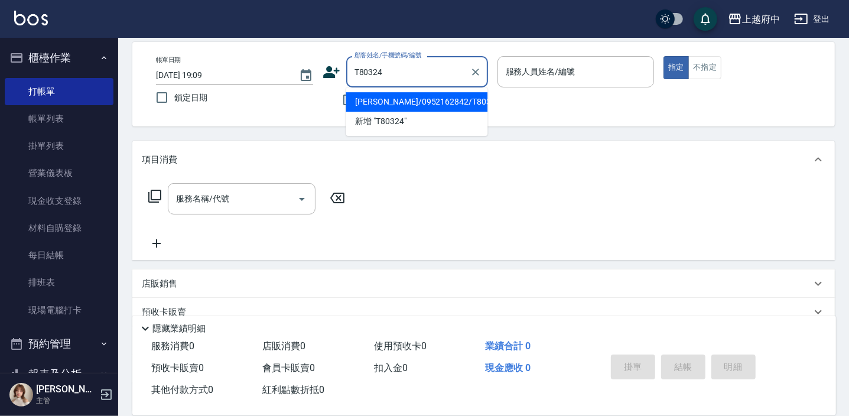
click at [403, 101] on li "林鈺軒/0952162842/T80324" at bounding box center [417, 101] width 142 height 19
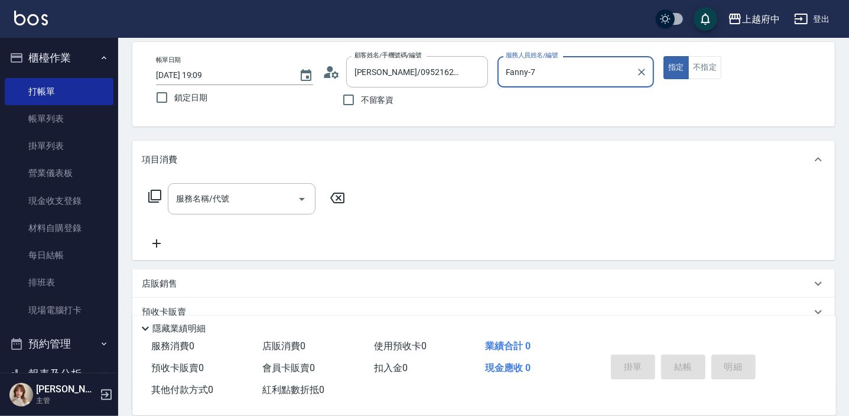
click at [663, 56] on button "指定" at bounding box center [675, 67] width 25 height 23
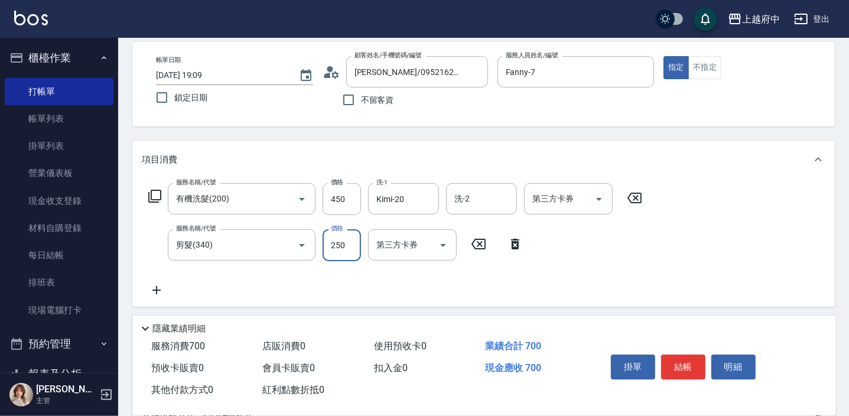
click at [461, 291] on div "服務名稱/代號 有機洗髮(200) 服務名稱/代號 價格 450 價格 洗-1 Kimi-20 洗-1 洗-2 洗-2 第三方卡券 第三方卡券 服務名稱/代號…" at bounding box center [395, 240] width 507 height 114
click at [684, 359] on button "結帳" at bounding box center [683, 366] width 44 height 25
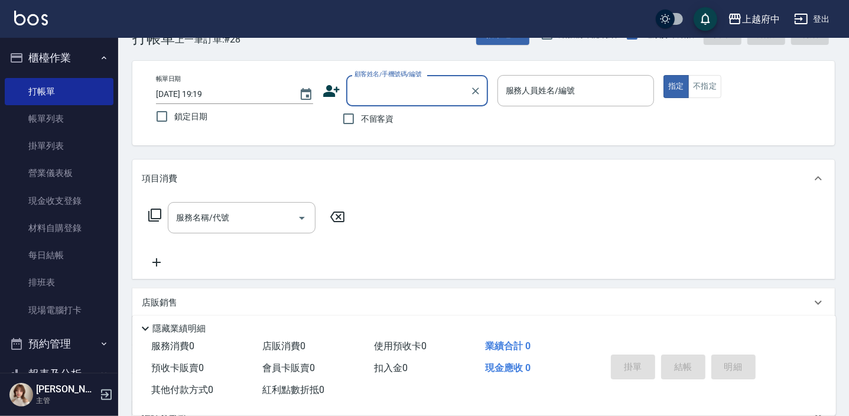
scroll to position [0, 0]
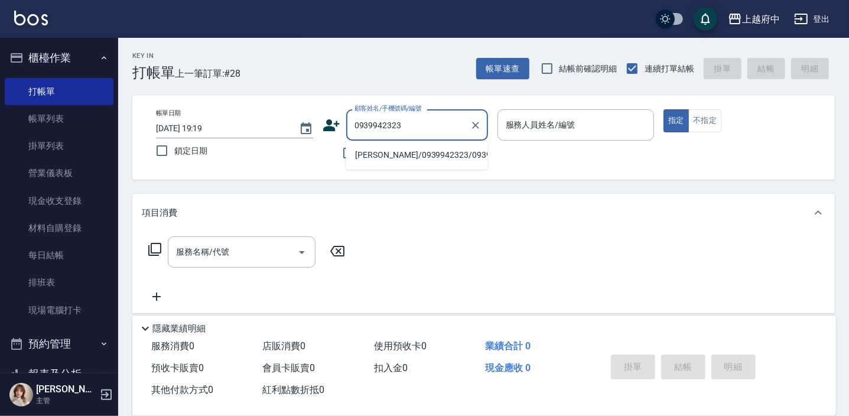
click at [393, 154] on li "Ryan/0939942323/0939942323" at bounding box center [417, 154] width 142 height 19
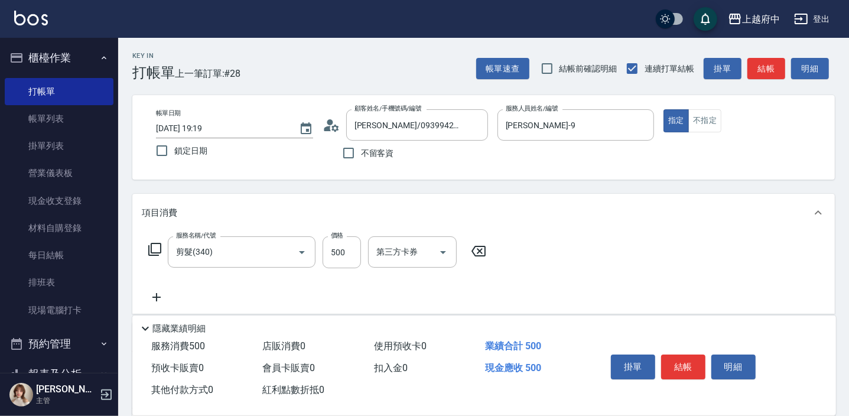
drag, startPoint x: 603, startPoint y: 283, endPoint x: 594, endPoint y: 289, distance: 10.2
click at [603, 283] on div "服務名稱/代號 剪髮(340) 服務名稱/代號 價格 500 價格 第三方卡券 第三方卡券" at bounding box center [483, 273] width 702 height 82
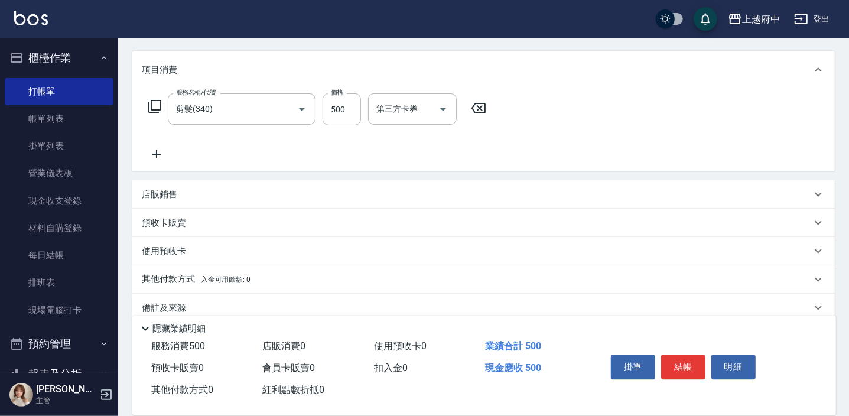
scroll to position [160, 0]
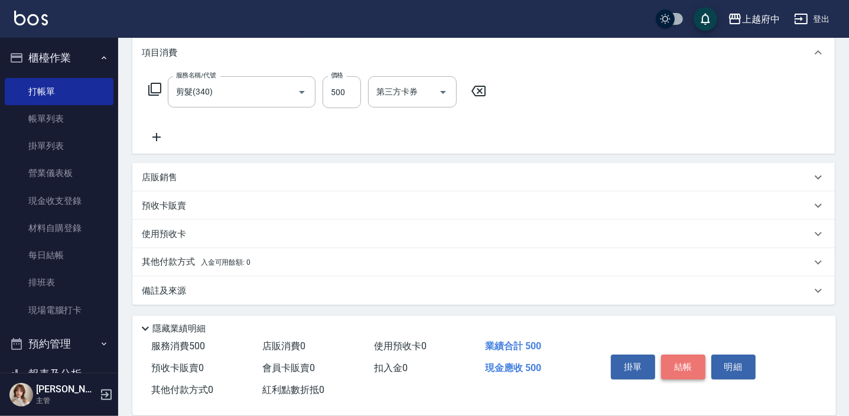
click at [691, 370] on button "結帳" at bounding box center [683, 366] width 44 height 25
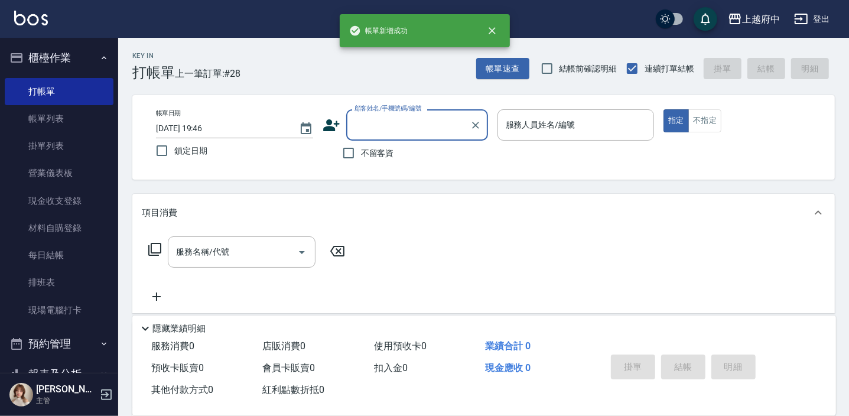
scroll to position [0, 0]
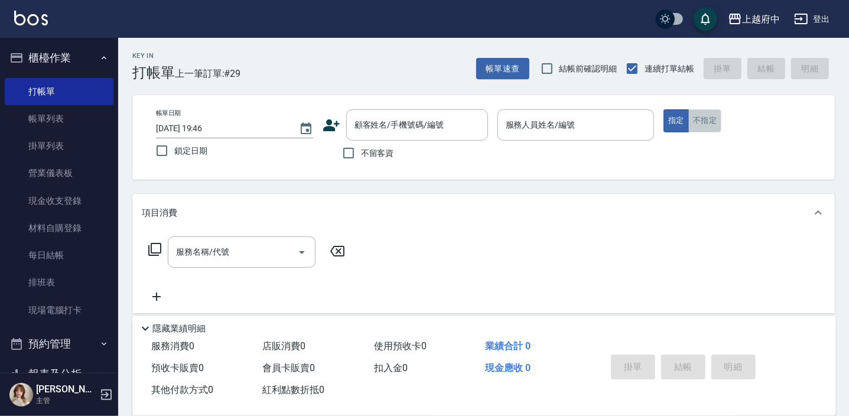
click at [703, 124] on button "不指定" at bounding box center [704, 120] width 33 height 23
click at [347, 153] on input "不留客資" at bounding box center [348, 153] width 25 height 25
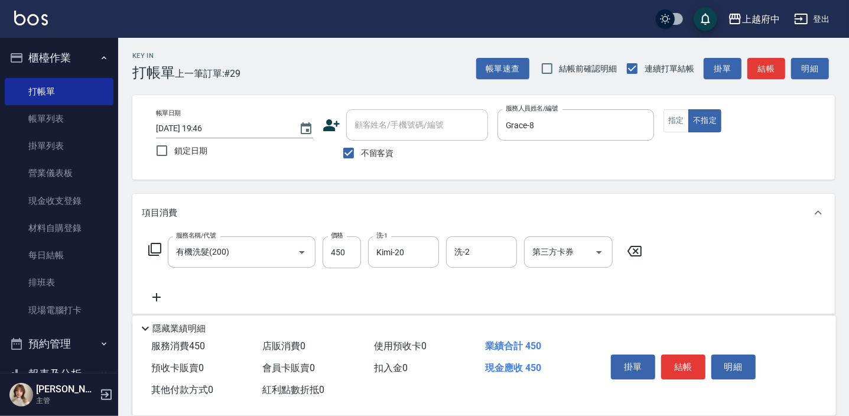
click at [654, 290] on div "服務名稱/代號 有機洗髮(200) 服務名稱/代號 價格 450 價格 洗-1 Kimi-20 洗-1 洗-2 洗-2 第三方卡券 第三方卡券" at bounding box center [483, 273] width 702 height 82
click at [689, 365] on button "結帳" at bounding box center [683, 366] width 44 height 25
click at [639, 252] on div "服務名稱/代號 剪髮(340) 服務名稱/代號 價格 450 價格 第三方卡券 第三方卡券" at bounding box center [483, 273] width 702 height 82
click at [685, 362] on button "結帳" at bounding box center [683, 366] width 44 height 25
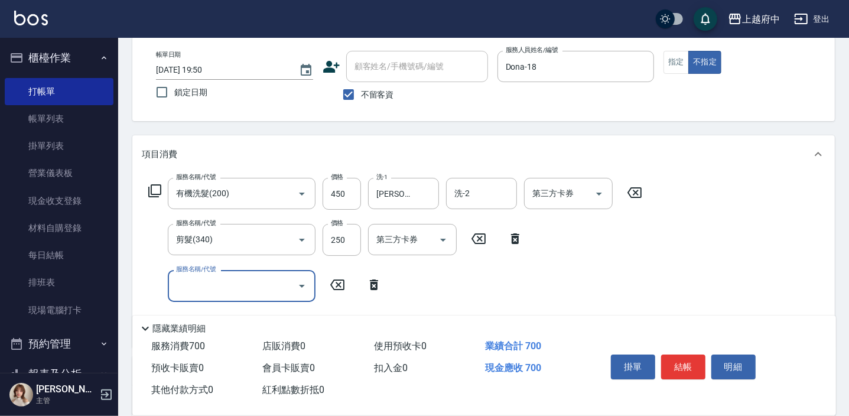
scroll to position [107, 0]
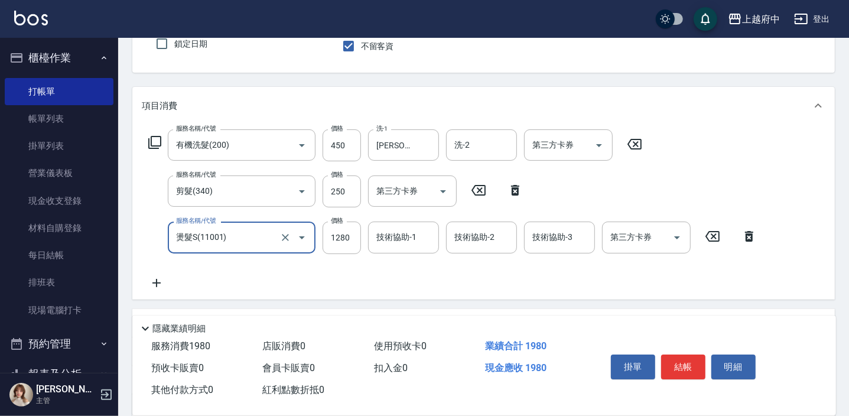
click at [415, 285] on div "服務名稱/代號 有機洗髮(200) 服務名稱/代號 價格 450 價格 洗-1 邱子芹-26 洗-1 洗-2 洗-2 第三方卡券 第三方卡券 服務名稱/代號 …" at bounding box center [453, 209] width 622 height 160
click at [407, 243] on input "技術協助-1" at bounding box center [403, 237] width 60 height 21
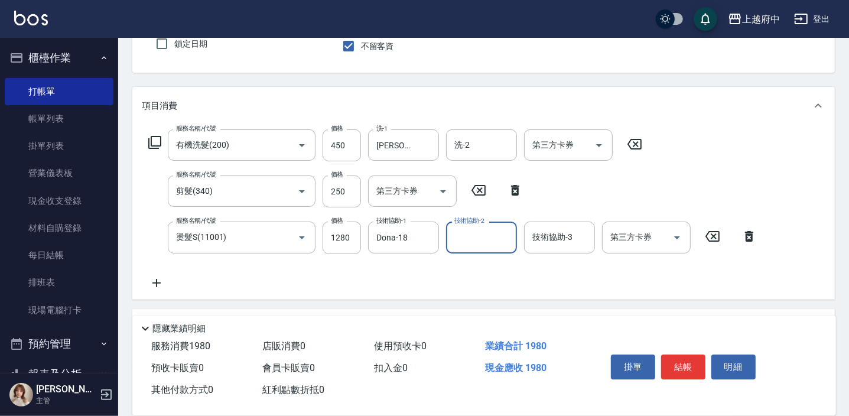
click at [463, 290] on div "服務名稱/代號 有機洗髮(200) 服務名稱/代號 價格 450 價格 洗-1 邱子芹-26 洗-1 洗-2 洗-2 第三方卡券 第三方卡券 服務名稱/代號 …" at bounding box center [483, 212] width 702 height 174
click at [681, 364] on button "結帳" at bounding box center [683, 366] width 44 height 25
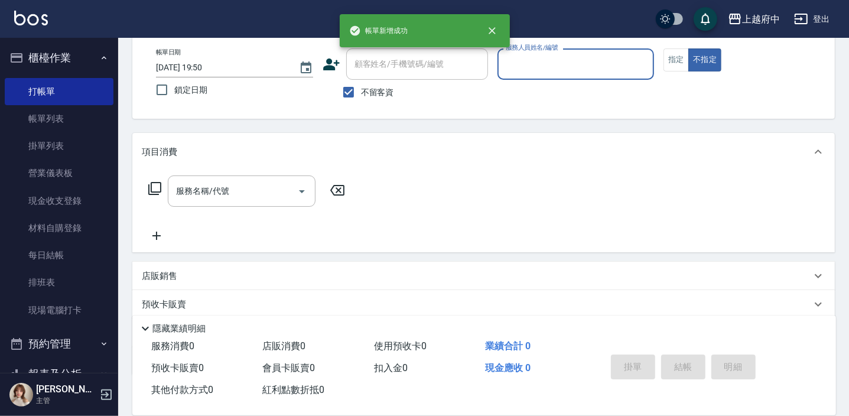
scroll to position [0, 0]
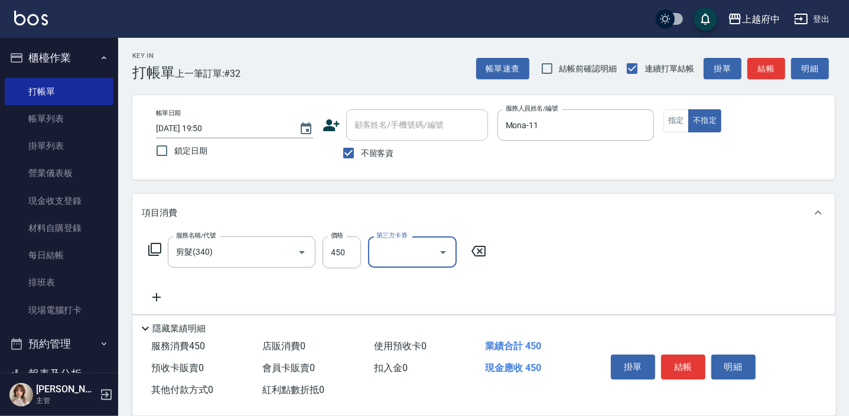
click at [566, 292] on div "服務名稱/代號 剪髮(340) 服務名稱/代號 價格 450 價格 第三方卡券 第三方卡券" at bounding box center [483, 273] width 702 height 82
click at [687, 365] on button "結帳" at bounding box center [683, 366] width 44 height 25
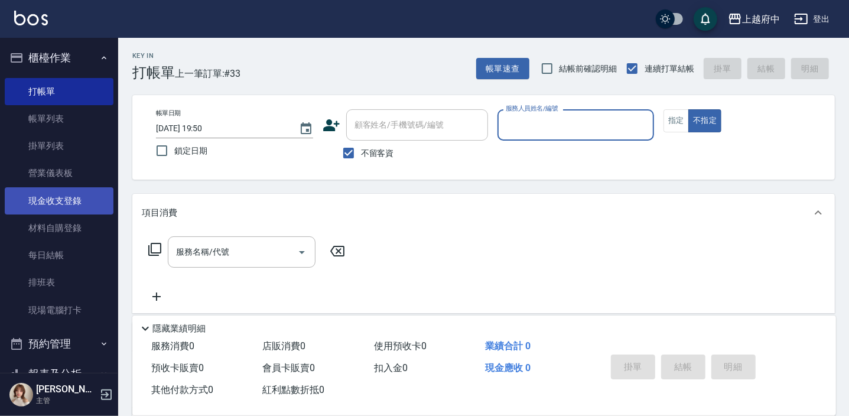
click at [52, 202] on link "現金收支登錄" at bounding box center [59, 200] width 109 height 27
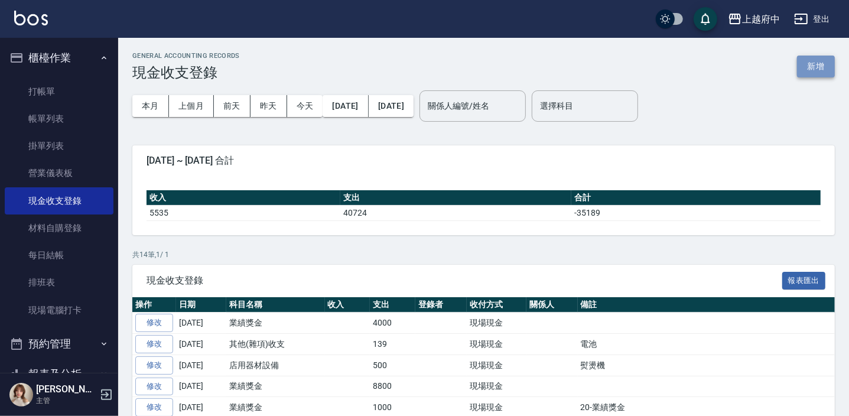
click at [813, 66] on button "新增" at bounding box center [816, 67] width 38 height 22
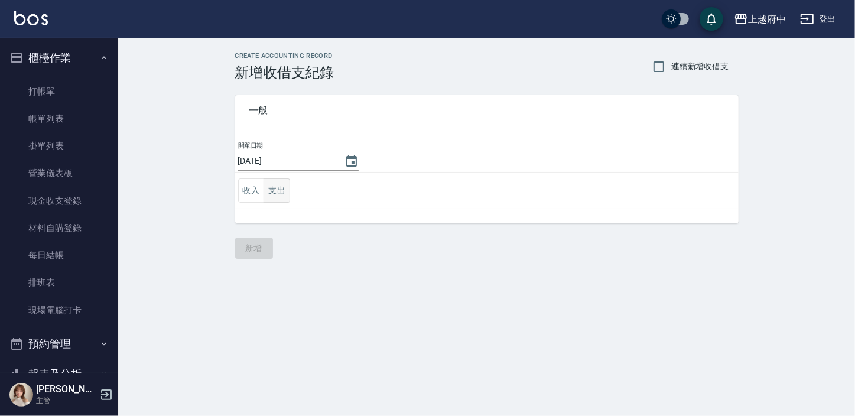
click at [272, 195] on button "支出" at bounding box center [276, 190] width 27 height 24
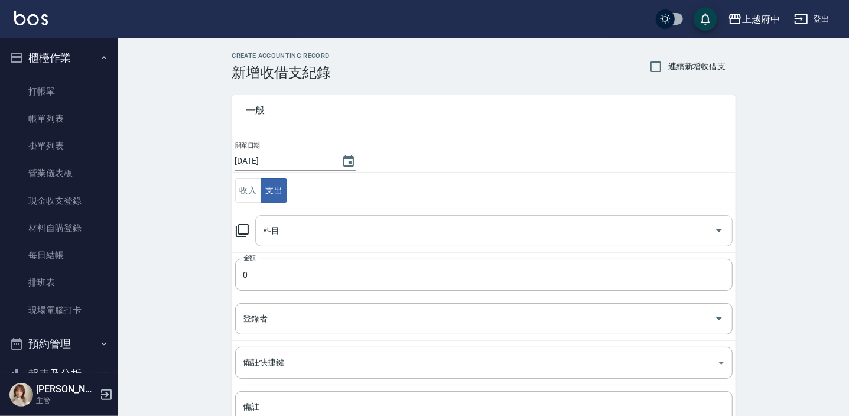
click at [317, 231] on input "科目" at bounding box center [484, 230] width 449 height 21
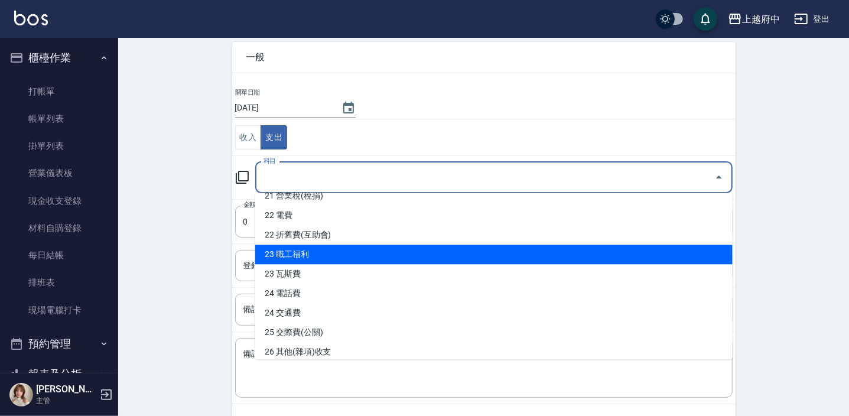
scroll to position [537, 0]
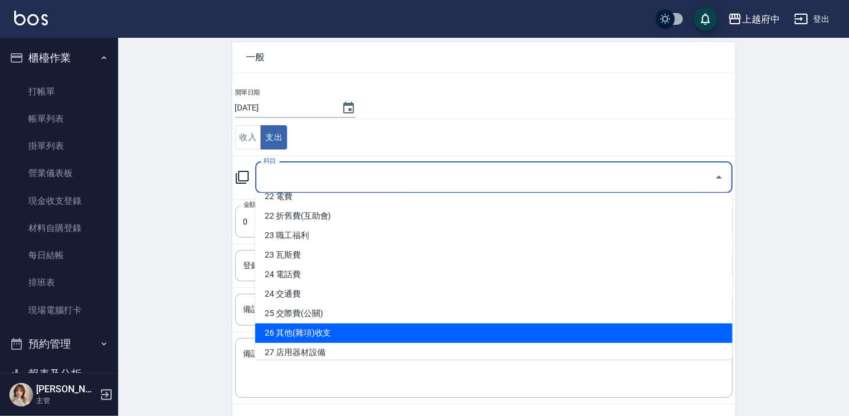
click at [312, 328] on li "26 其他(雜項)收支" at bounding box center [493, 332] width 477 height 19
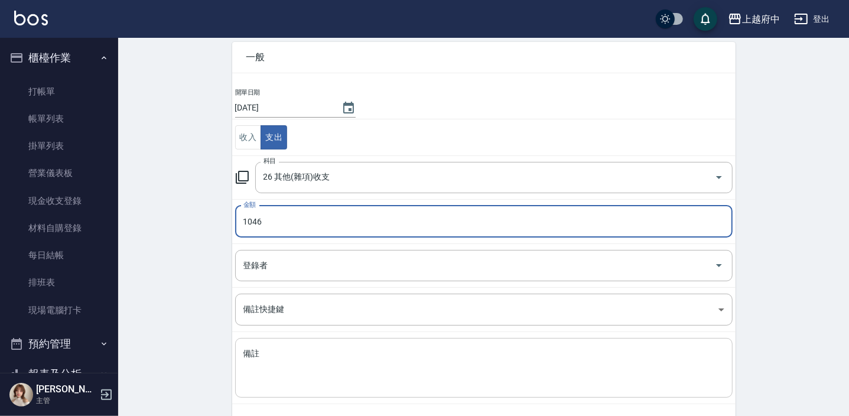
click at [316, 368] on textarea "備註" at bounding box center [483, 368] width 481 height 40
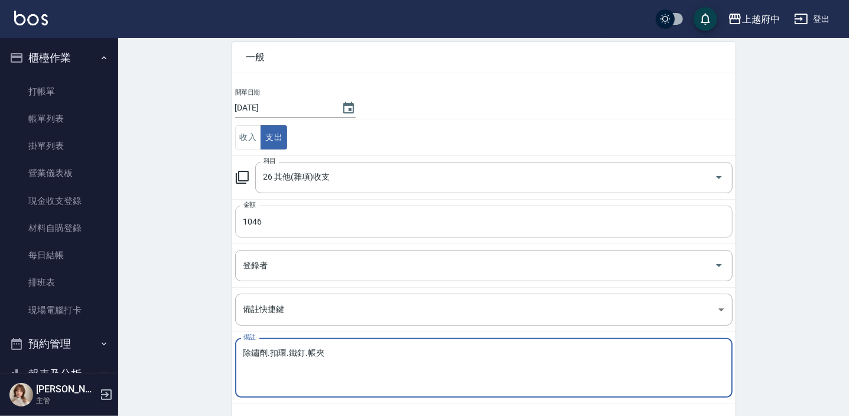
click at [284, 229] on input "1046" at bounding box center [483, 222] width 497 height 32
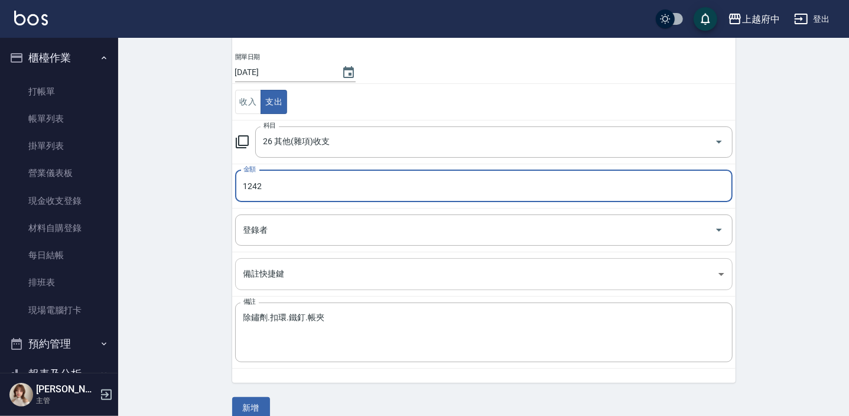
scroll to position [105, 0]
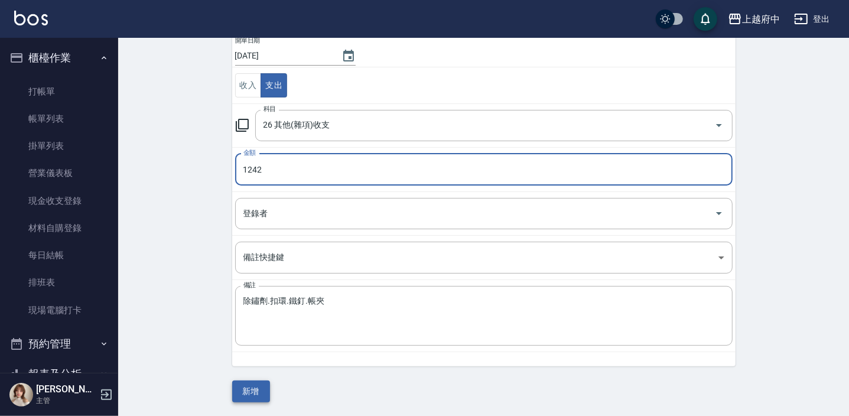
click at [256, 389] on button "新增" at bounding box center [251, 391] width 38 height 22
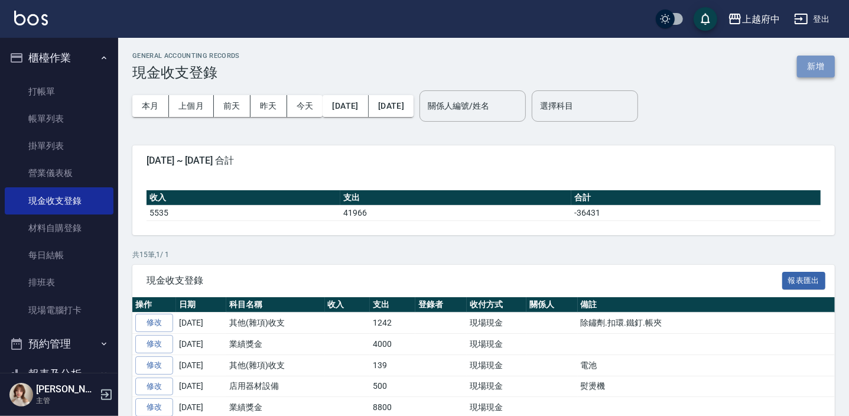
click at [815, 69] on button "新增" at bounding box center [816, 67] width 38 height 22
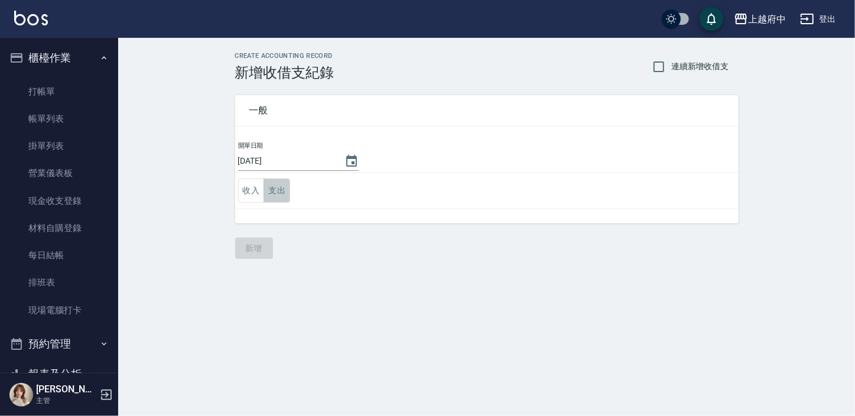
click at [280, 196] on button "支出" at bounding box center [276, 190] width 27 height 24
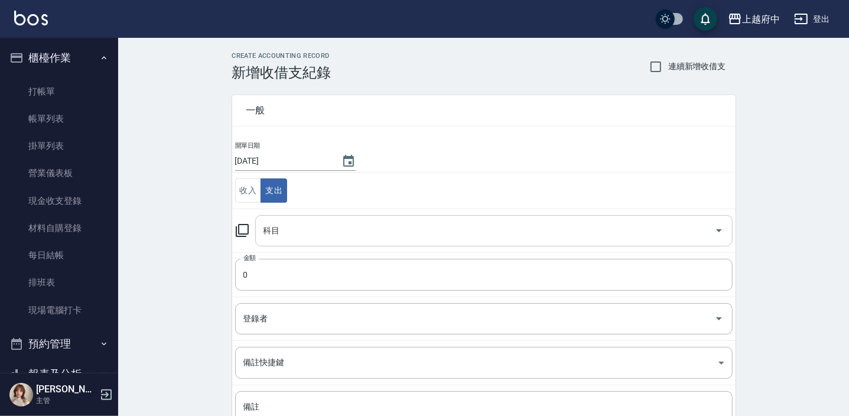
click at [338, 227] on input "科目" at bounding box center [484, 230] width 449 height 21
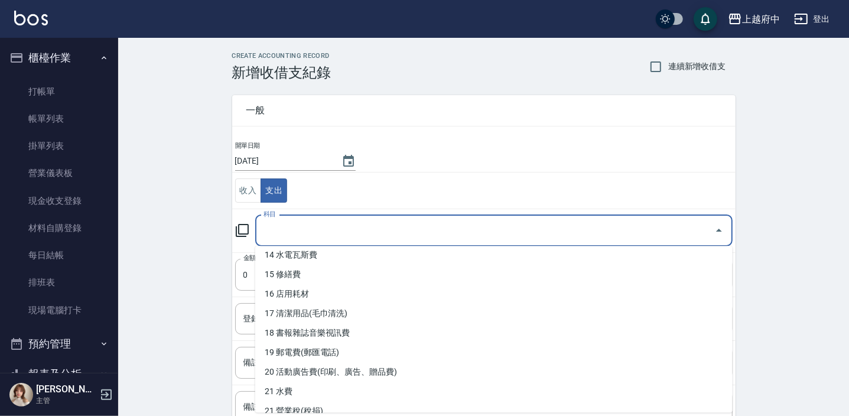
scroll to position [376, 0]
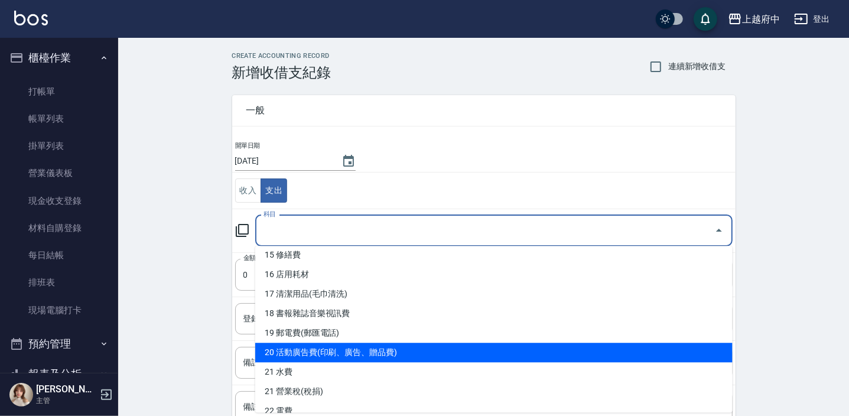
click at [333, 351] on li "20 活動廣告費(印刷、廣告、贈品費)" at bounding box center [493, 352] width 477 height 19
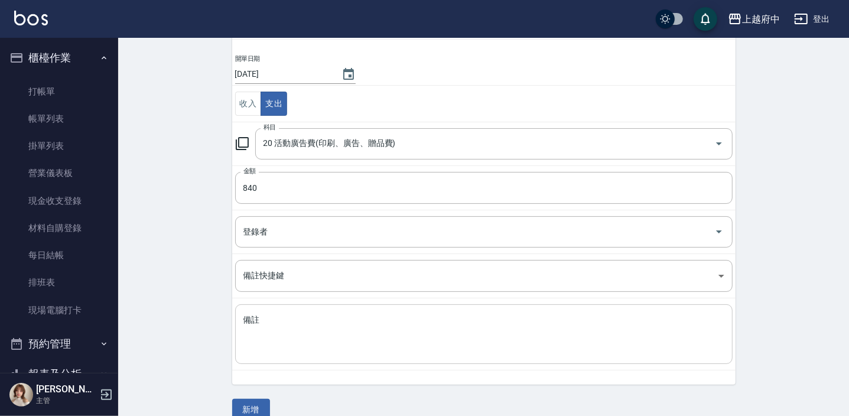
scroll to position [105, 0]
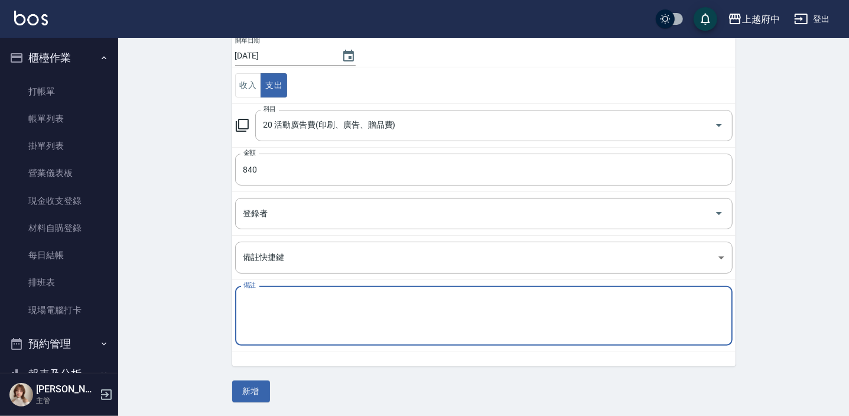
click at [268, 314] on textarea "備註" at bounding box center [483, 316] width 481 height 40
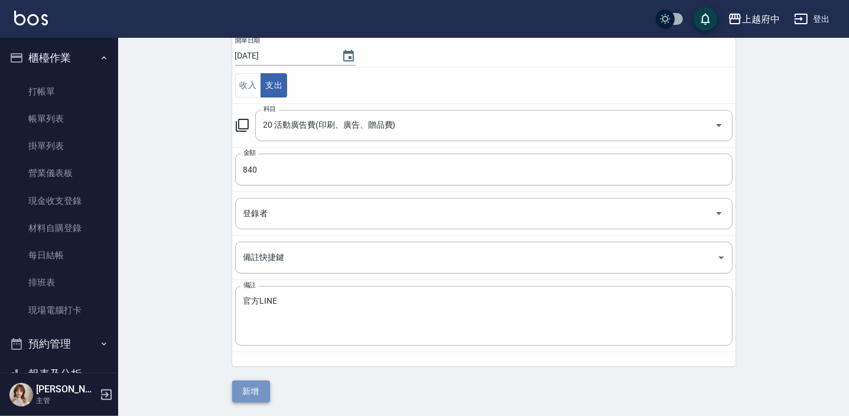
click at [250, 395] on button "新增" at bounding box center [251, 391] width 38 height 22
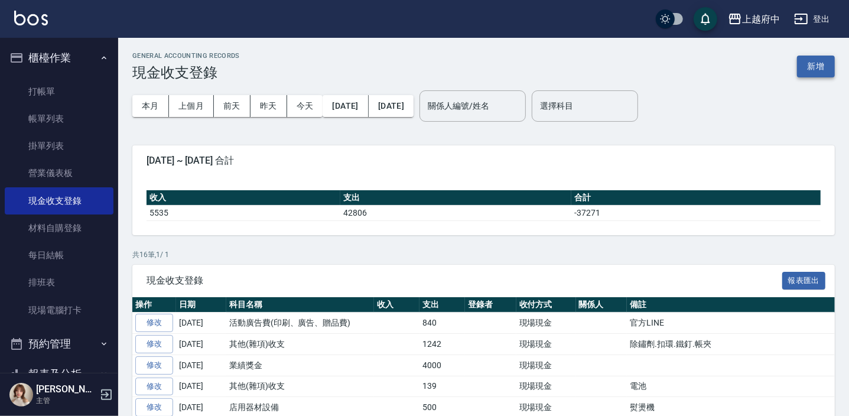
click at [810, 59] on button "新增" at bounding box center [816, 67] width 38 height 22
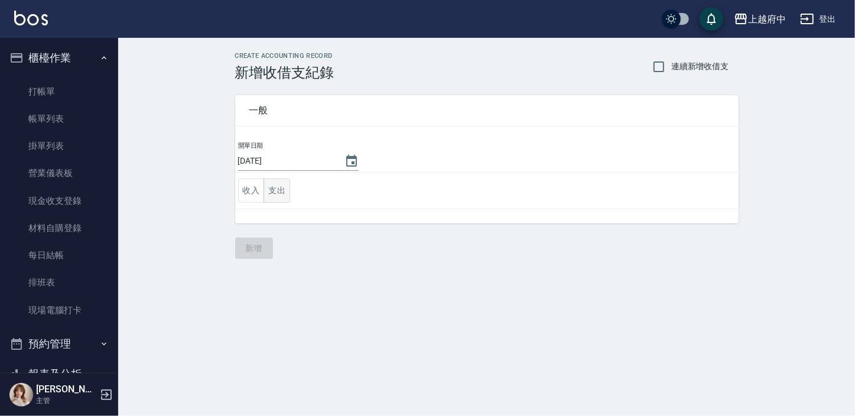
click at [284, 195] on button "支出" at bounding box center [276, 190] width 27 height 24
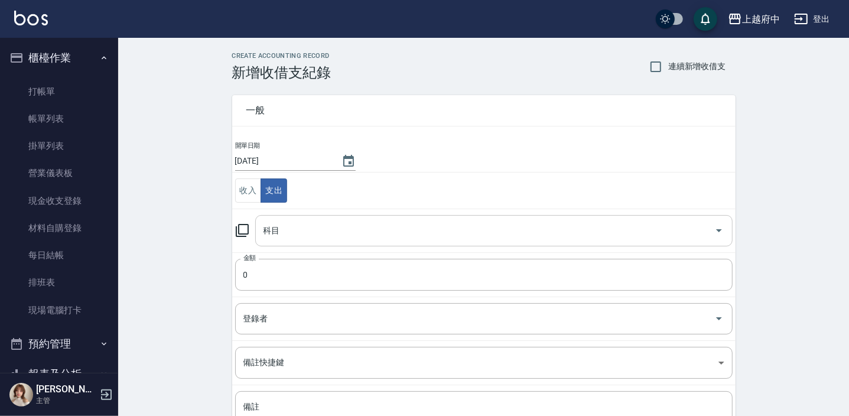
click at [289, 231] on input "科目" at bounding box center [484, 230] width 449 height 21
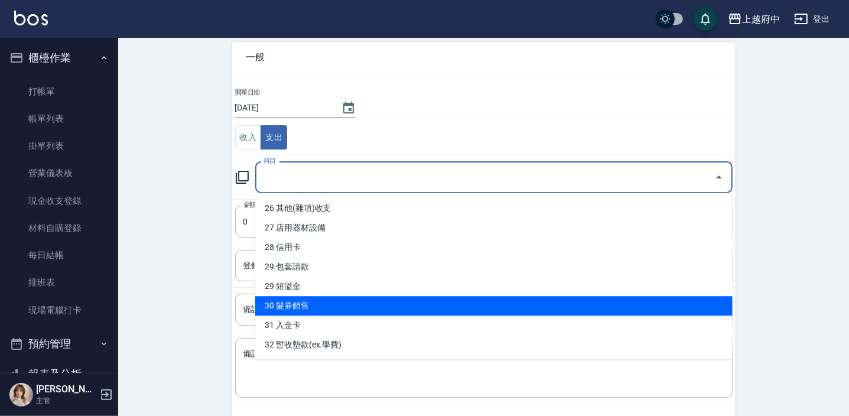
scroll to position [646, 0]
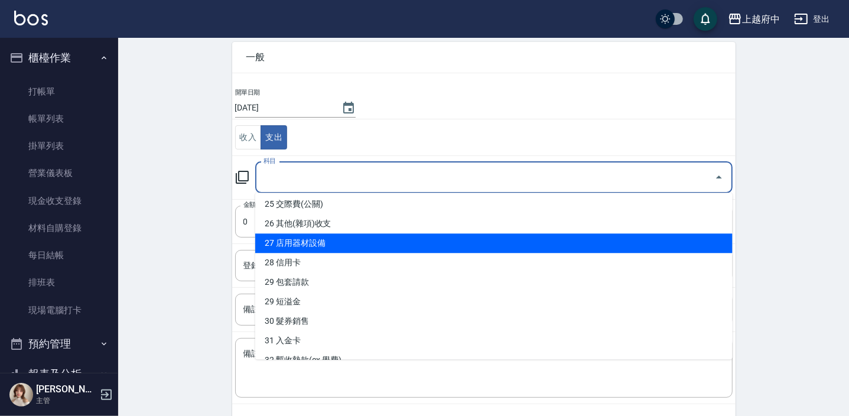
click at [307, 240] on li "27 店用器材設備" at bounding box center [493, 242] width 477 height 19
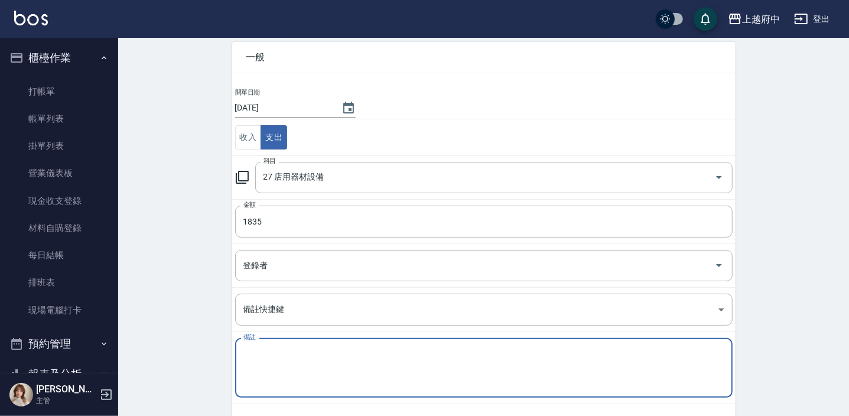
click at [273, 349] on textarea "備註" at bounding box center [483, 368] width 481 height 40
click at [252, 353] on textarea "椅子" at bounding box center [483, 368] width 481 height 40
click at [242, 353] on div "椅子 x 備註" at bounding box center [483, 368] width 497 height 60
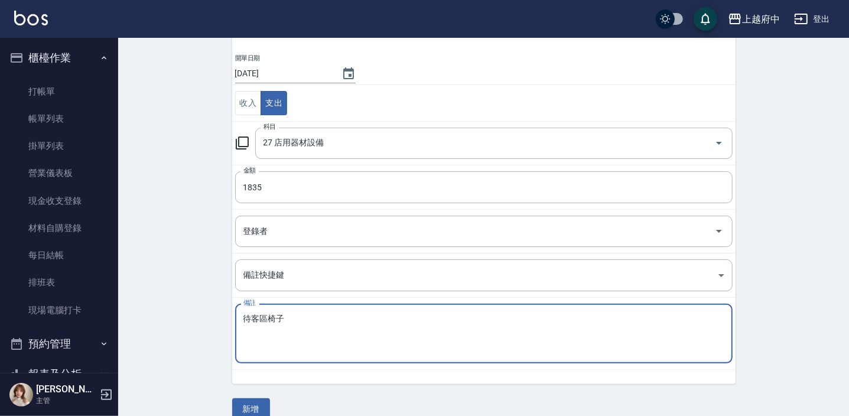
scroll to position [105, 0]
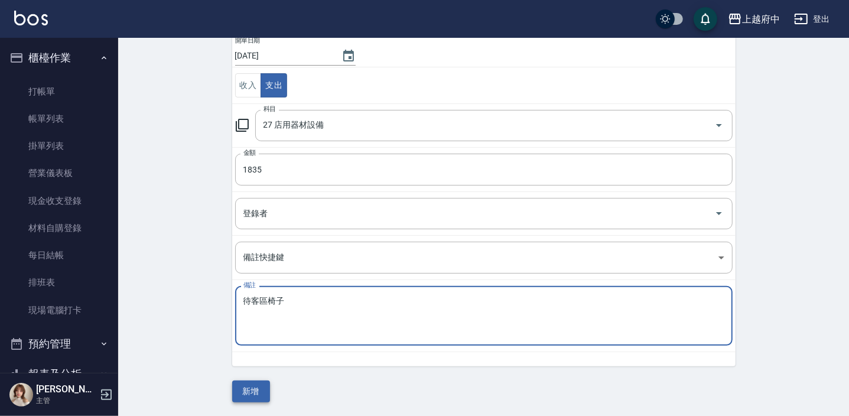
click at [239, 385] on button "新增" at bounding box center [251, 391] width 38 height 22
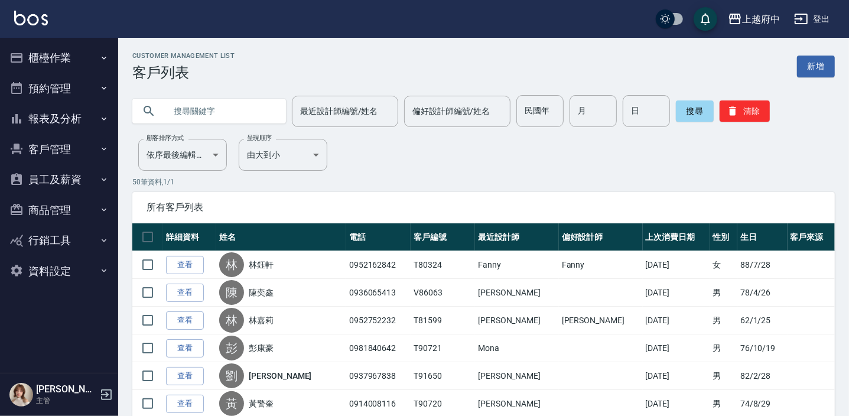
click at [53, 82] on button "預約管理" at bounding box center [59, 88] width 109 height 31
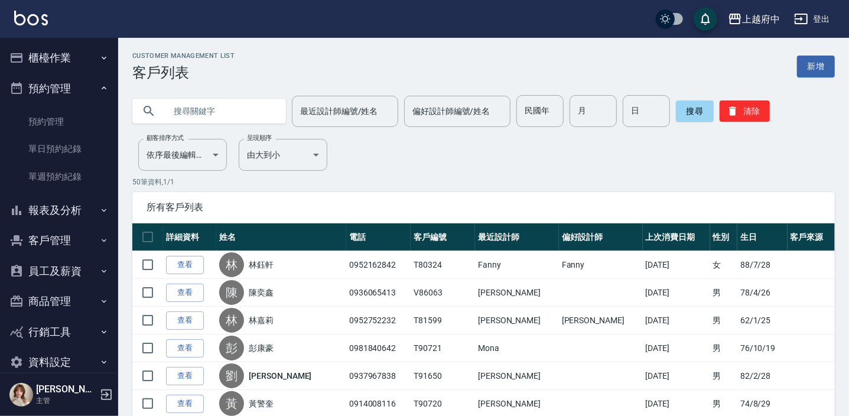
click at [61, 87] on button "預約管理" at bounding box center [59, 88] width 109 height 31
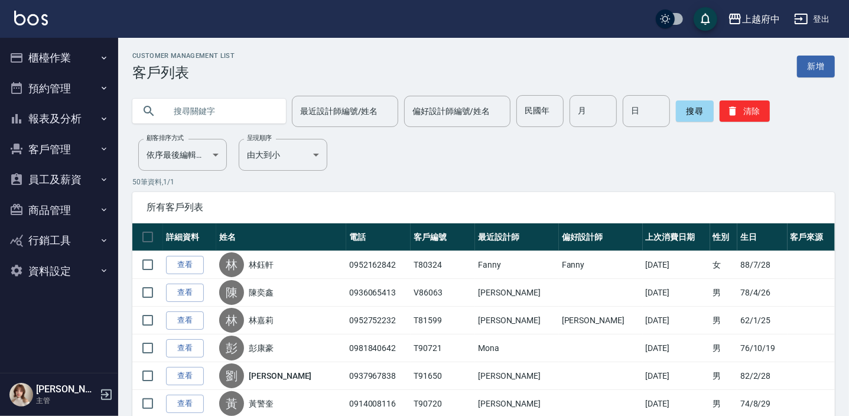
click at [54, 56] on button "櫃檯作業" at bounding box center [59, 58] width 109 height 31
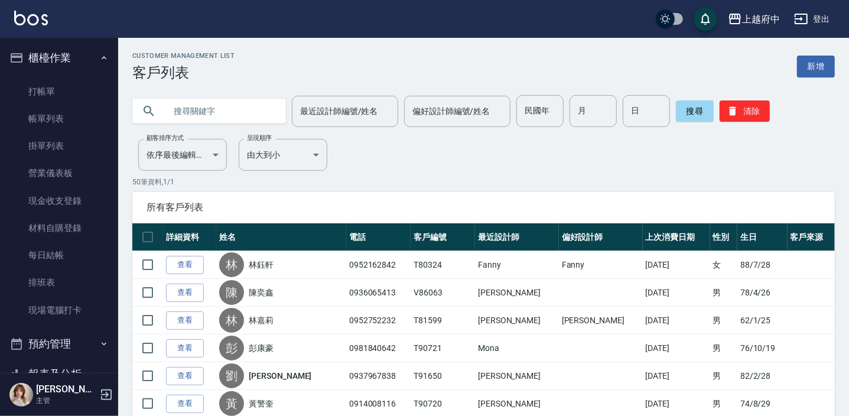
click at [54, 50] on button "櫃檯作業" at bounding box center [59, 58] width 109 height 31
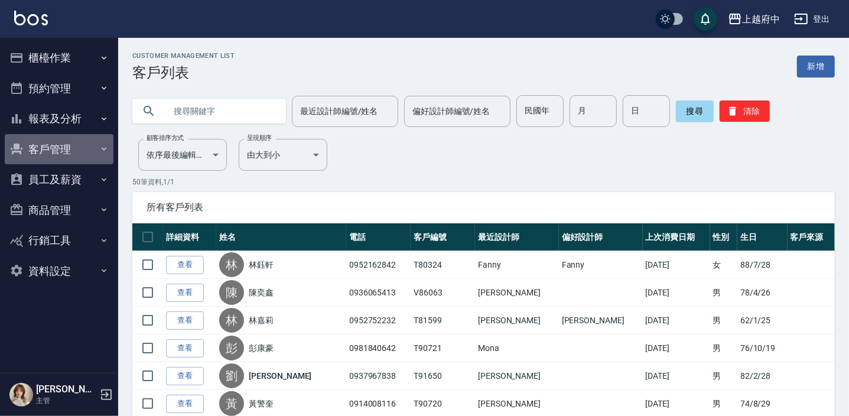
click at [68, 151] on button "客戶管理" at bounding box center [59, 149] width 109 height 31
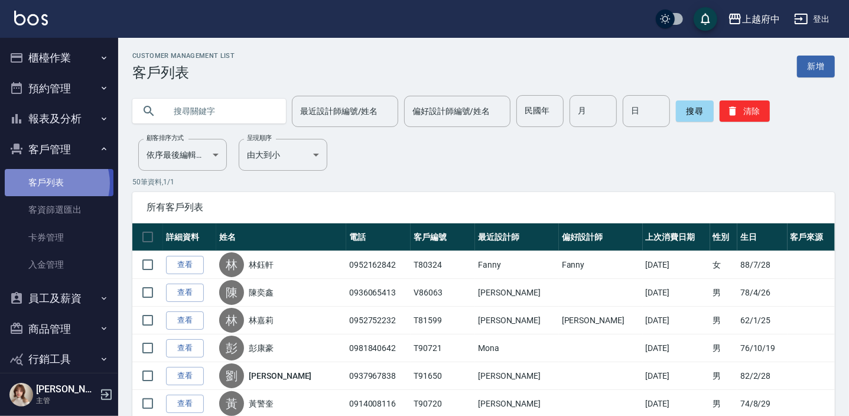
click at [53, 183] on link "客戶列表" at bounding box center [59, 182] width 109 height 27
